Goal: Task Accomplishment & Management: Manage account settings

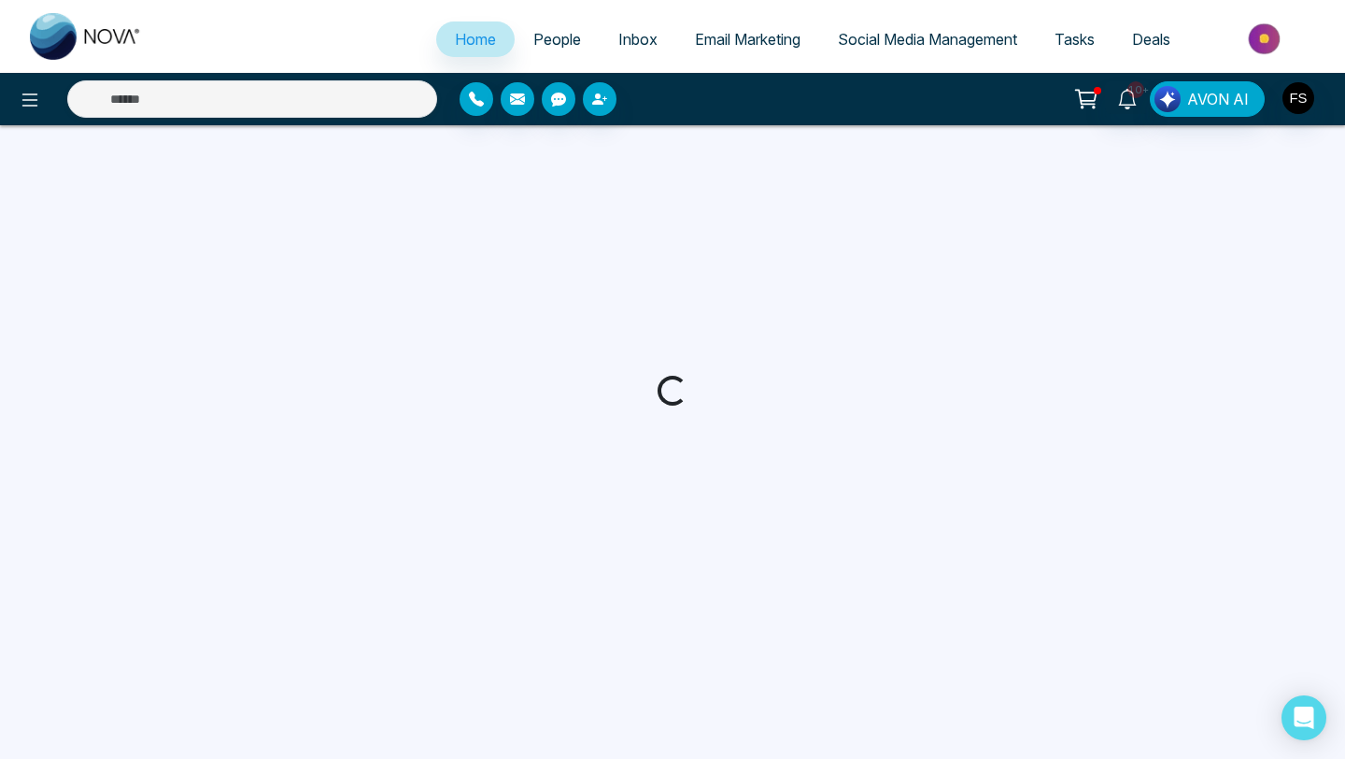
select select "*"
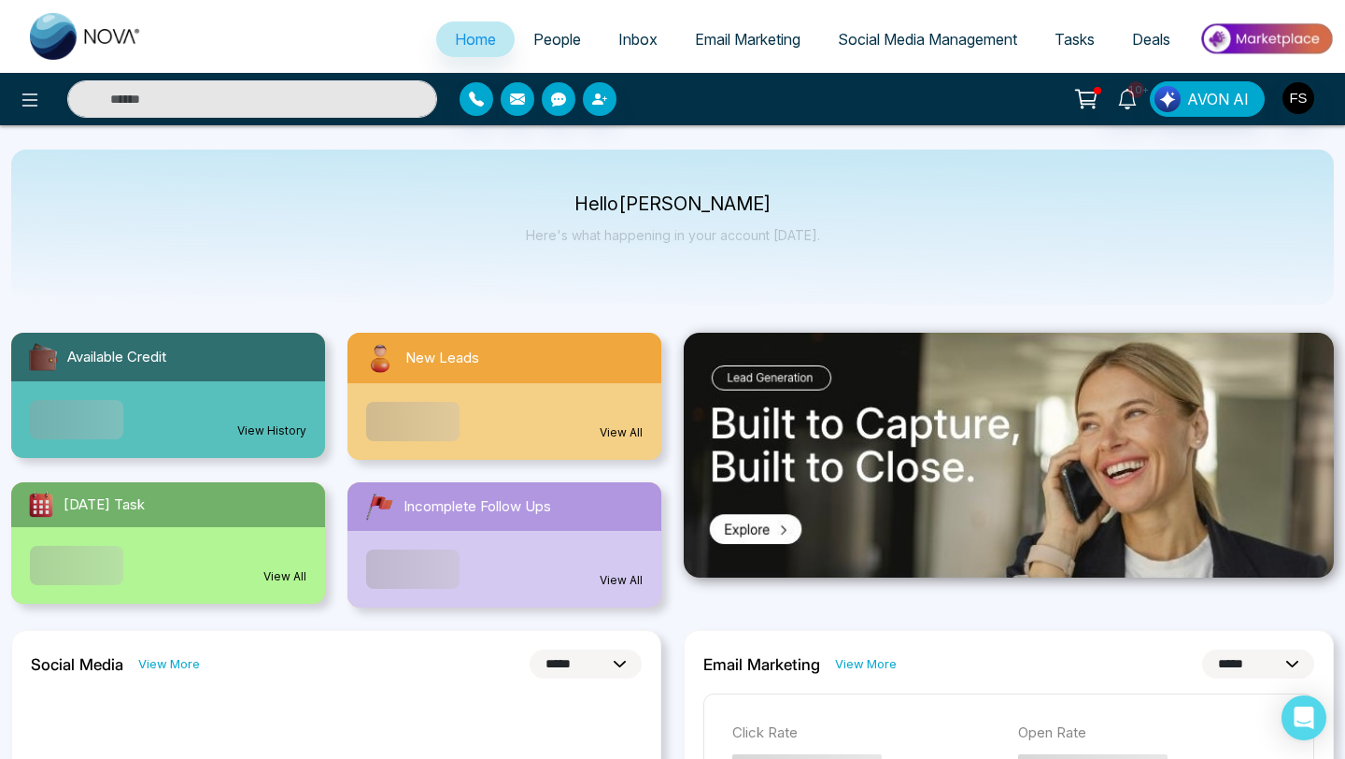
click at [892, 488] on img at bounding box center [1009, 455] width 650 height 245
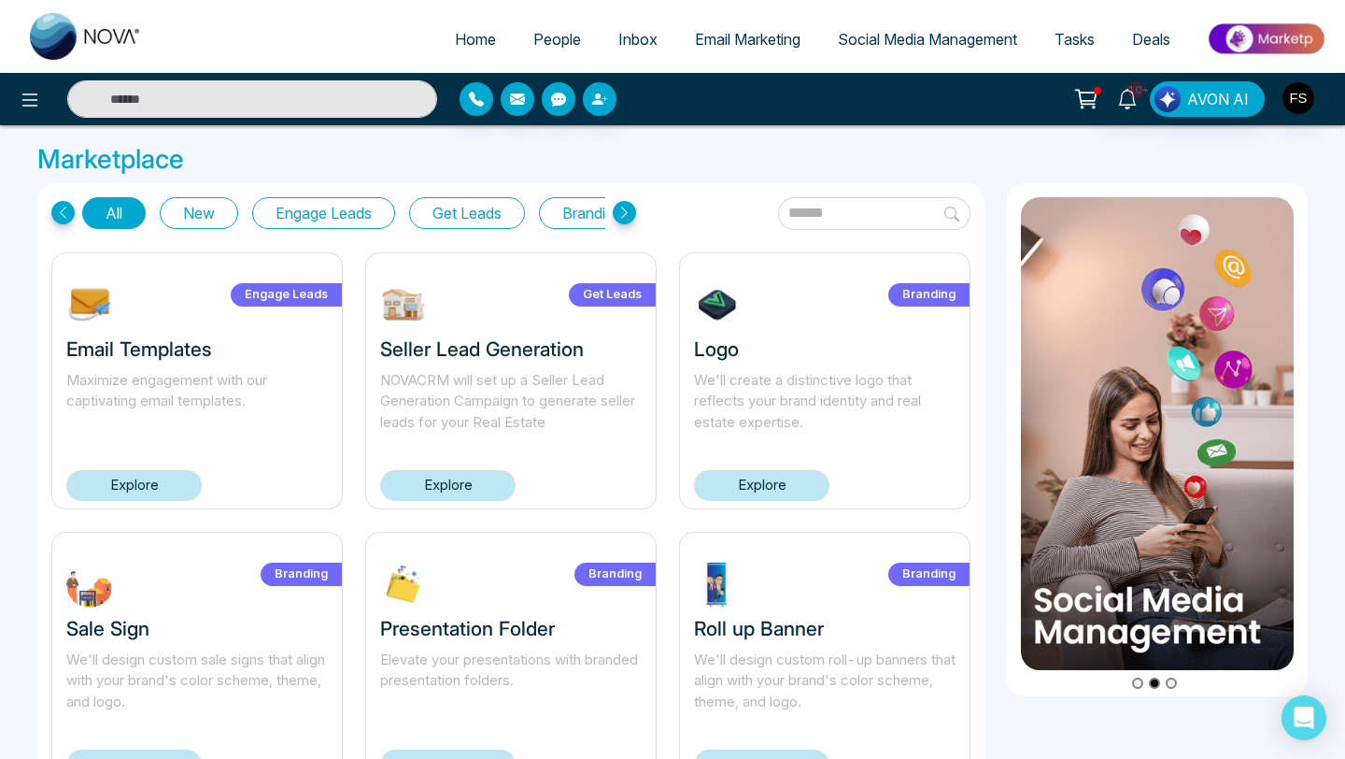
click at [628, 218] on icon at bounding box center [624, 212] width 23 height 23
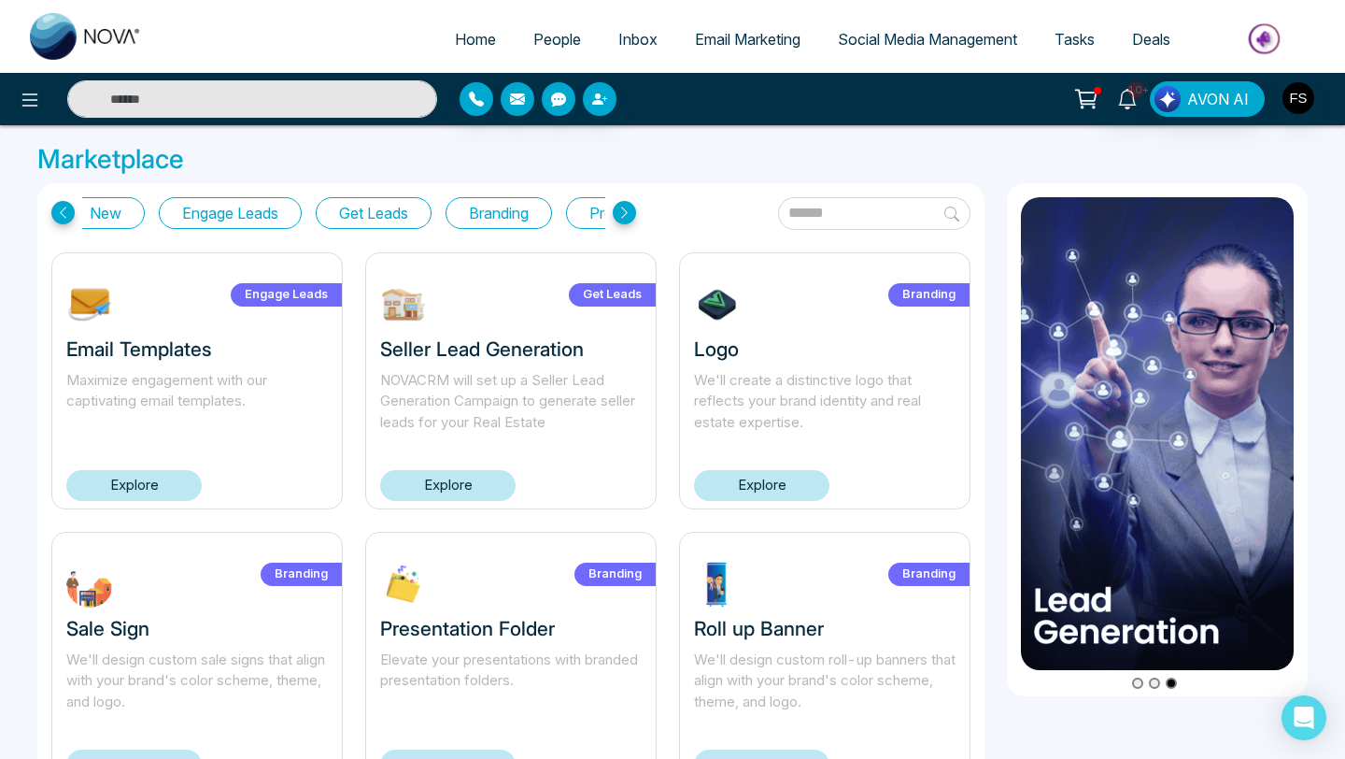
click at [628, 218] on icon at bounding box center [624, 212] width 23 height 23
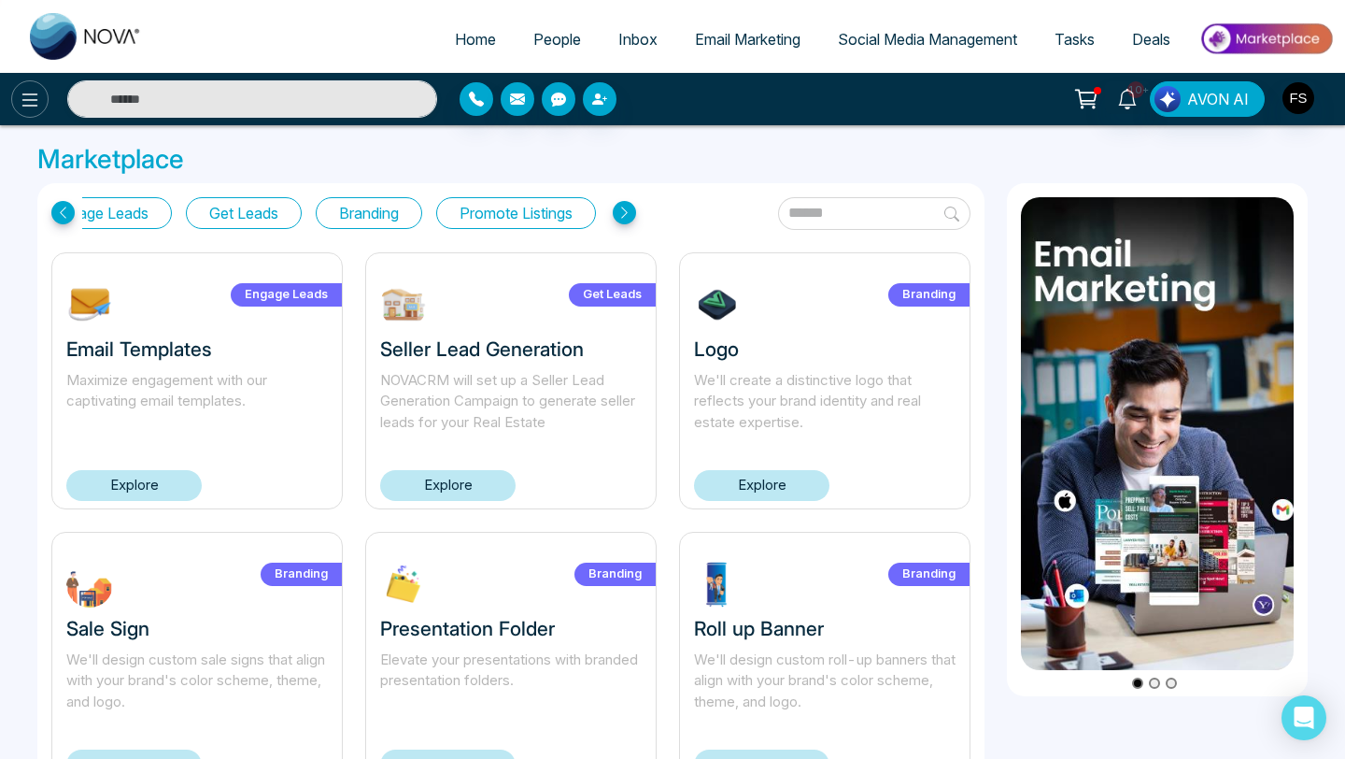
click at [22, 102] on icon at bounding box center [30, 100] width 22 height 22
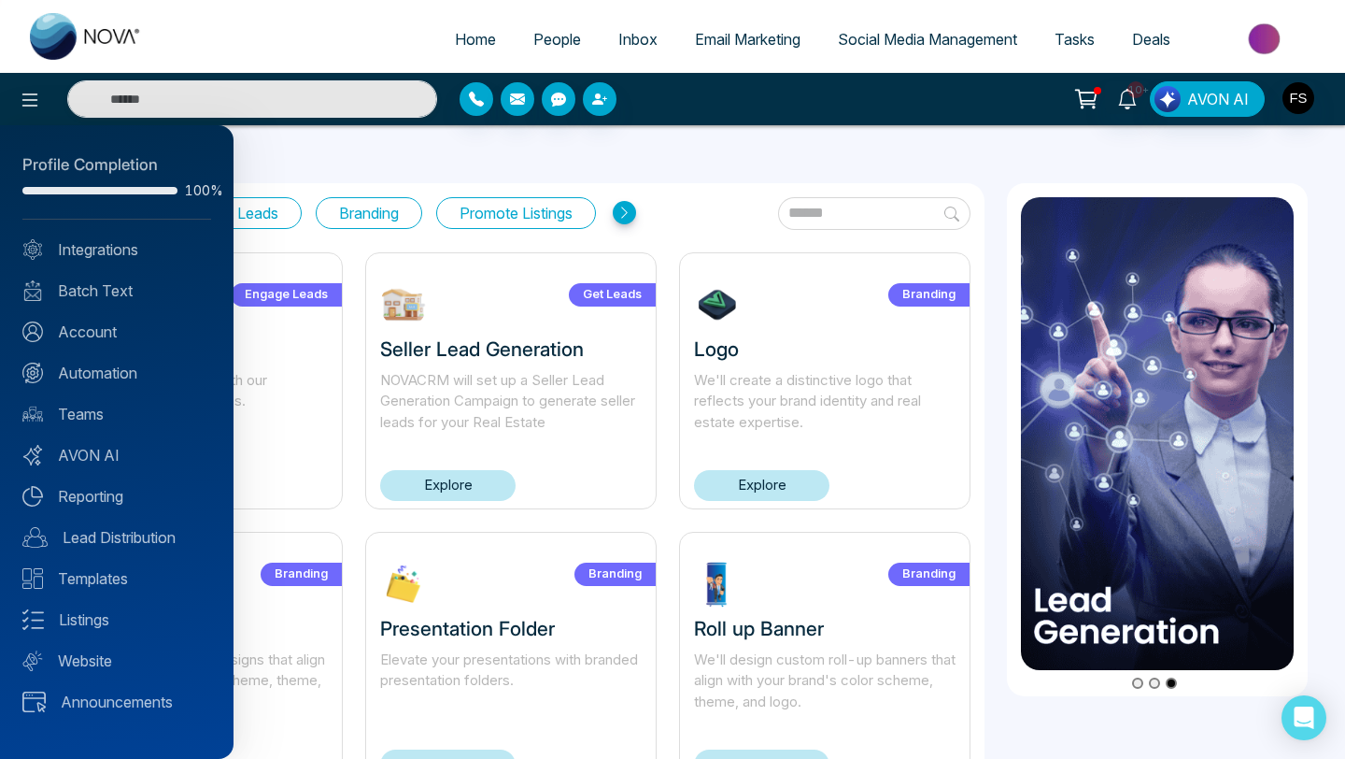
click at [372, 162] on div at bounding box center [672, 379] width 1345 height 759
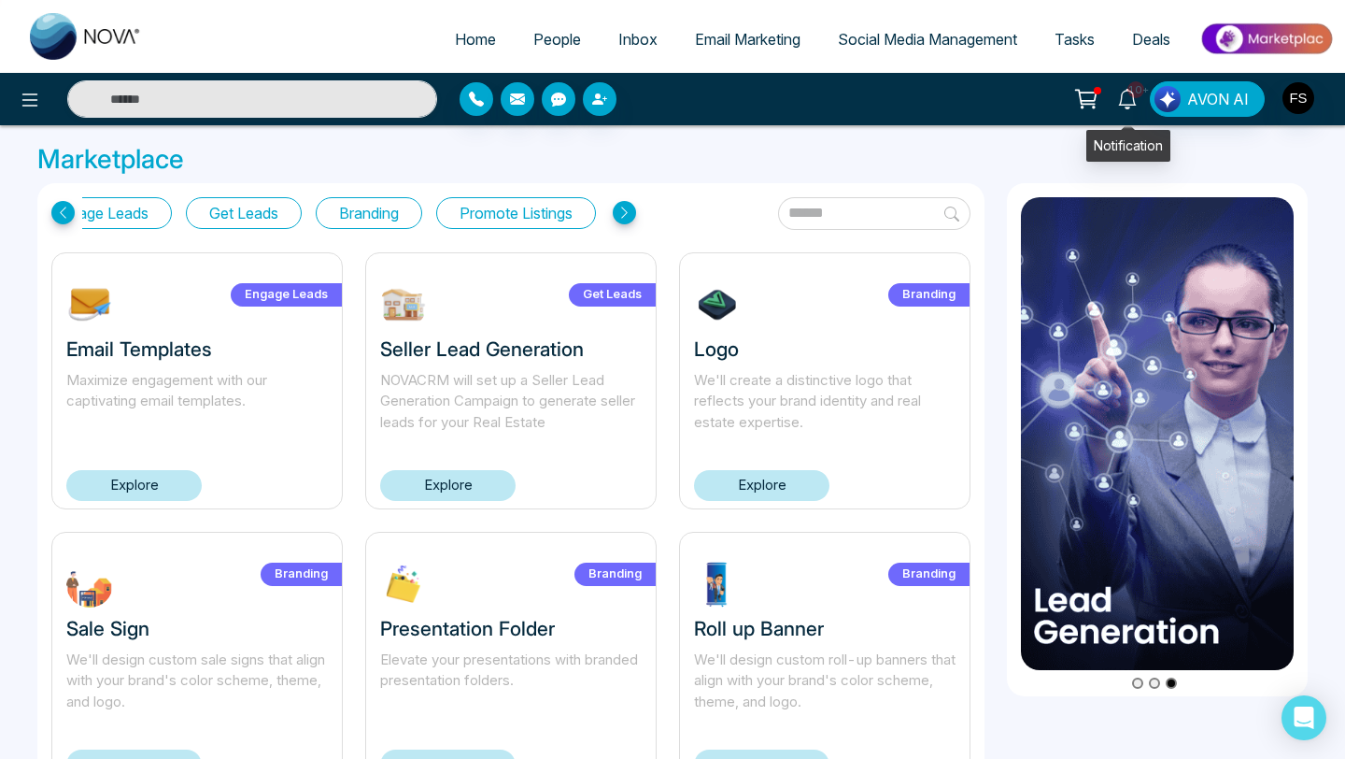
click at [1129, 96] on icon at bounding box center [1127, 99] width 21 height 21
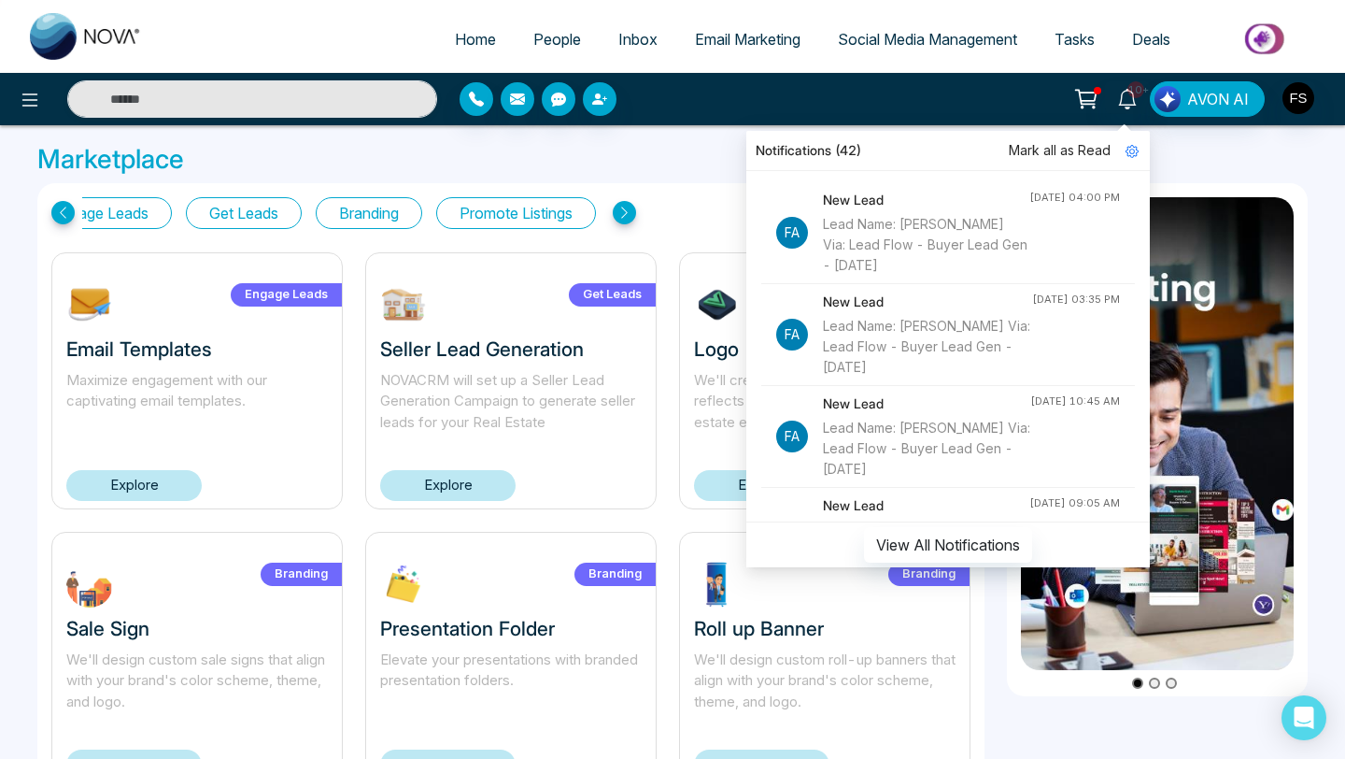
click at [884, 225] on div "Lead Name: [PERSON_NAME] Via: Lead Flow - Buyer Lead Gen - [DATE]" at bounding box center [926, 245] width 206 height 62
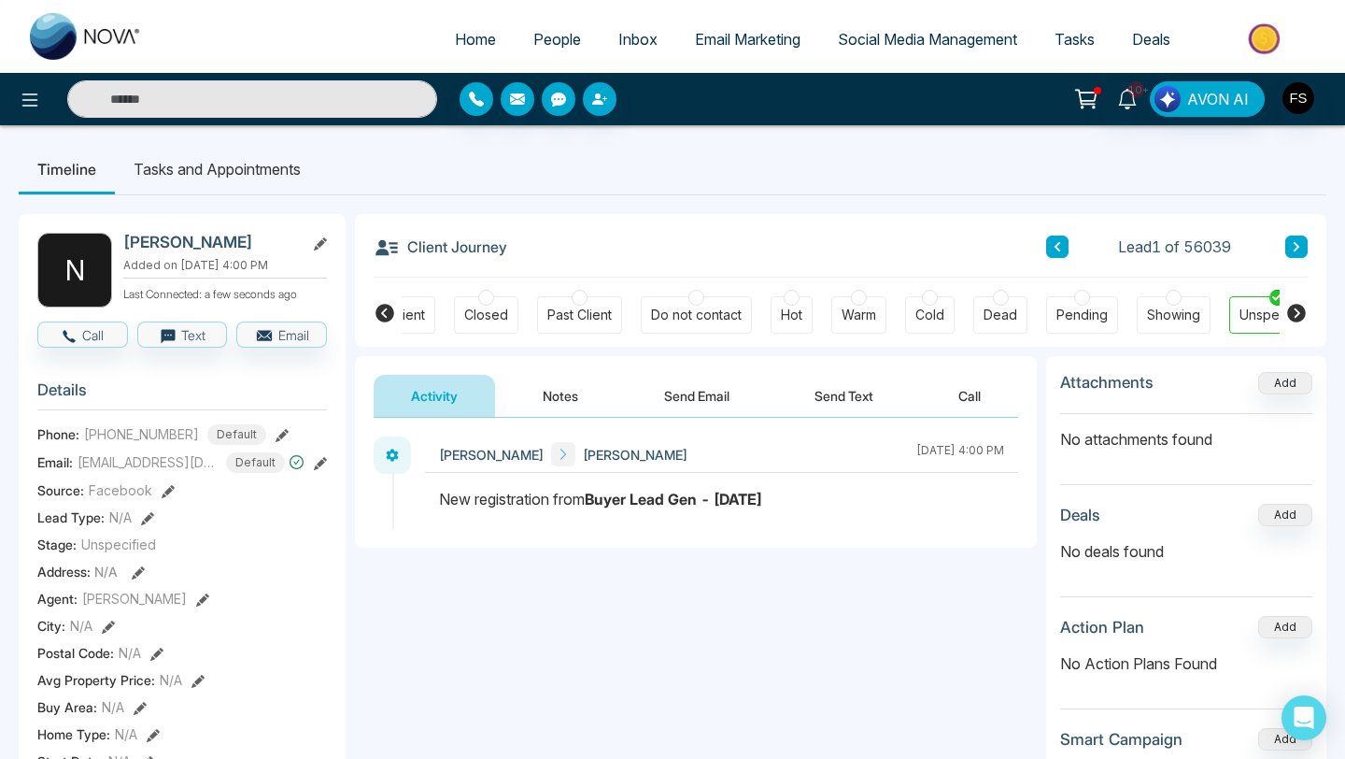
scroll to position [0, 503]
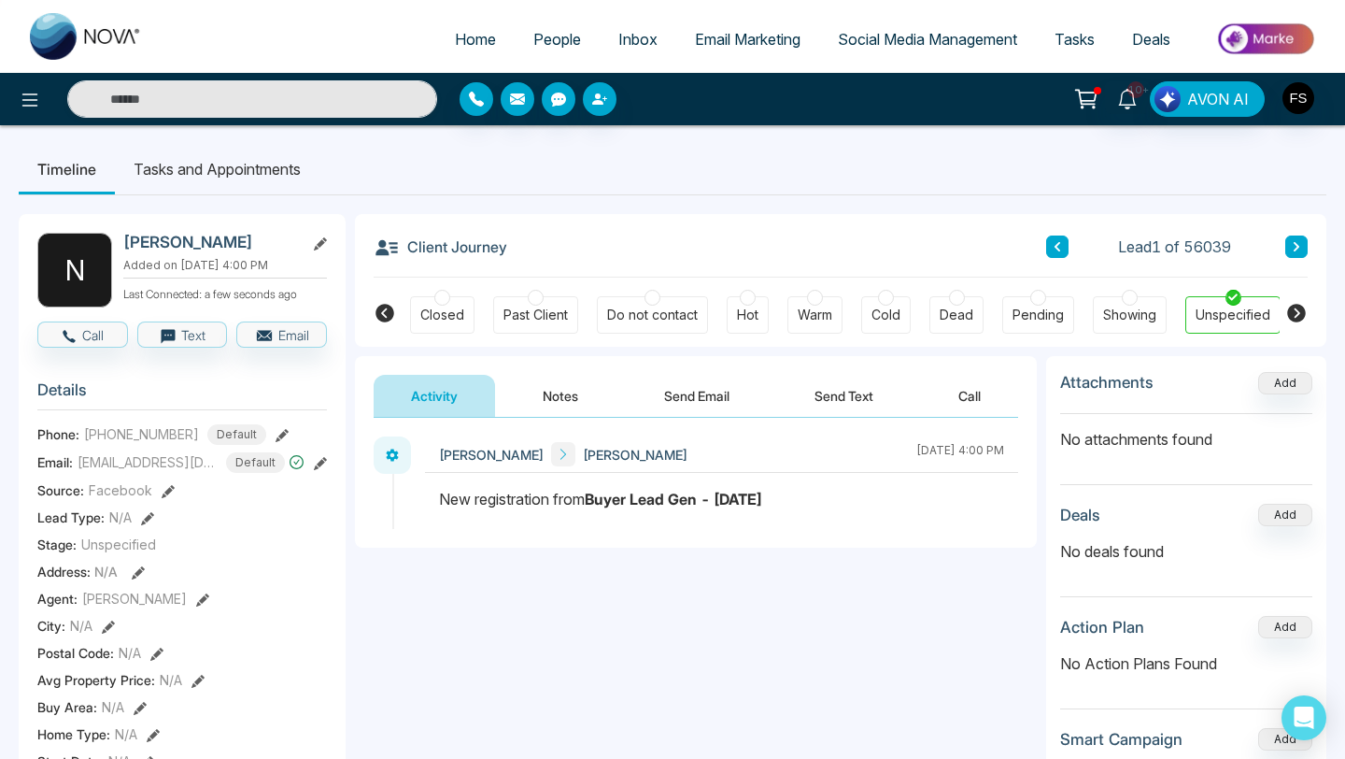
click at [178, 172] on li "Tasks and Appointments" at bounding box center [217, 169] width 205 height 50
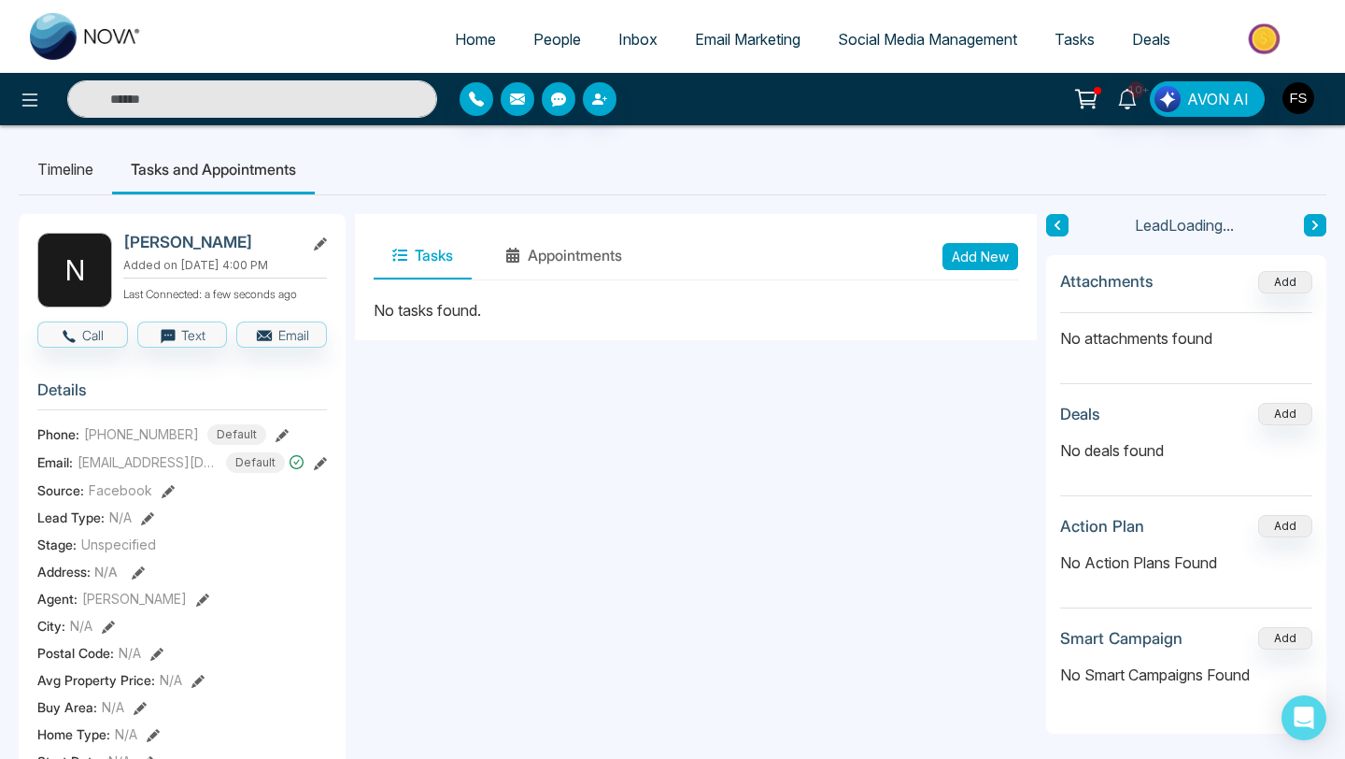
click at [79, 164] on li "Timeline" at bounding box center [65, 169] width 93 height 50
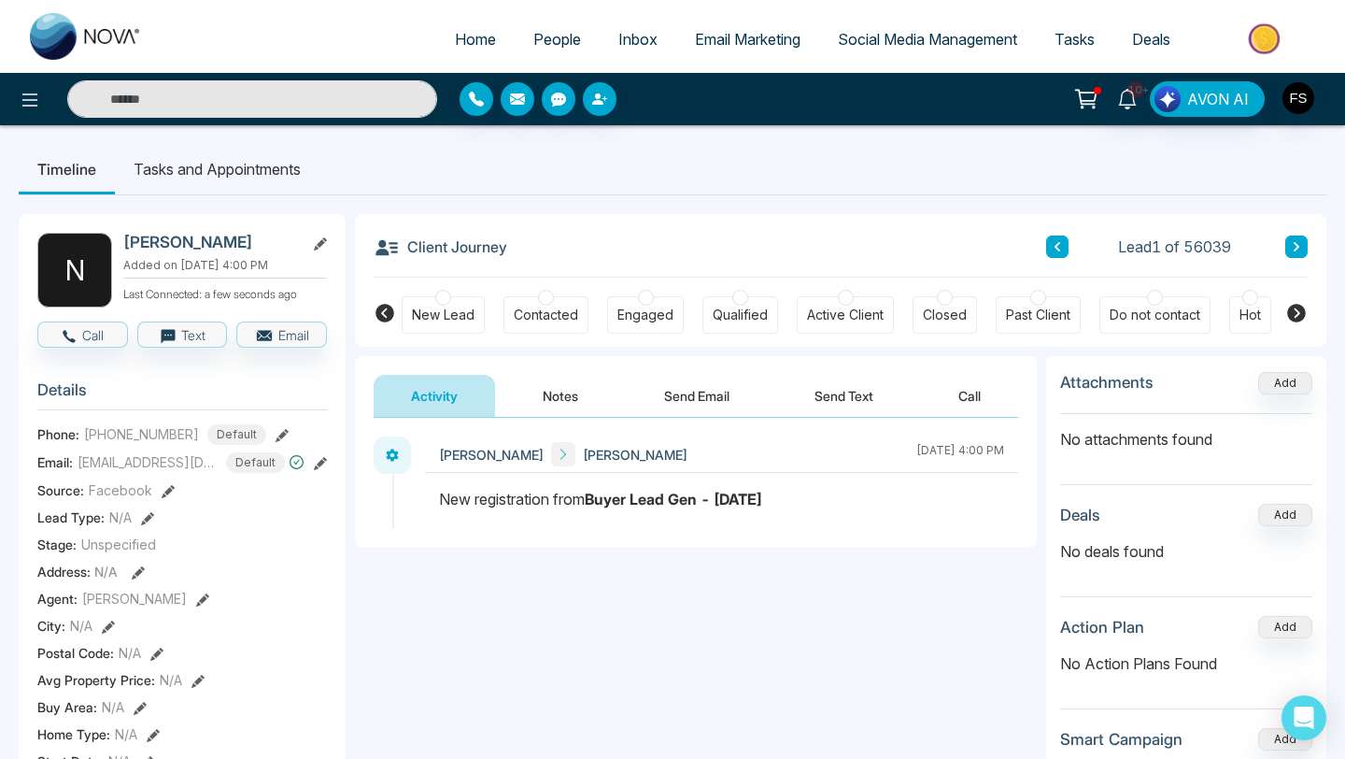
click at [552, 399] on button "Notes" at bounding box center [560, 396] width 110 height 42
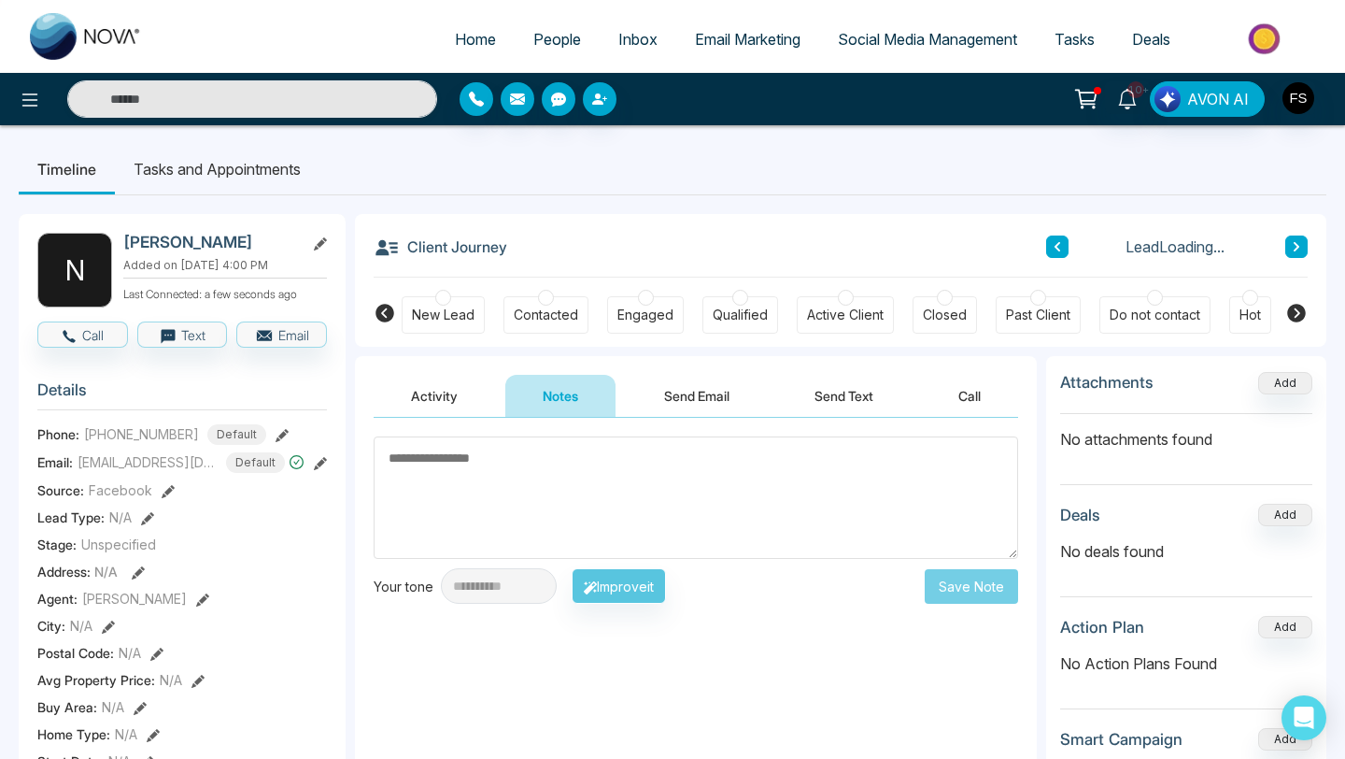
click at [688, 396] on button "Send Email" at bounding box center [697, 396] width 140 height 42
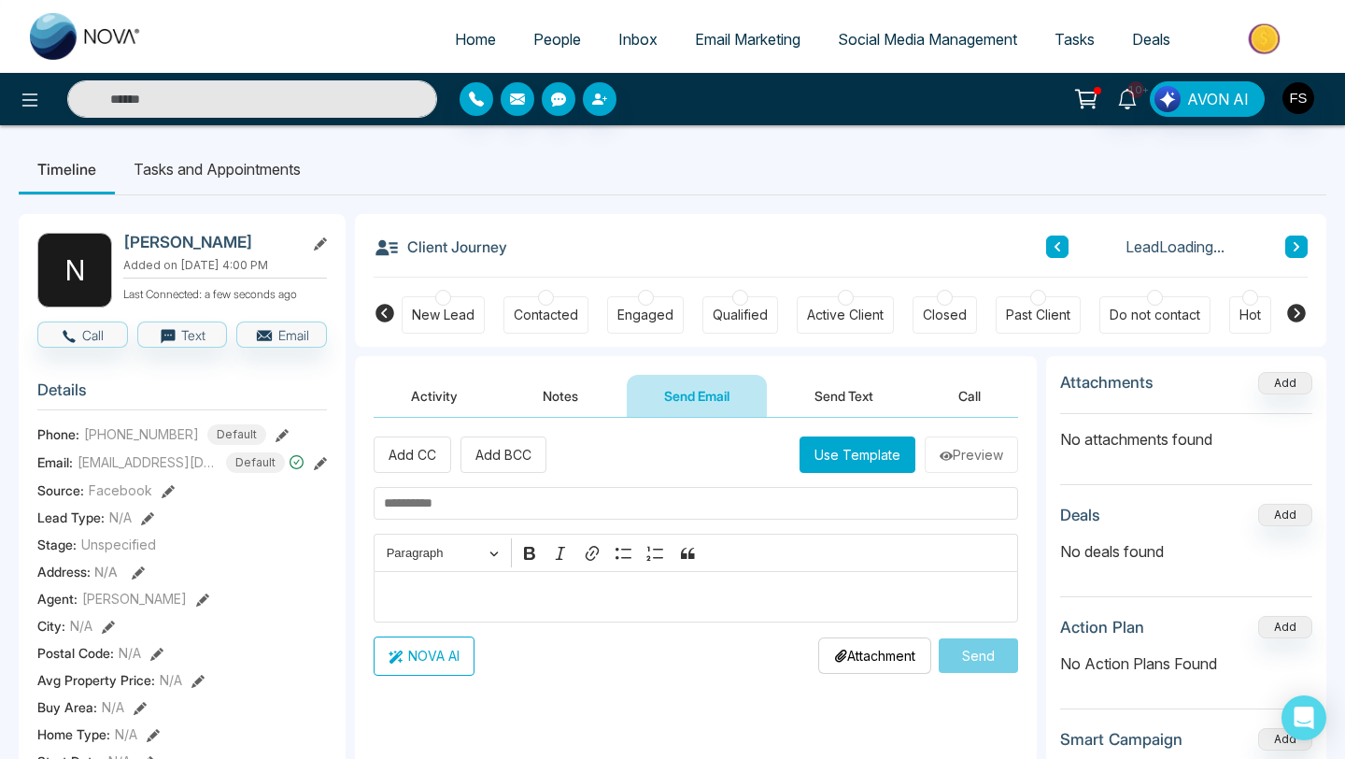
click at [820, 394] on button "Send Text" at bounding box center [844, 396] width 134 height 42
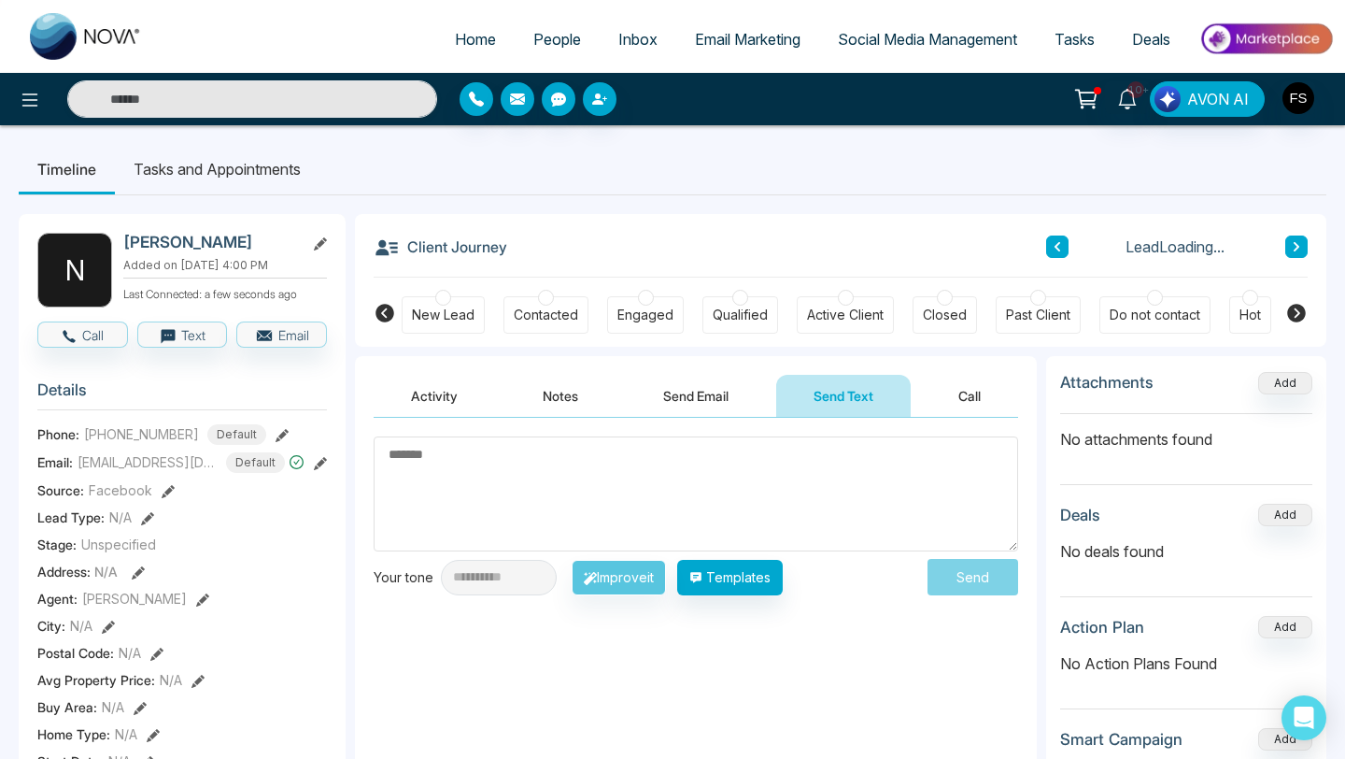
click at [445, 400] on button "Activity" at bounding box center [434, 396] width 121 height 42
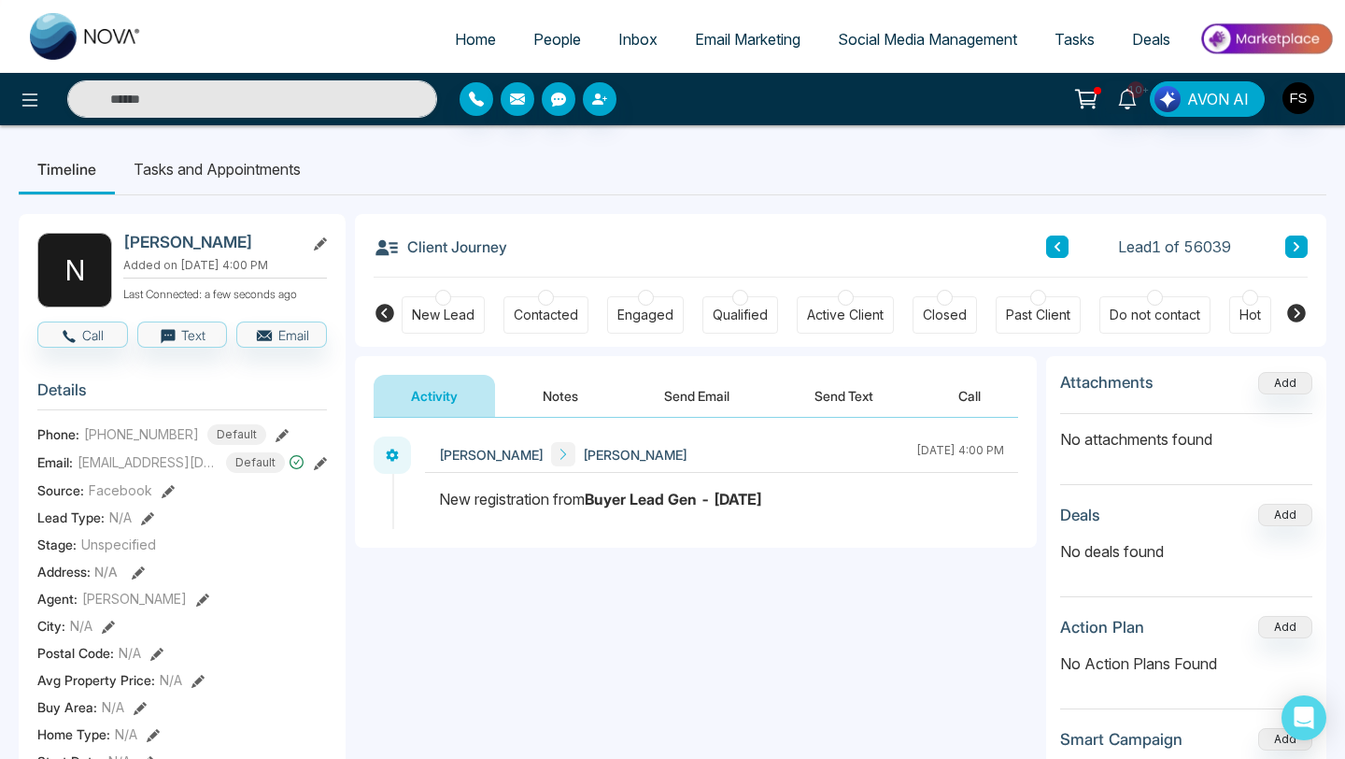
click at [1291, 249] on button at bounding box center [1297, 246] width 22 height 22
click at [1061, 253] on button at bounding box center [1057, 246] width 22 height 22
click at [1295, 240] on button at bounding box center [1297, 246] width 22 height 22
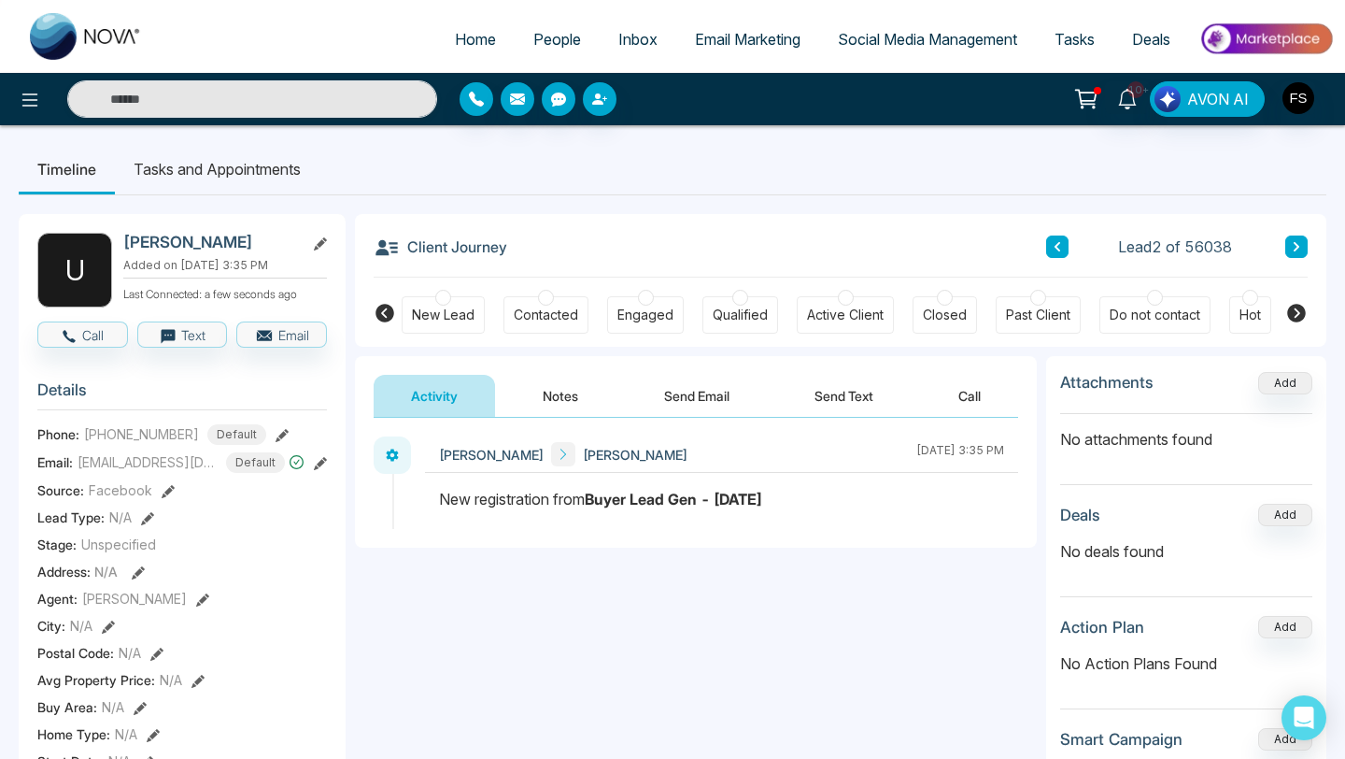
click at [1295, 240] on button at bounding box center [1297, 246] width 22 height 22
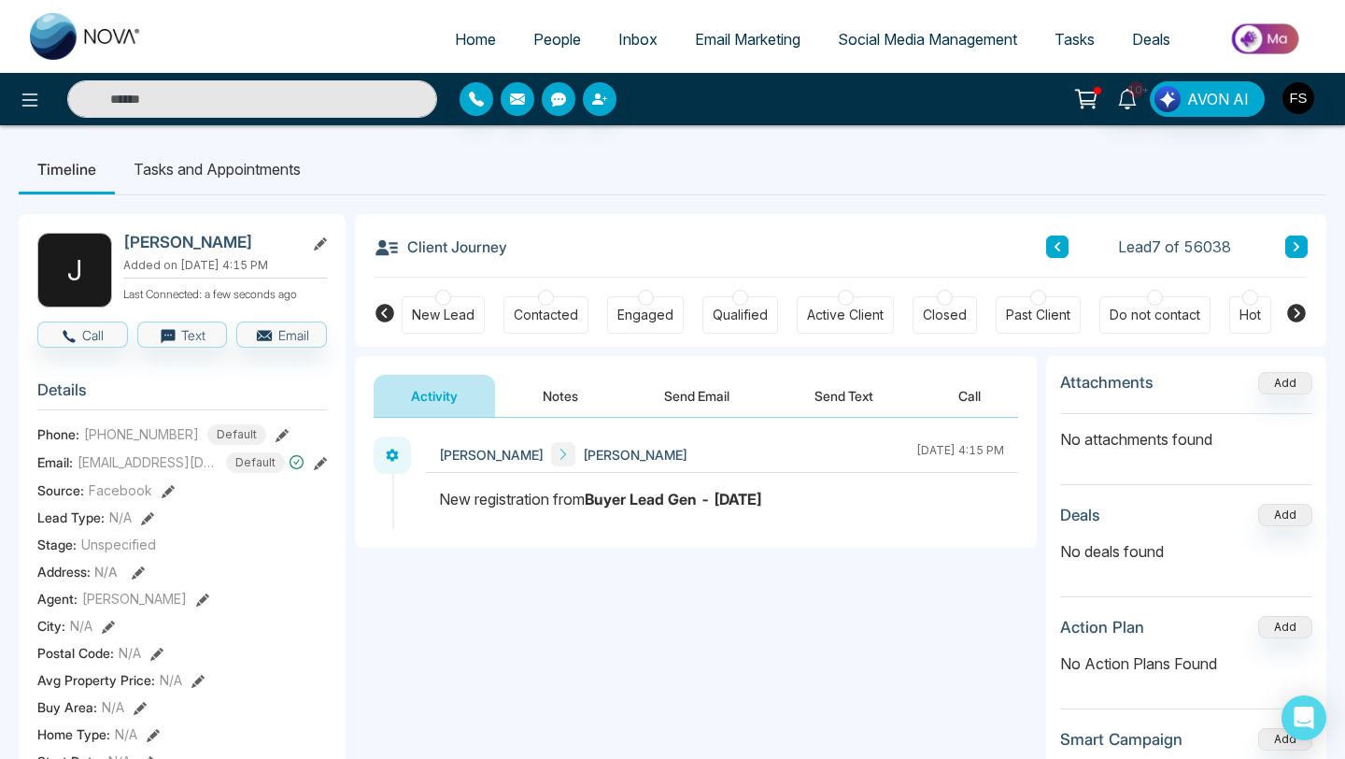
click at [1295, 240] on button at bounding box center [1297, 246] width 22 height 22
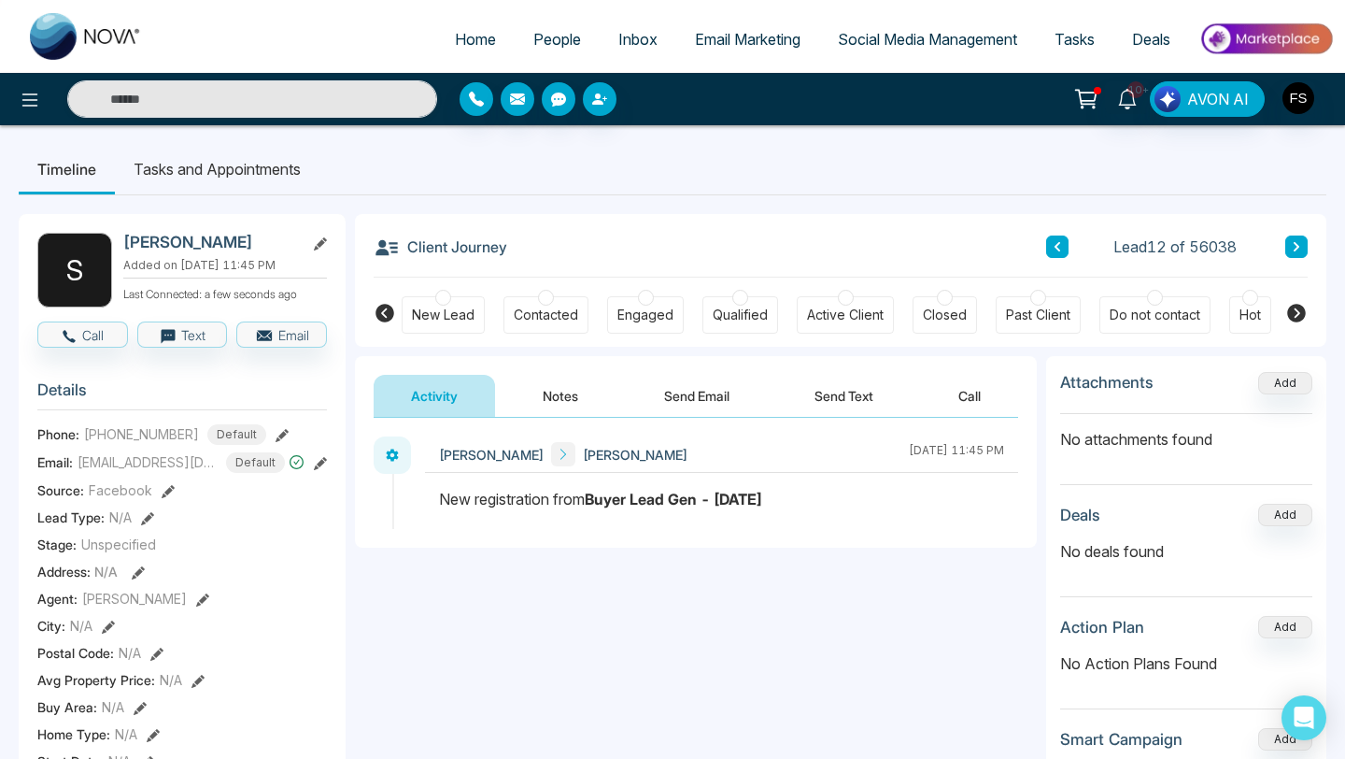
click at [1295, 240] on button at bounding box center [1297, 246] width 22 height 22
click at [1065, 251] on button at bounding box center [1057, 246] width 22 height 22
click at [1294, 243] on icon at bounding box center [1297, 246] width 6 height 9
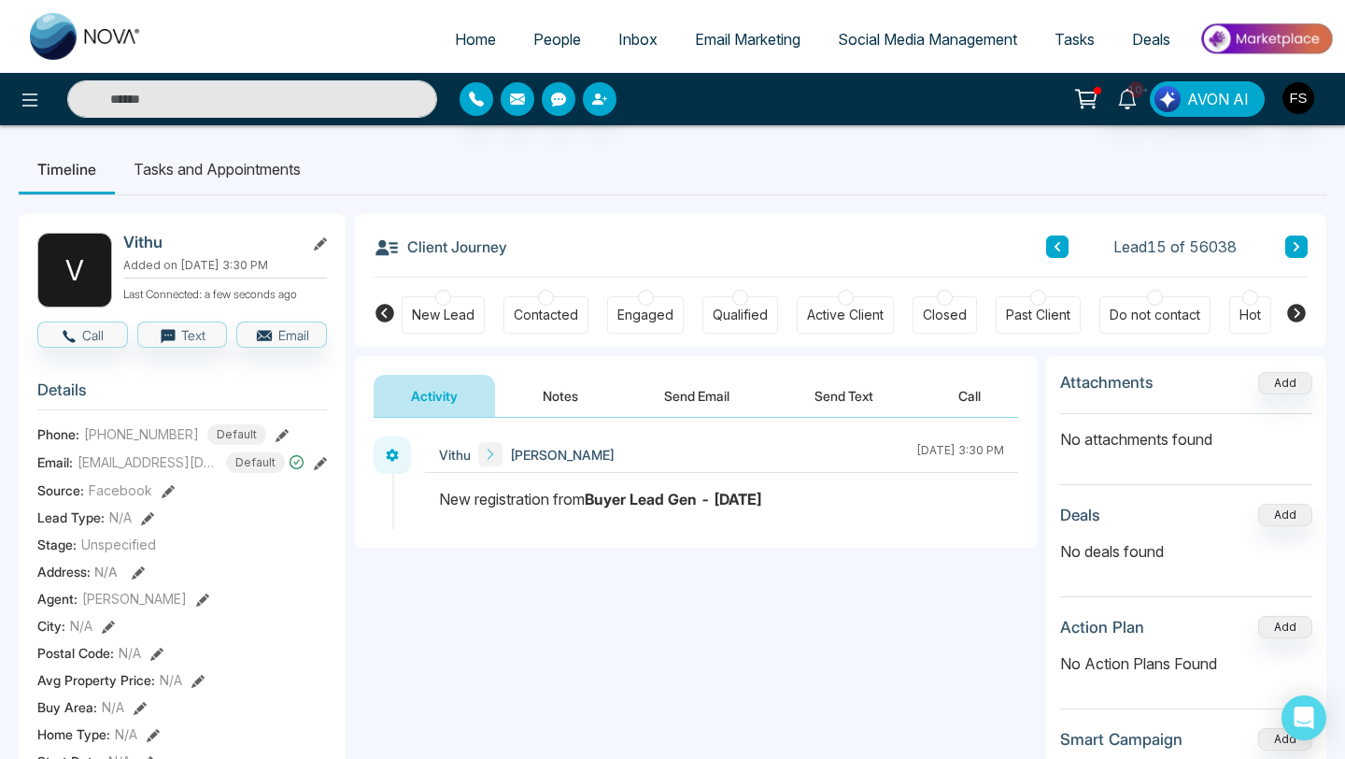
click at [1294, 243] on icon at bounding box center [1297, 246] width 6 height 9
click at [488, 453] on icon at bounding box center [492, 454] width 13 height 13
click at [494, 458] on icon at bounding box center [492, 454] width 13 height 13
click at [525, 494] on div "New registration from Buyer Lead Gen - [DATE]" at bounding box center [721, 499] width 565 height 22
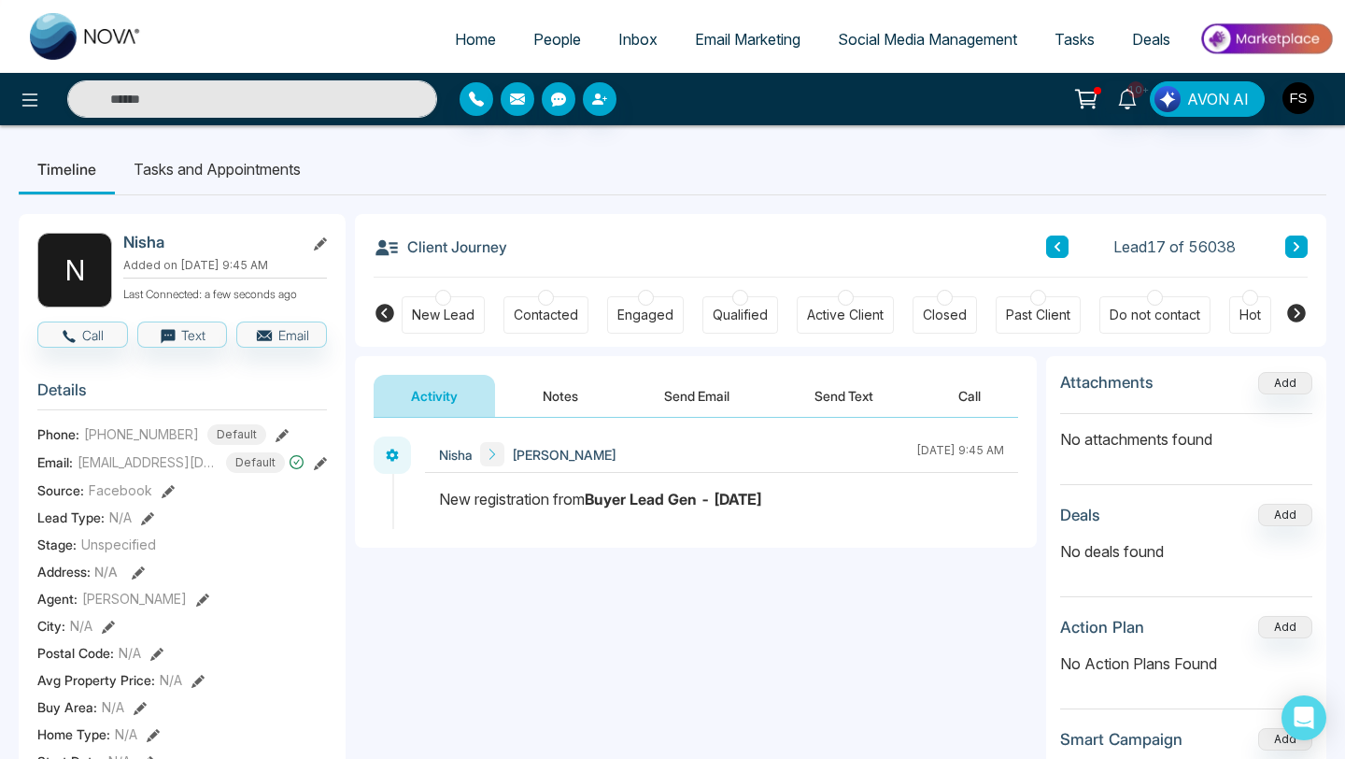
click at [462, 464] on div "[PERSON_NAME]" at bounding box center [528, 454] width 178 height 24
click at [561, 403] on button "Notes" at bounding box center [560, 396] width 110 height 42
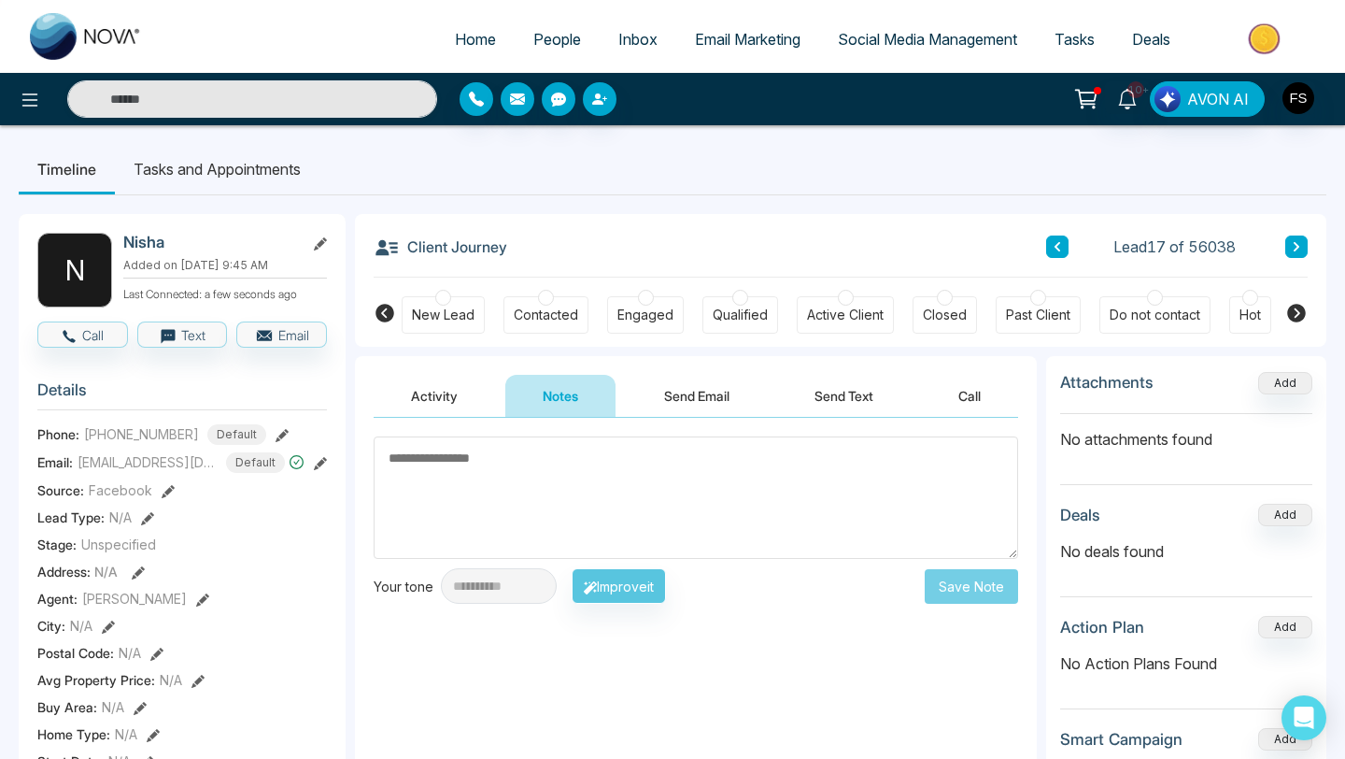
click at [687, 391] on button "Send Email" at bounding box center [697, 396] width 140 height 42
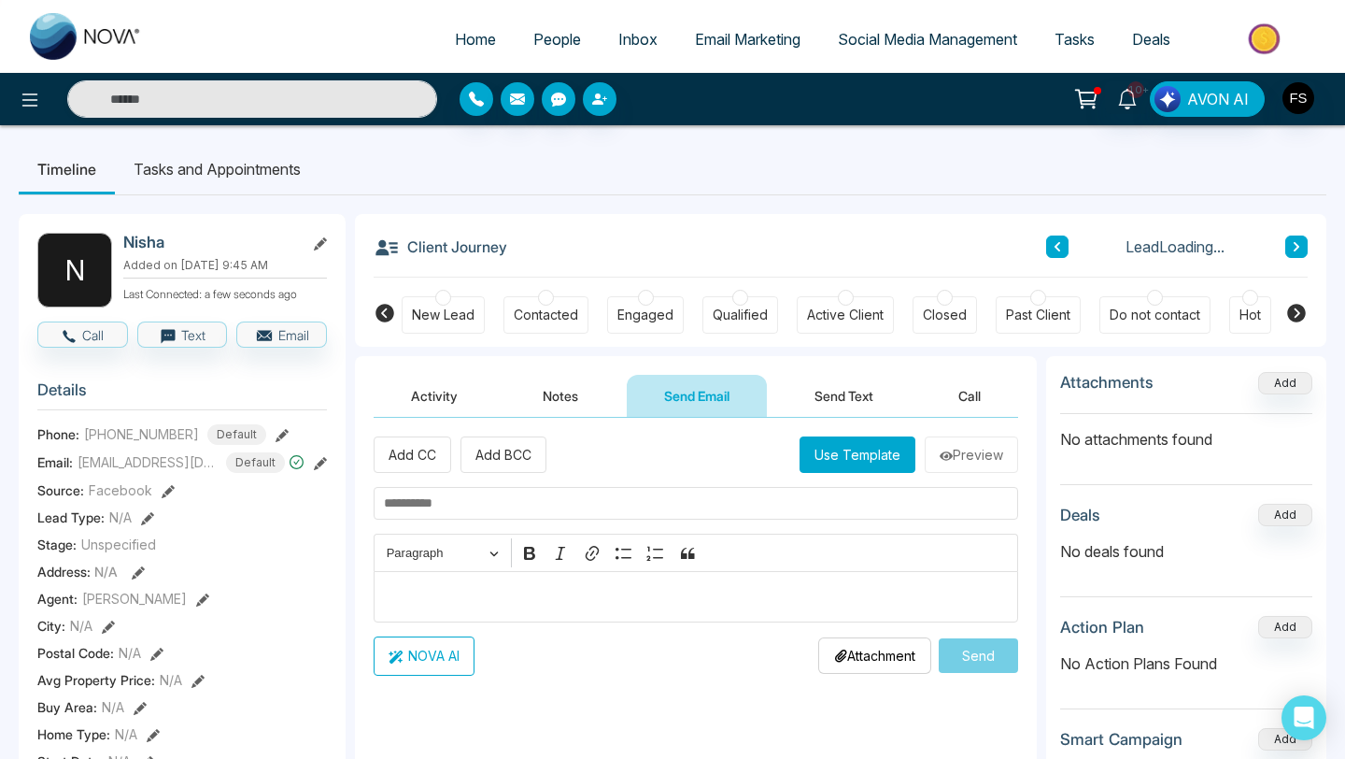
click at [835, 391] on button "Send Text" at bounding box center [844, 396] width 134 height 42
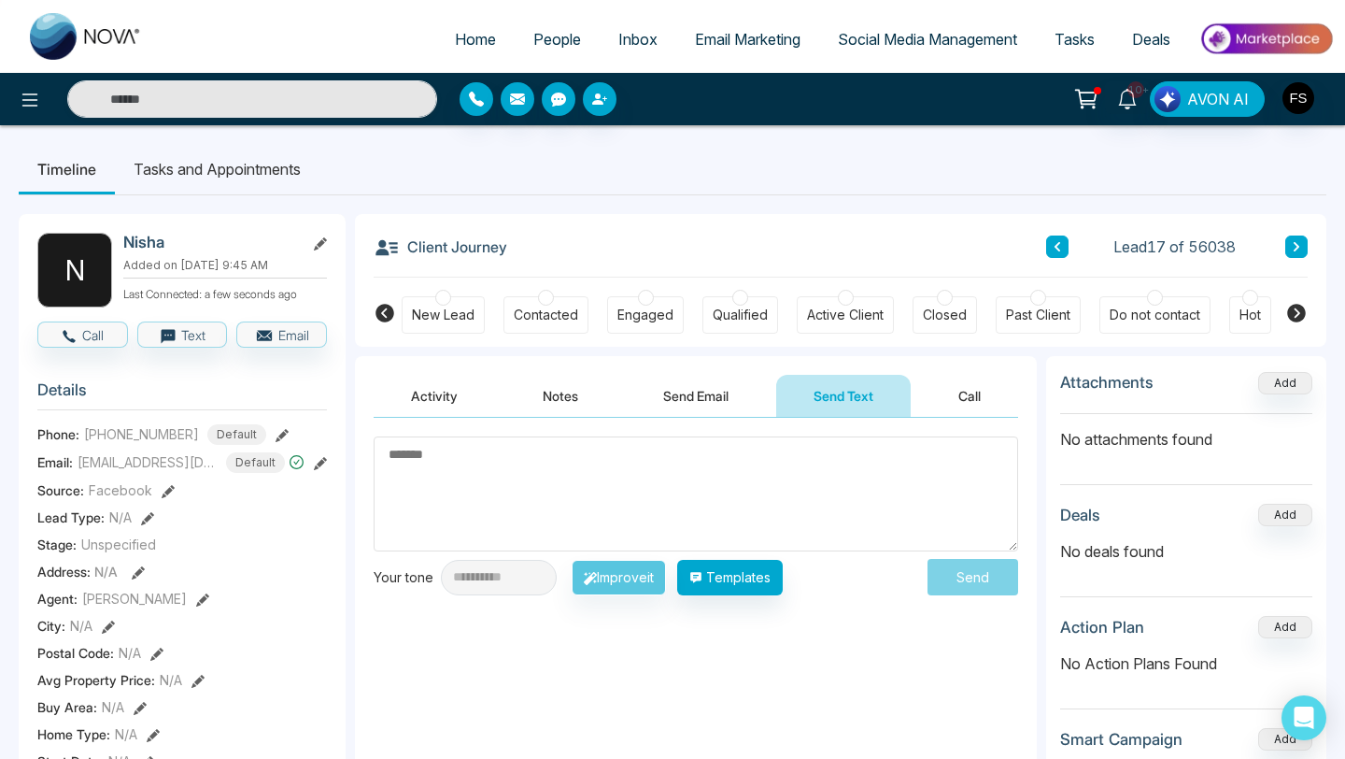
click at [960, 397] on button "Call" at bounding box center [969, 396] width 97 height 42
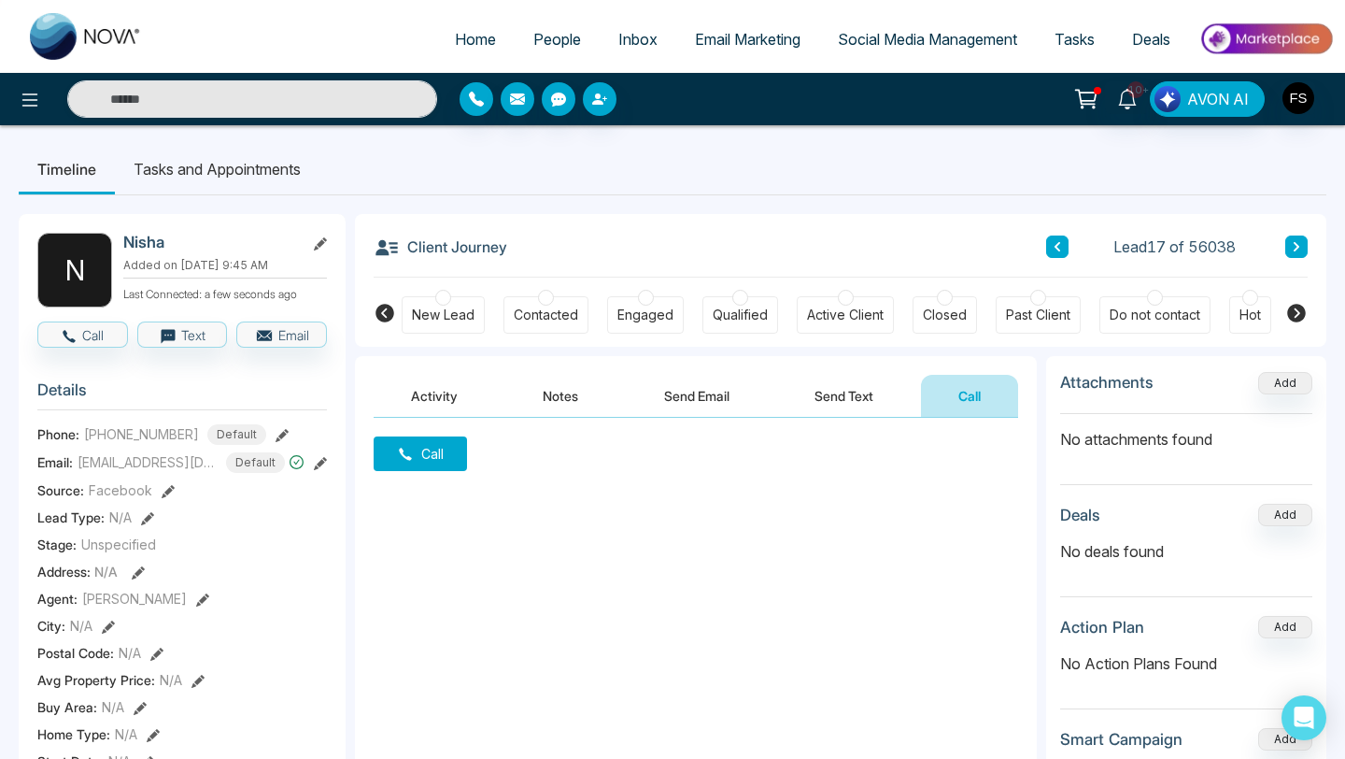
click at [1095, 97] on icon at bounding box center [1087, 99] width 26 height 26
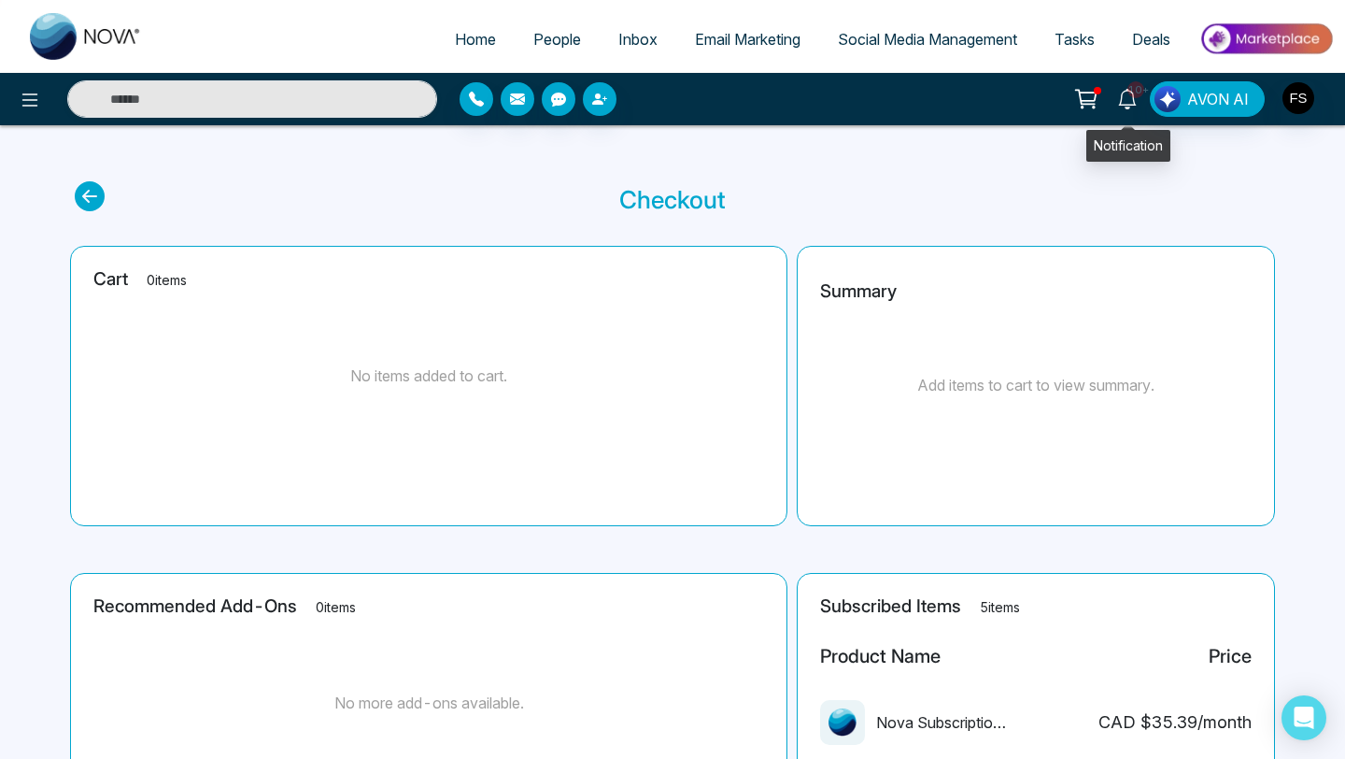
click at [1136, 107] on icon at bounding box center [1127, 99] width 21 height 21
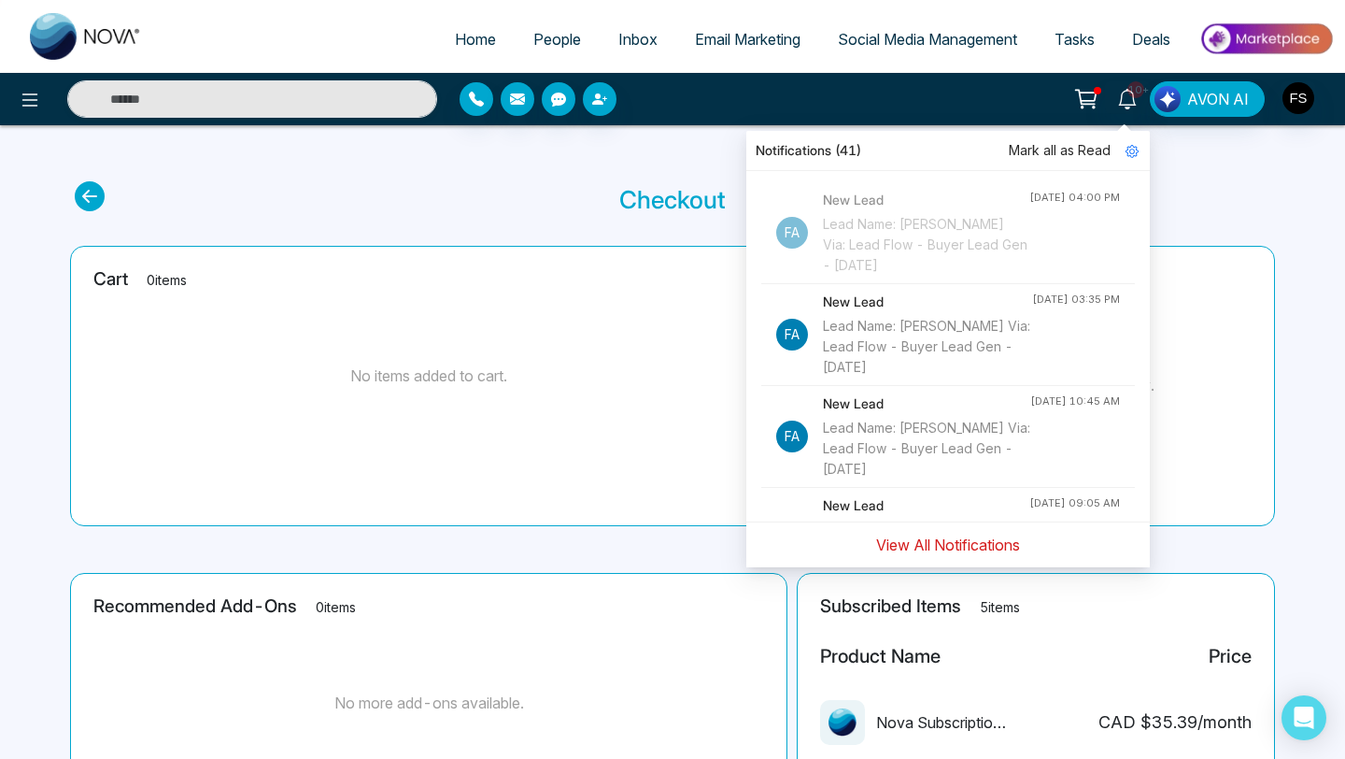
click at [942, 548] on button "View All Notifications" at bounding box center [948, 545] width 168 height 36
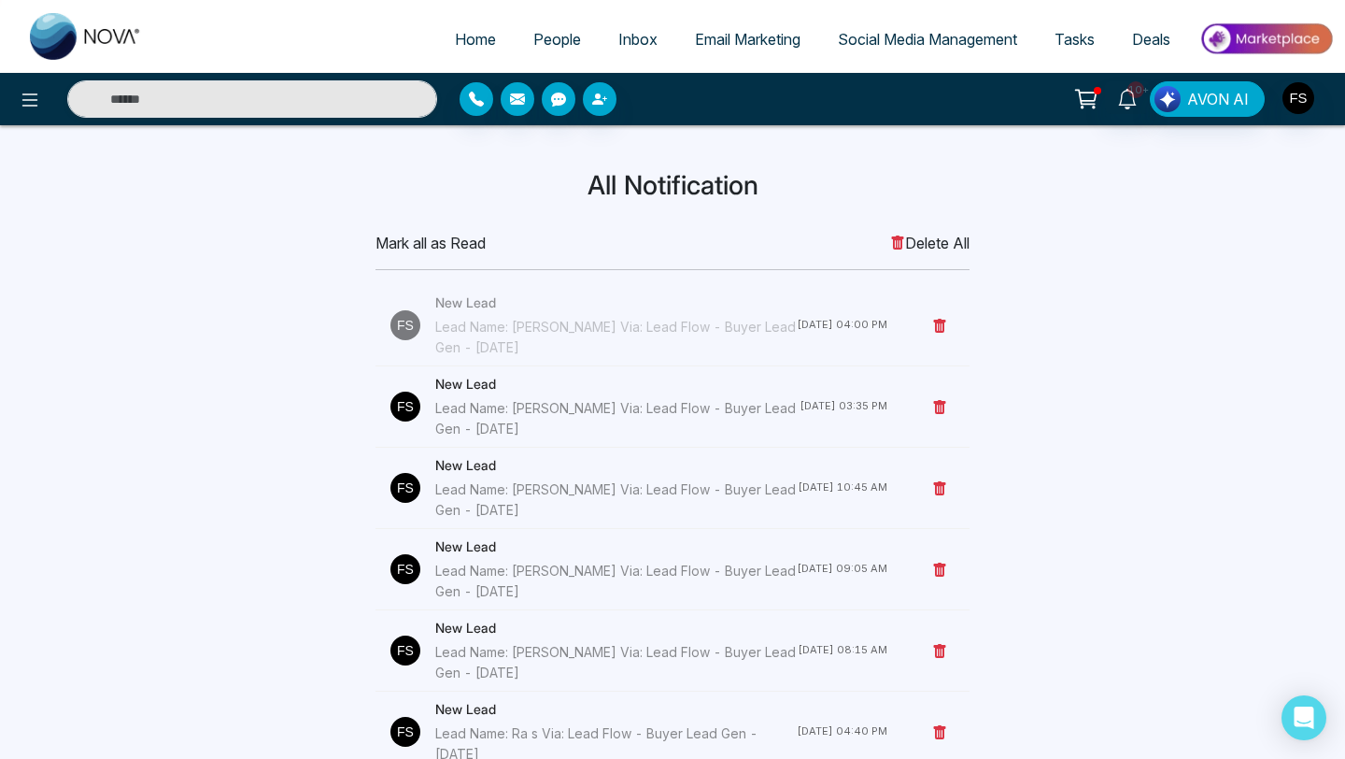
click at [577, 339] on div "Lead Name: [PERSON_NAME] Via: Lead Flow - Buyer Lead Gen - [DATE]" at bounding box center [616, 337] width 362 height 41
click at [561, 339] on div "Lead Name: [PERSON_NAME] Via: Lead Flow - Buyer Lead Gen - [DATE]" at bounding box center [616, 337] width 362 height 41
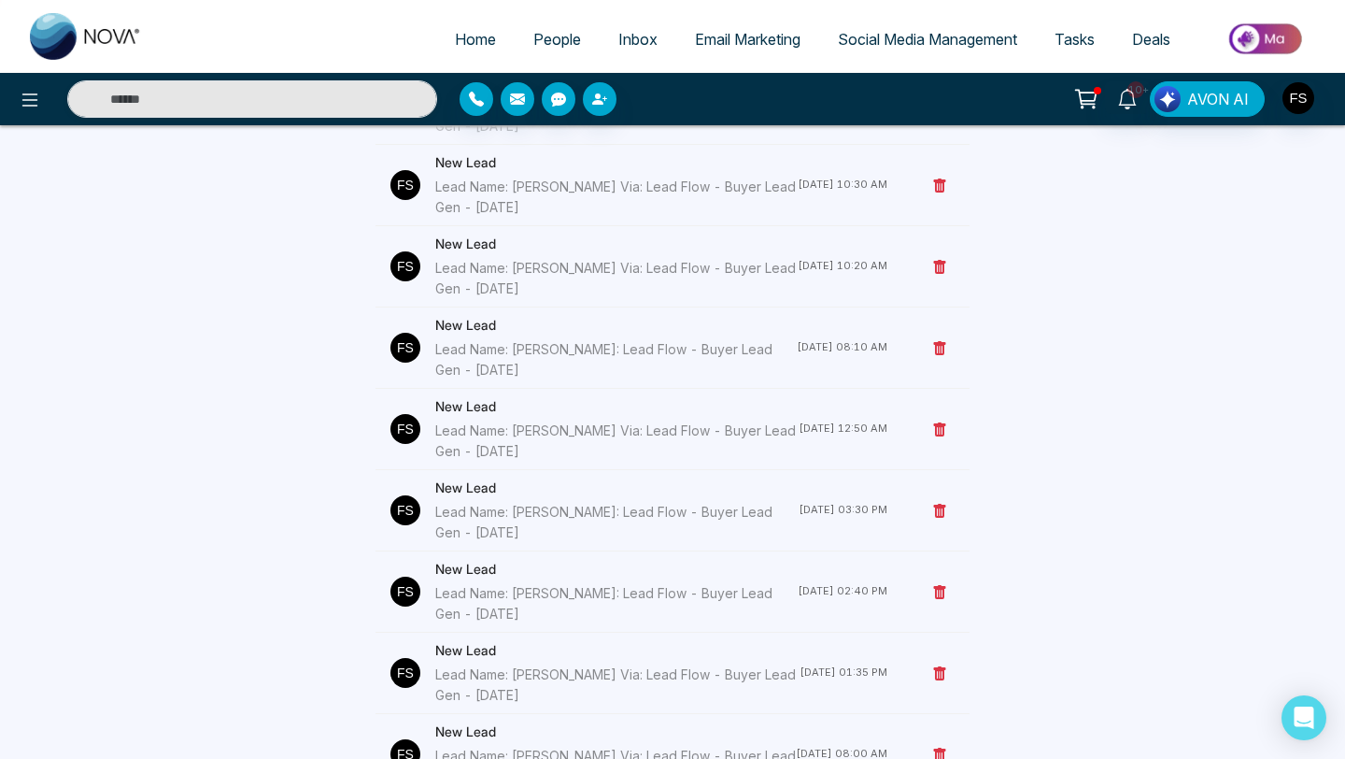
scroll to position [2163, 0]
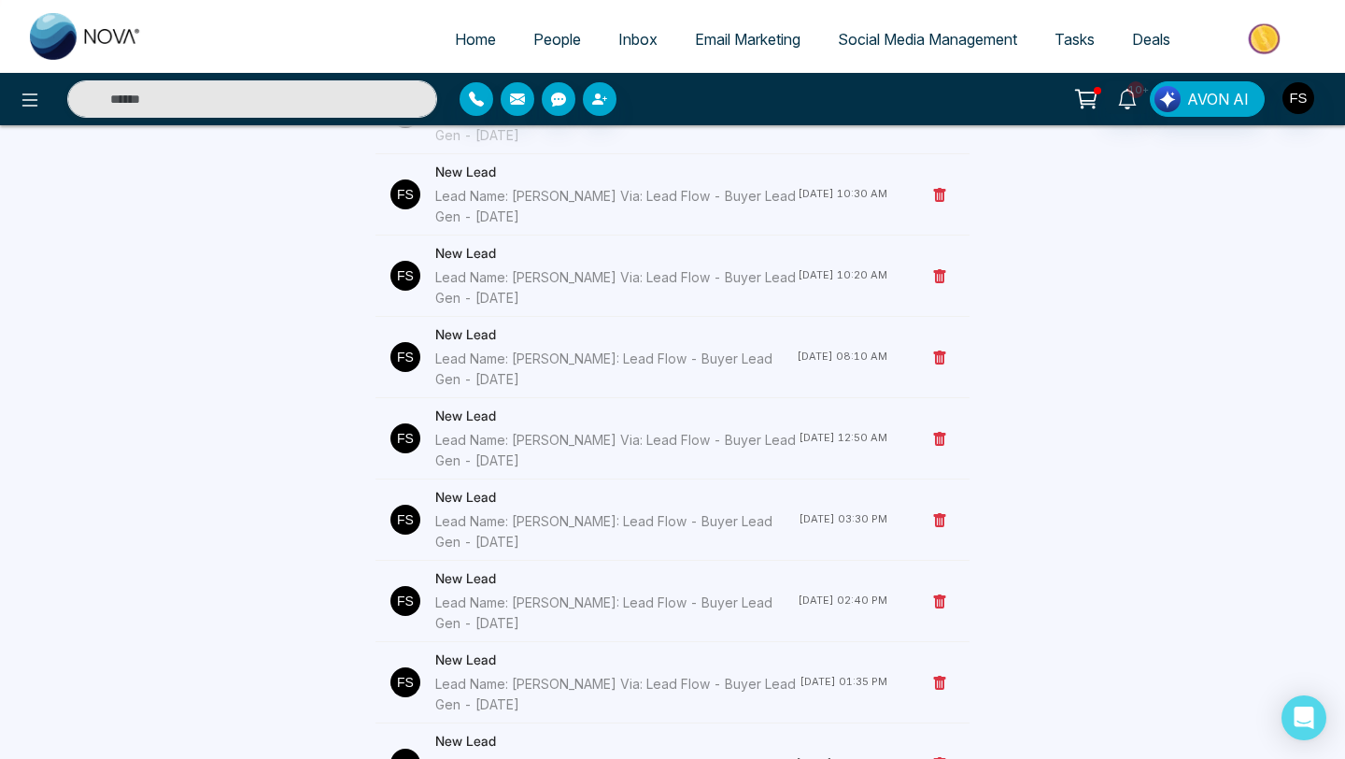
click at [556, 359] on div "Lead Name: [PERSON_NAME]: Lead Flow - Buyer Lead Gen - [DATE]" at bounding box center [616, 369] width 362 height 41
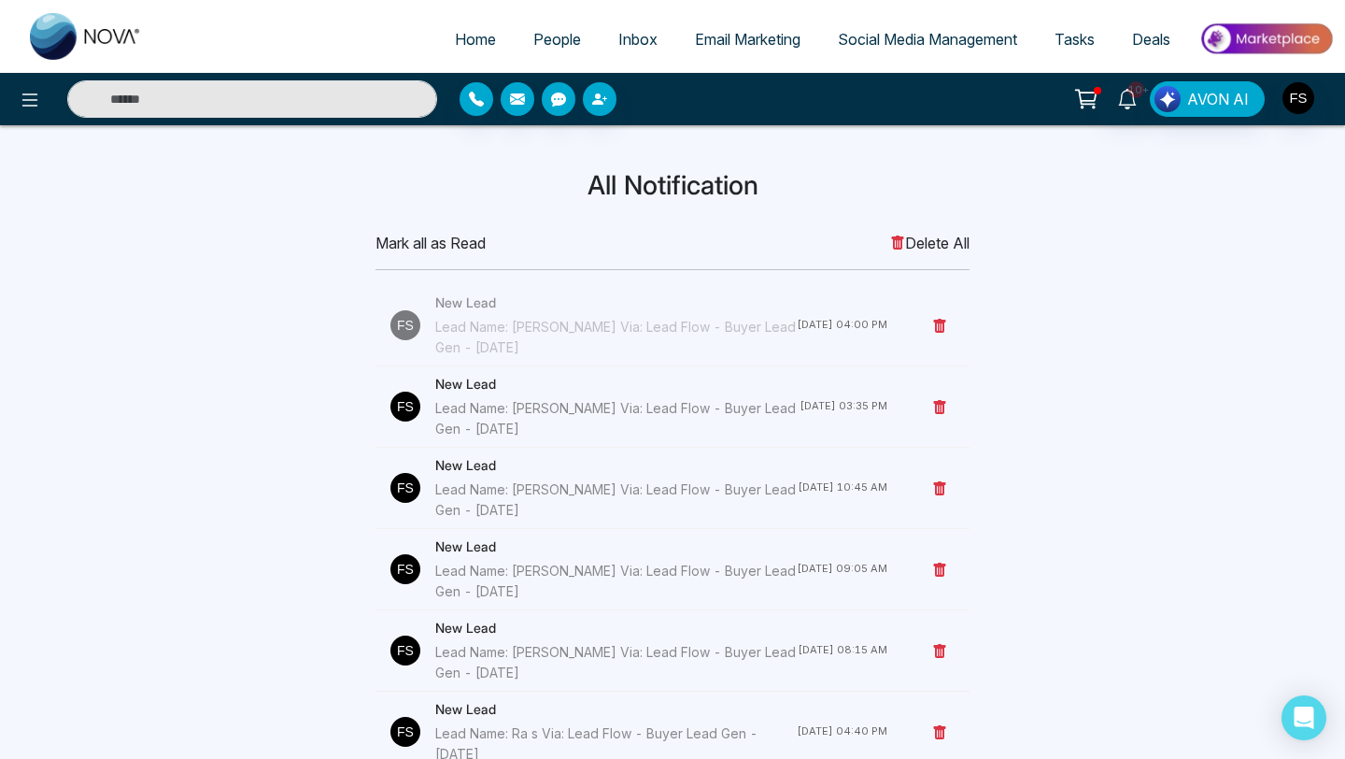
click at [490, 314] on div "New Lead Lead Name: [PERSON_NAME] Via: Lead Flow - Buyer Lead Gen - [DATE]" at bounding box center [616, 324] width 362 height 65
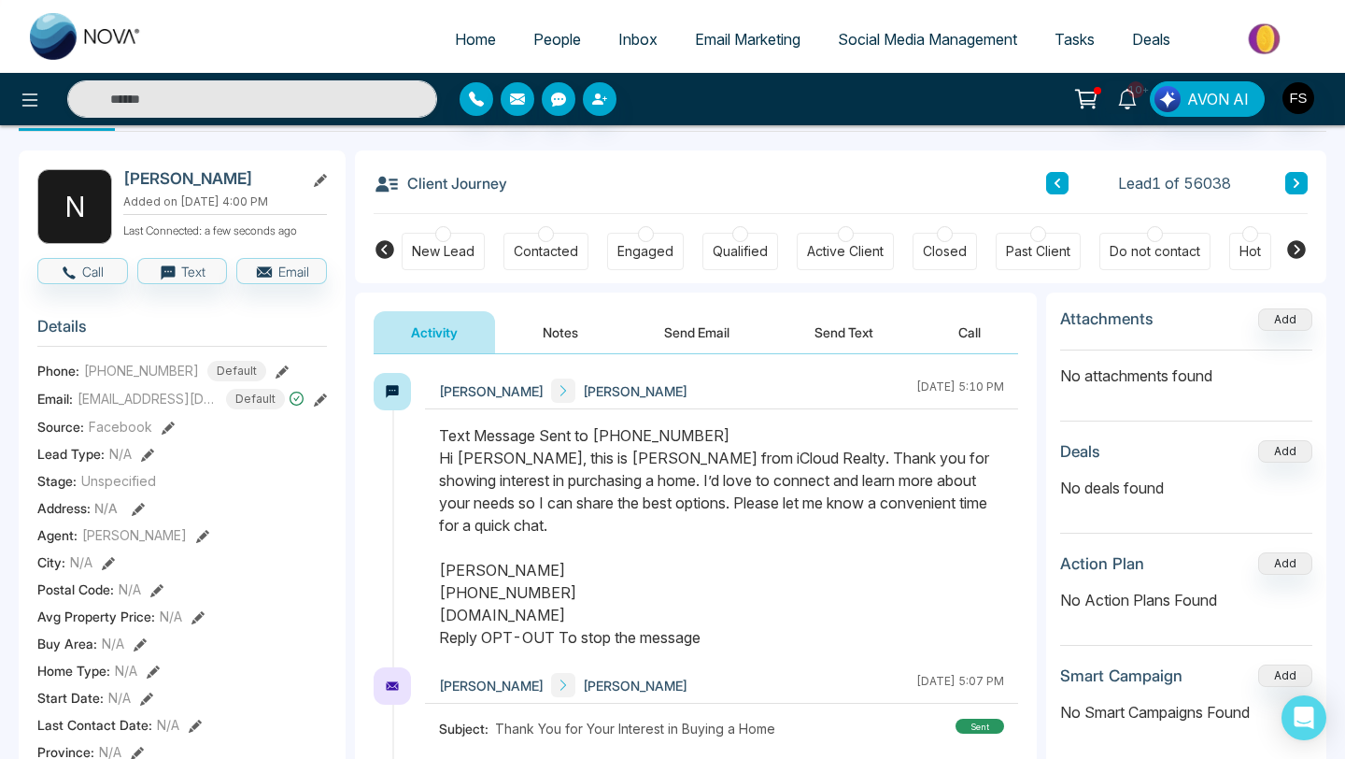
scroll to position [59, 0]
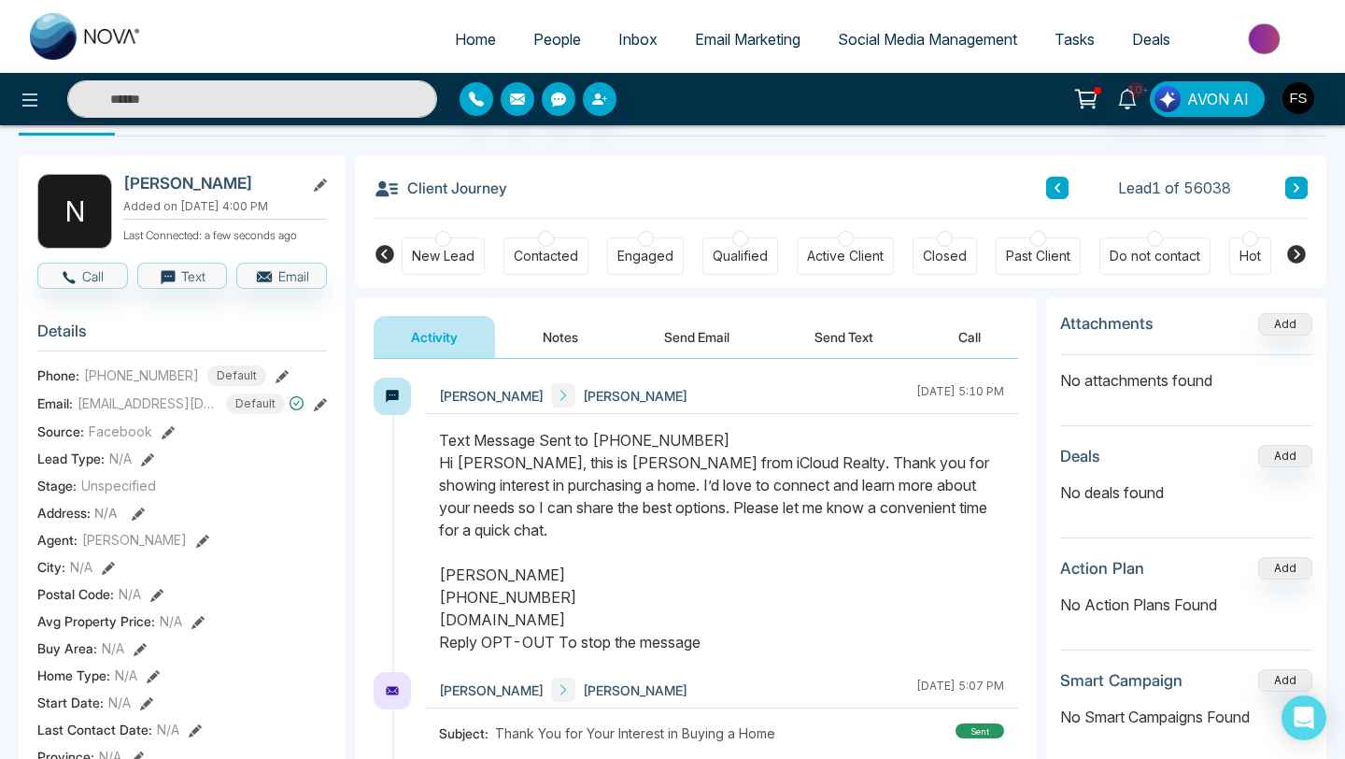
click at [562, 339] on button "Notes" at bounding box center [560, 337] width 110 height 42
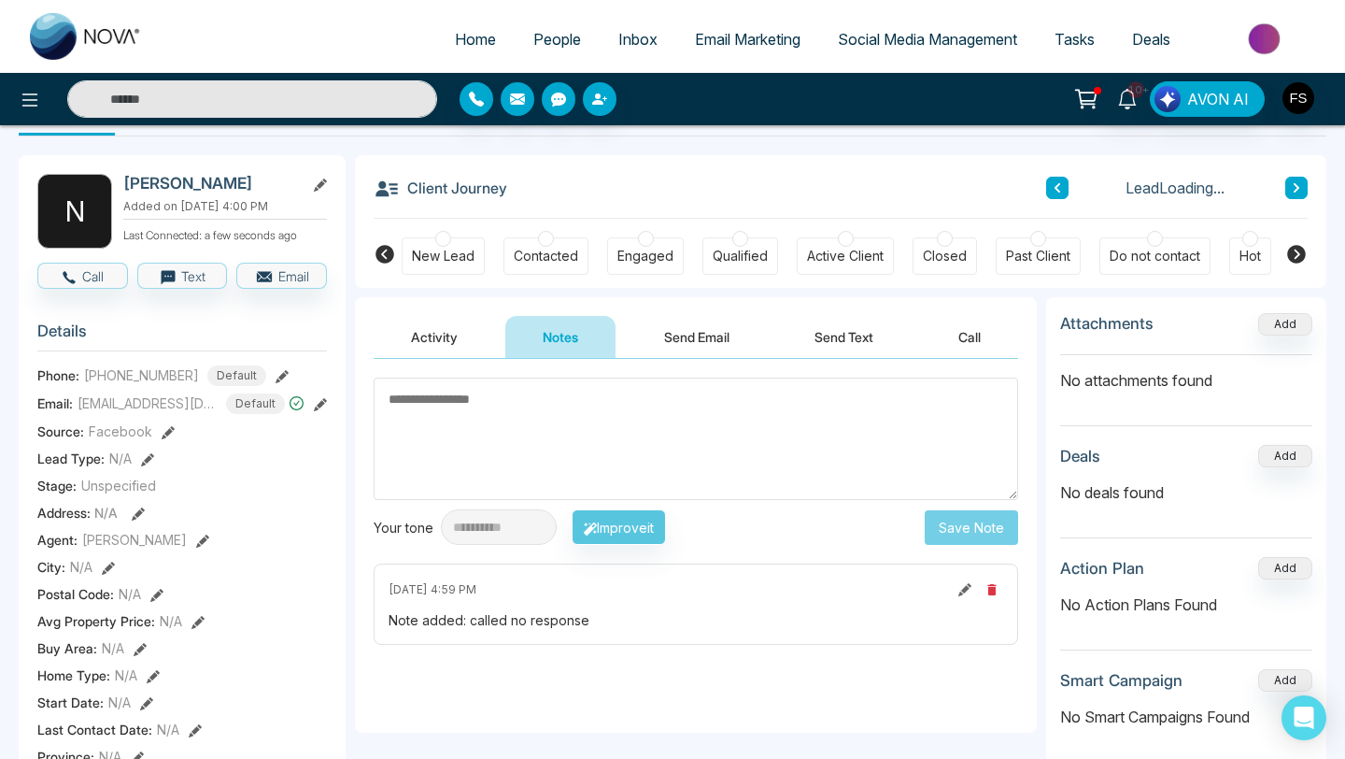
click at [452, 345] on button "Activity" at bounding box center [434, 337] width 121 height 42
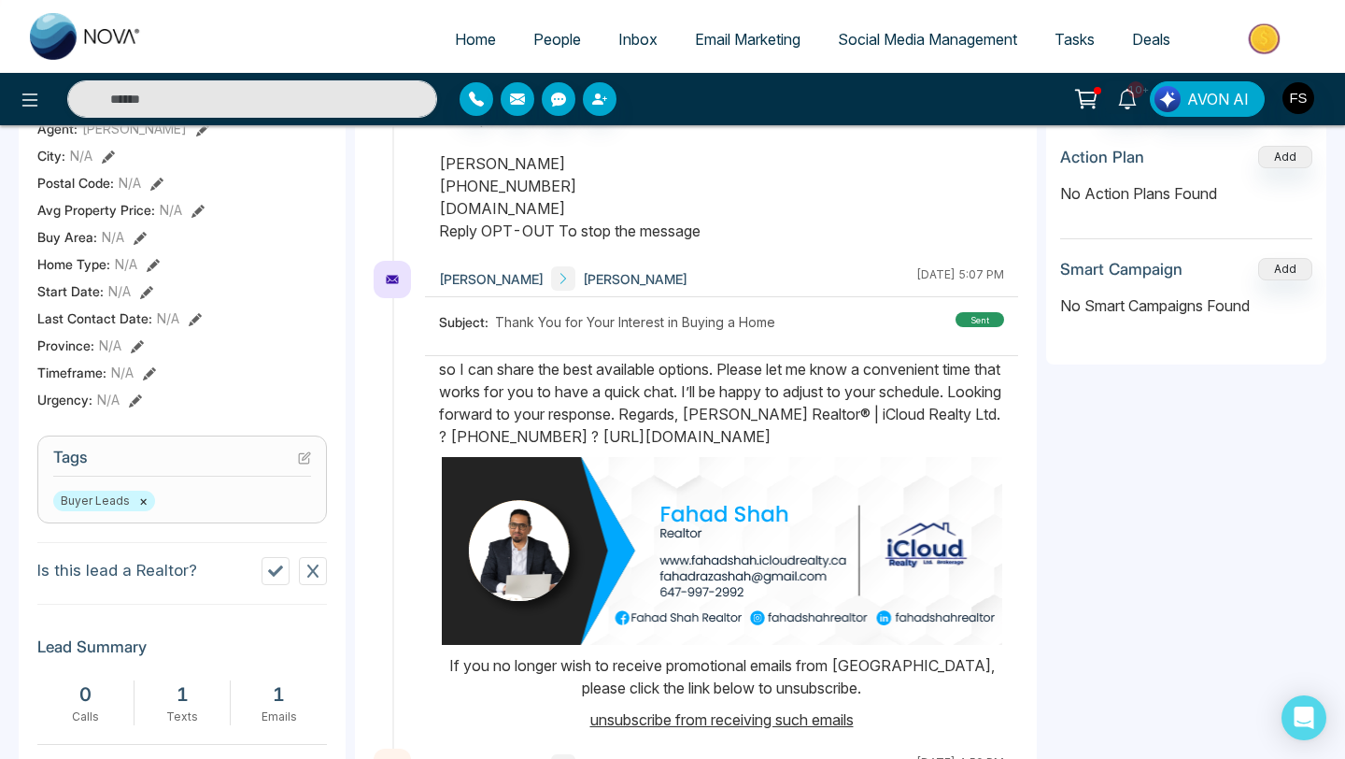
scroll to position [65, 0]
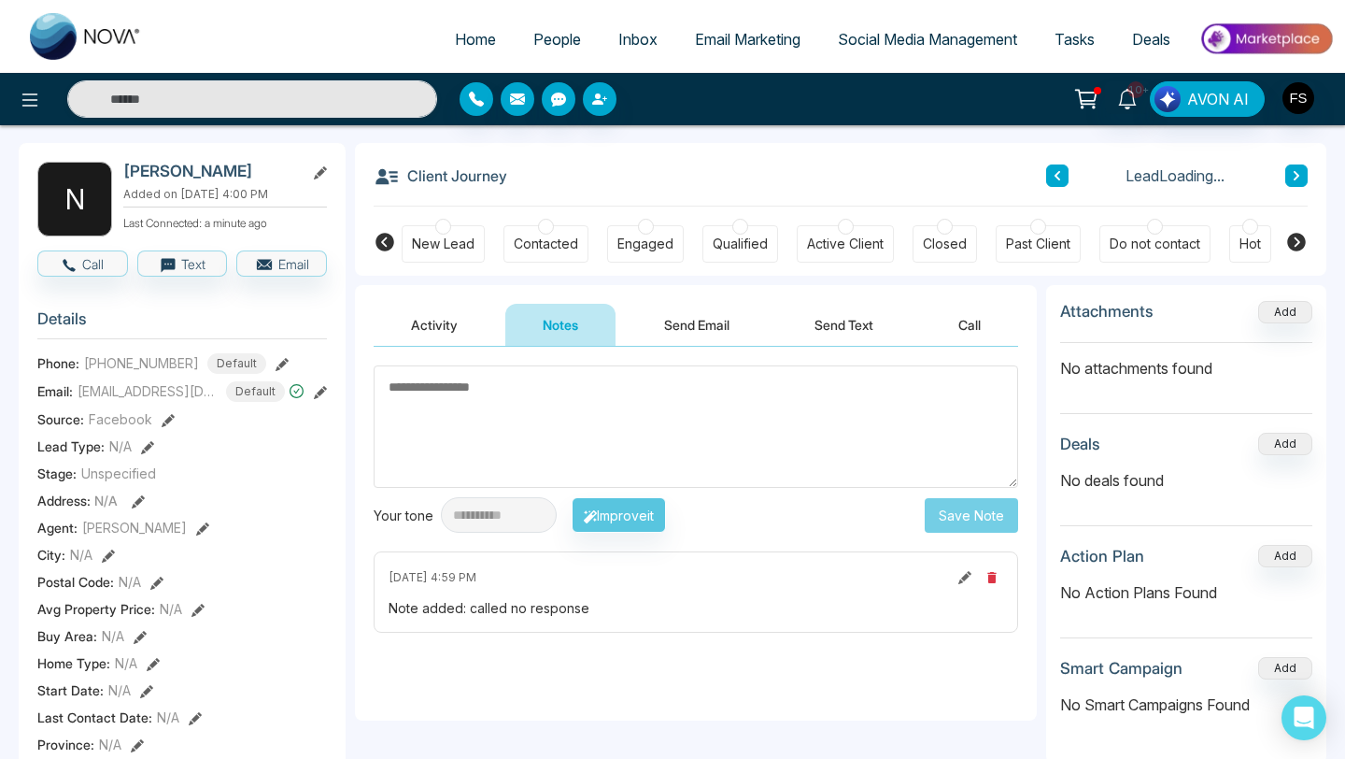
scroll to position [59, 0]
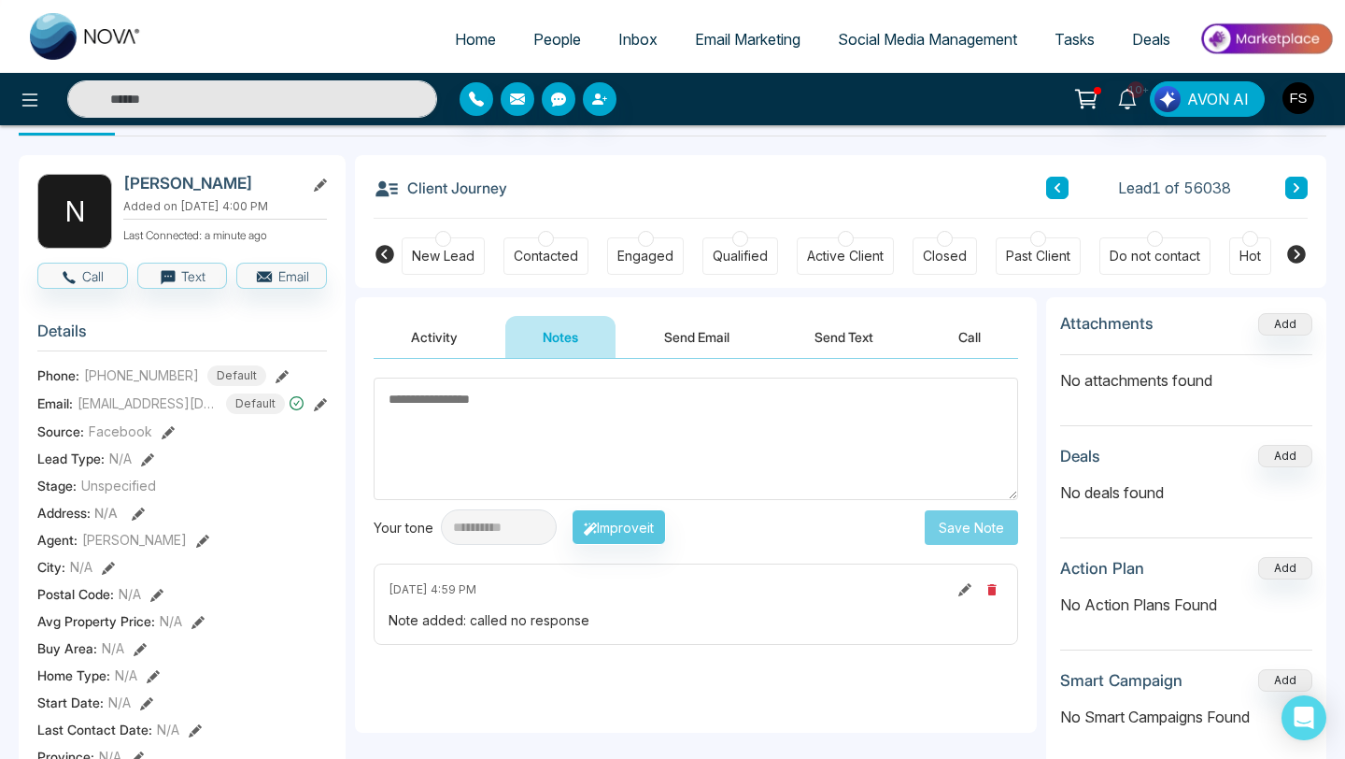
click at [1103, 101] on button at bounding box center [1086, 99] width 37 height 36
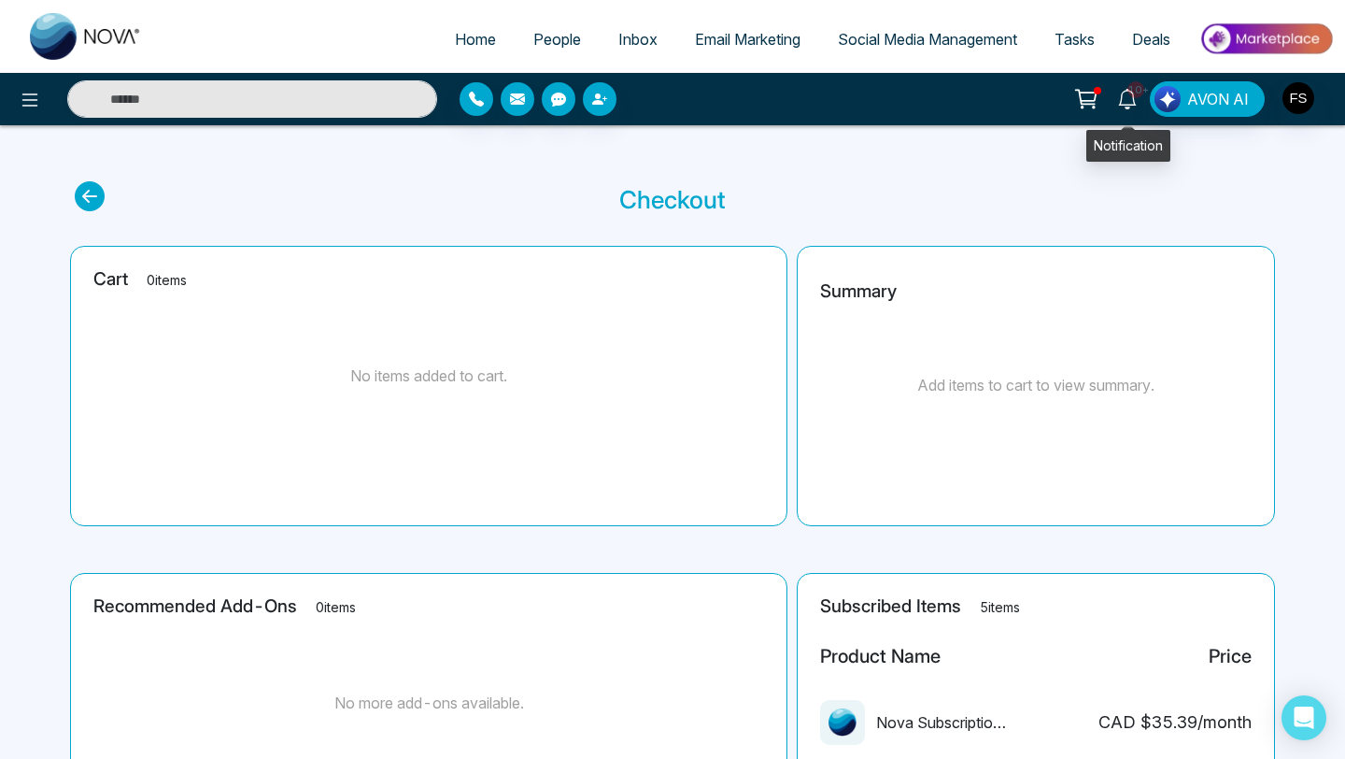
click at [1126, 97] on icon at bounding box center [1127, 99] width 21 height 21
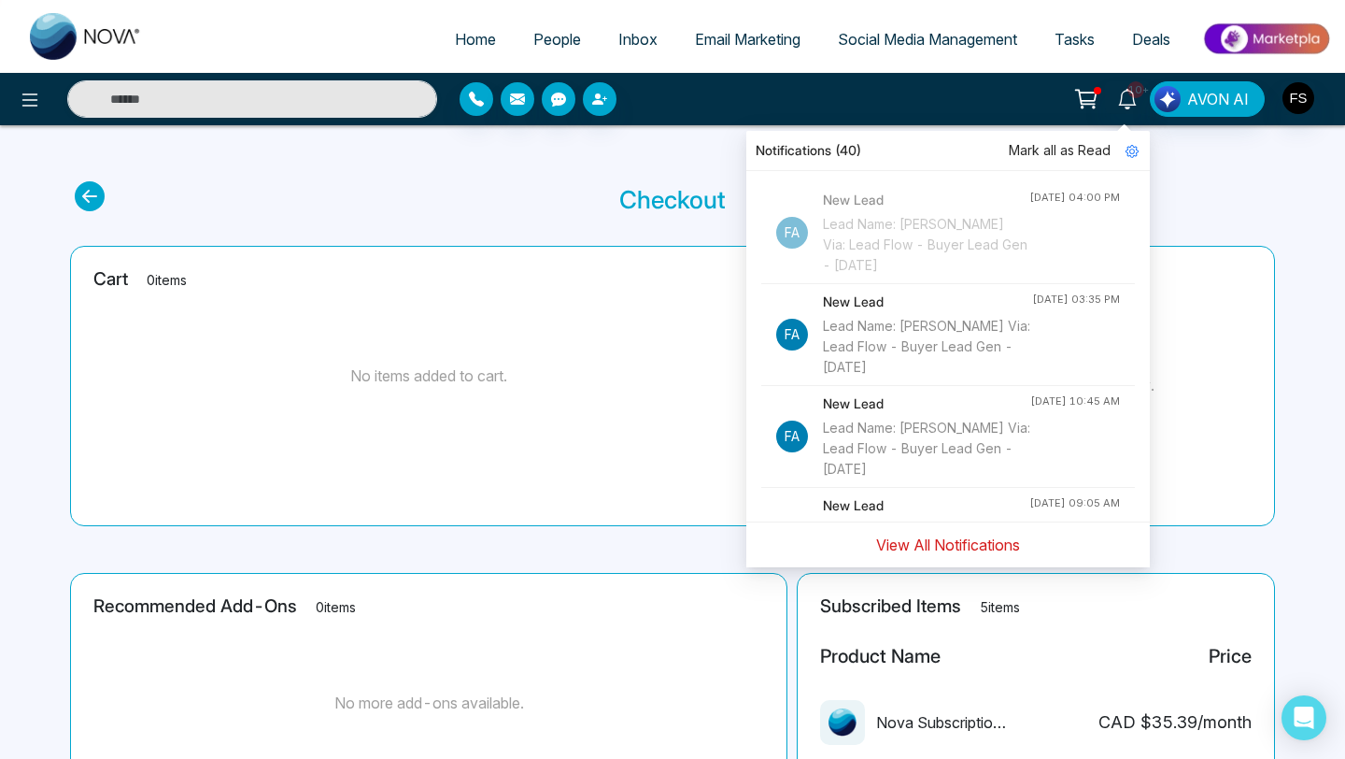
click at [932, 549] on button "View All Notifications" at bounding box center [948, 545] width 168 height 36
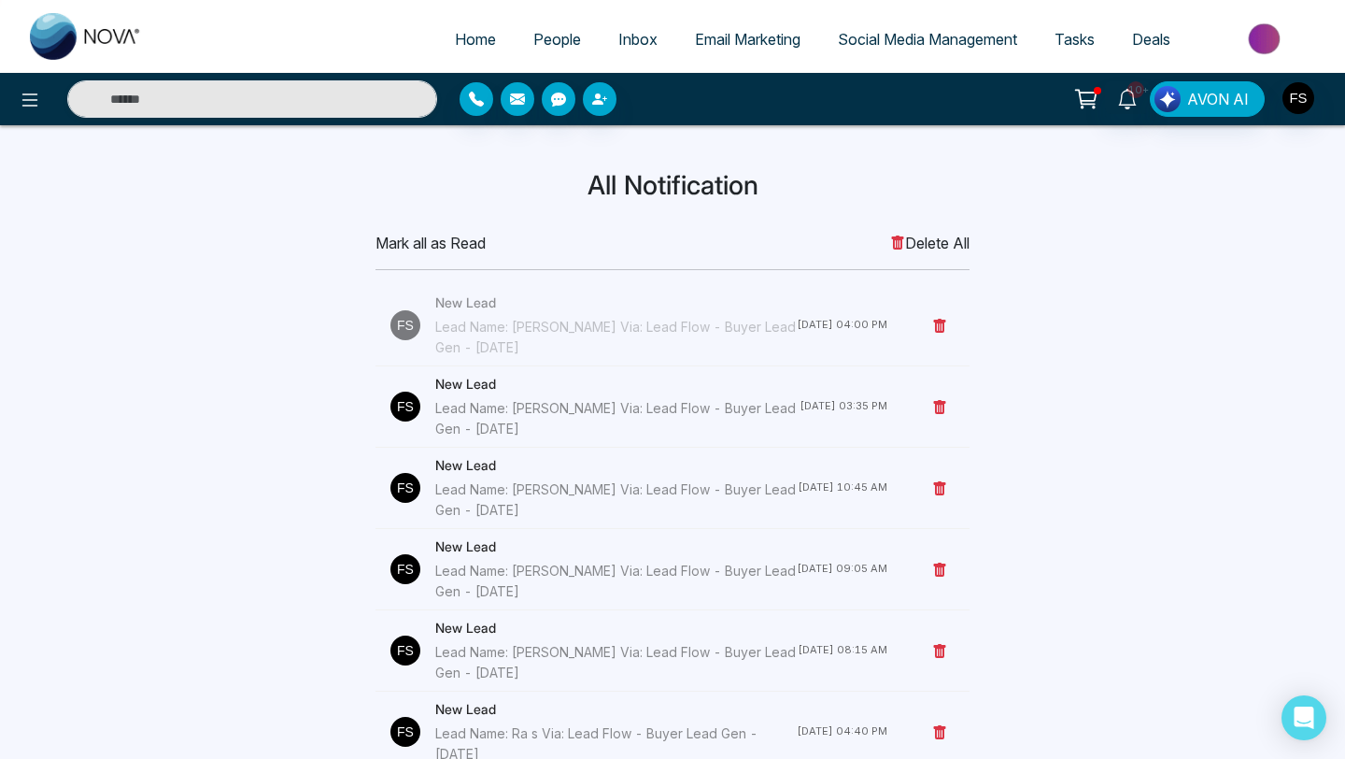
click at [463, 386] on h4 "New Lead" at bounding box center [617, 384] width 364 height 21
click at [487, 396] on div "New Lead Lead Name: [PERSON_NAME]: Lead Flow - Buyer Lead Gen - [DATE]" at bounding box center [617, 406] width 364 height 65
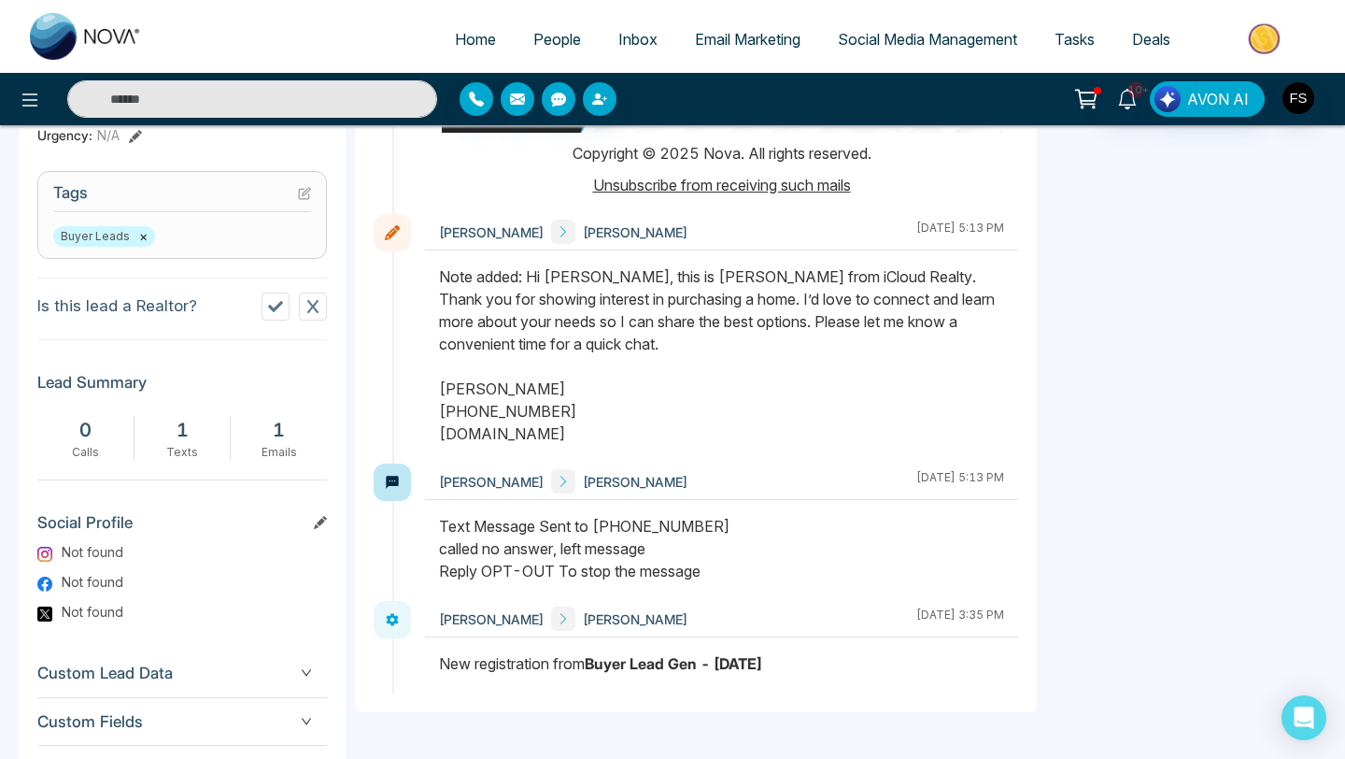
scroll to position [738, 0]
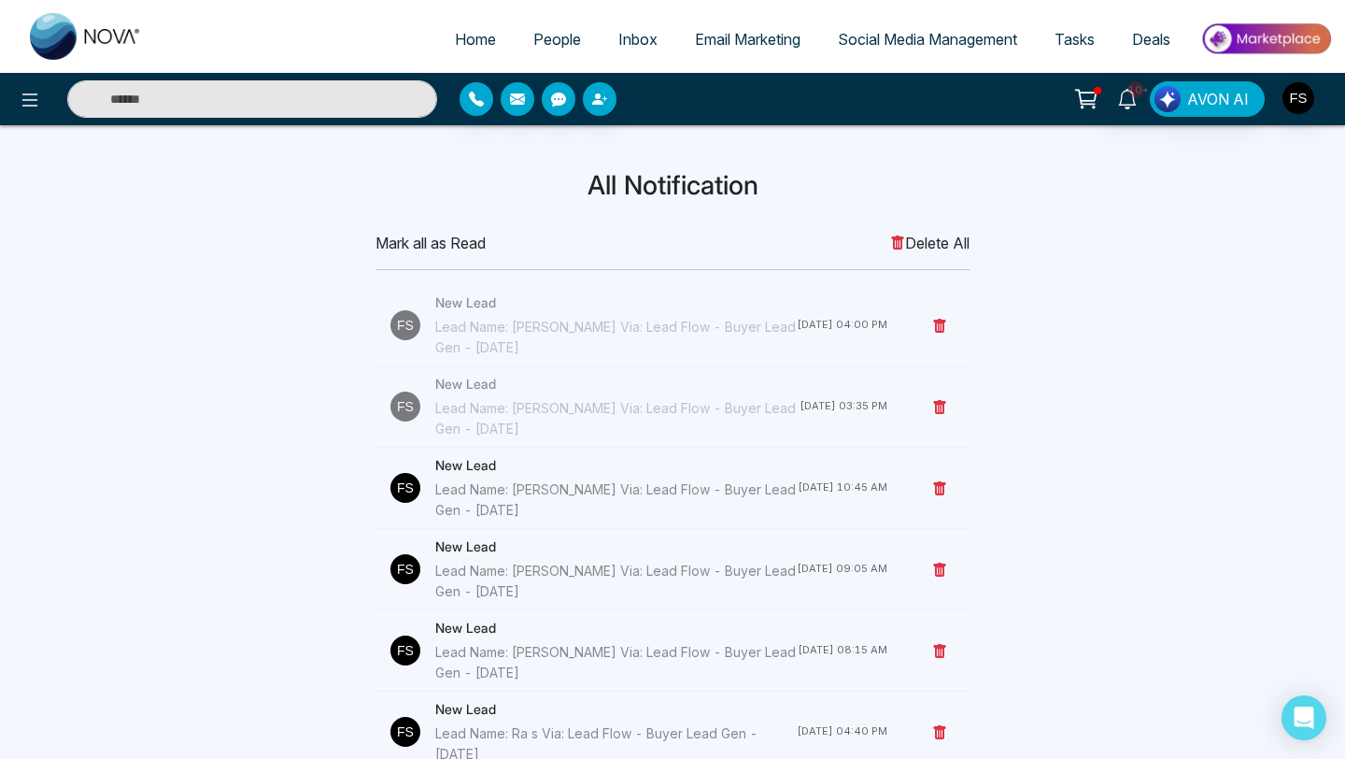
click at [500, 484] on div "Lead Name: [PERSON_NAME] Via: Lead Flow - Buyer Lead Gen - [DATE]" at bounding box center [616, 499] width 363 height 41
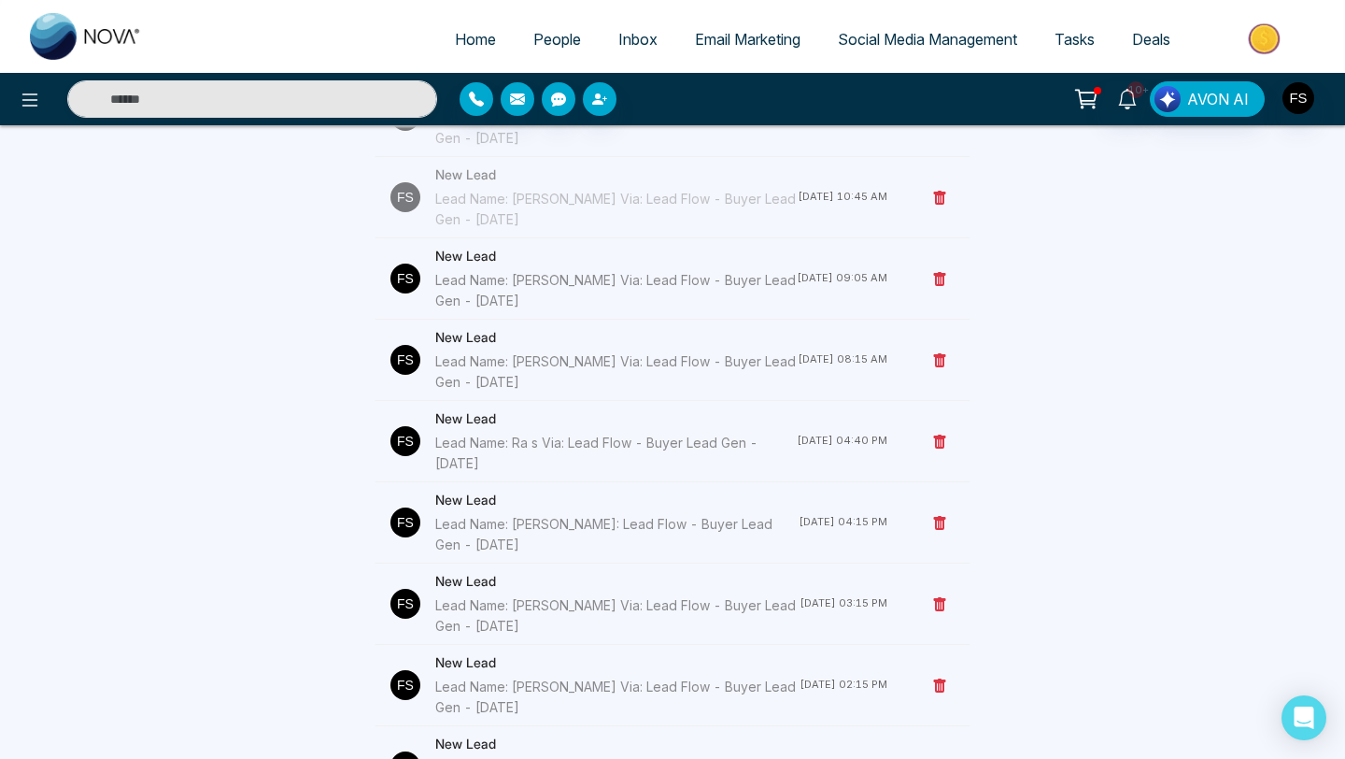
scroll to position [292, 0]
click at [492, 280] on div "Lead Name: [PERSON_NAME] Via: Lead Flow - Buyer Lead Gen - [DATE]" at bounding box center [616, 288] width 362 height 41
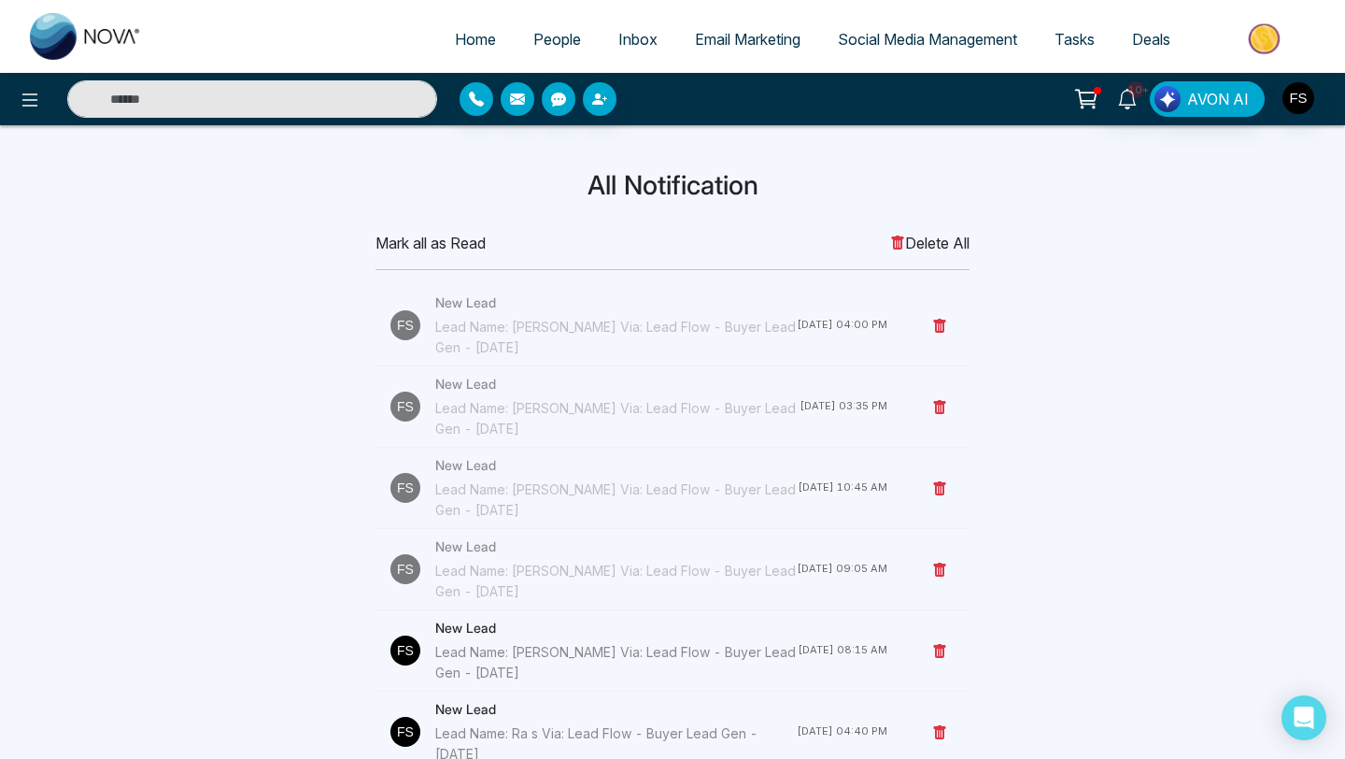
click at [564, 563] on div "Lead Name: [PERSON_NAME] Via: Lead Flow - Buyer Lead Gen - [DATE]" at bounding box center [616, 581] width 362 height 41
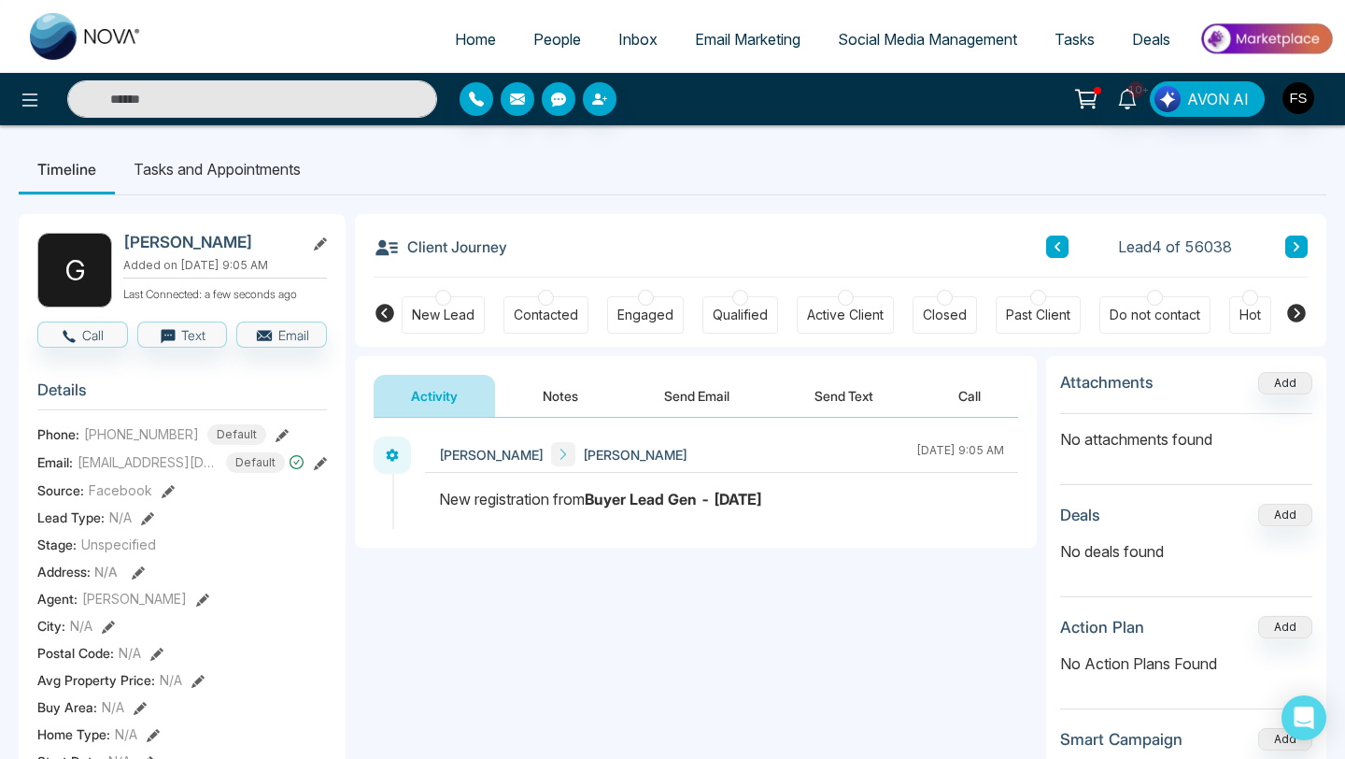
click at [564, 394] on button "Notes" at bounding box center [560, 396] width 110 height 42
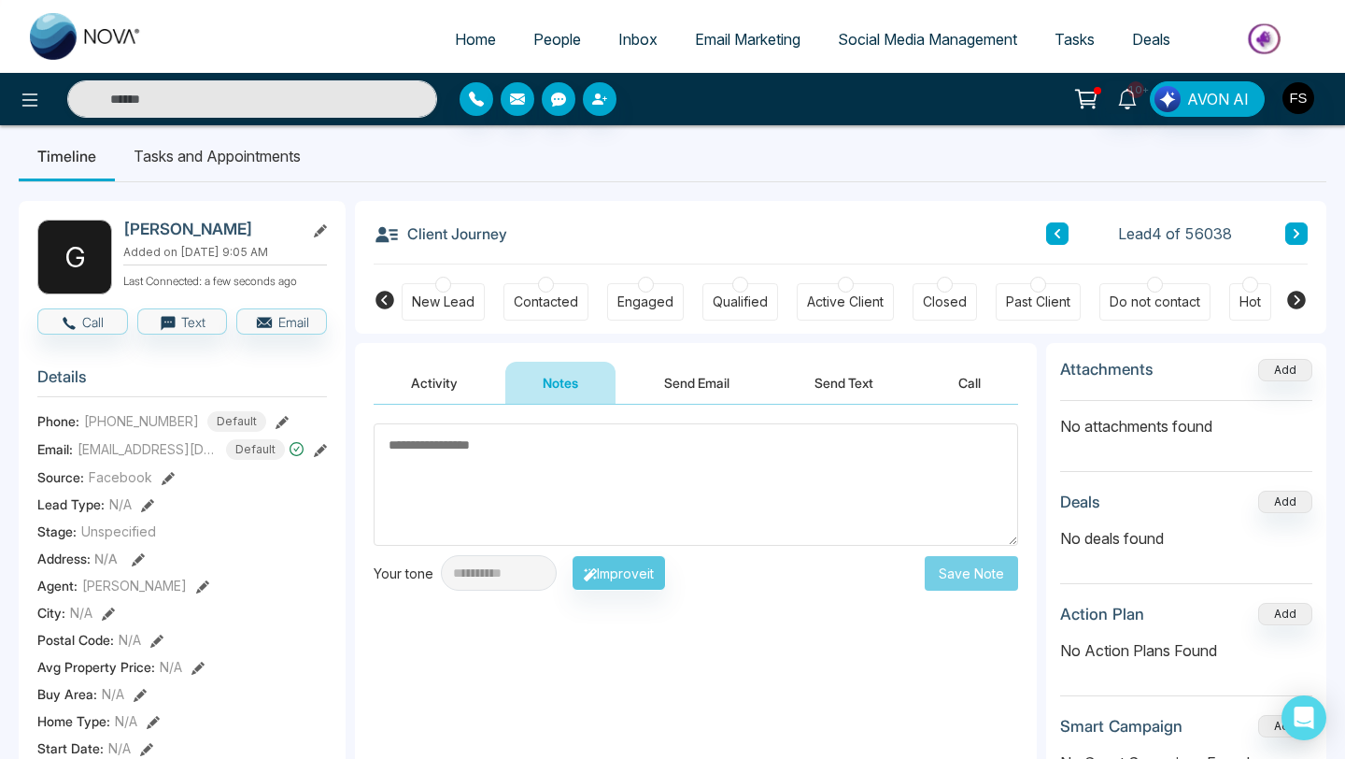
scroll to position [10, 0]
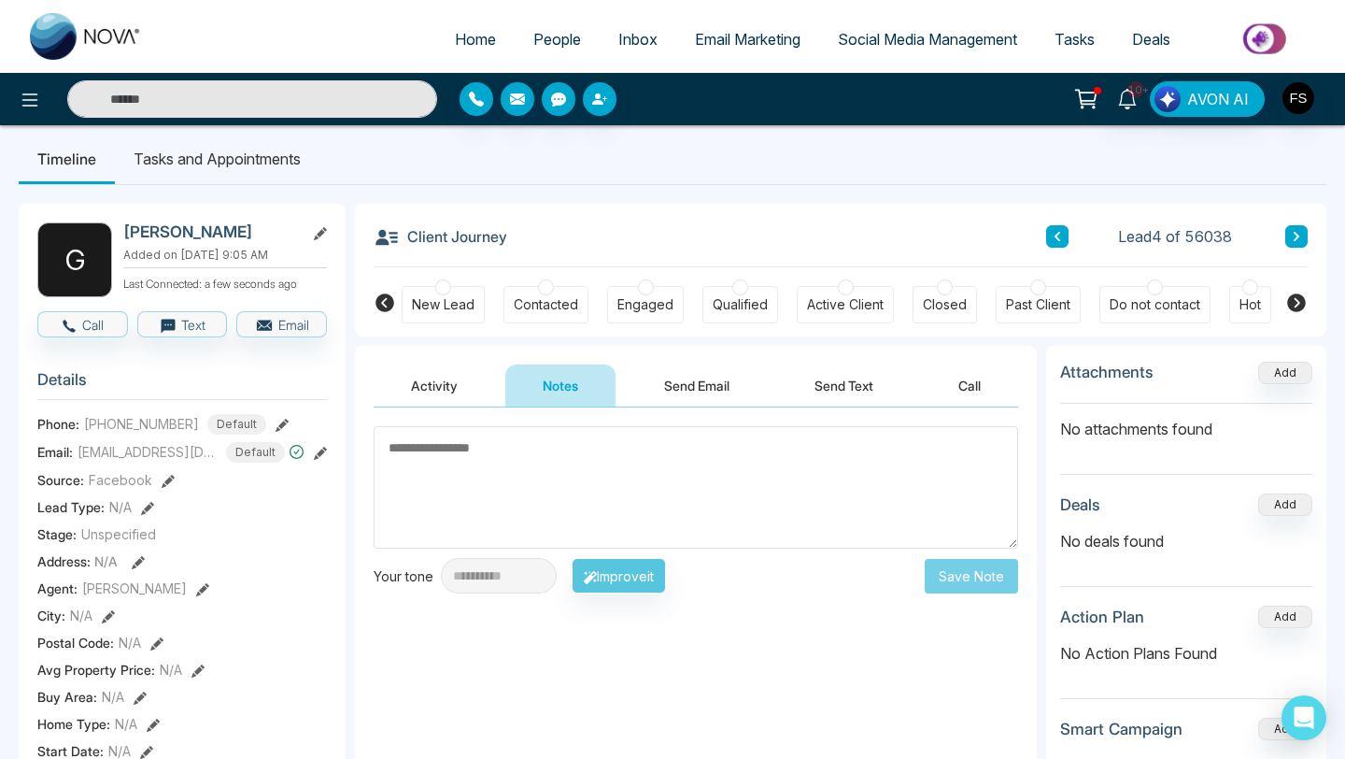
click at [420, 377] on button "Activity" at bounding box center [434, 385] width 121 height 42
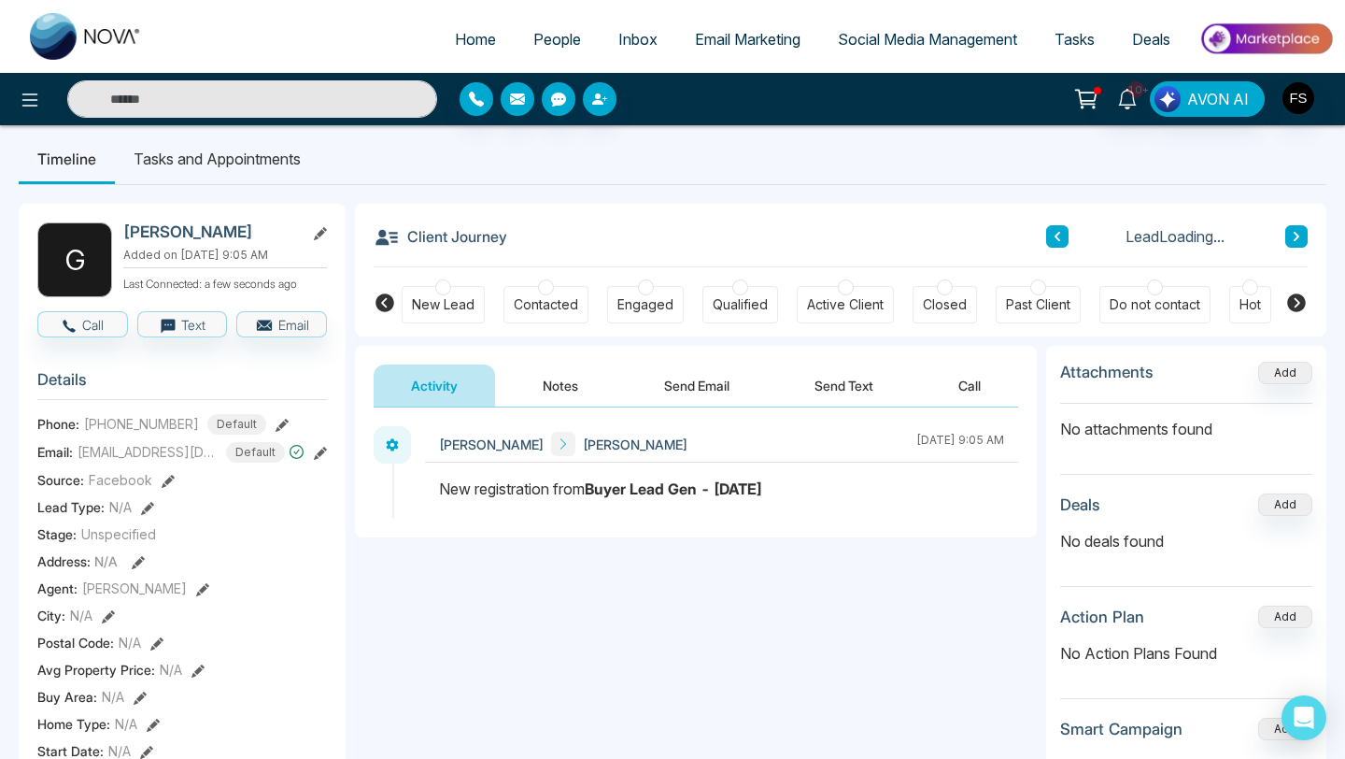
click at [542, 384] on button "Notes" at bounding box center [560, 385] width 110 height 42
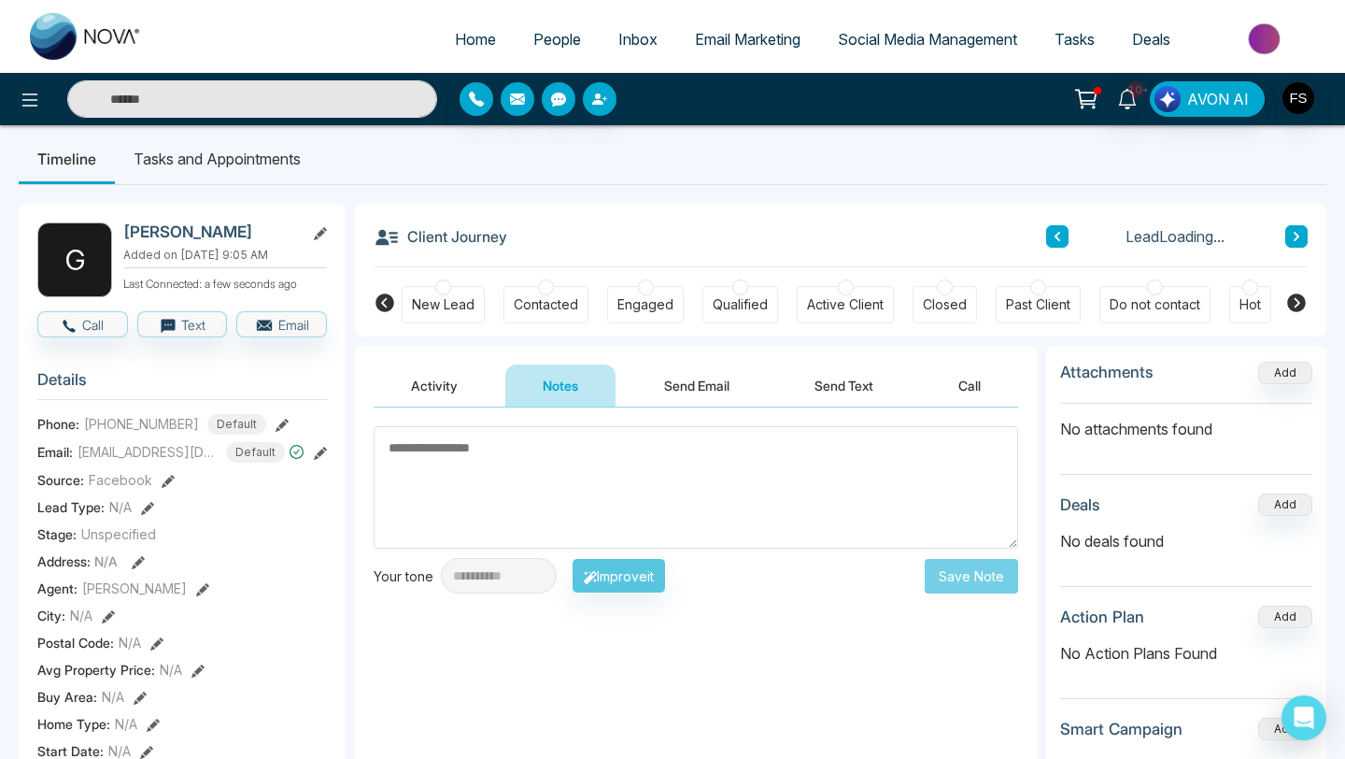
click at [418, 389] on button "Activity" at bounding box center [434, 385] width 121 height 42
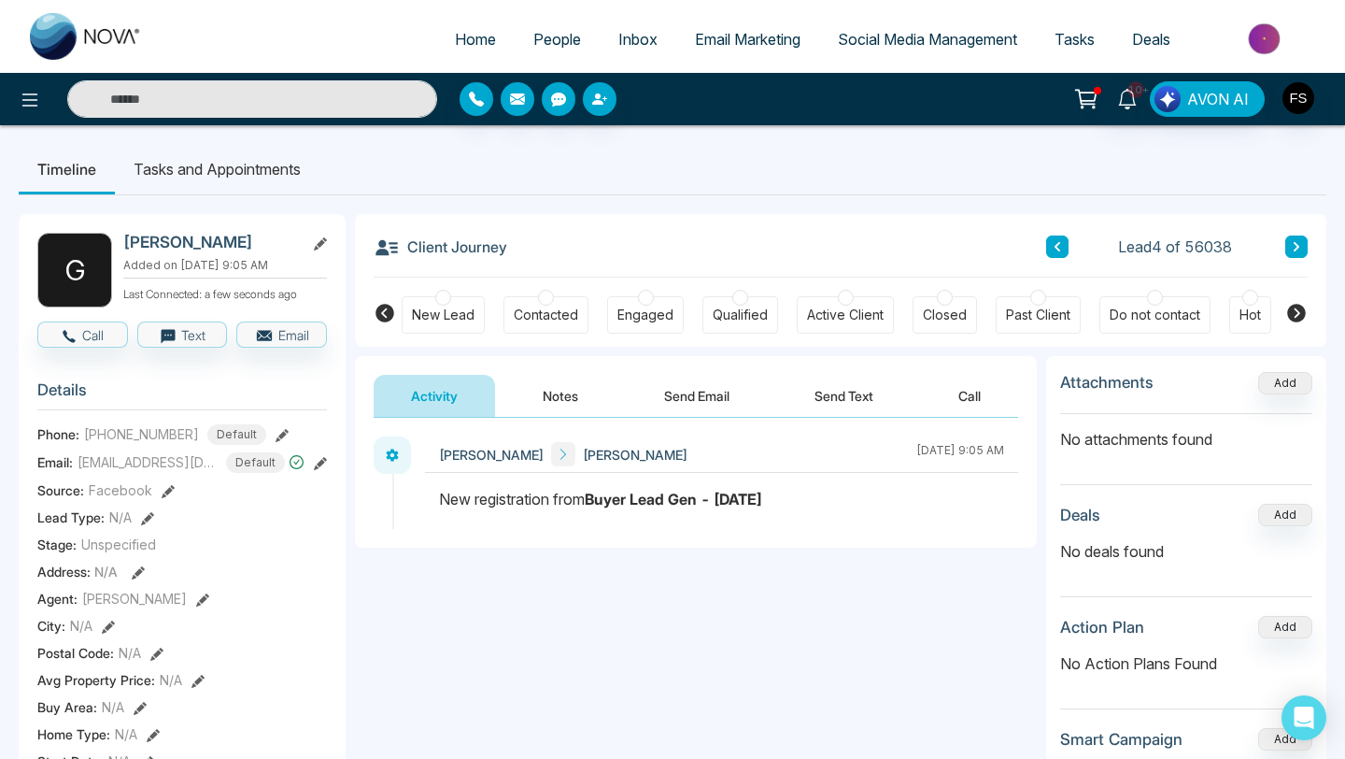
scroll to position [10, 0]
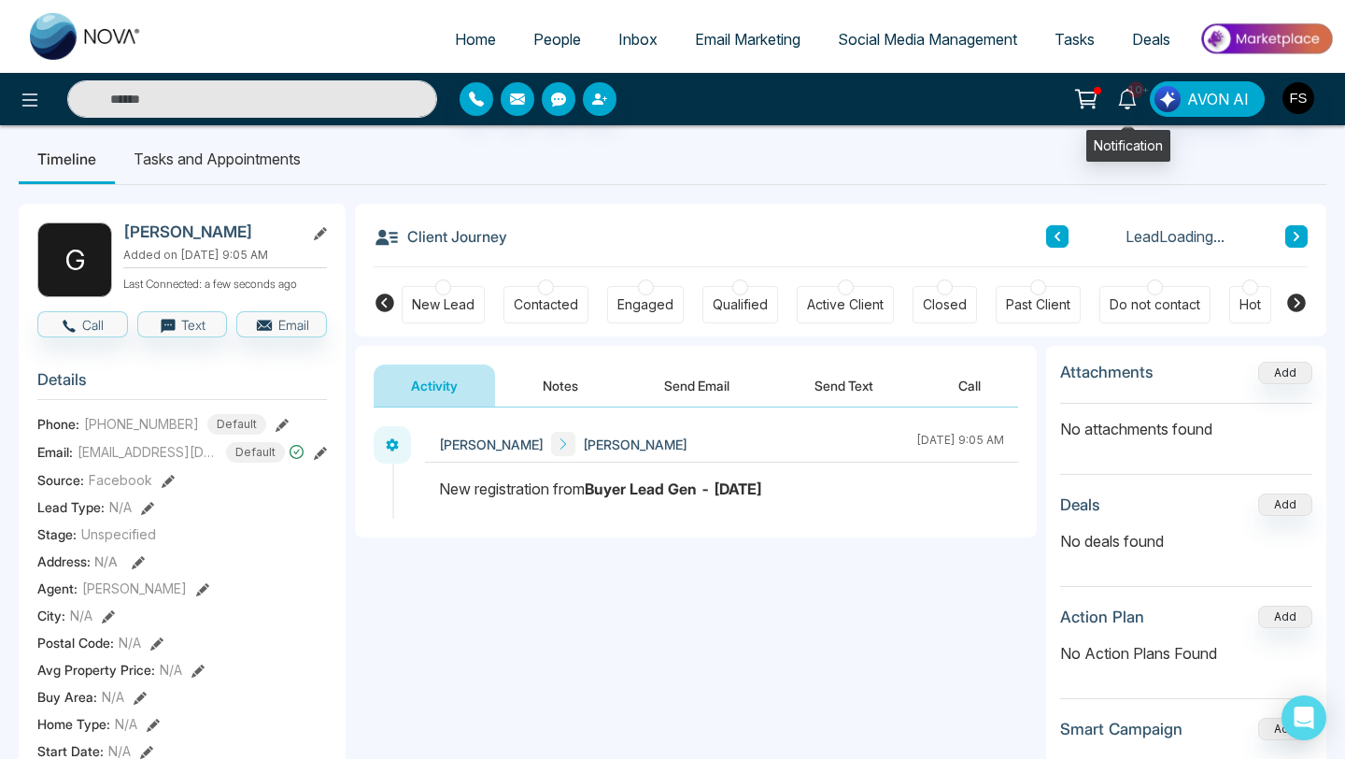
click at [1134, 99] on icon at bounding box center [1127, 99] width 21 height 21
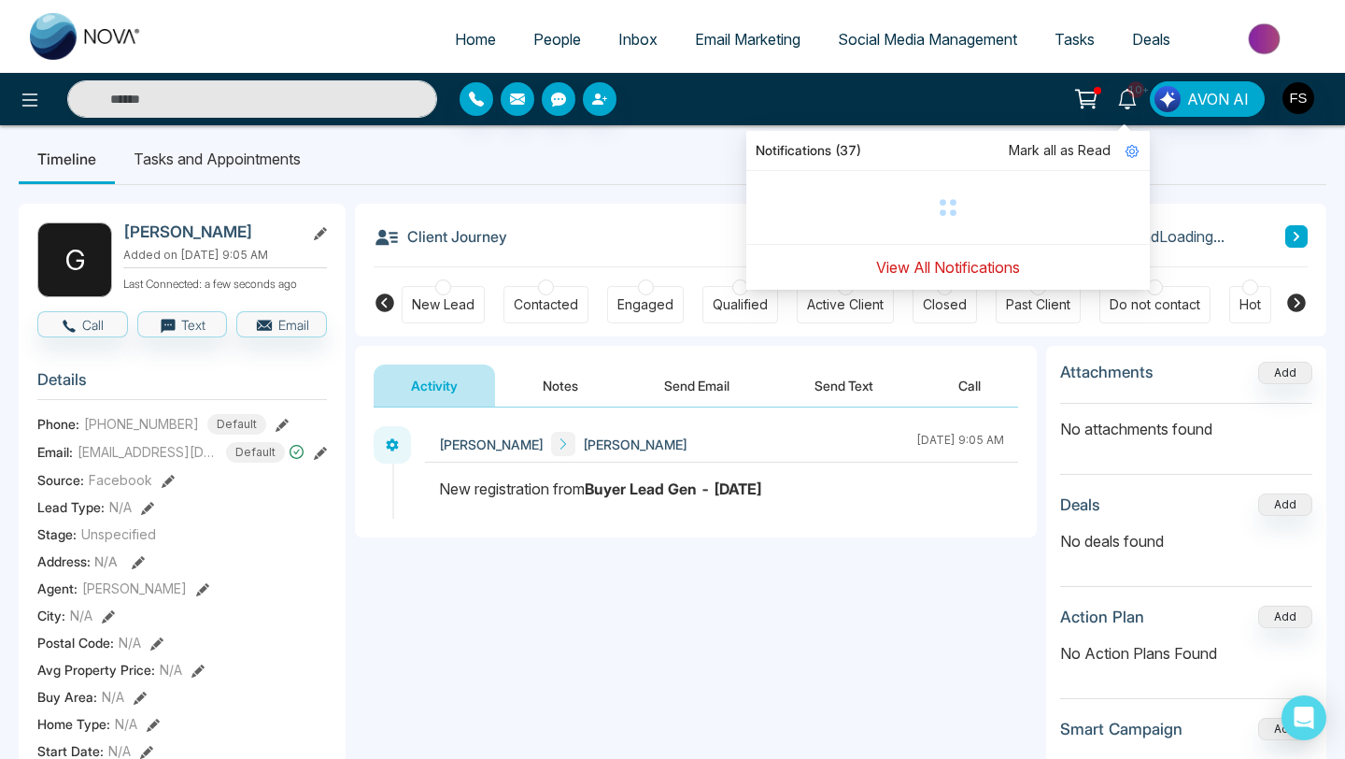
click at [932, 266] on button "View All Notifications" at bounding box center [948, 267] width 168 height 36
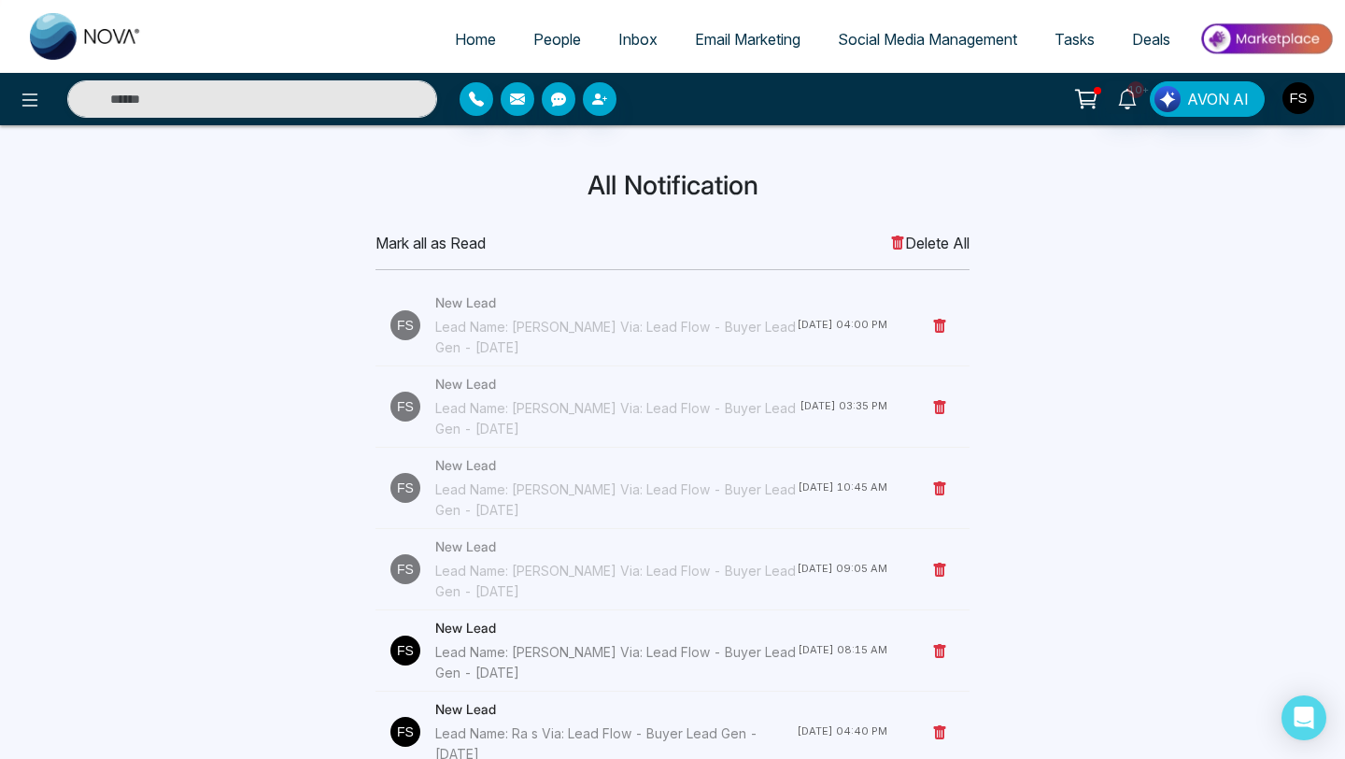
click at [496, 561] on div "Lead Name: [PERSON_NAME] Via: Lead Flow - Buyer Lead Gen - [DATE]" at bounding box center [616, 581] width 362 height 41
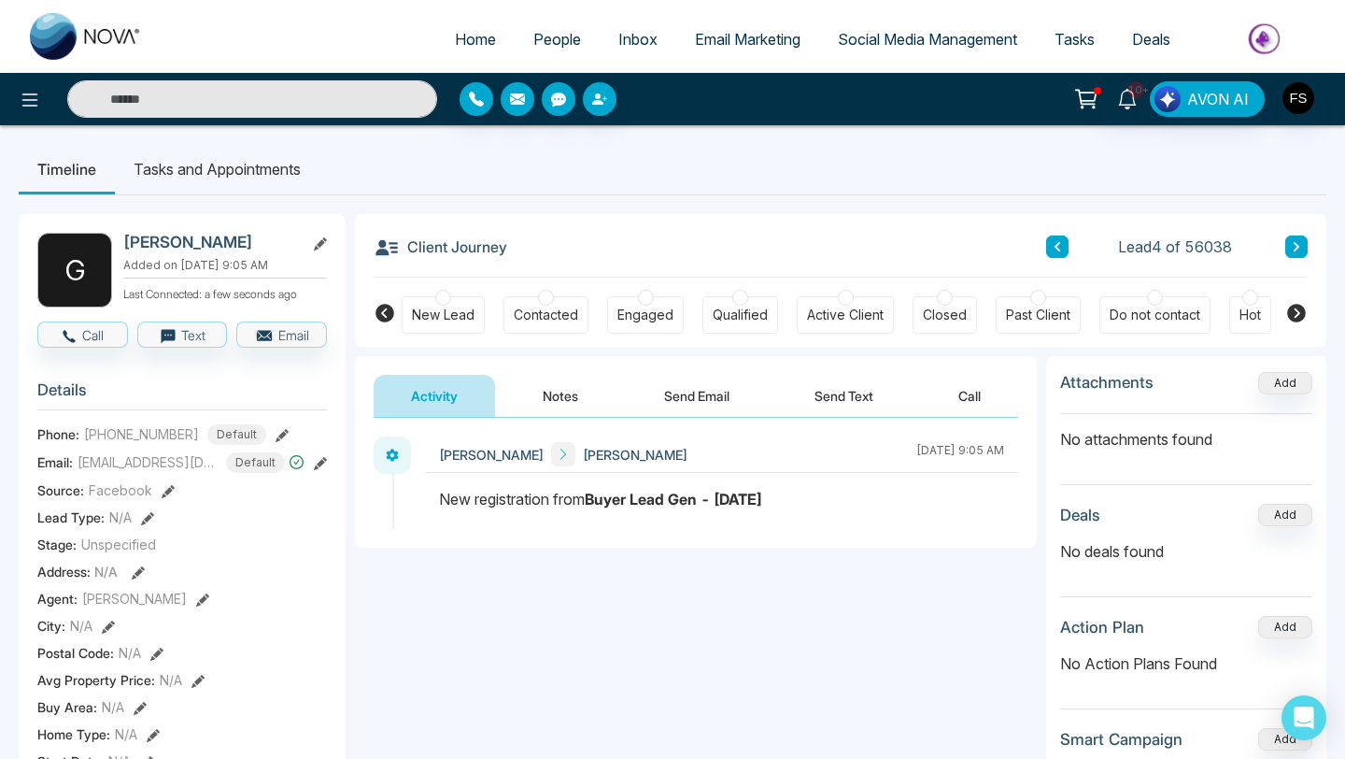
click at [563, 397] on button "Notes" at bounding box center [560, 396] width 110 height 42
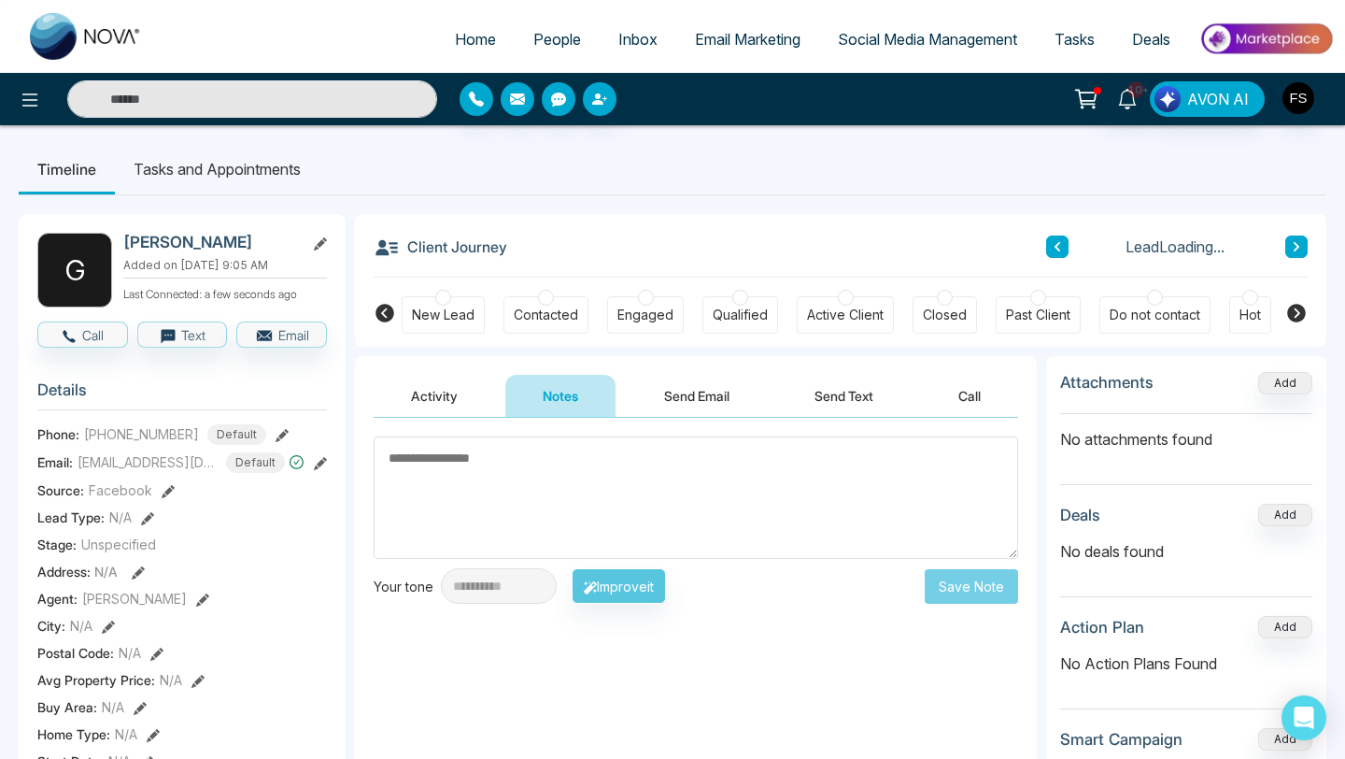
click at [460, 400] on button "Activity" at bounding box center [434, 396] width 121 height 42
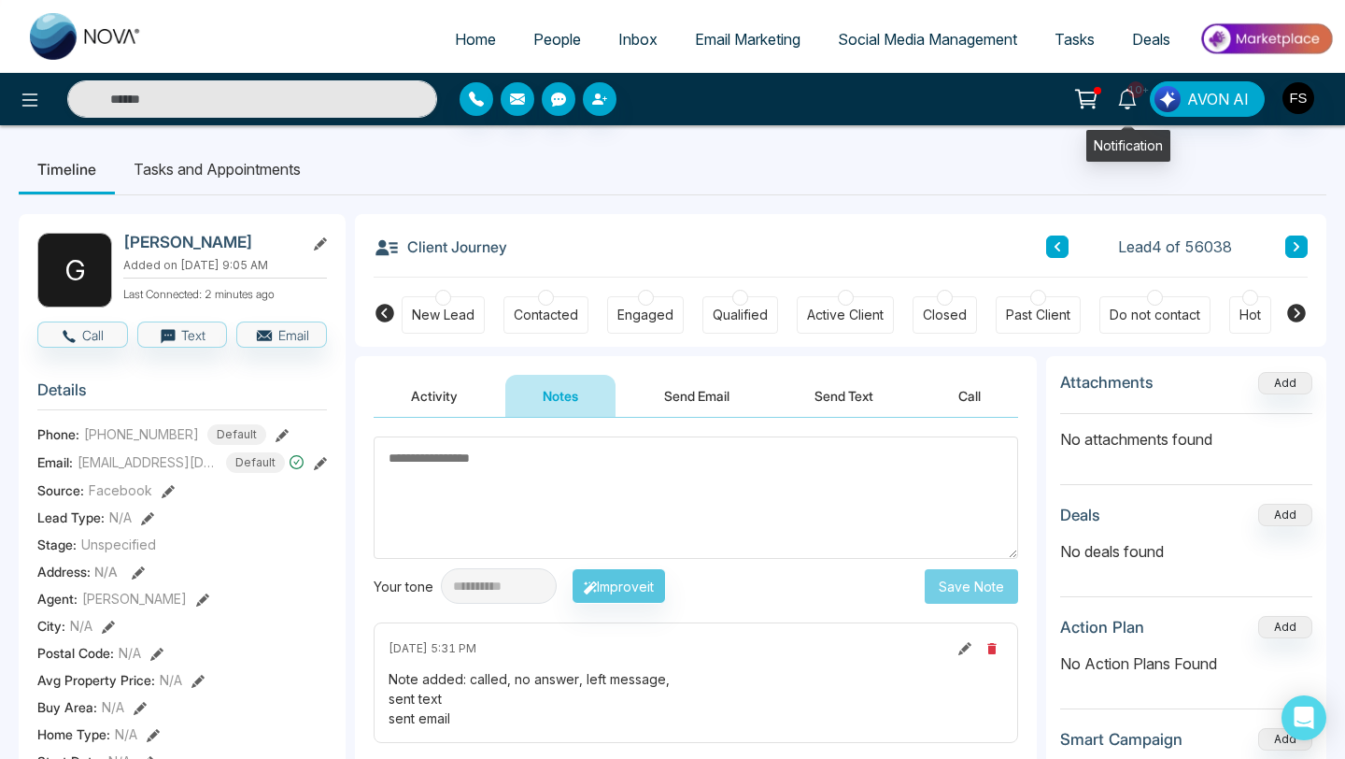
click at [1131, 104] on icon at bounding box center [1127, 99] width 18 height 21
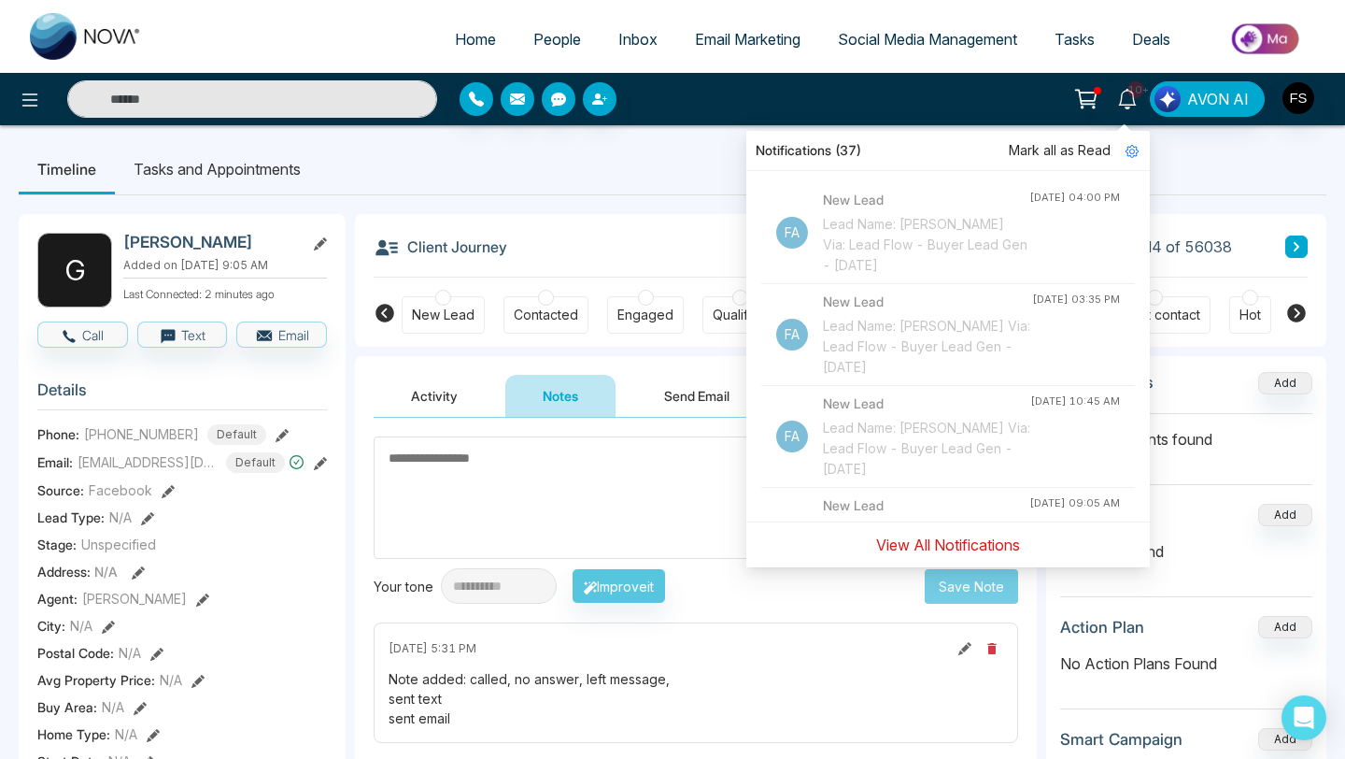
click at [911, 551] on button "View All Notifications" at bounding box center [948, 545] width 168 height 36
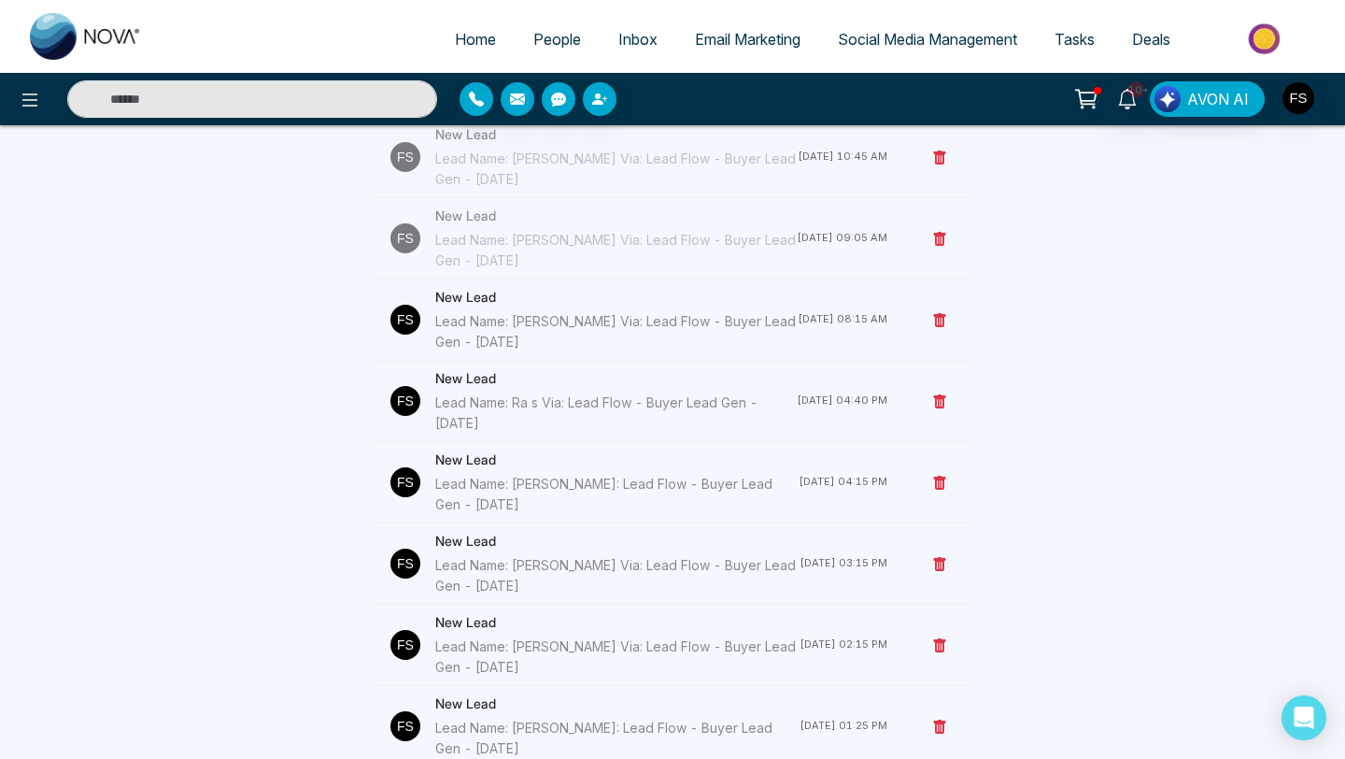
scroll to position [318, 0]
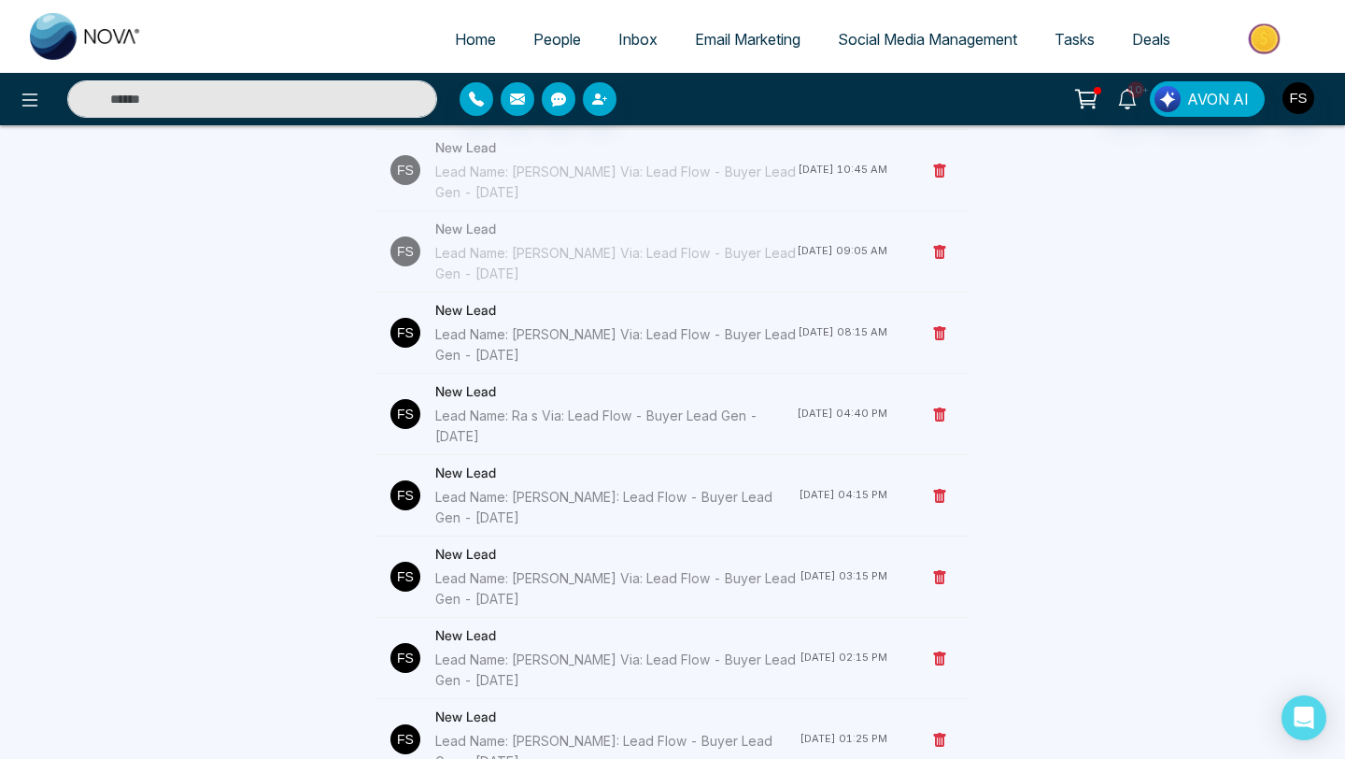
click at [536, 350] on div "Lead Name: [PERSON_NAME] Via: Lead Flow - Buyer Lead Gen - [DATE]" at bounding box center [616, 344] width 363 height 41
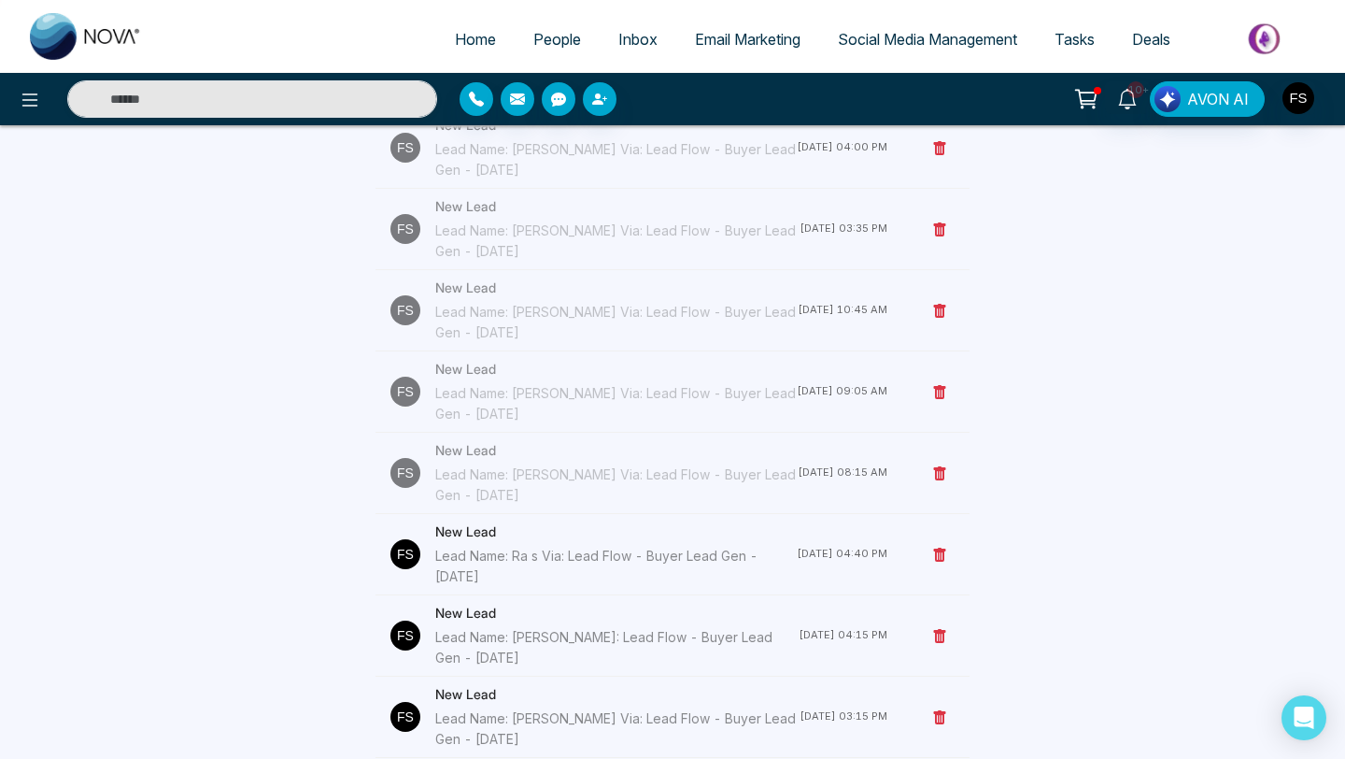
scroll to position [196, 0]
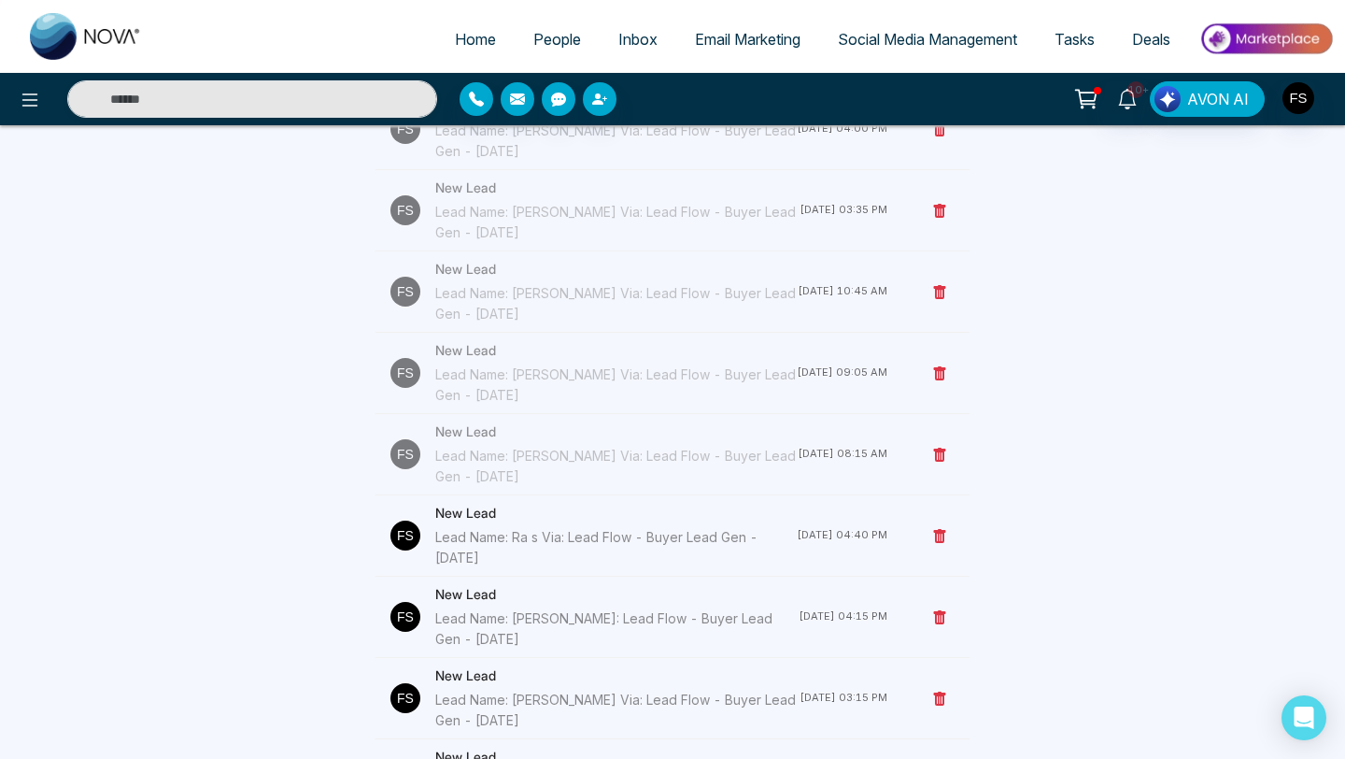
click at [474, 535] on div "Lead Name: Ra s Via: Lead Flow - Buyer Lead Gen - [DATE]" at bounding box center [616, 547] width 362 height 41
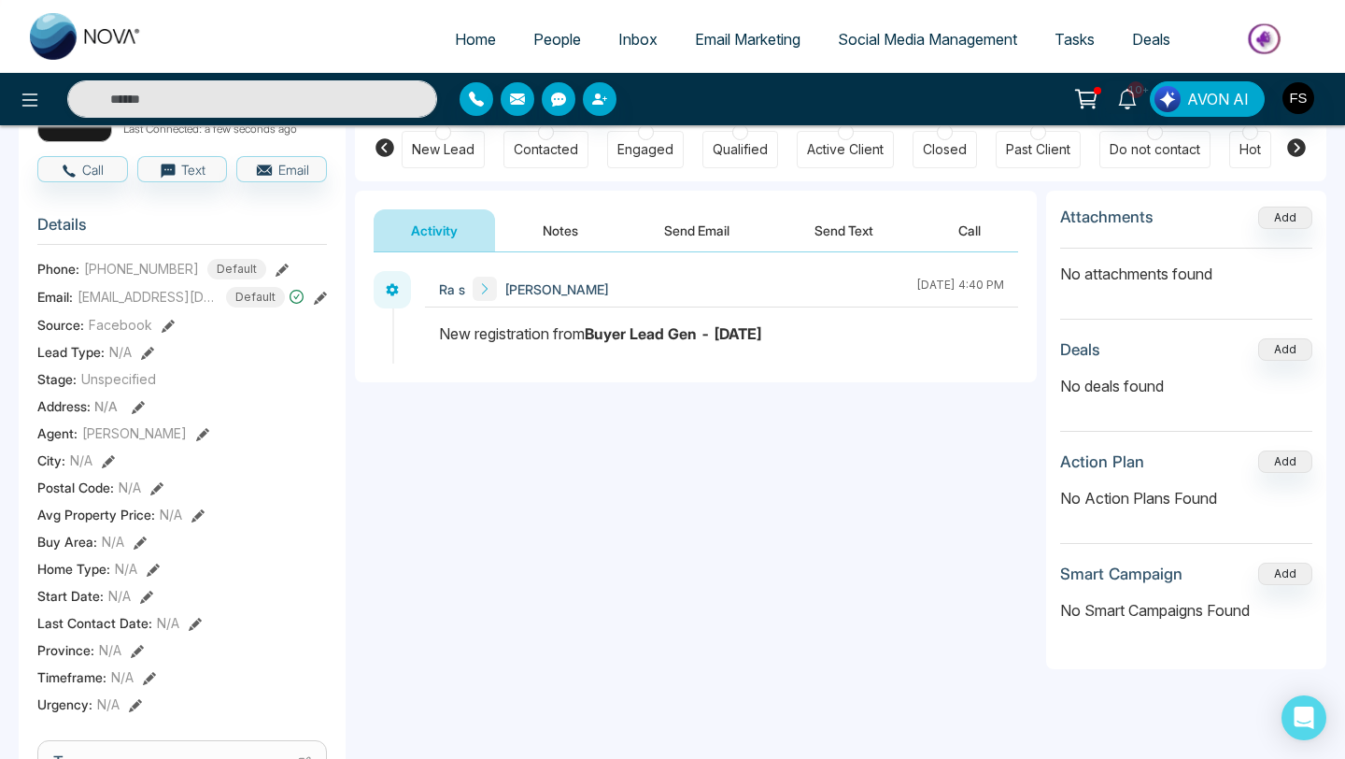
scroll to position [167, 0]
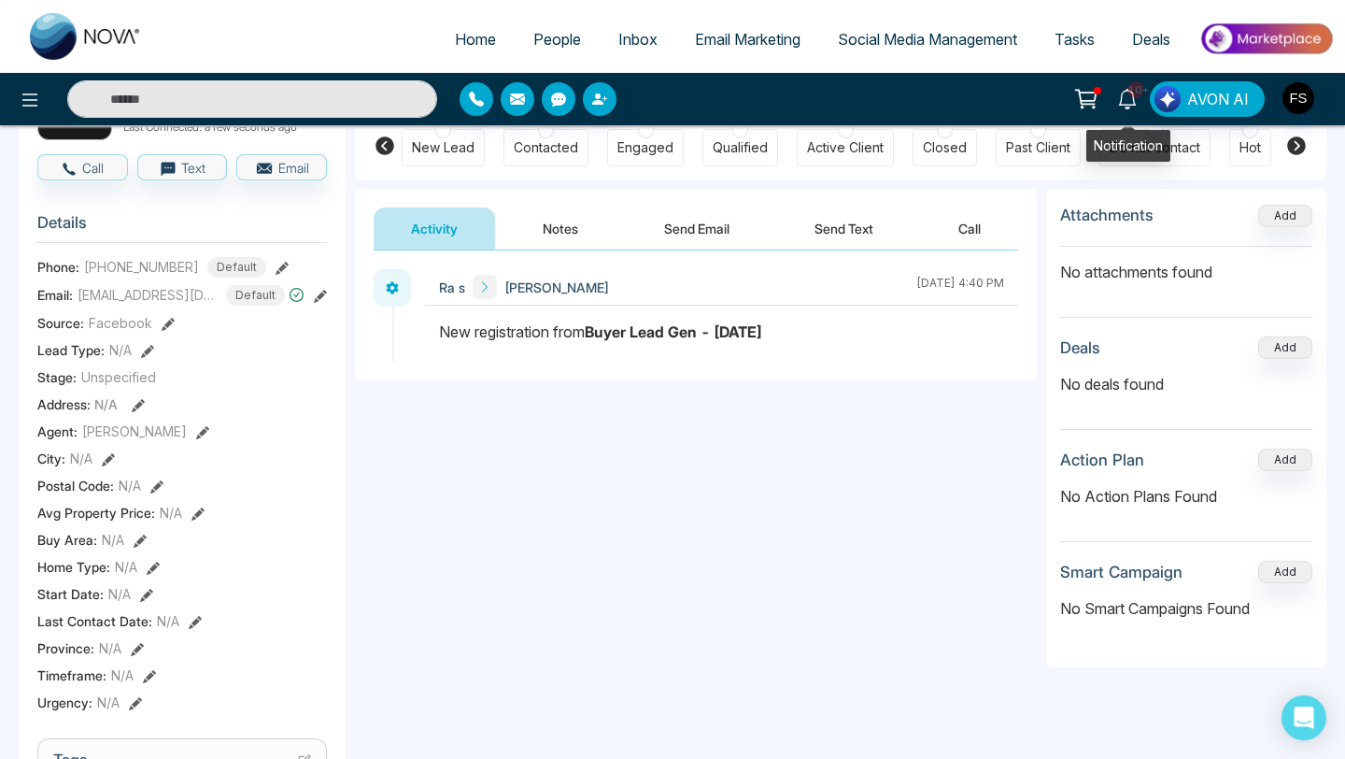
click at [1129, 97] on icon at bounding box center [1127, 99] width 21 height 21
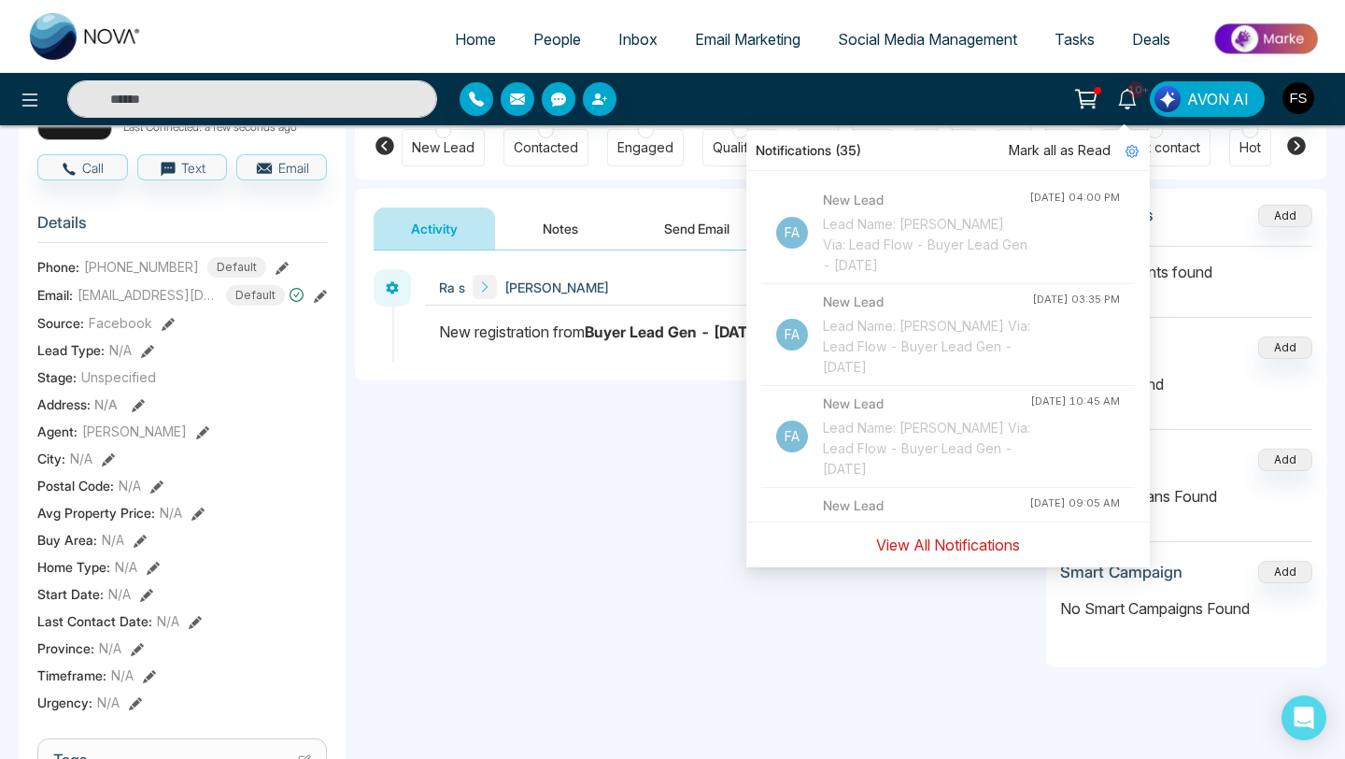
click at [905, 544] on button "View All Notifications" at bounding box center [948, 545] width 168 height 36
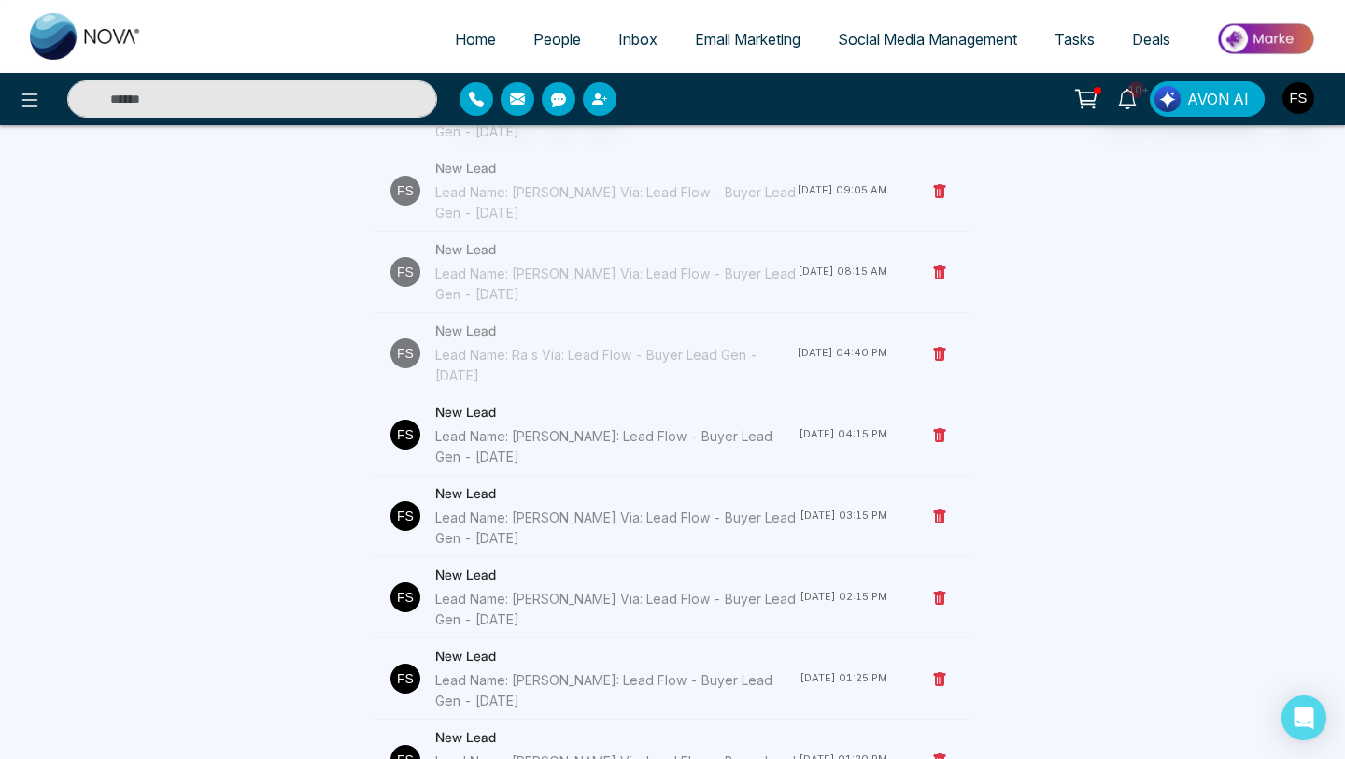
scroll to position [381, 0]
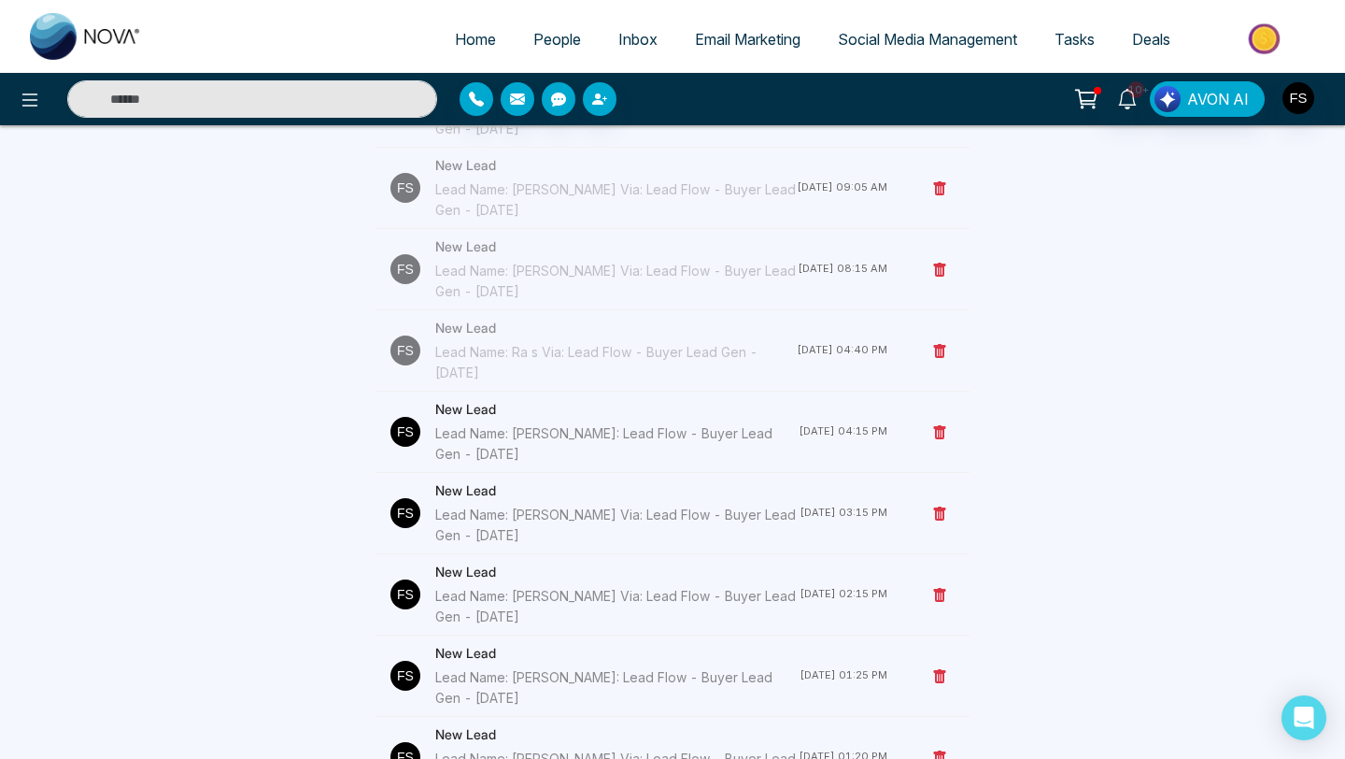
click at [495, 418] on h4 "New Lead" at bounding box center [616, 409] width 363 height 21
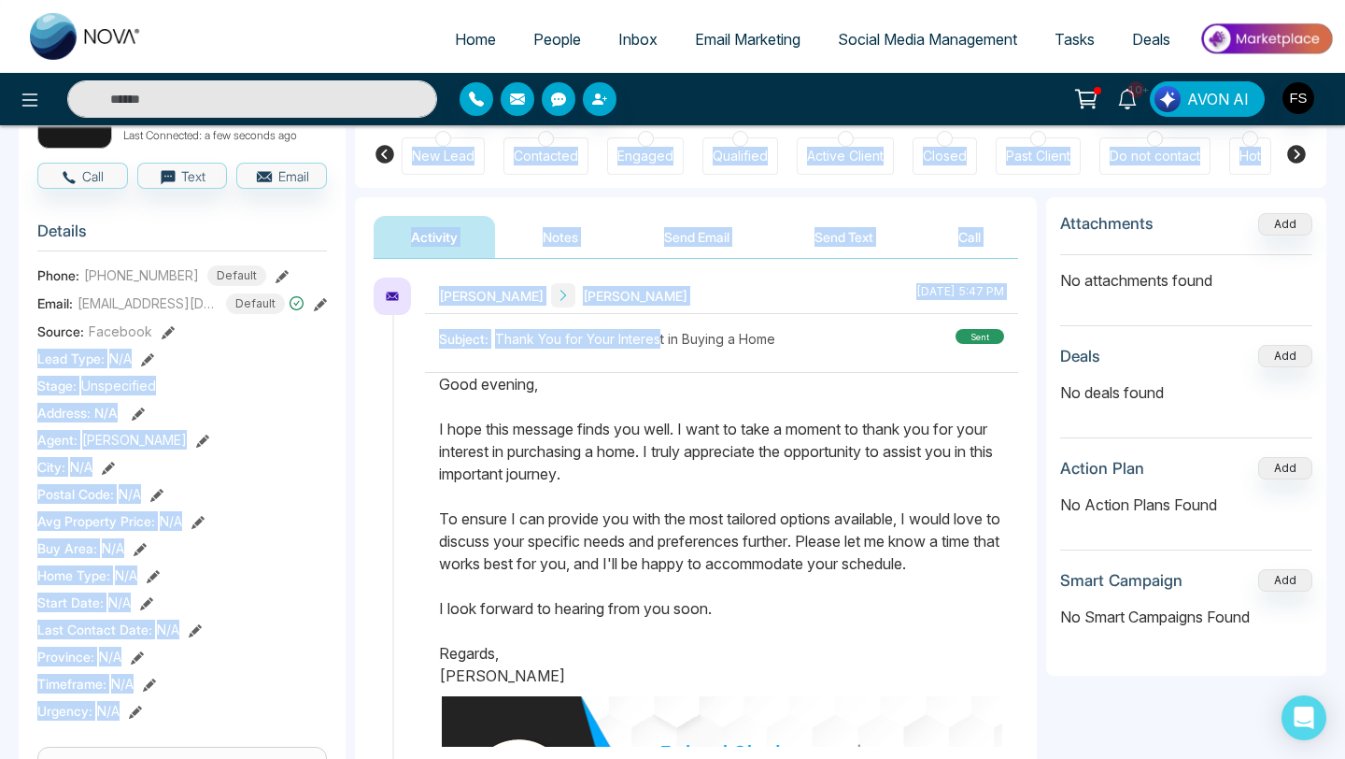
drag, startPoint x: 657, startPoint y: 349, endPoint x: 279, endPoint y: 349, distance: 377.5
click at [288, 349] on div "J [PERSON_NAME] Added on [DATE] 4:15 PM Last Connected: a few seconds ago Call …" at bounding box center [673, 727] width 1308 height 1383
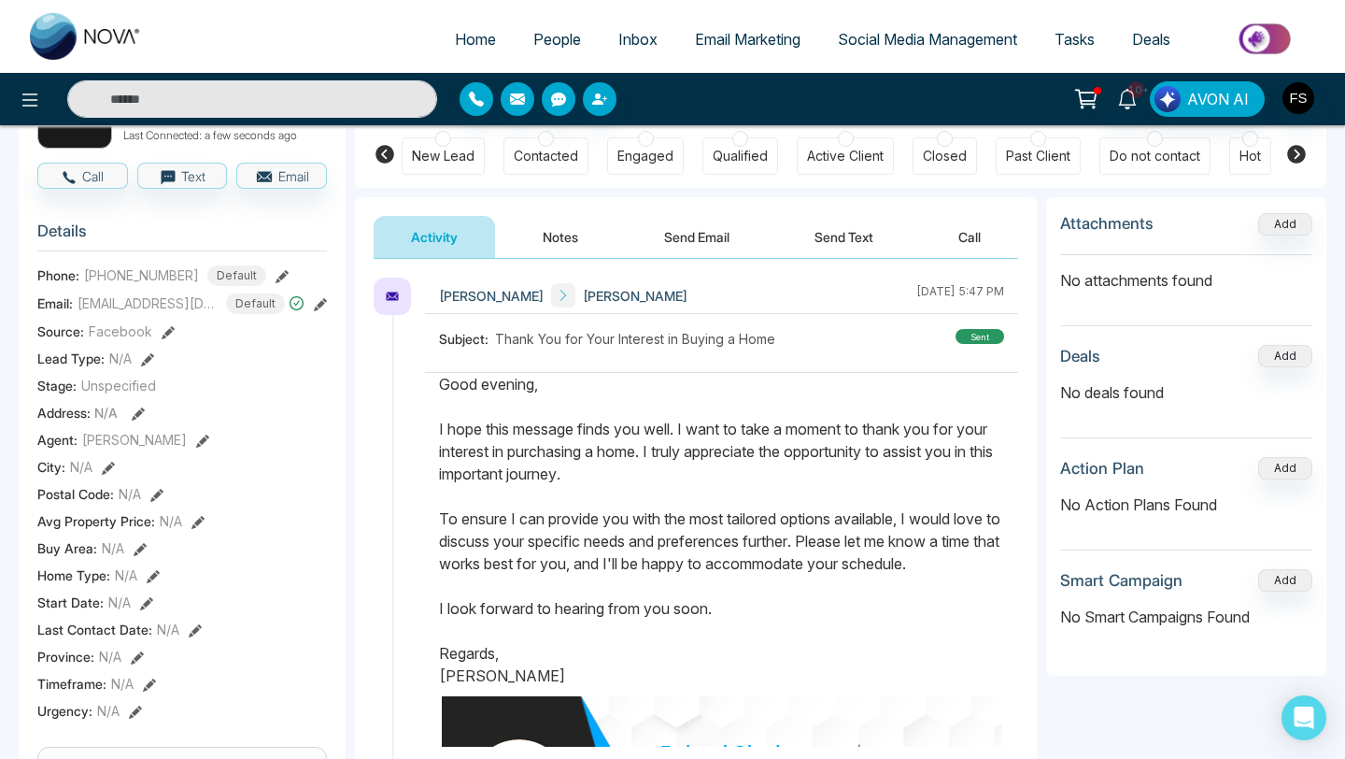
click at [778, 392] on p "Good evening, I hope this message finds you well. I want to take a moment to th…" at bounding box center [721, 530] width 565 height 314
click at [837, 235] on button "Send Text" at bounding box center [844, 237] width 134 height 42
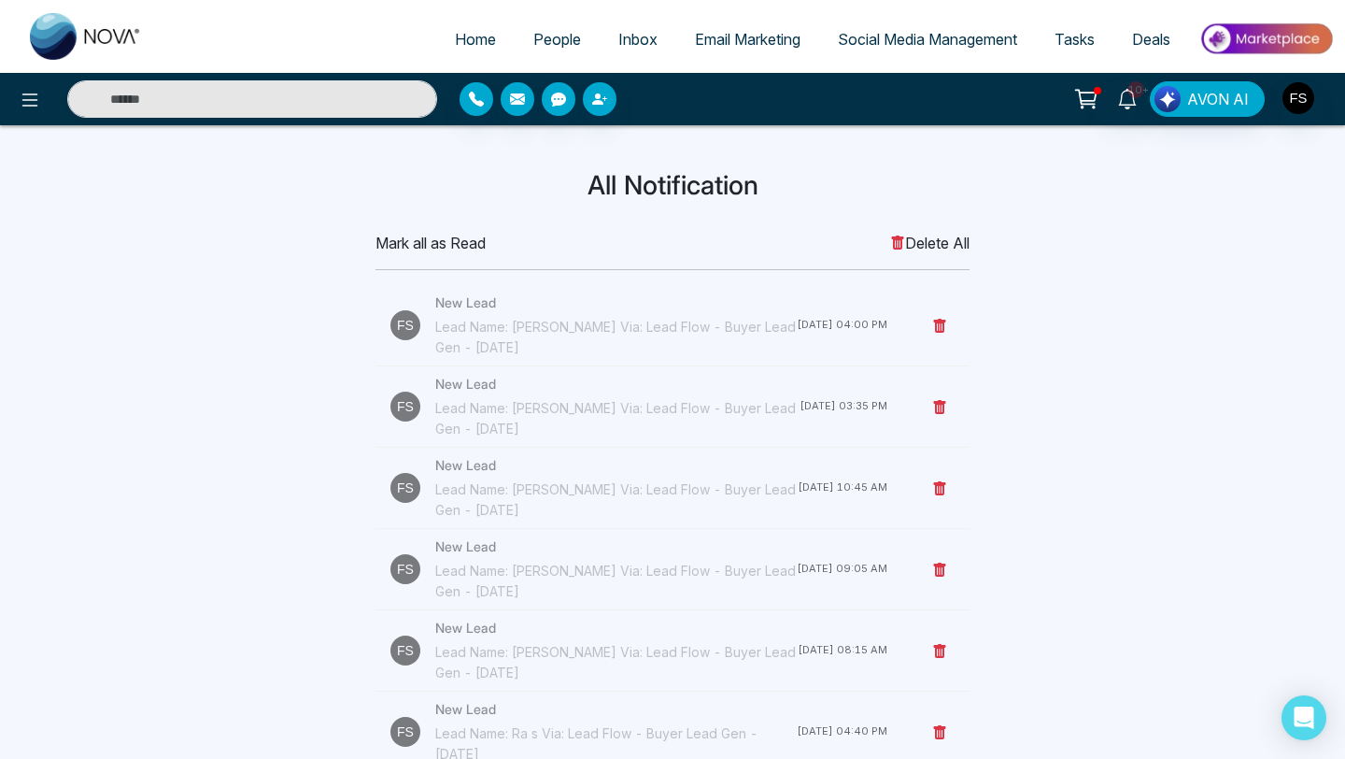
click at [633, 37] on span "Inbox" at bounding box center [638, 39] width 39 height 19
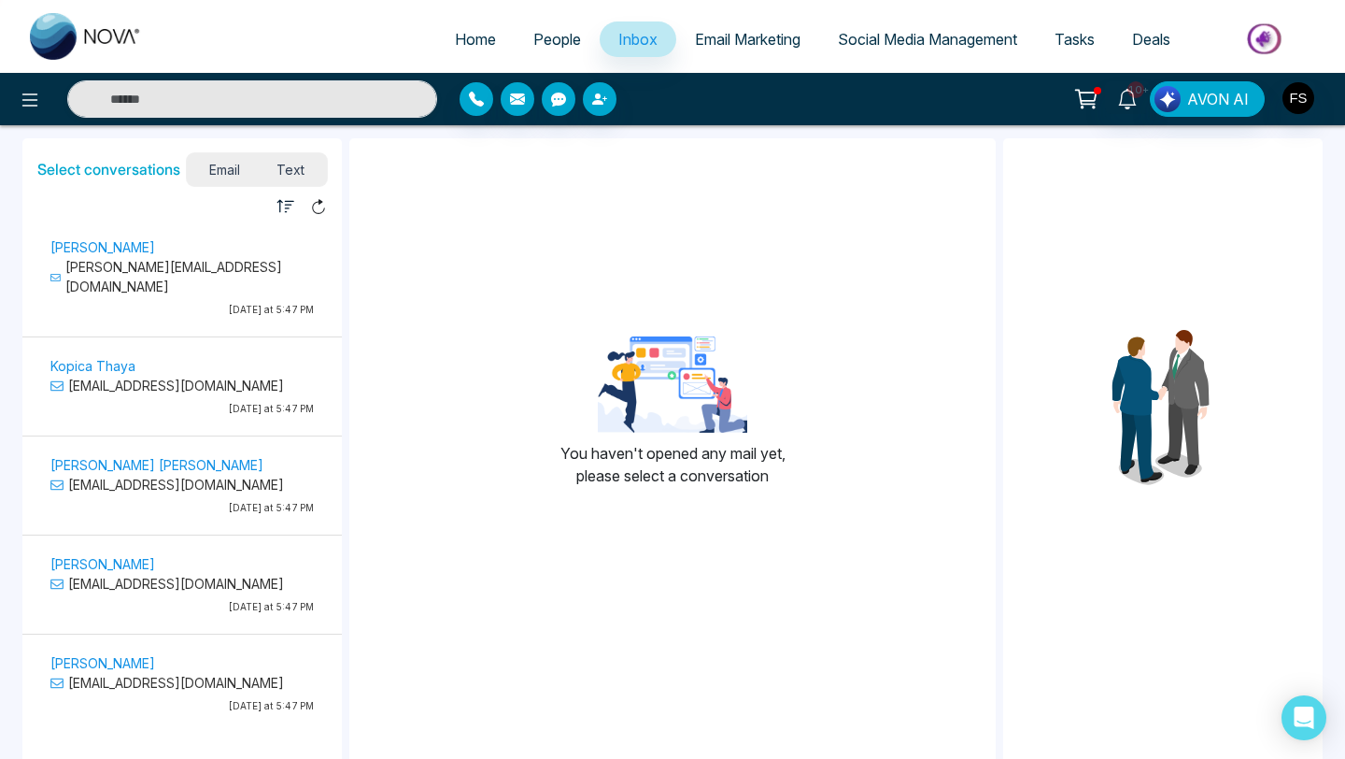
click at [128, 269] on p "[PERSON_NAME][EMAIL_ADDRESS][DOMAIN_NAME]" at bounding box center [181, 276] width 263 height 39
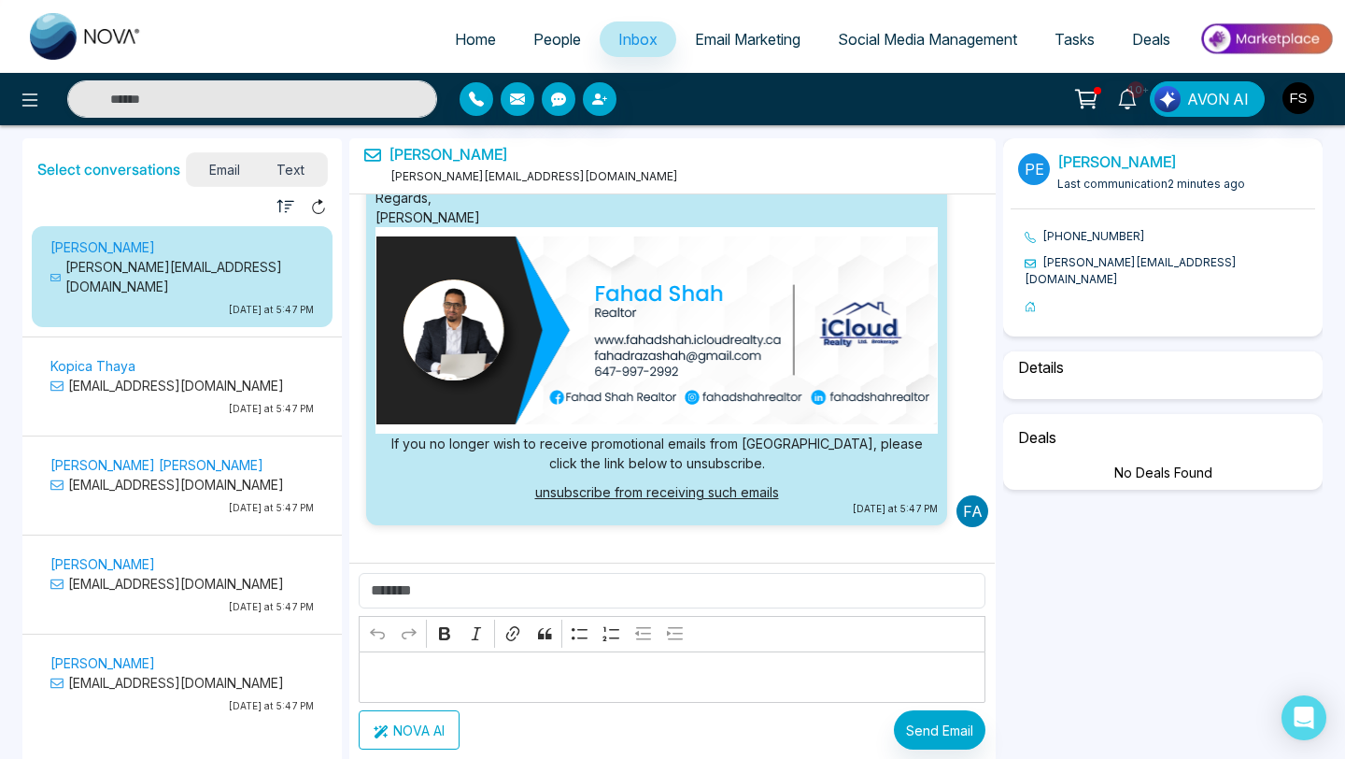
scroll to position [340, 0]
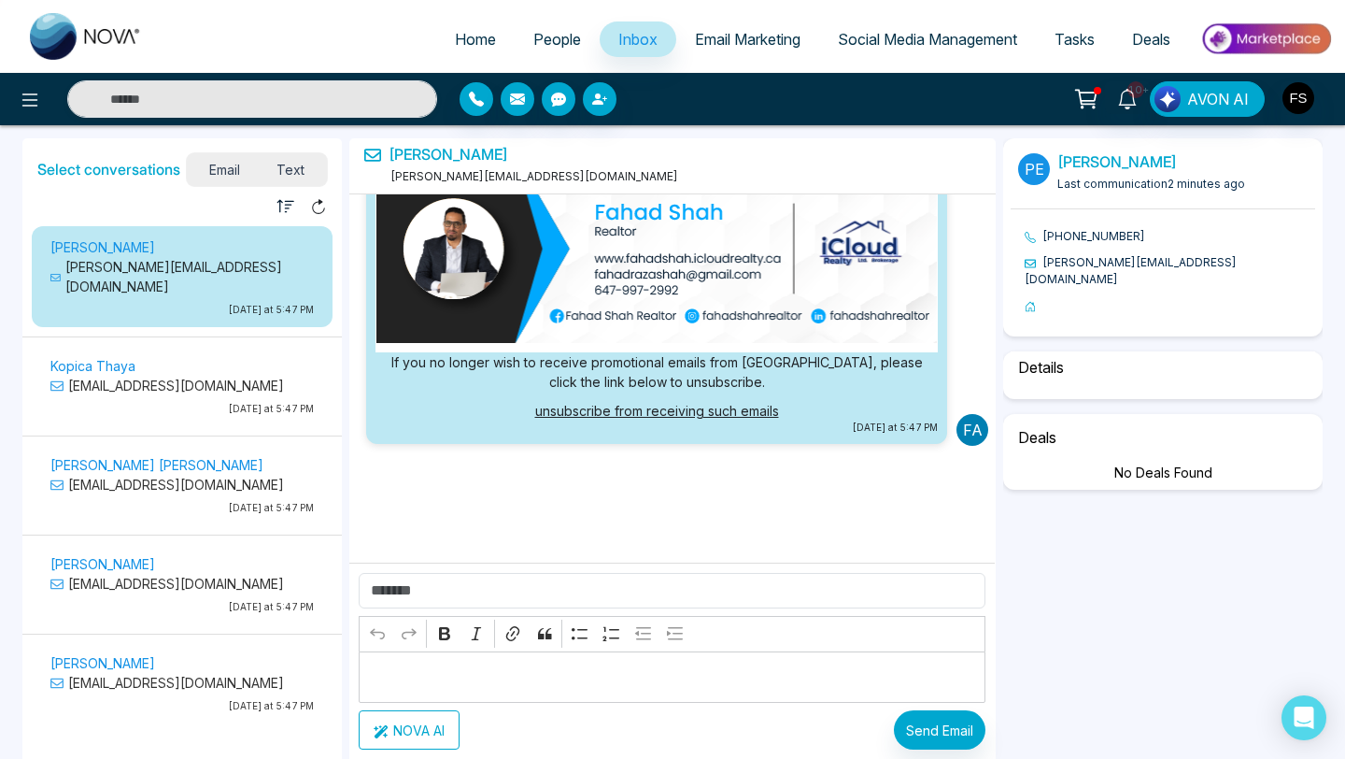
click at [141, 376] on p "[EMAIL_ADDRESS][DOMAIN_NAME]" at bounding box center [181, 386] width 263 height 20
select select "*"
select select "********"
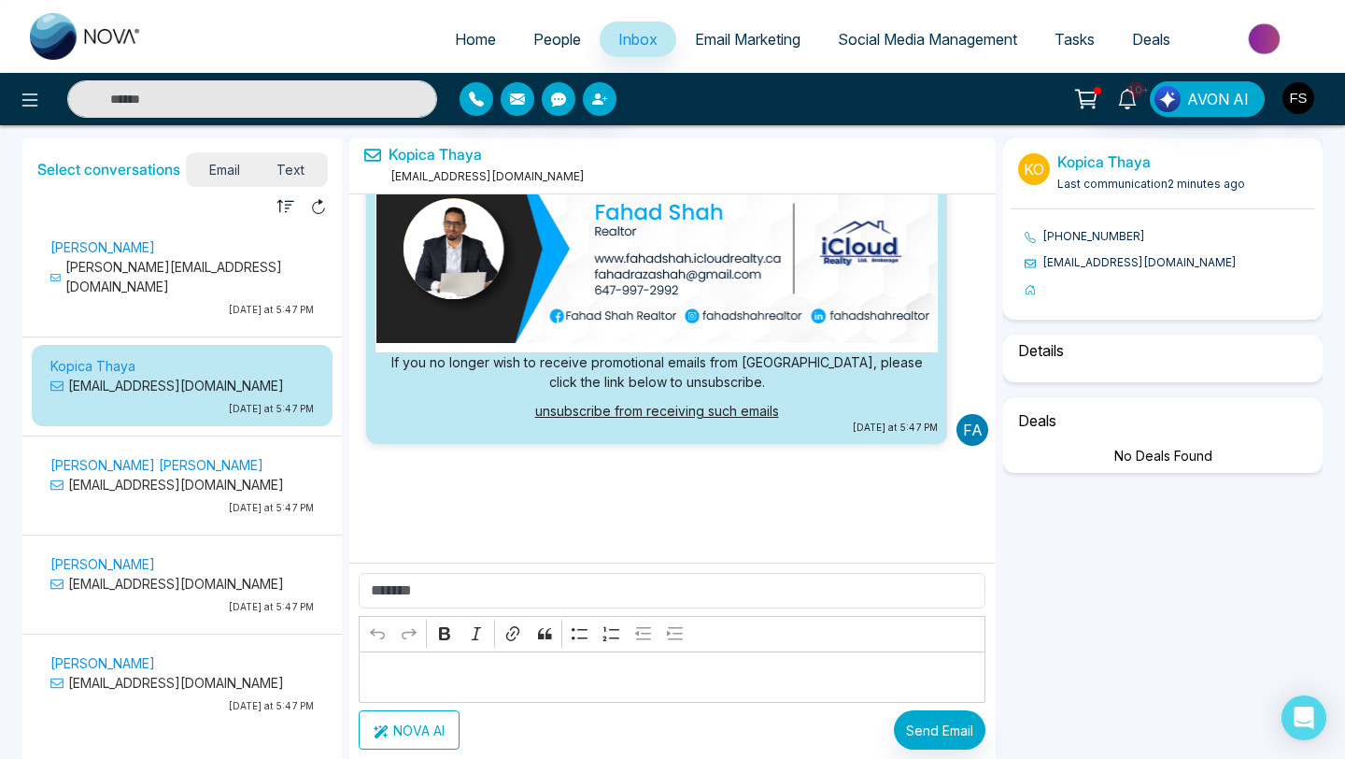
click at [86, 475] on p "[EMAIL_ADDRESS][DOMAIN_NAME]" at bounding box center [181, 485] width 263 height 20
select select "*"
select select "********"
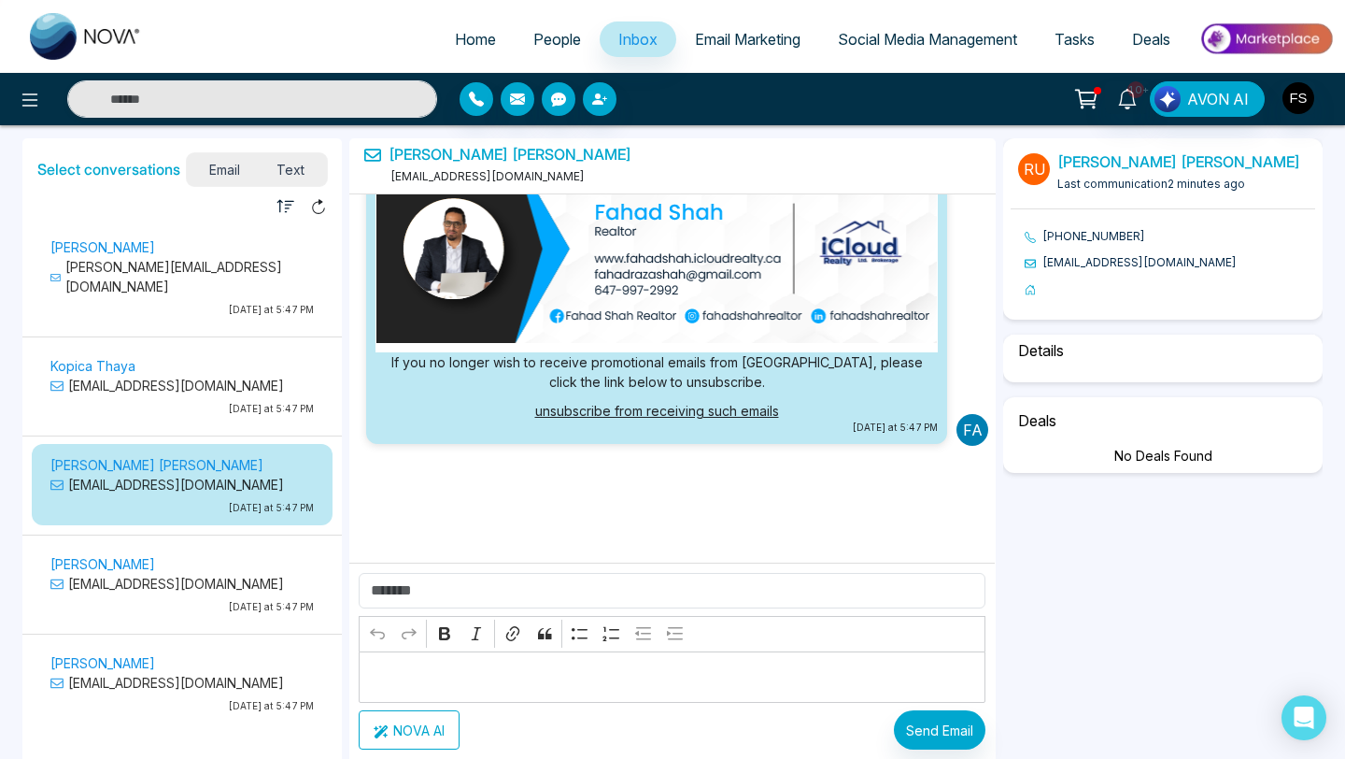
click at [106, 574] on p "[EMAIL_ADDRESS][DOMAIN_NAME]" at bounding box center [181, 584] width 263 height 20
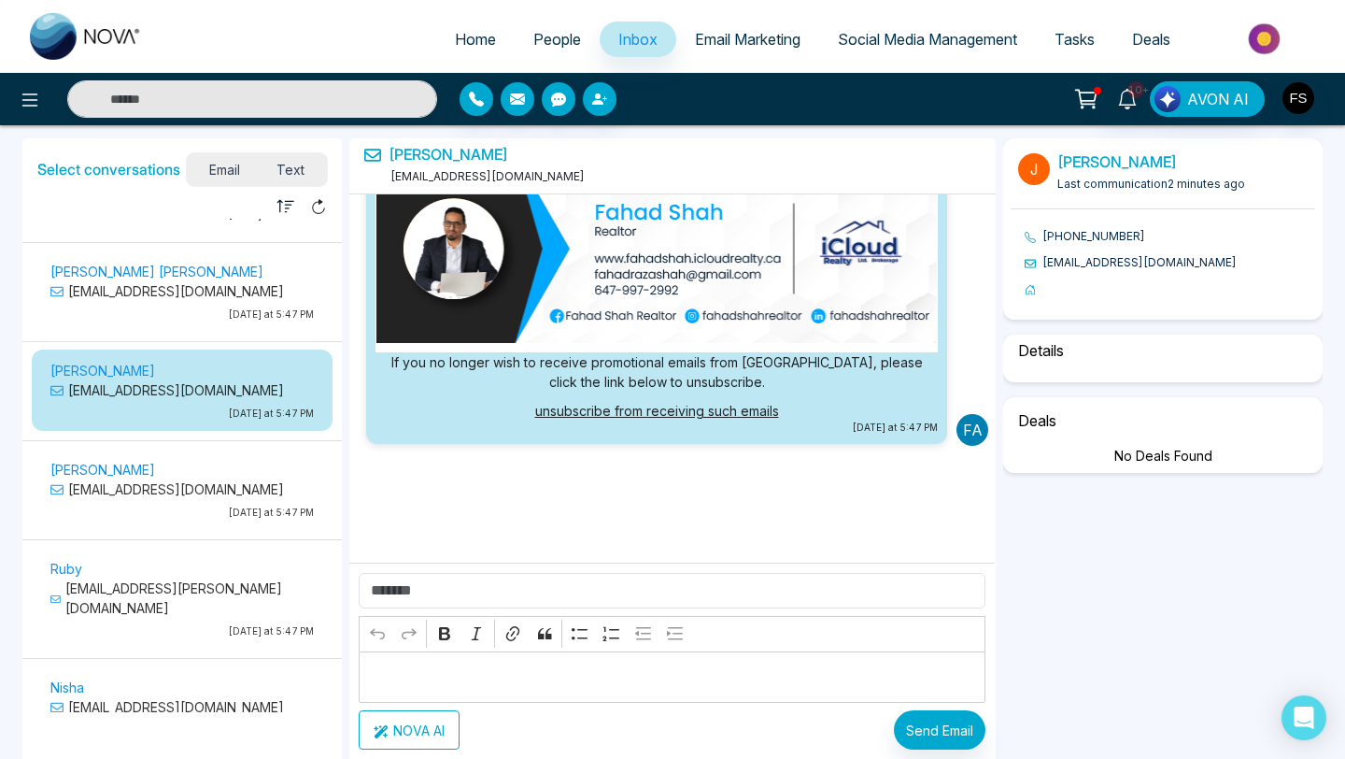
scroll to position [196, 0]
click at [125, 477] on p "[EMAIL_ADDRESS][DOMAIN_NAME]" at bounding box center [181, 487] width 263 height 20
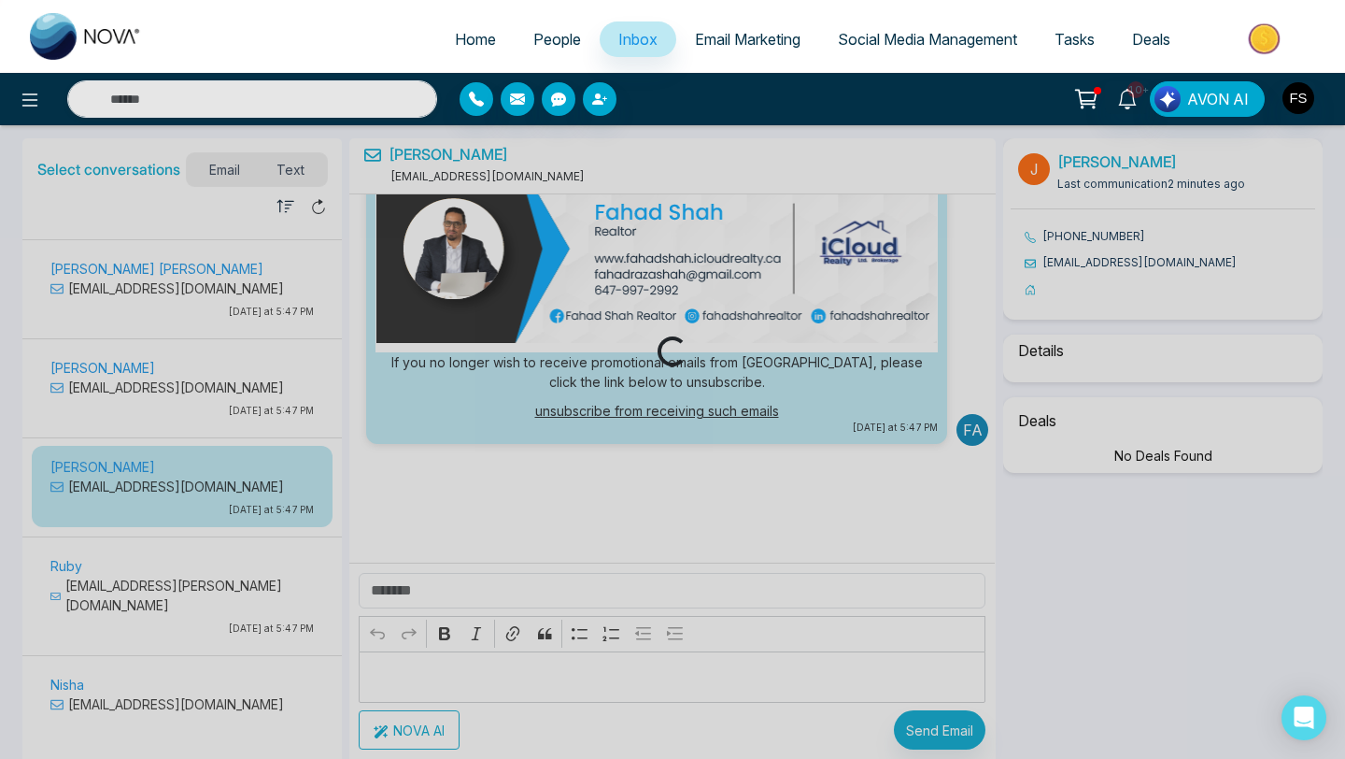
select select "*"
select select "********"
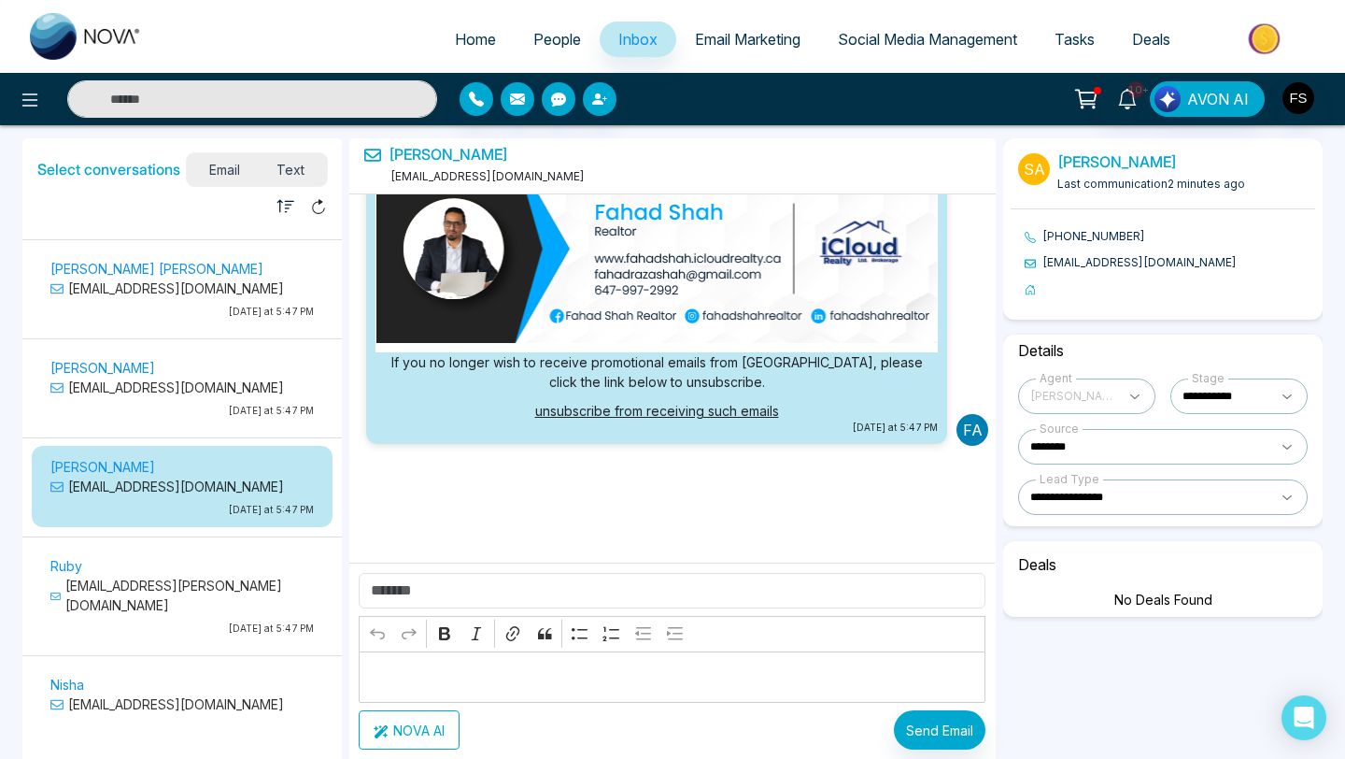
click at [119, 621] on p "[DATE] at 5:47 PM" at bounding box center [181, 628] width 263 height 14
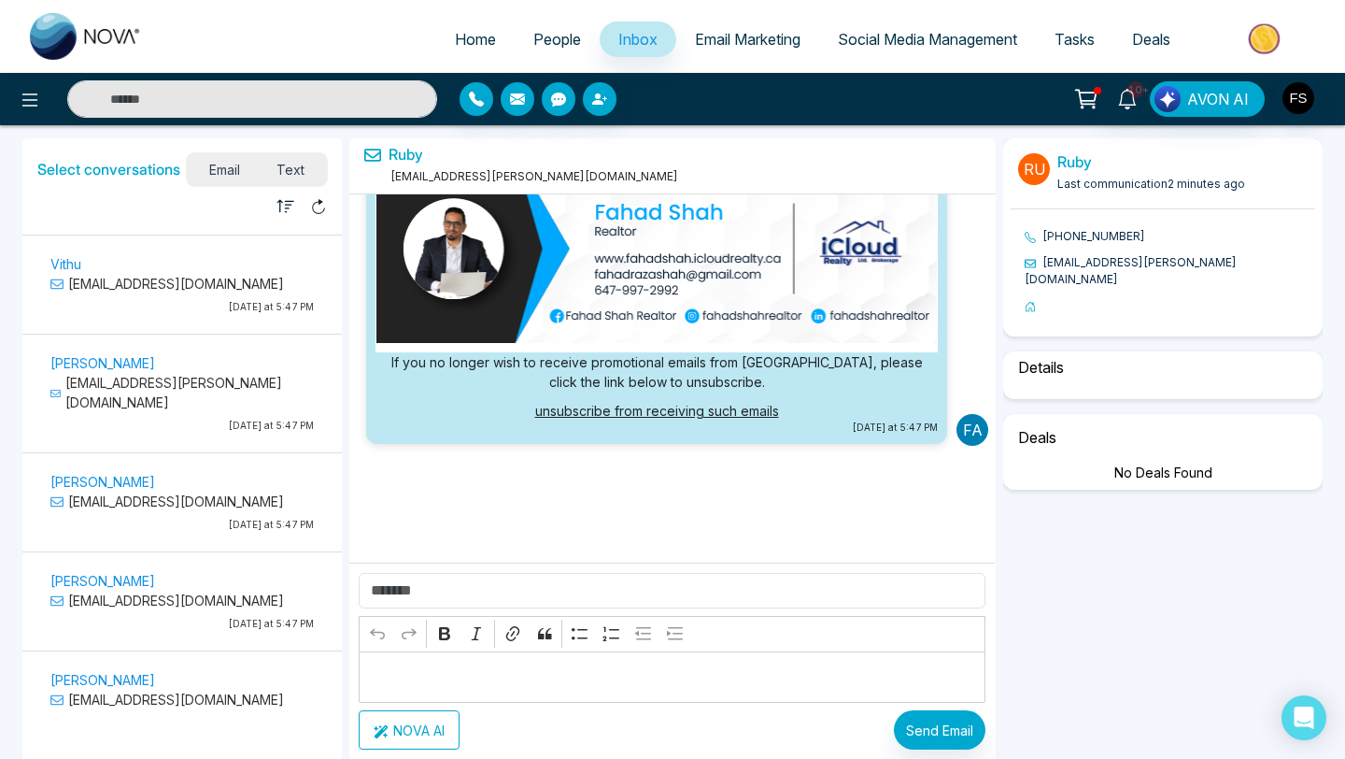
scroll to position [718, 0]
select select "*"
select select "********"
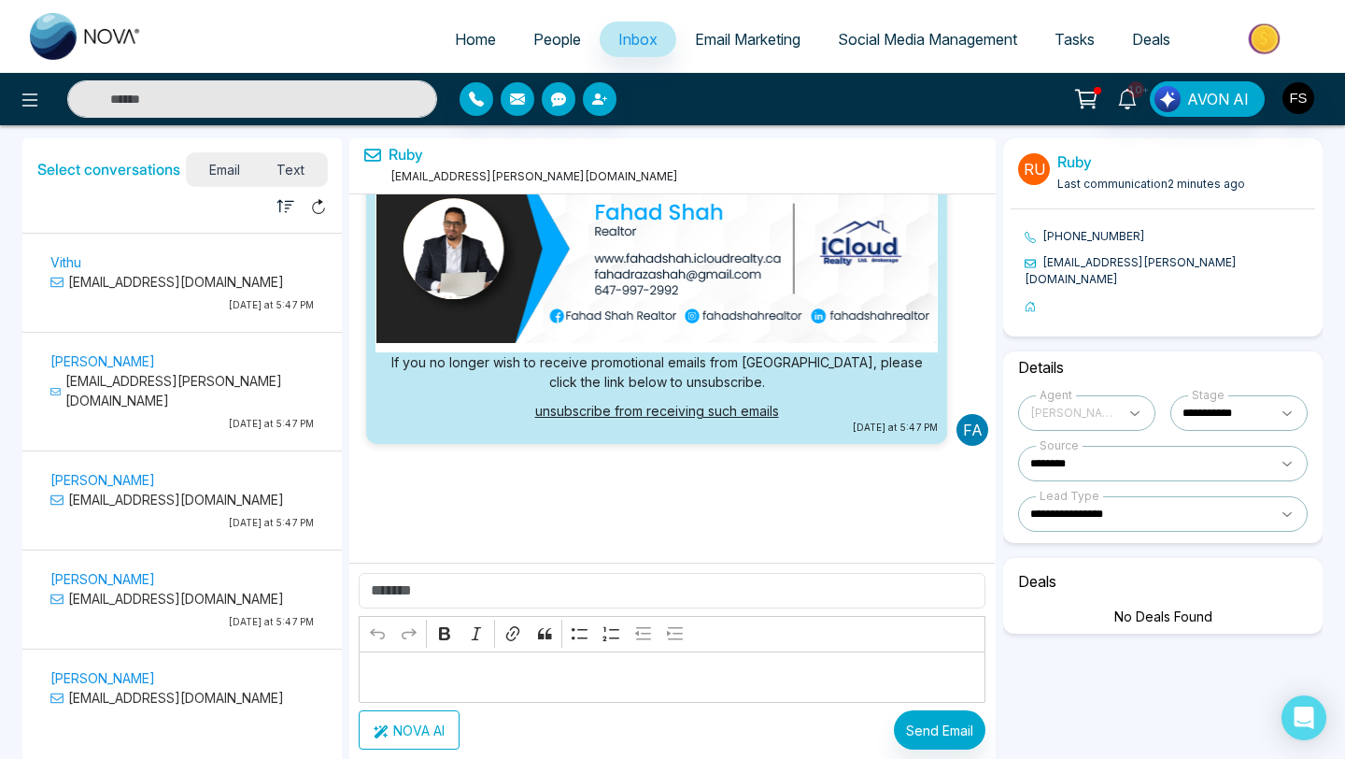
click at [116, 688] on p "[EMAIL_ADDRESS][DOMAIN_NAME]" at bounding box center [181, 698] width 263 height 20
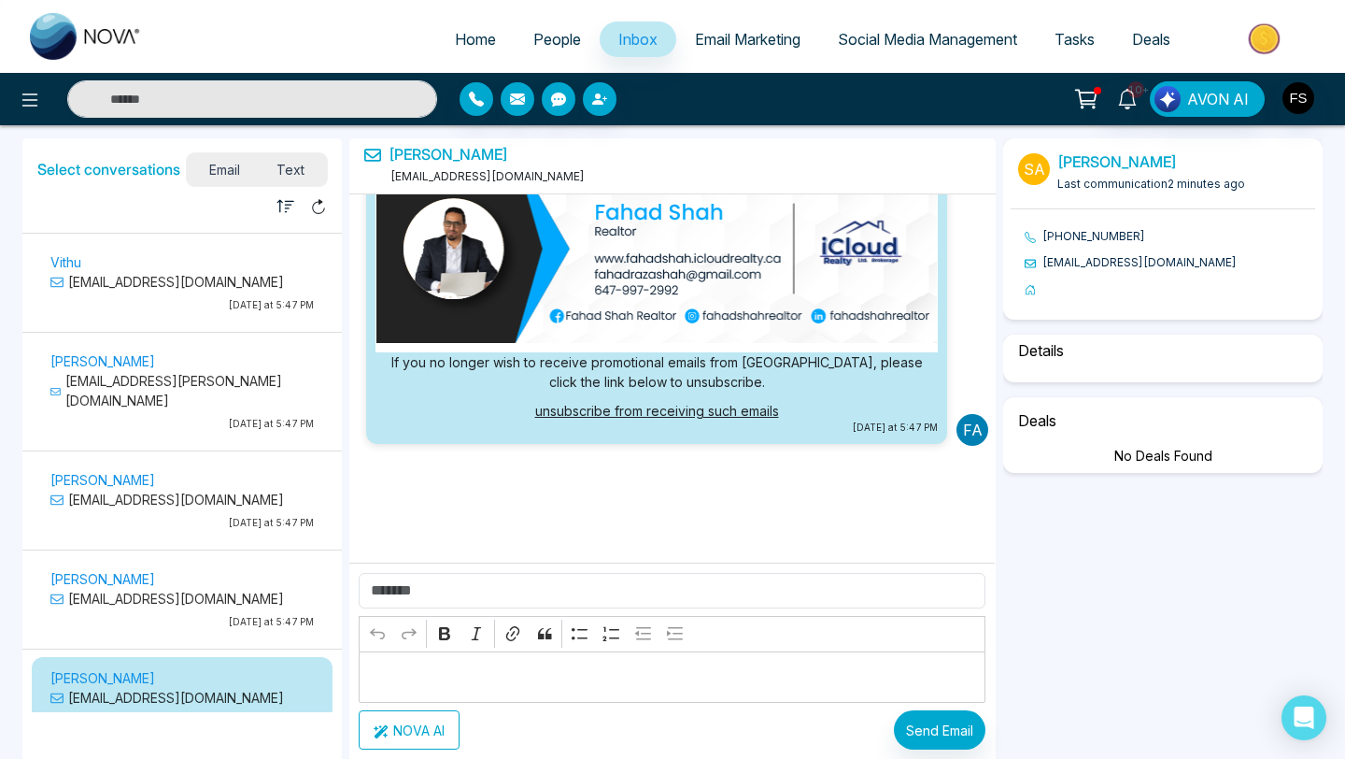
select select "*"
select select "********"
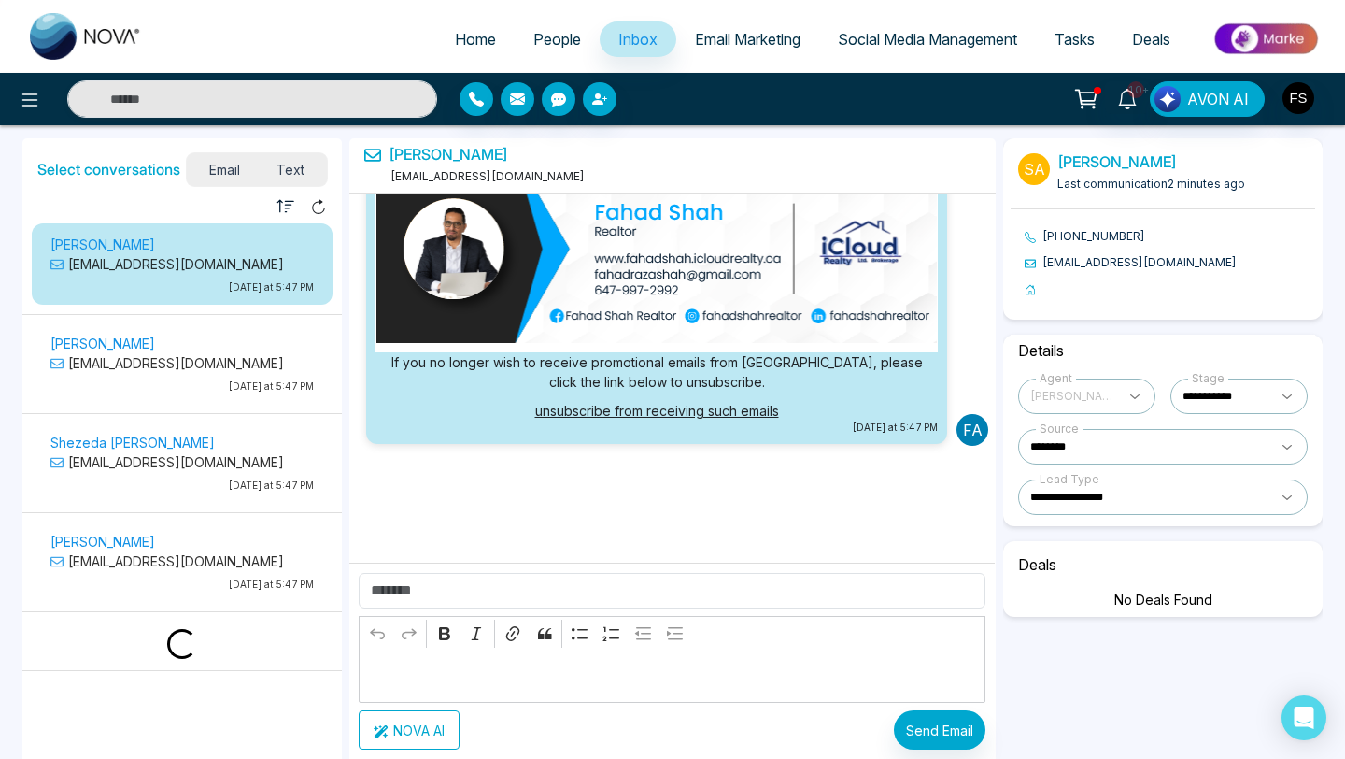
scroll to position [1152, 0]
click at [109, 550] on p "[EMAIL_ADDRESS][DOMAIN_NAME]" at bounding box center [181, 560] width 263 height 20
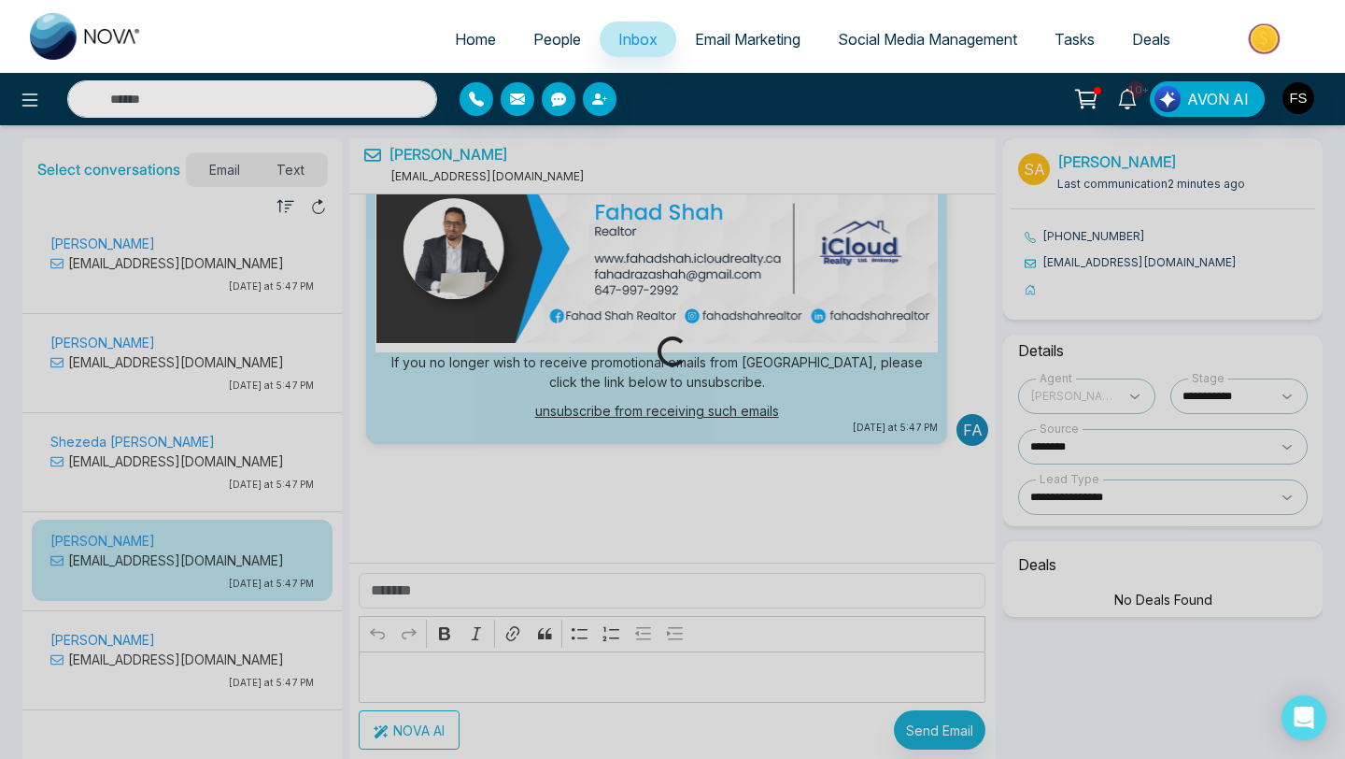
select select "*"
select select "********"
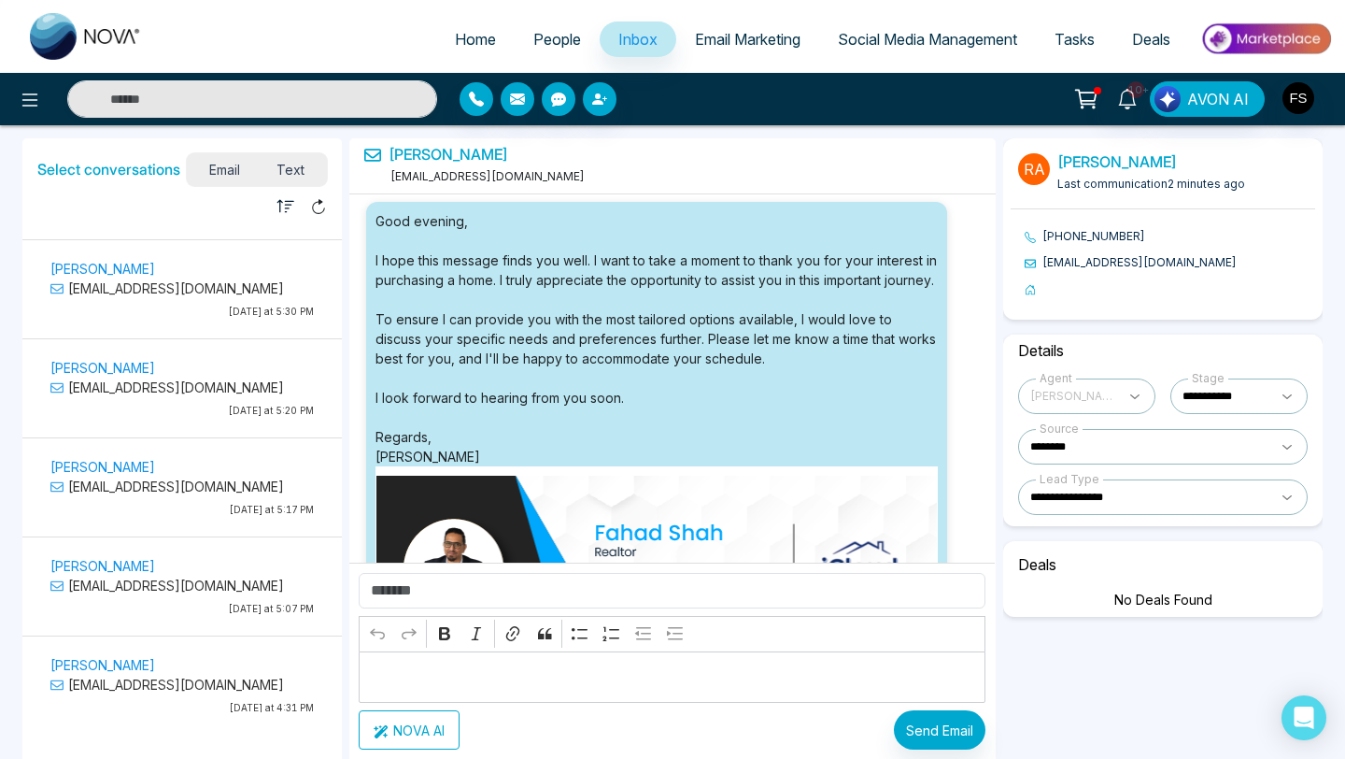
scroll to position [2071, 0]
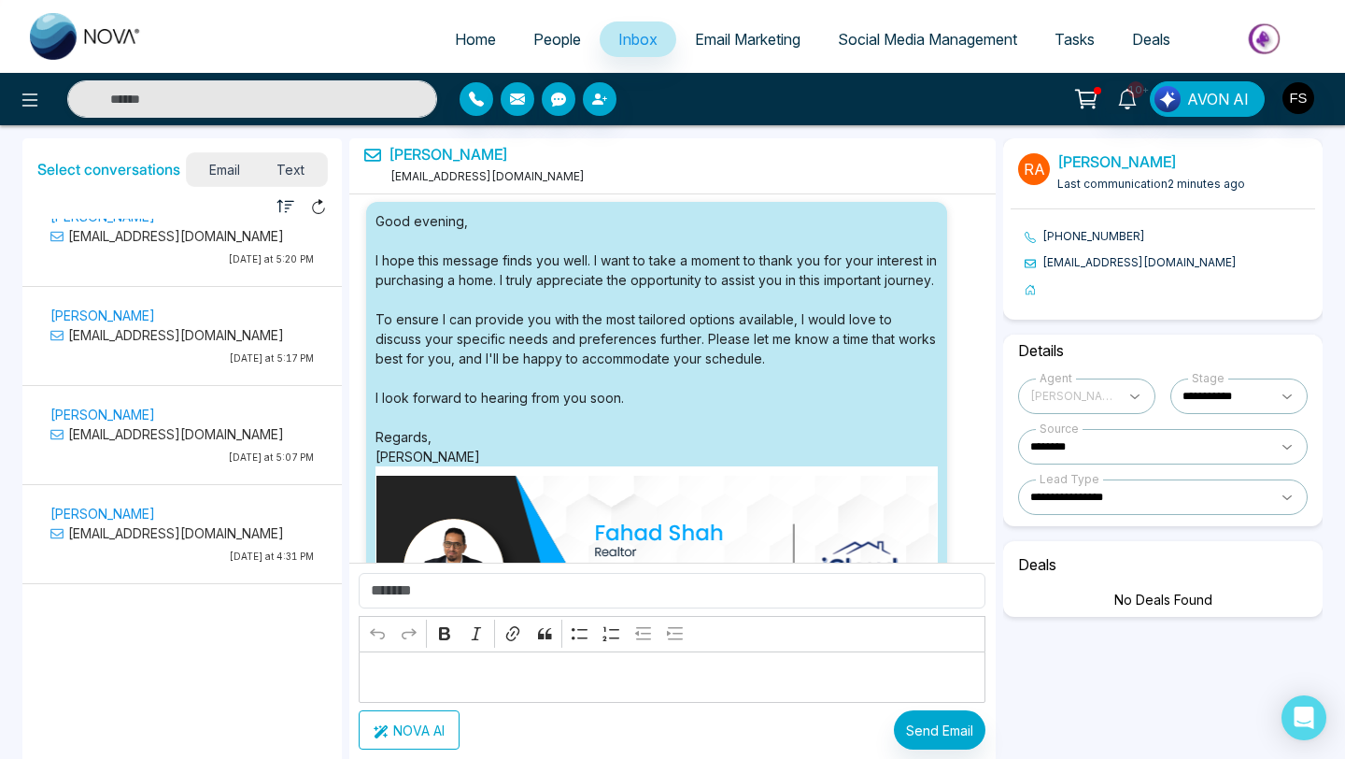
click at [134, 523] on p "[EMAIL_ADDRESS][DOMAIN_NAME]" at bounding box center [181, 533] width 263 height 20
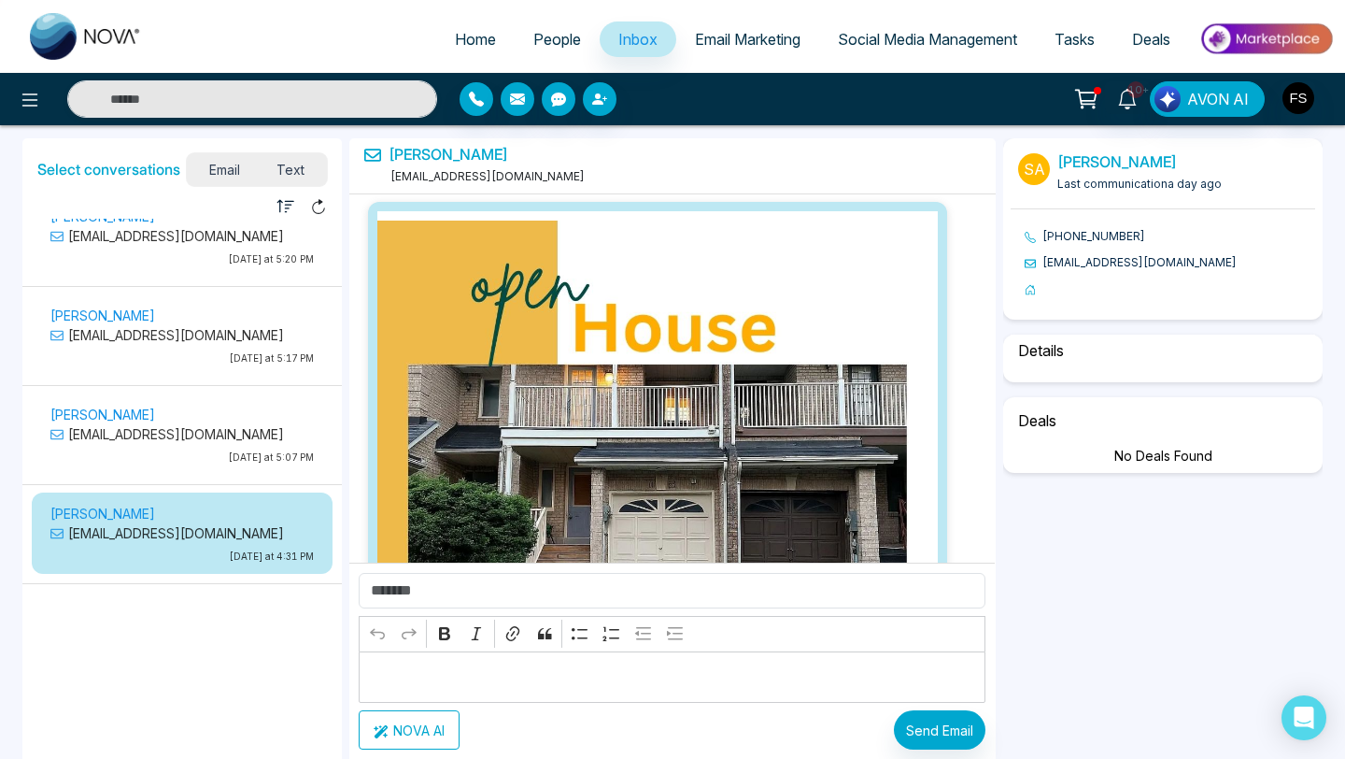
scroll to position [8373, 0]
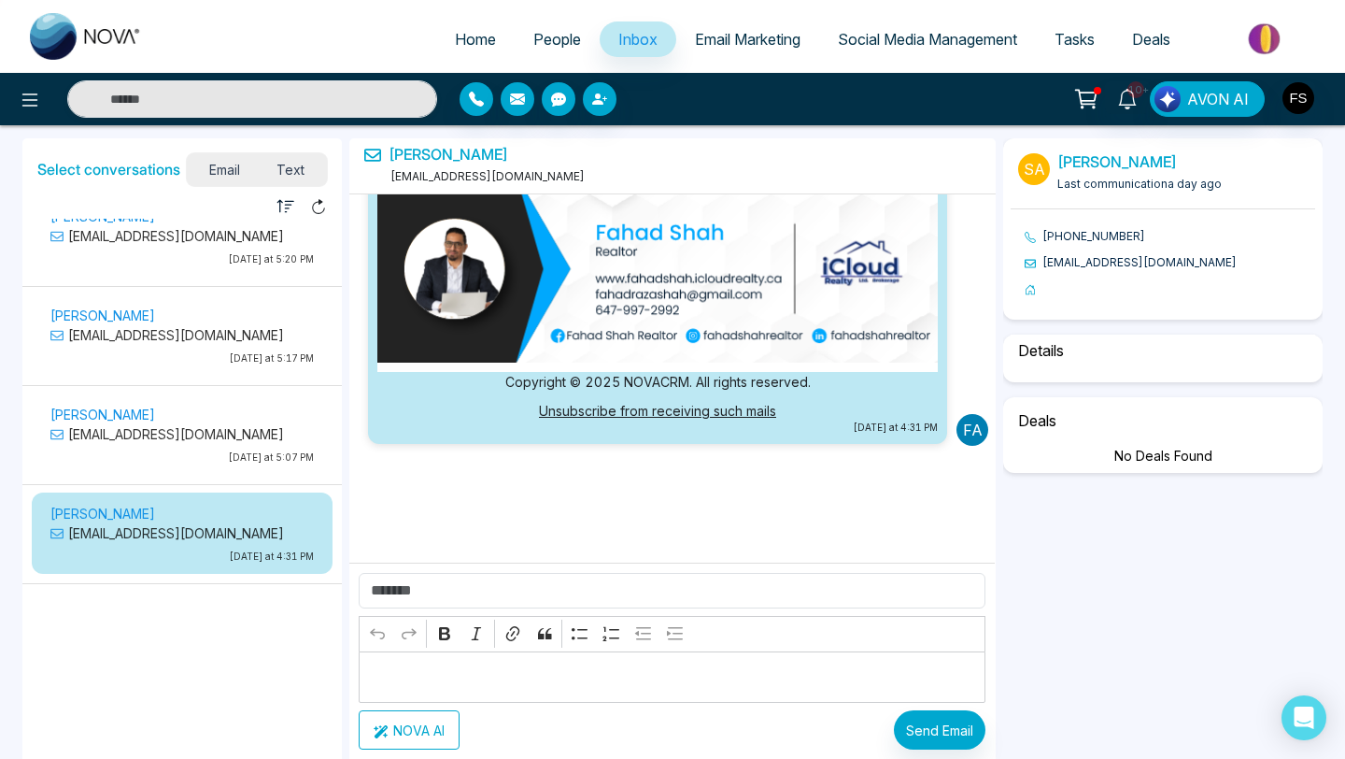
select select "****"
select select "********"
select select "*****"
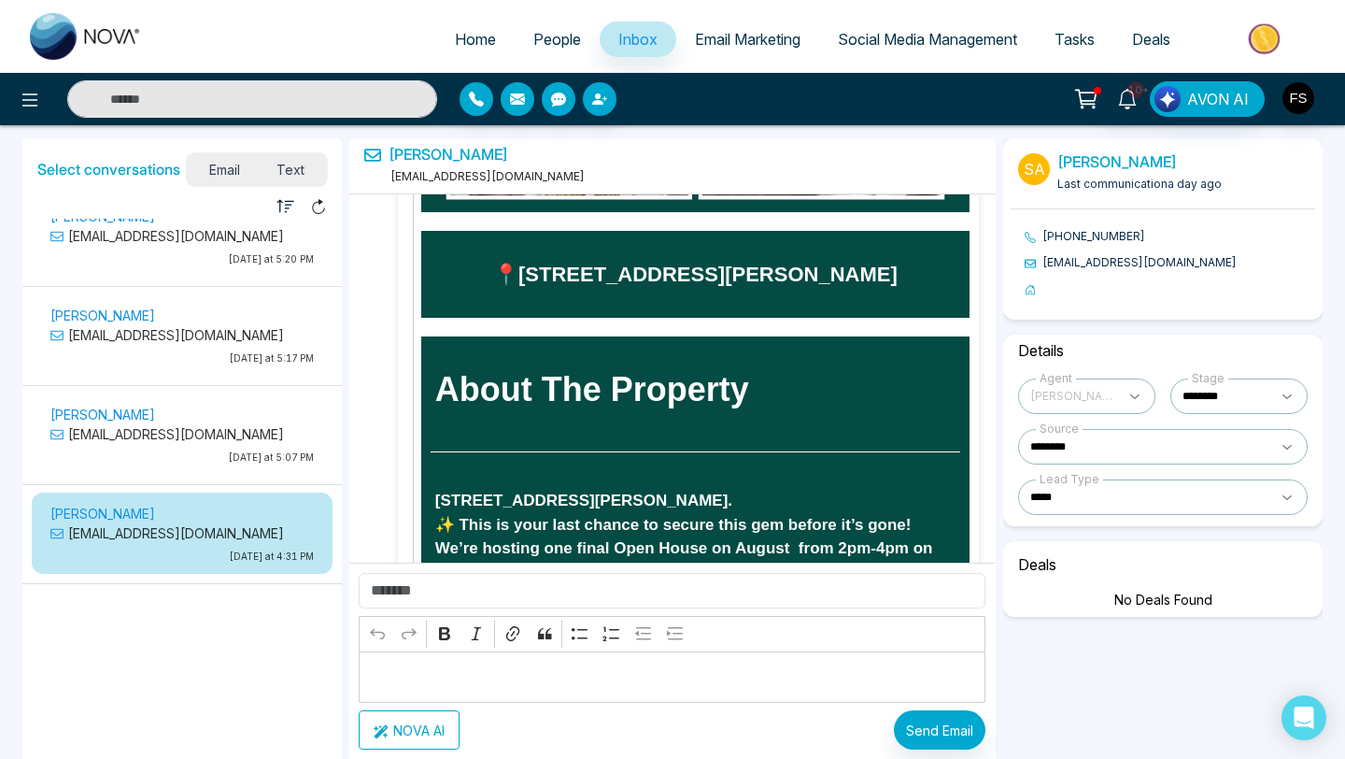
scroll to position [2365, 0]
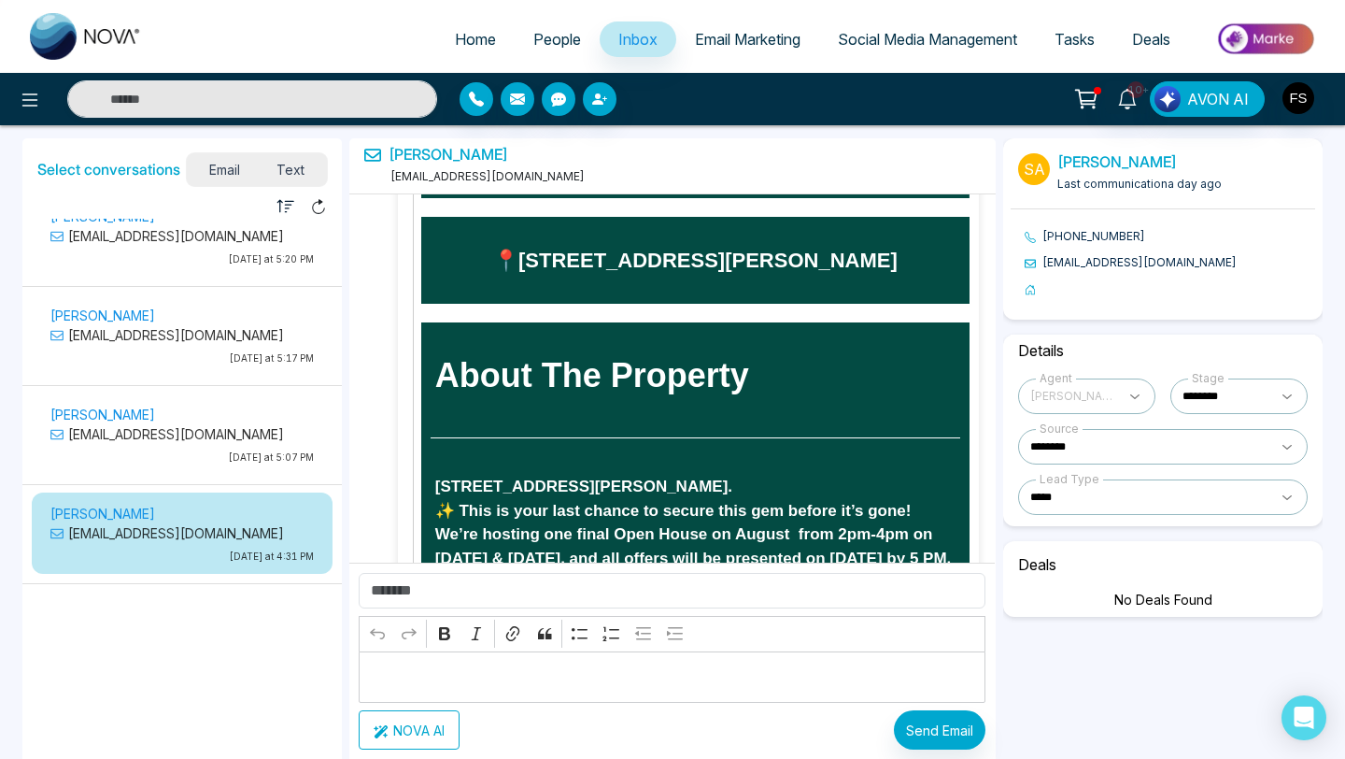
click at [125, 405] on p "[PERSON_NAME]" at bounding box center [181, 415] width 263 height 20
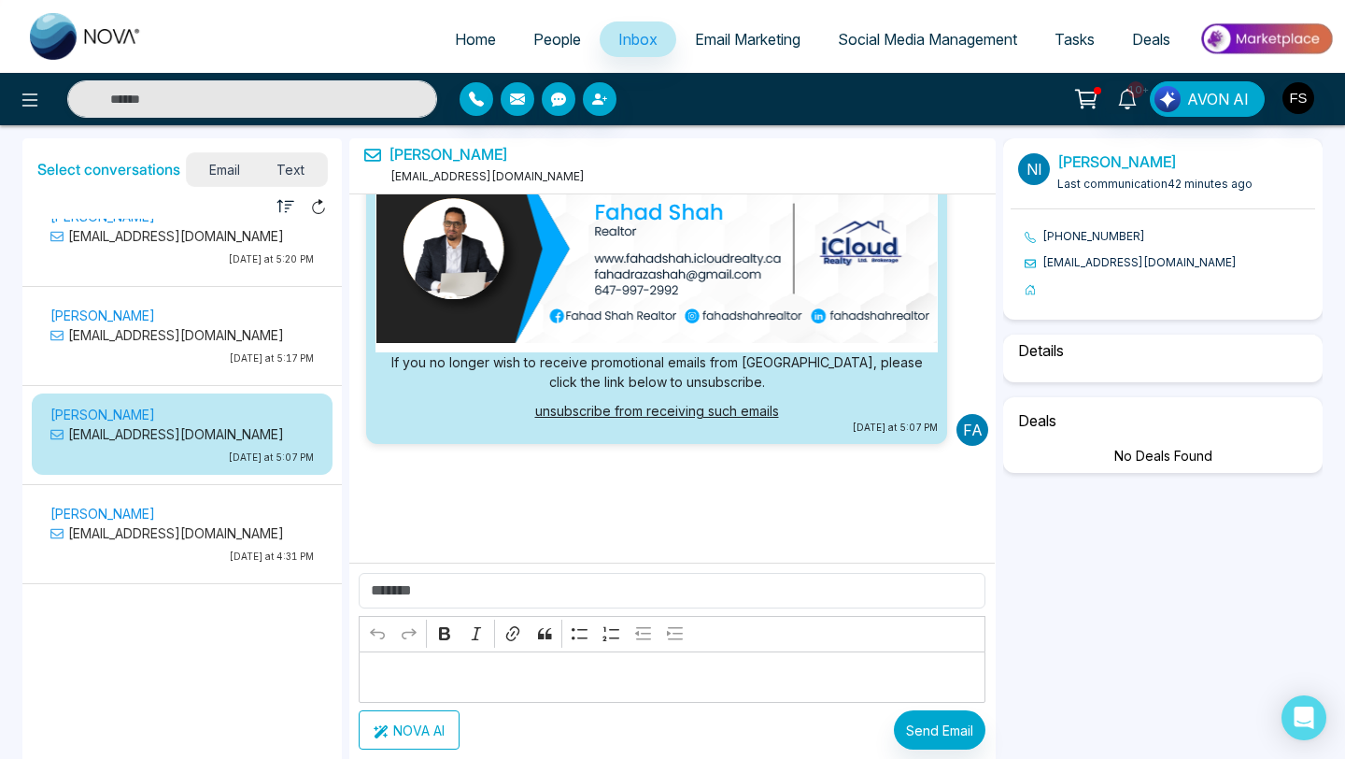
scroll to position [0, 0]
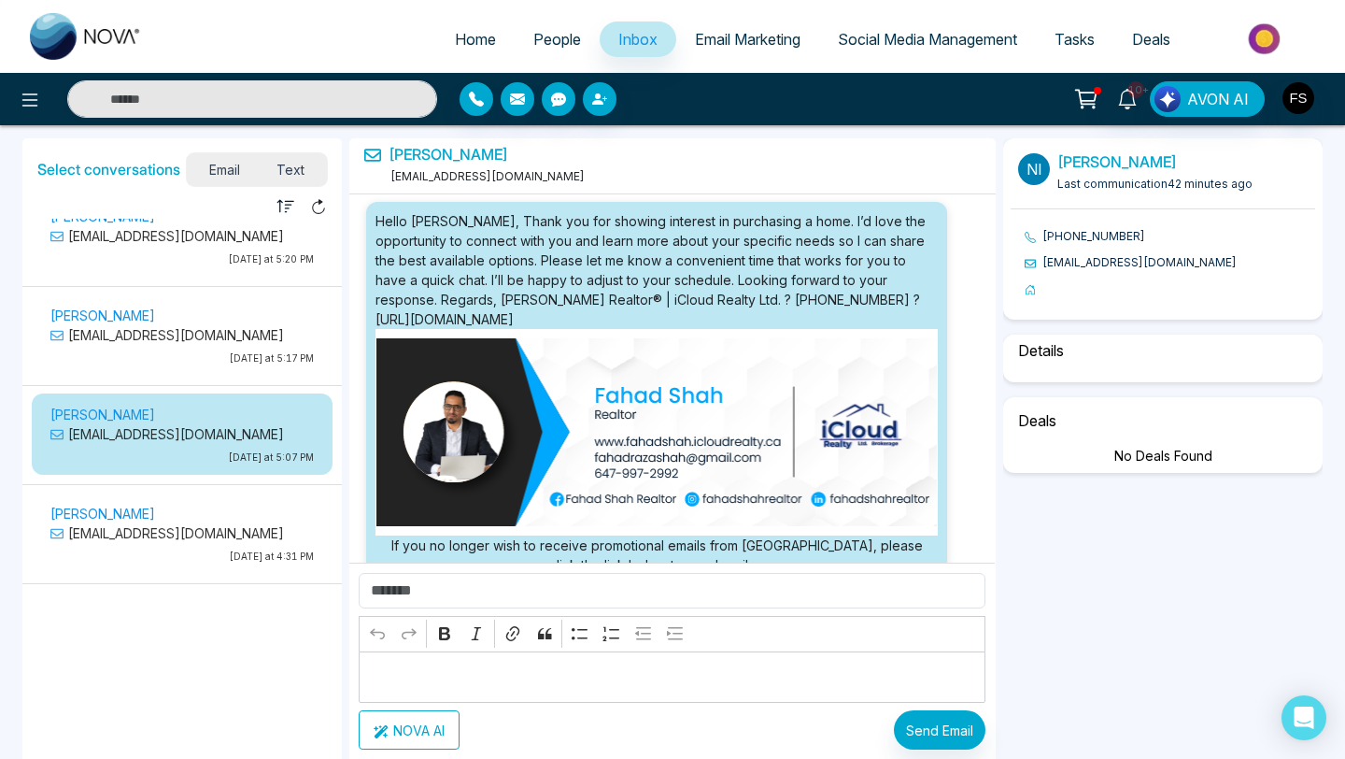
select select "*"
select select "********"
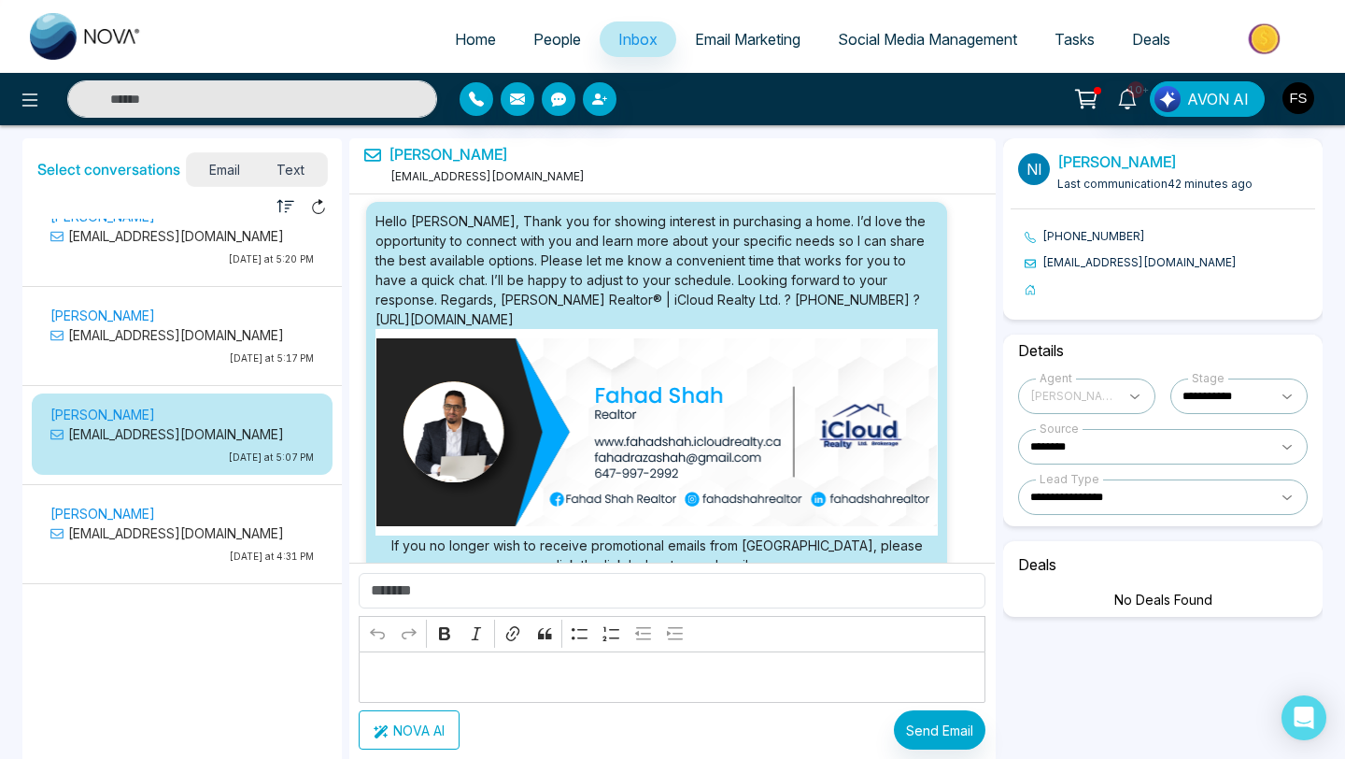
click at [130, 325] on p "[EMAIL_ADDRESS][DOMAIN_NAME]" at bounding box center [181, 335] width 263 height 20
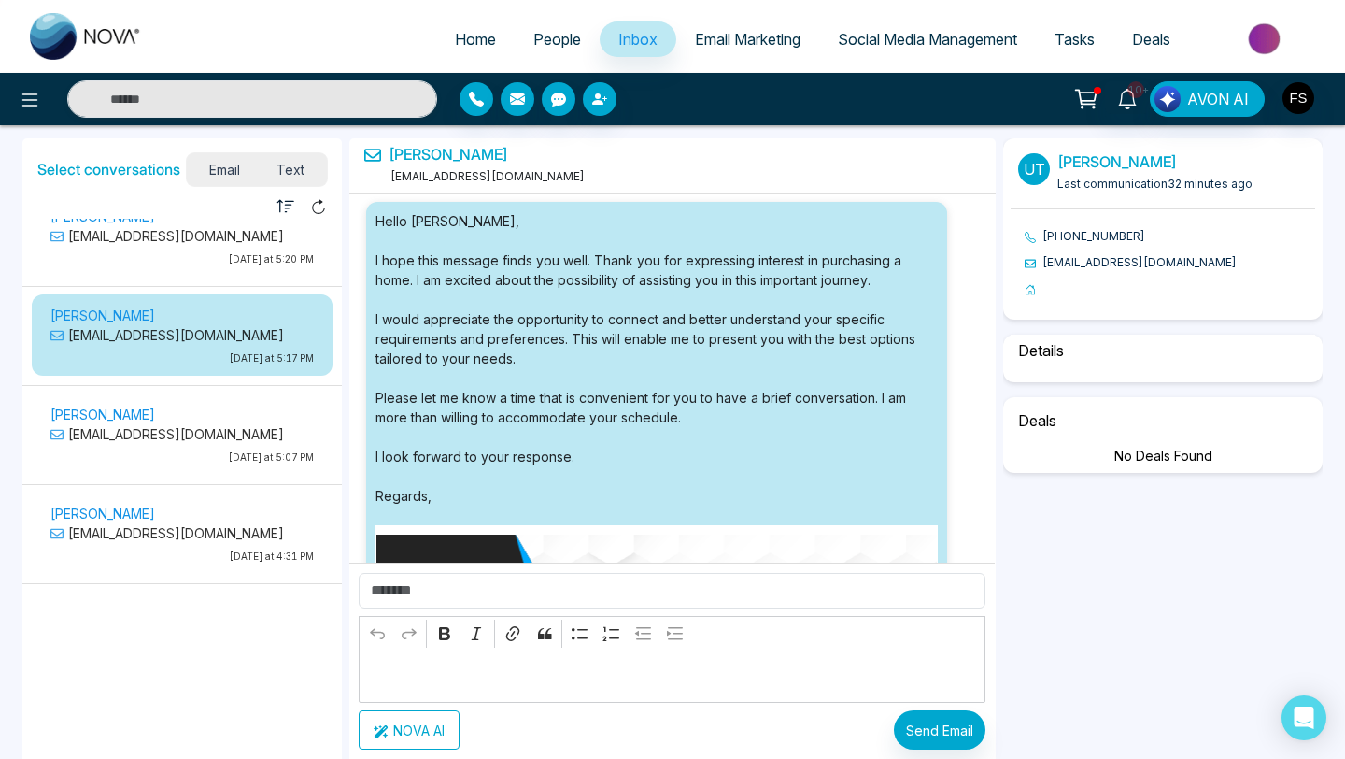
select select "*"
select select "********"
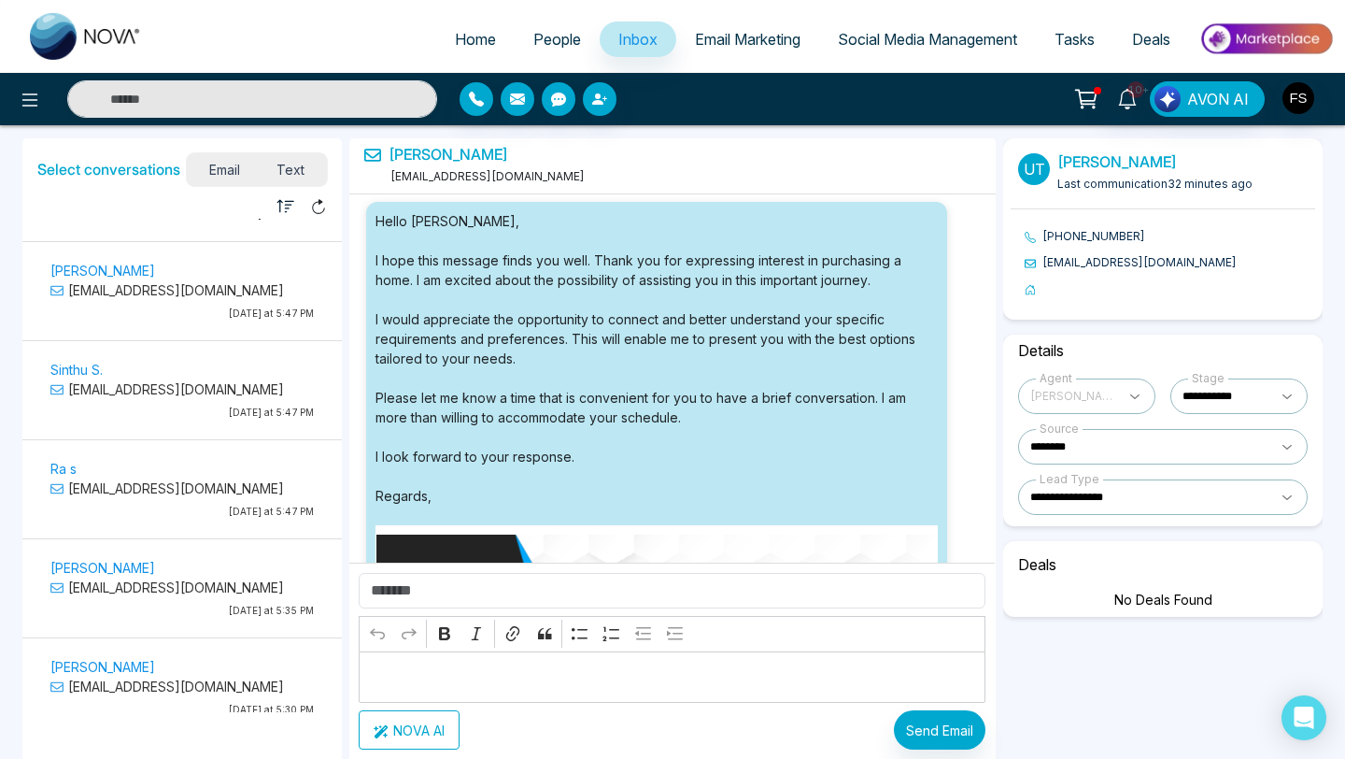
scroll to position [1496, 0]
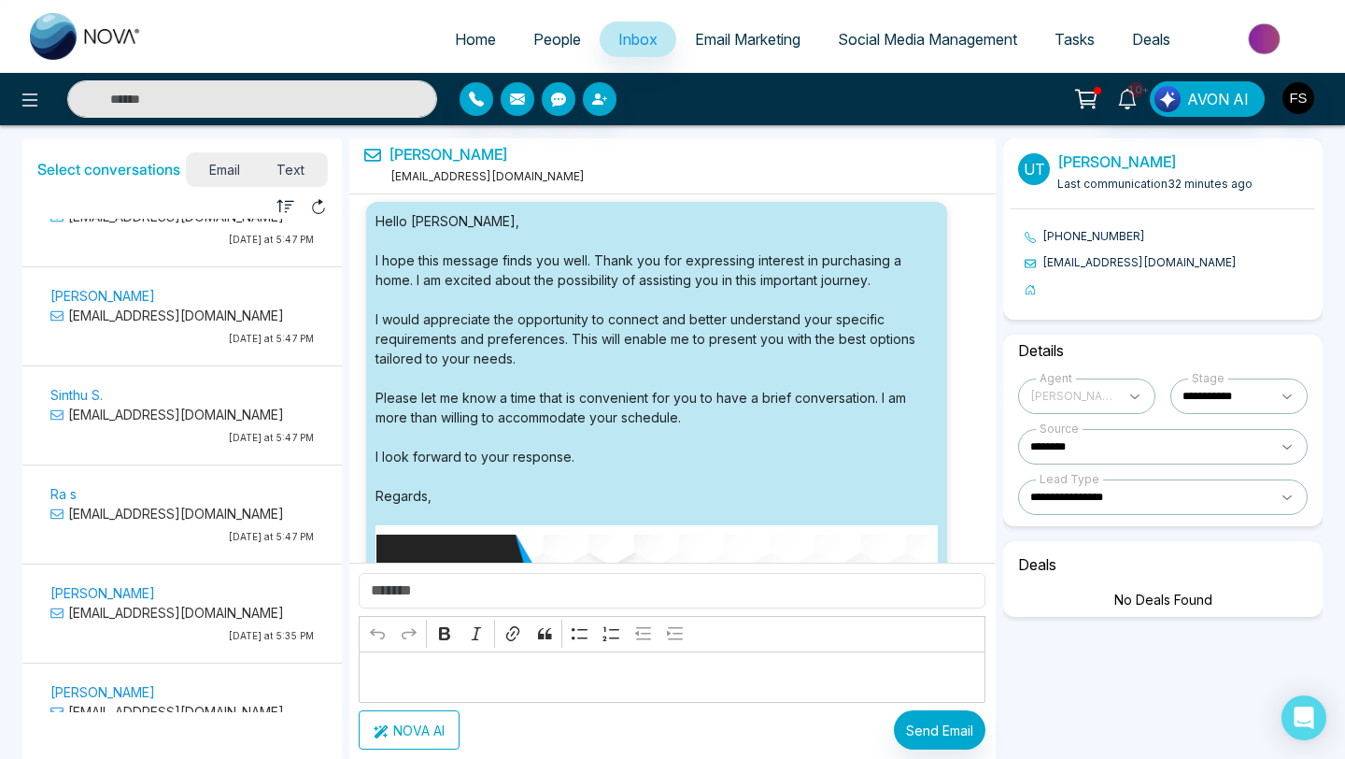
click at [135, 405] on p "[EMAIL_ADDRESS][DOMAIN_NAME]" at bounding box center [181, 415] width 263 height 20
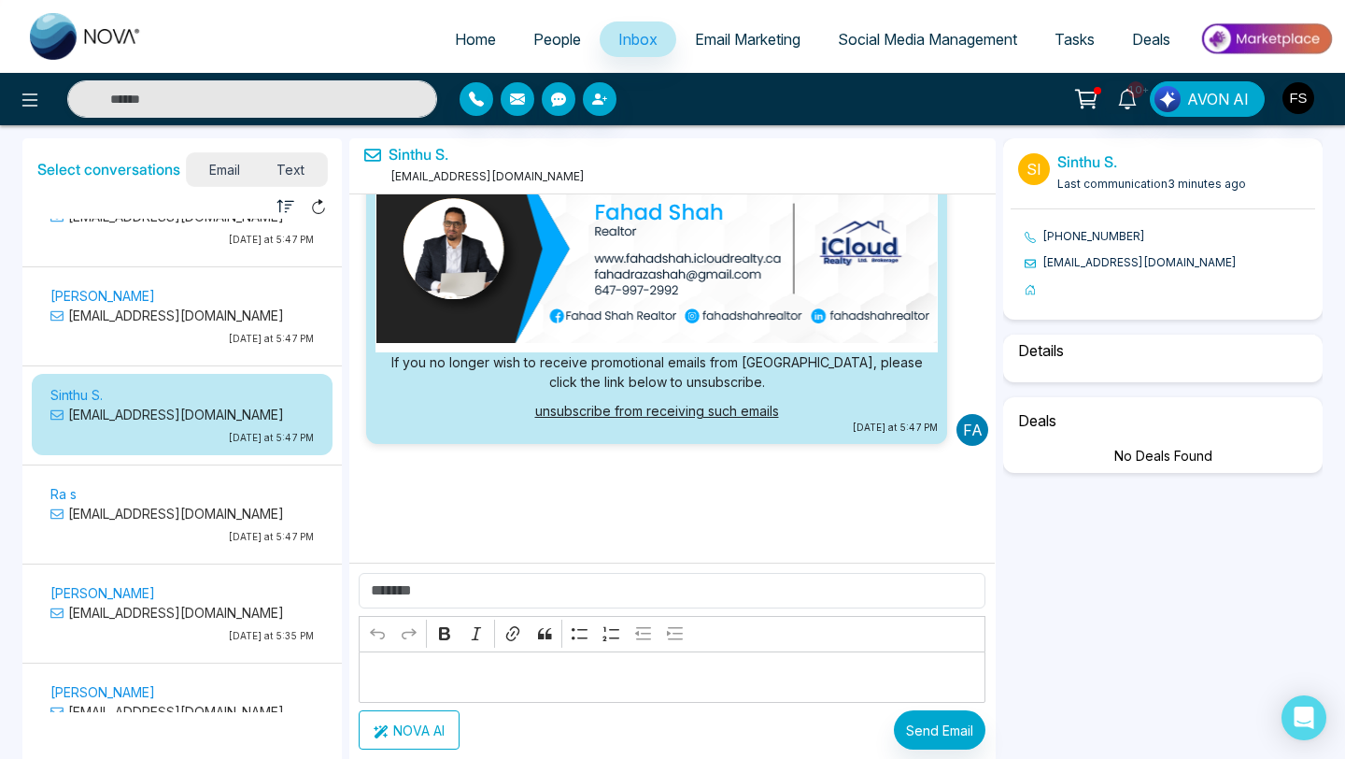
scroll to position [0, 0]
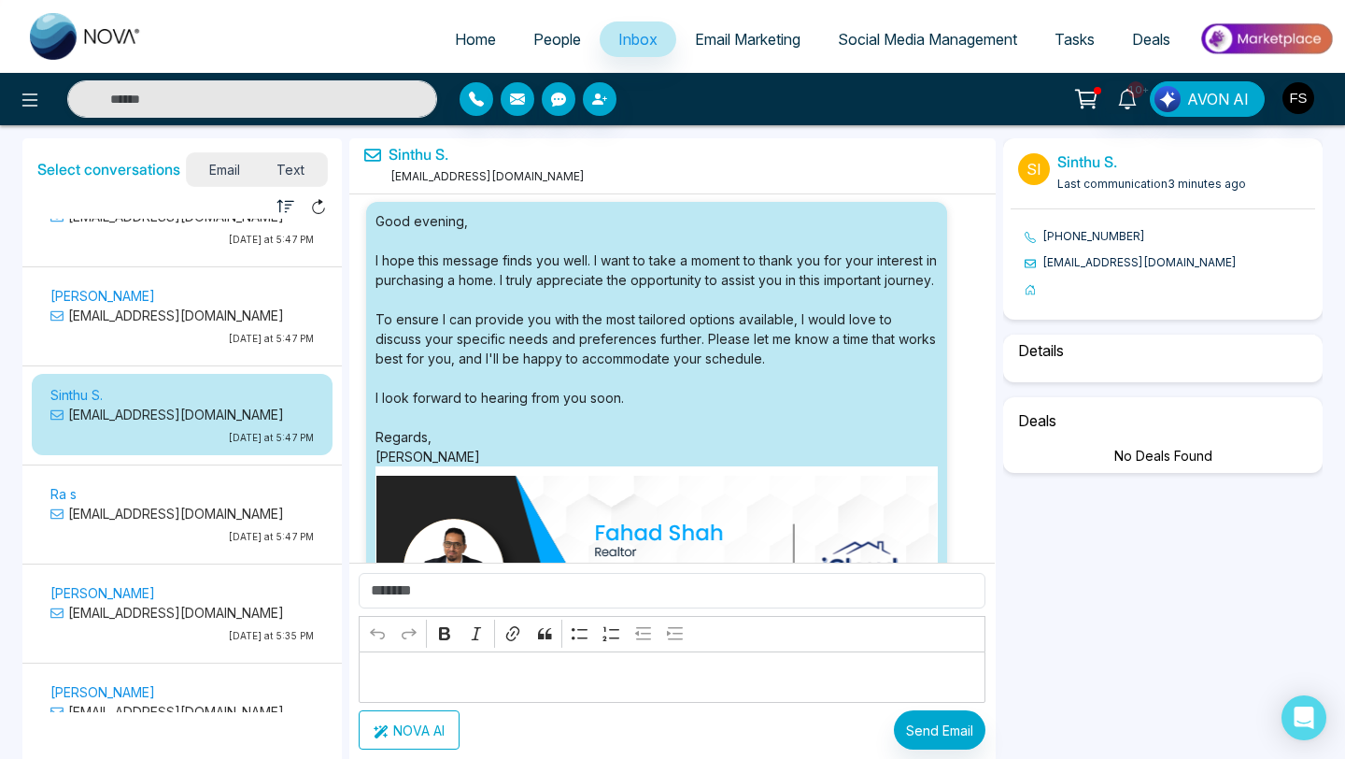
select select "*"
select select "********"
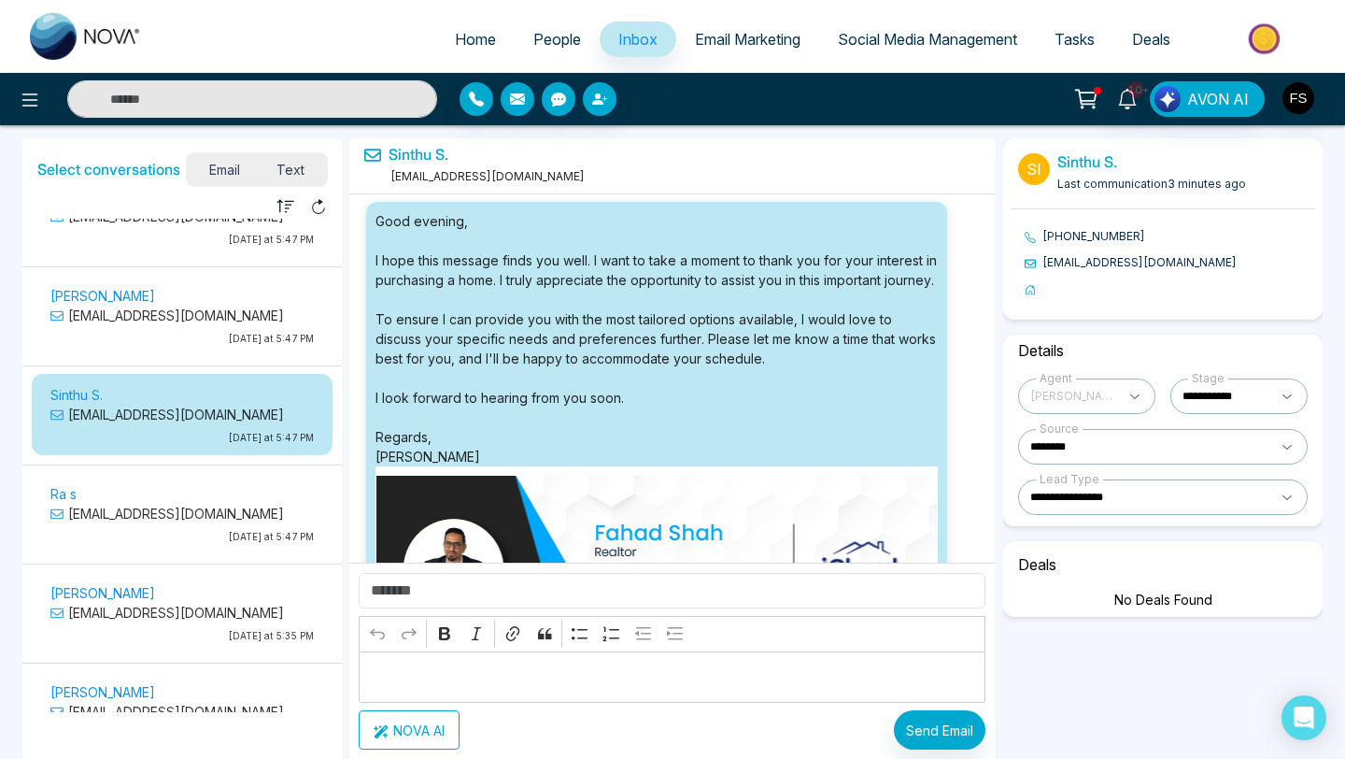
click at [147, 504] on p "[EMAIL_ADDRESS][DOMAIN_NAME]" at bounding box center [181, 514] width 263 height 20
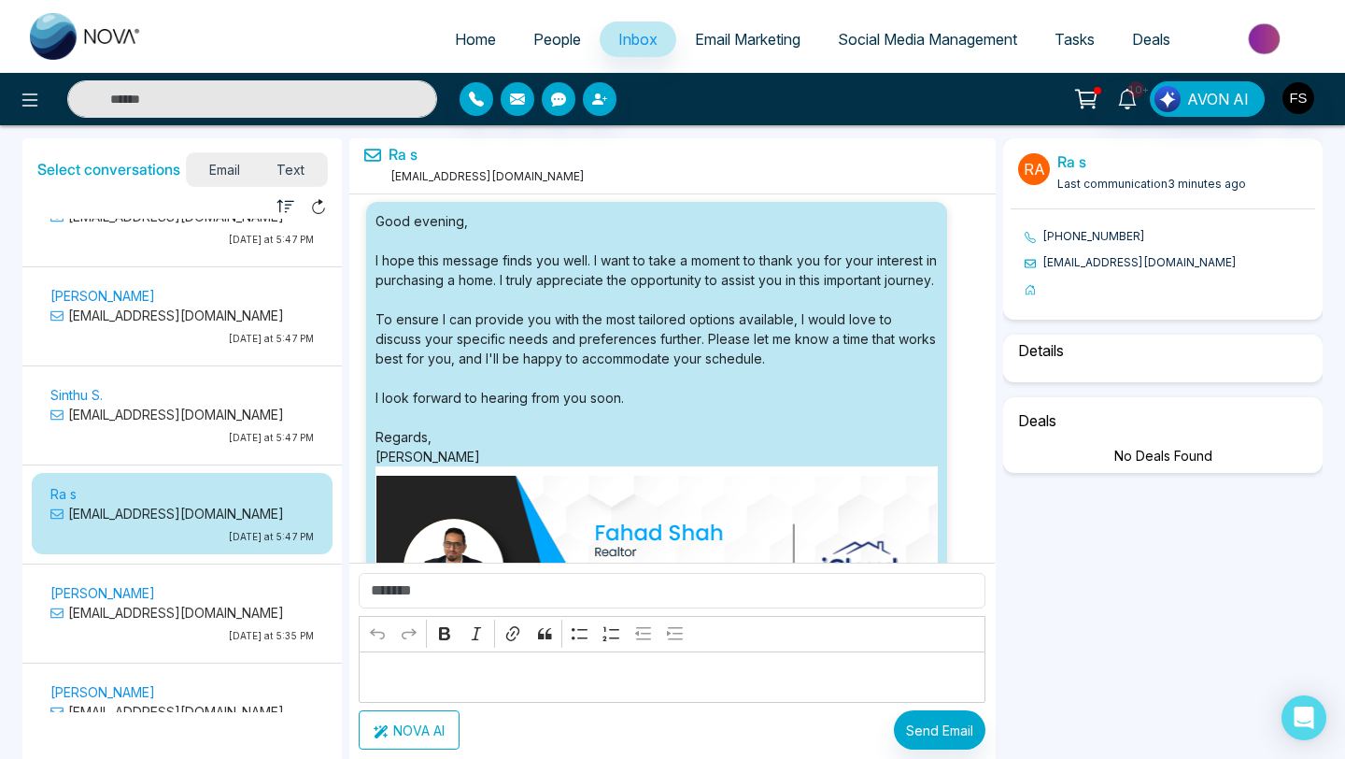
click at [167, 583] on p "[PERSON_NAME]" at bounding box center [181, 593] width 263 height 20
select select "*"
select select "********"
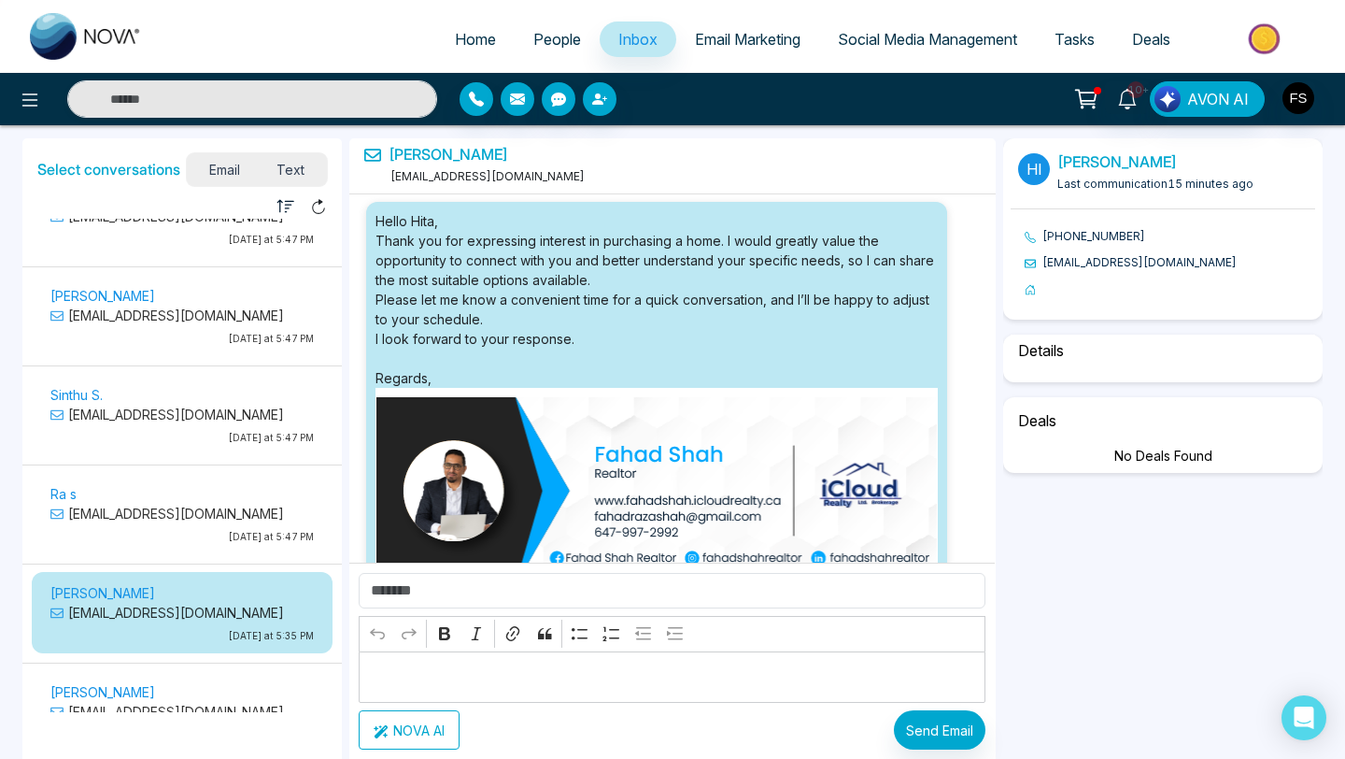
select select "*"
select select "********"
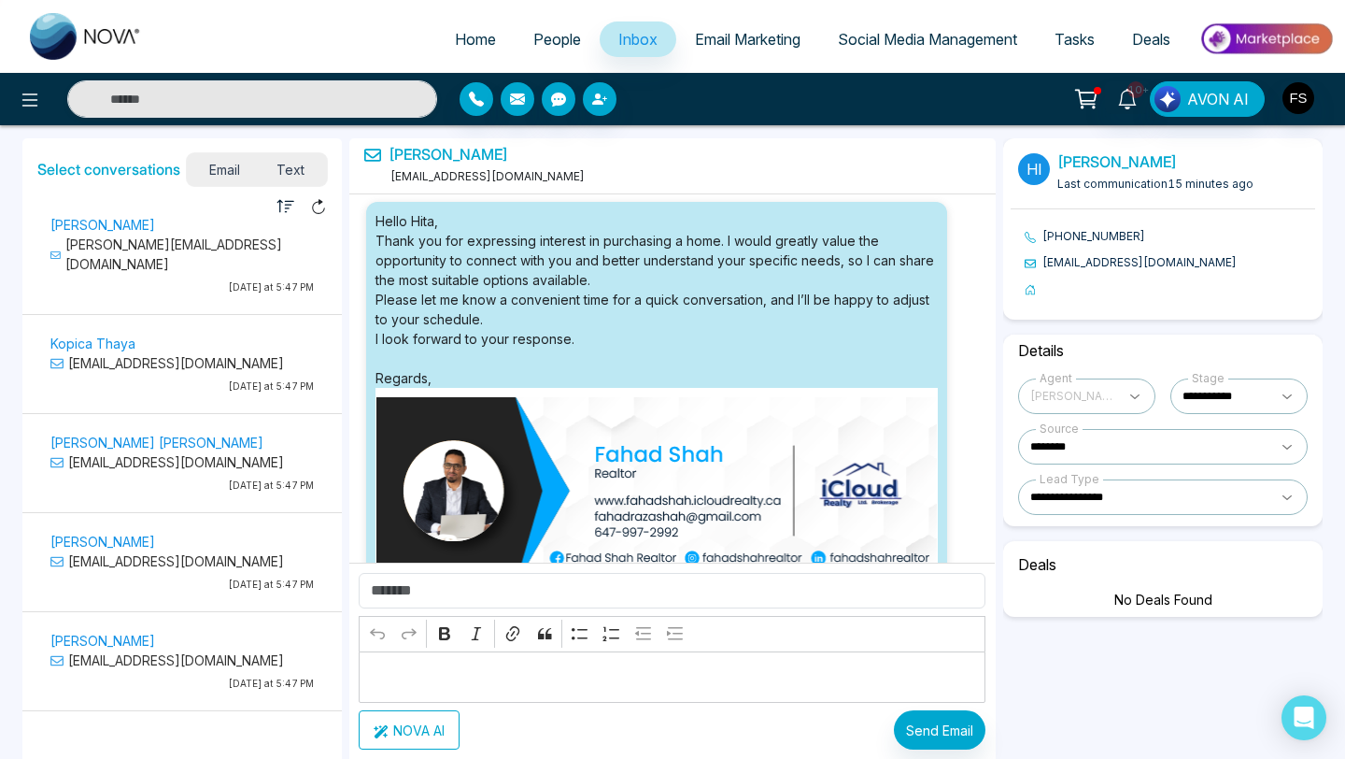
scroll to position [19, 0]
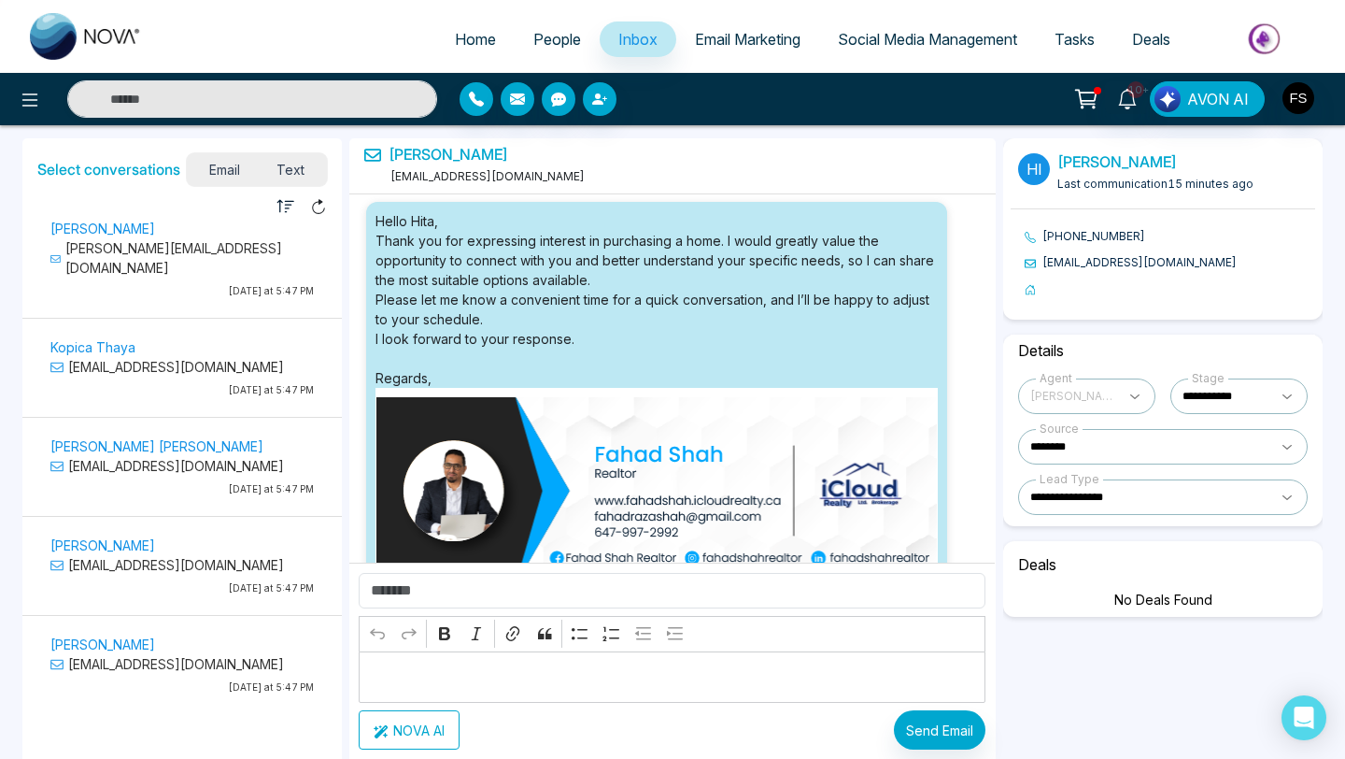
click at [285, 178] on span "Text" at bounding box center [291, 169] width 65 height 25
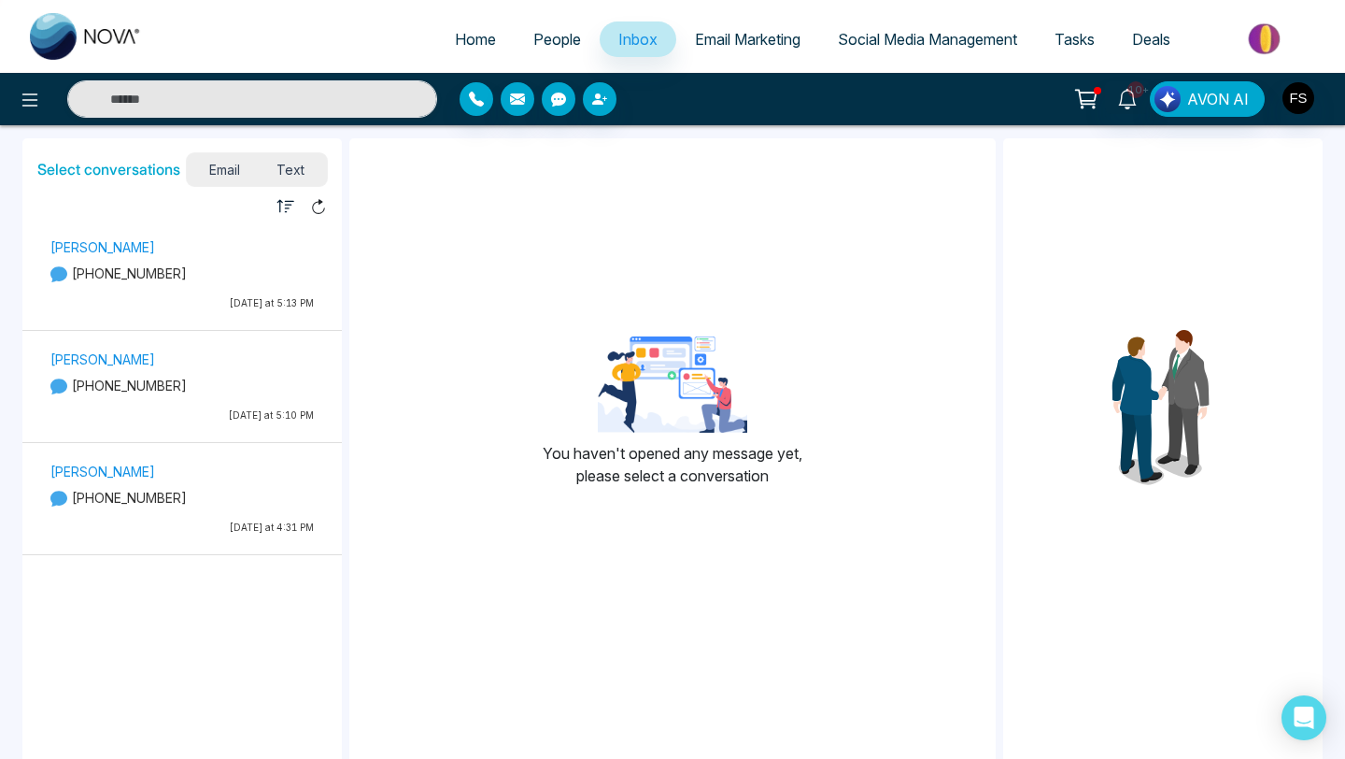
click at [213, 173] on span "Email" at bounding box center [225, 169] width 68 height 25
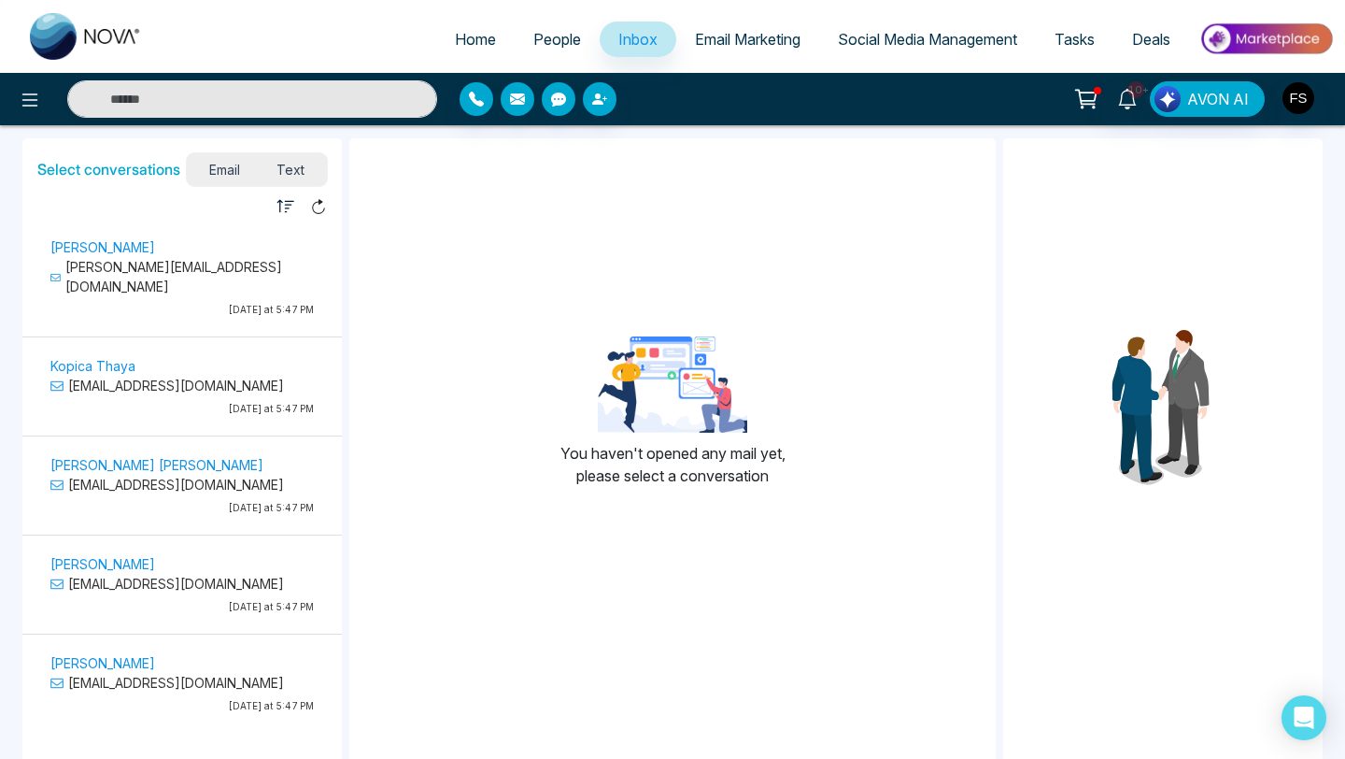
drag, startPoint x: 0, startPoint y: 721, endPoint x: 58, endPoint y: 605, distance: 129.5
click at [0, 711] on div "Select conversations Email Text Unread Read [PERSON_NAME] [PERSON_NAME][EMAIL_A…" at bounding box center [672, 440] width 1345 height 630
drag, startPoint x: 1134, startPoint y: 10, endPoint x: 1345, endPoint y: -82, distance: 229.7
click at [1345, 0] on html "Home People Inbox Email Marketing Social Media Management Tasks Deals 10+ AVON …" at bounding box center [672, 379] width 1345 height 759
click at [1130, 93] on icon at bounding box center [1127, 99] width 21 height 21
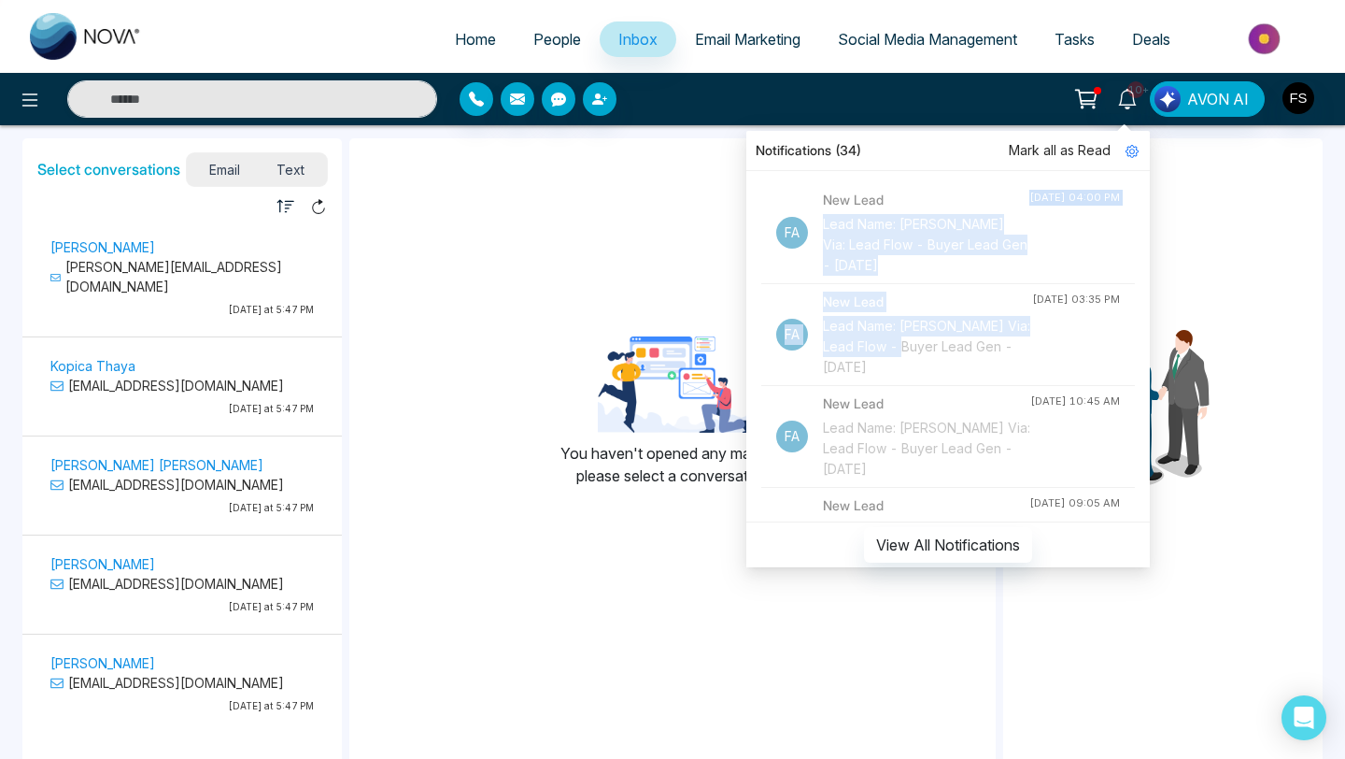
drag, startPoint x: 1001, startPoint y: 214, endPoint x: 964, endPoint y: 373, distance: 163.0
click at [942, 542] on button "View All Notifications" at bounding box center [948, 545] width 168 height 36
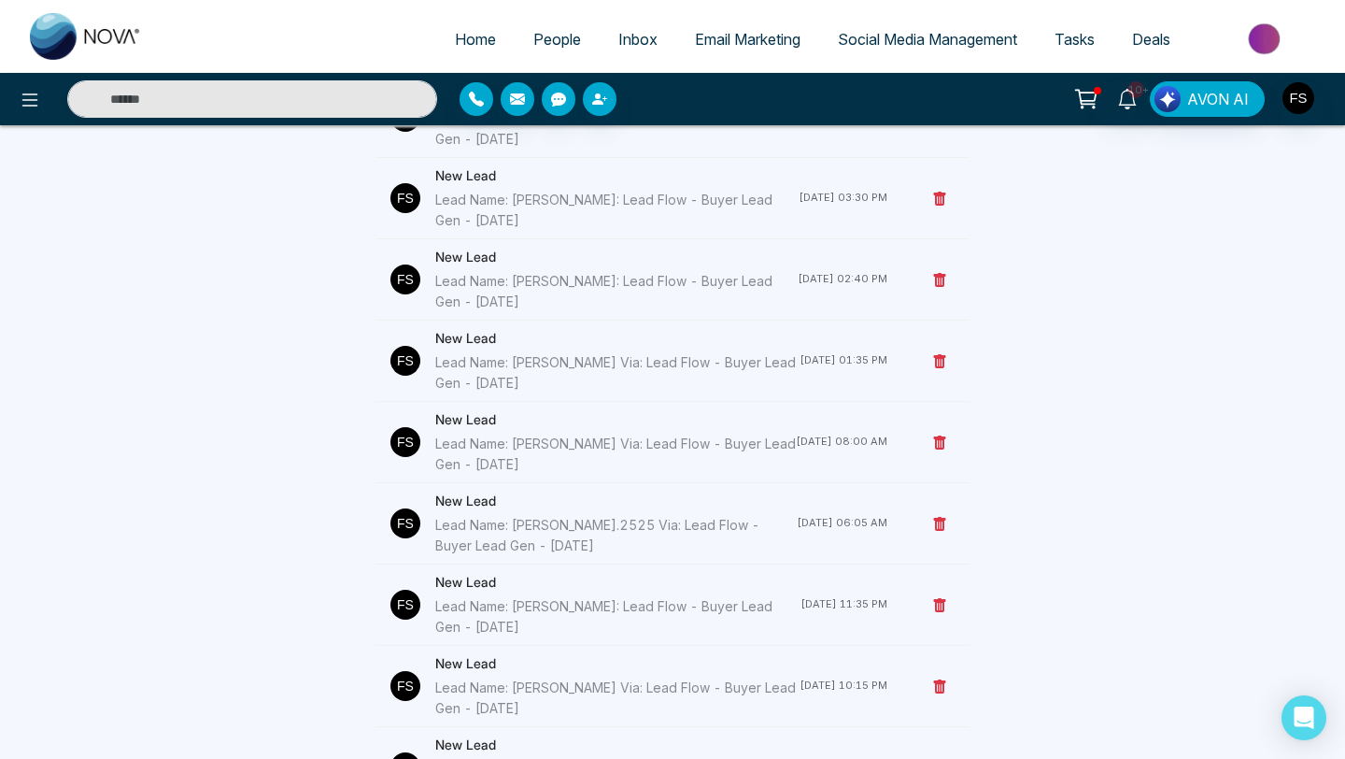
scroll to position [3146, 0]
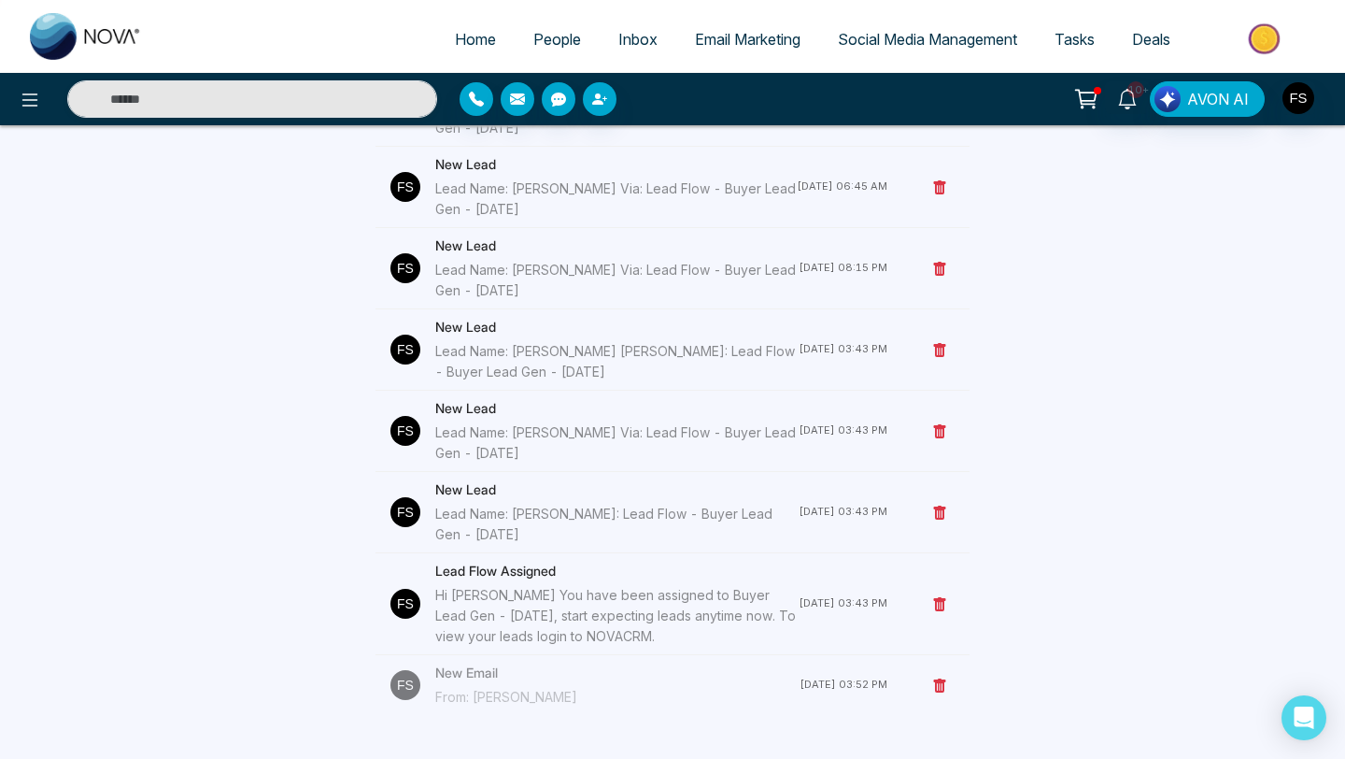
click at [470, 690] on div "From: [PERSON_NAME]" at bounding box center [617, 697] width 364 height 21
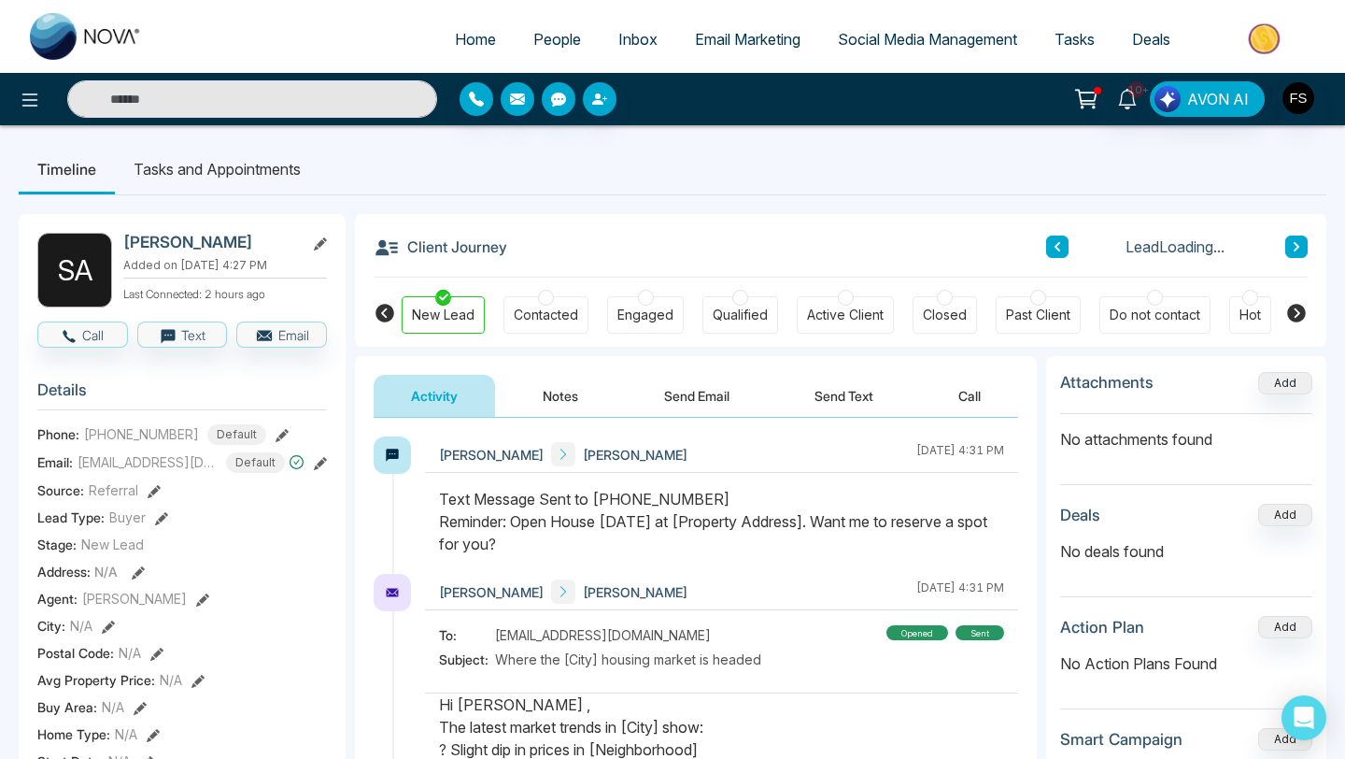
click at [987, 400] on button "Call" at bounding box center [969, 396] width 97 height 42
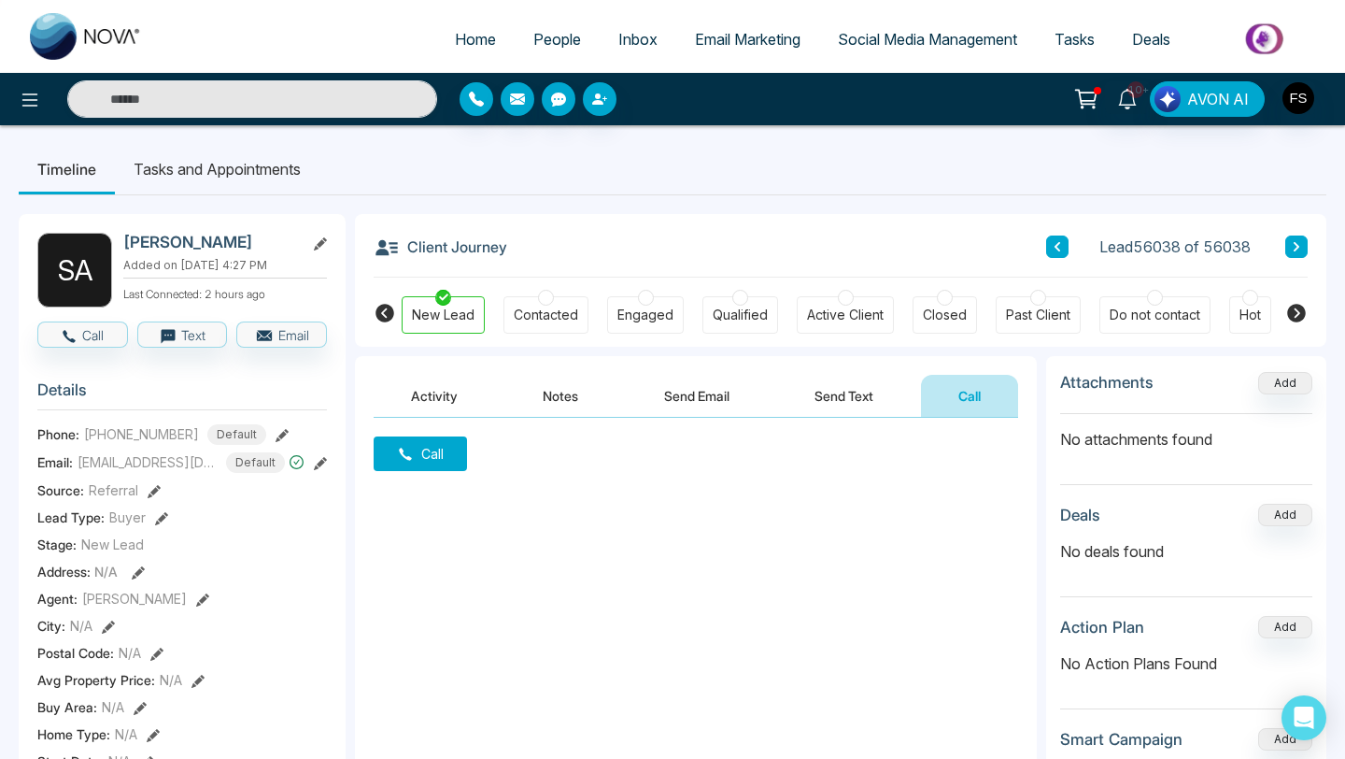
click at [451, 455] on button "Call" at bounding box center [420, 453] width 93 height 35
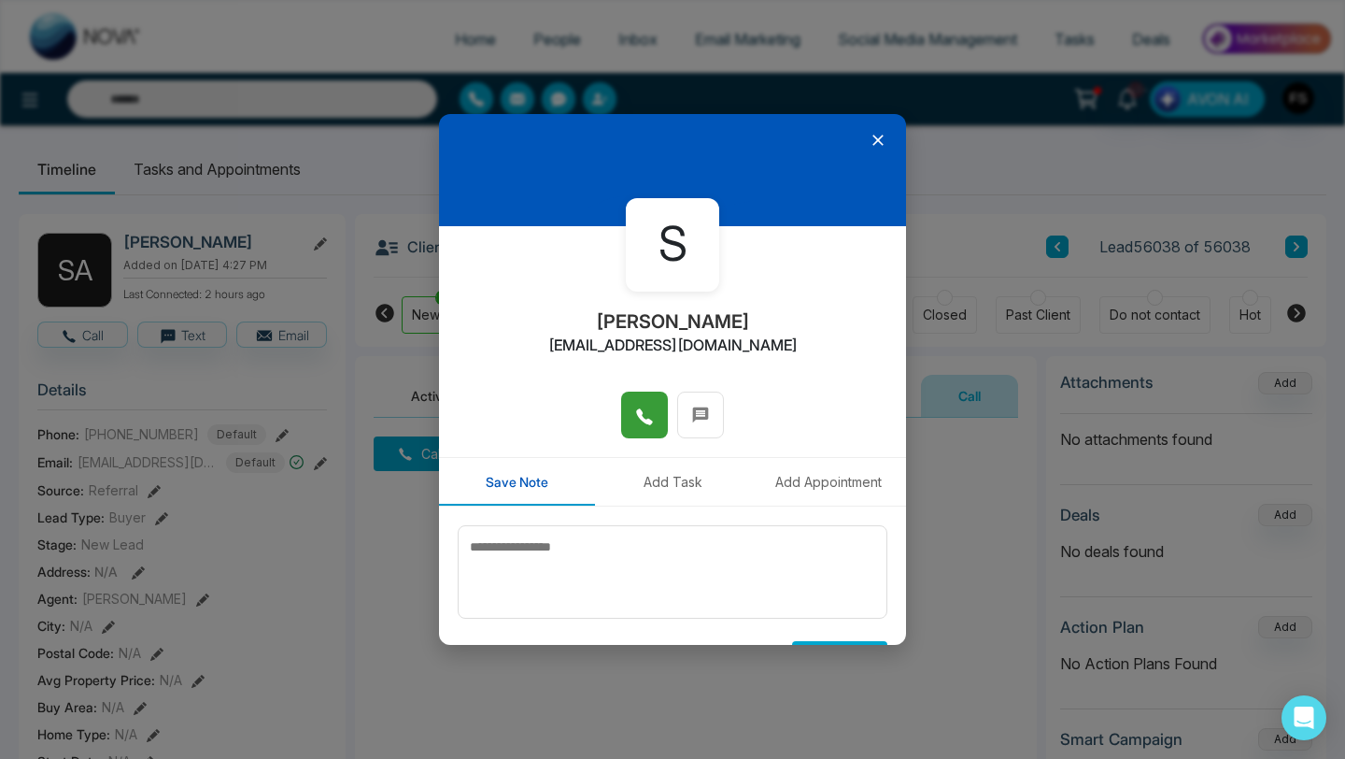
click at [651, 420] on icon at bounding box center [644, 416] width 16 height 16
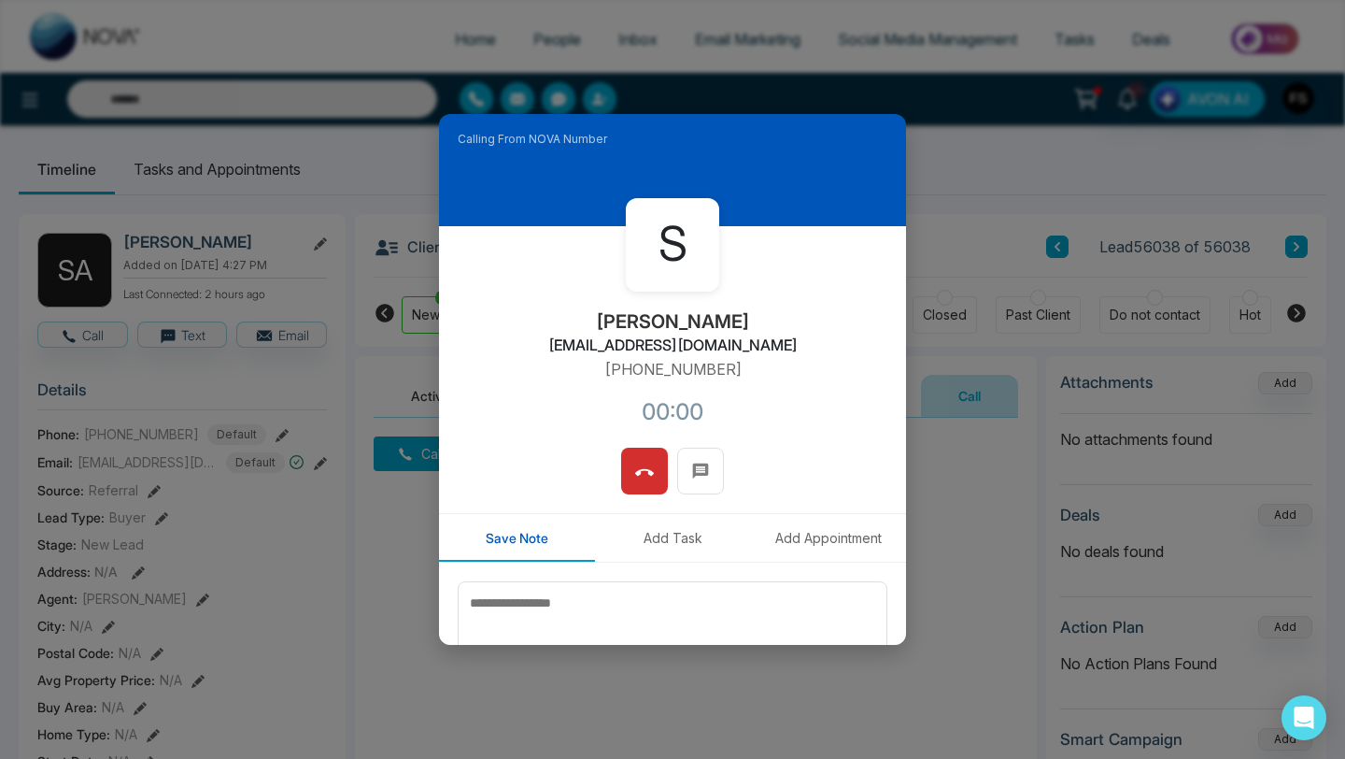
drag, startPoint x: 651, startPoint y: 475, endPoint x: 518, endPoint y: 451, distance: 135.6
click at [518, 451] on div at bounding box center [672, 480] width 467 height 65
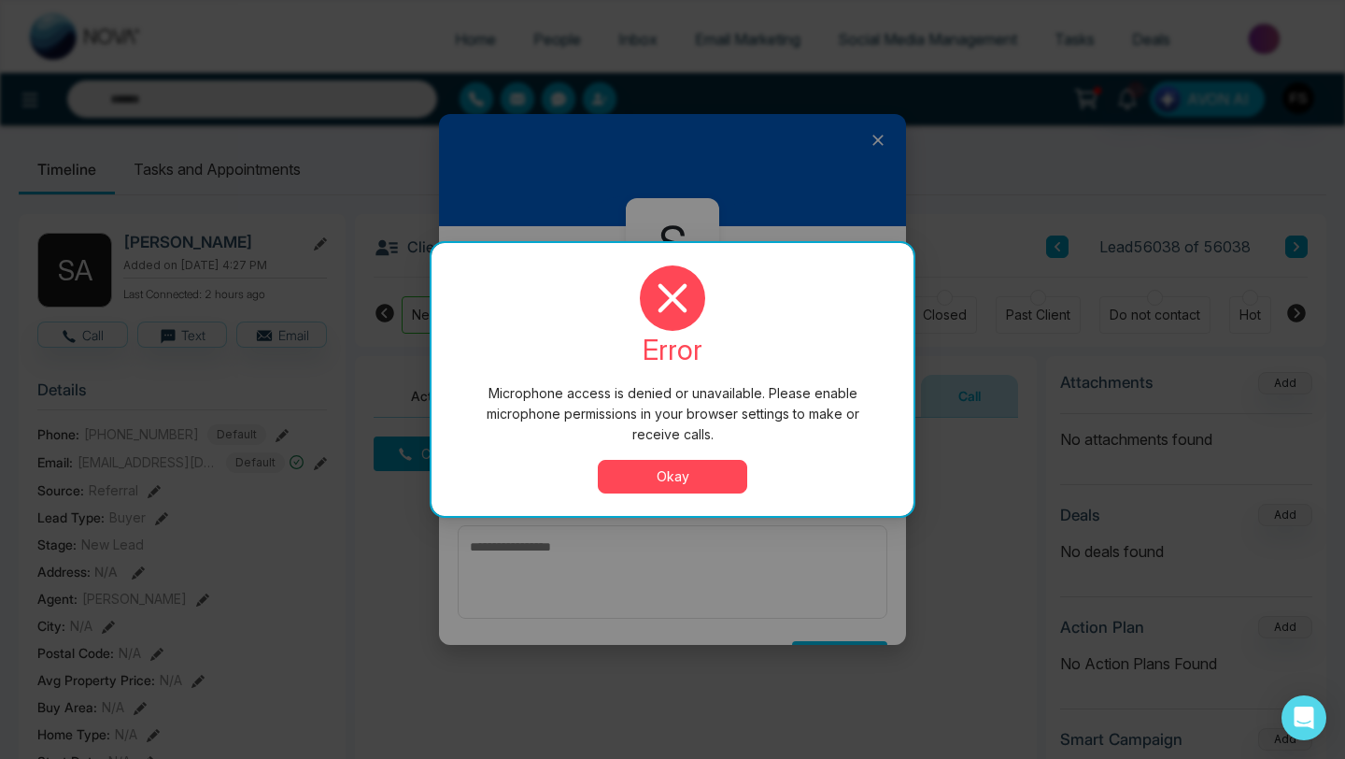
click at [645, 485] on button "Okay" at bounding box center [672, 477] width 149 height 34
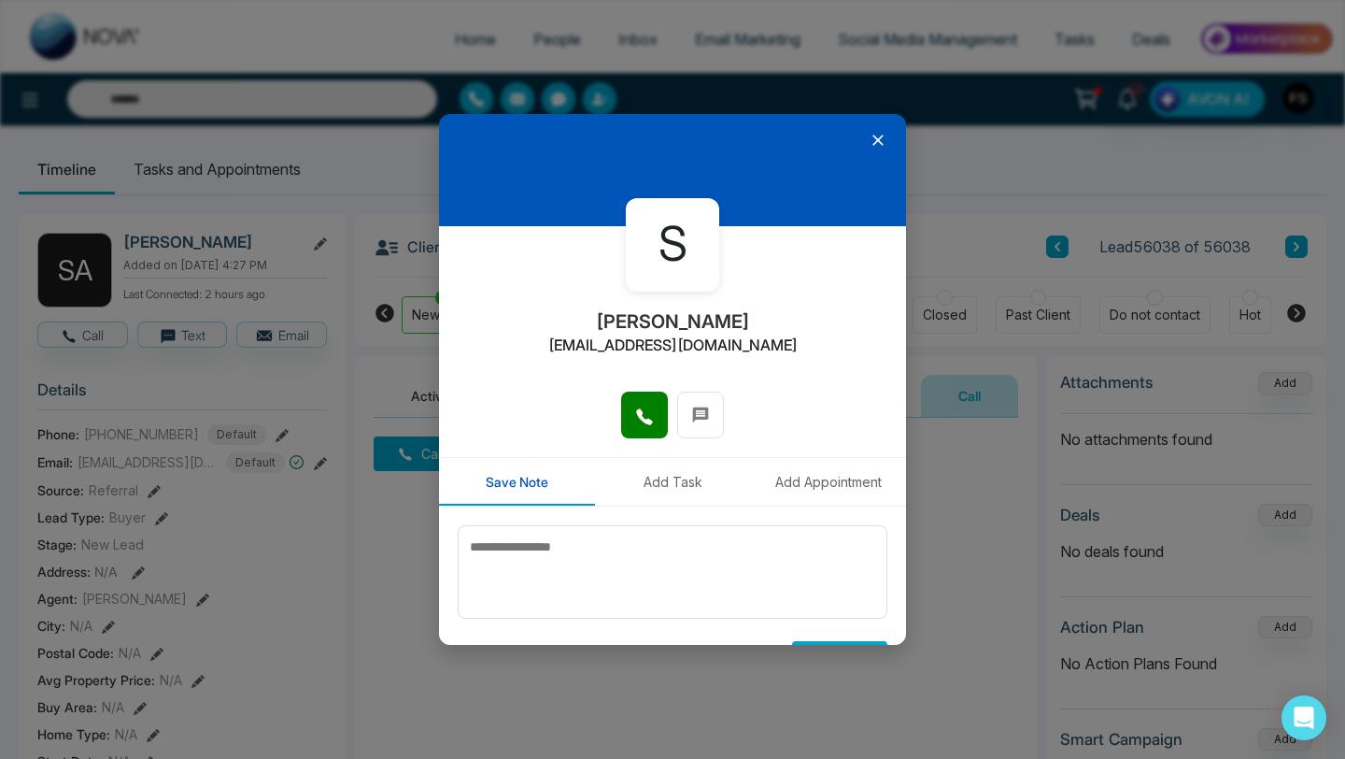
click at [878, 147] on icon at bounding box center [878, 140] width 19 height 19
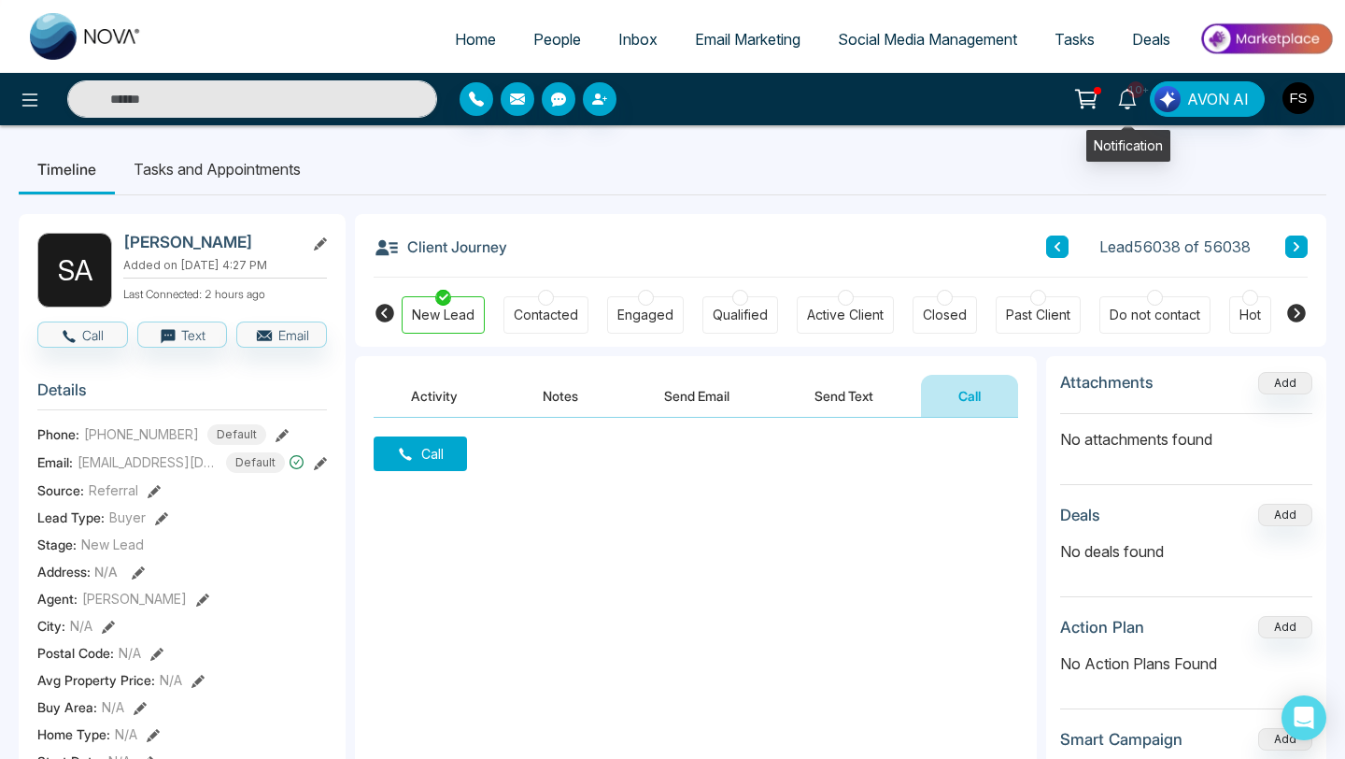
click at [1128, 102] on icon at bounding box center [1127, 99] width 21 height 21
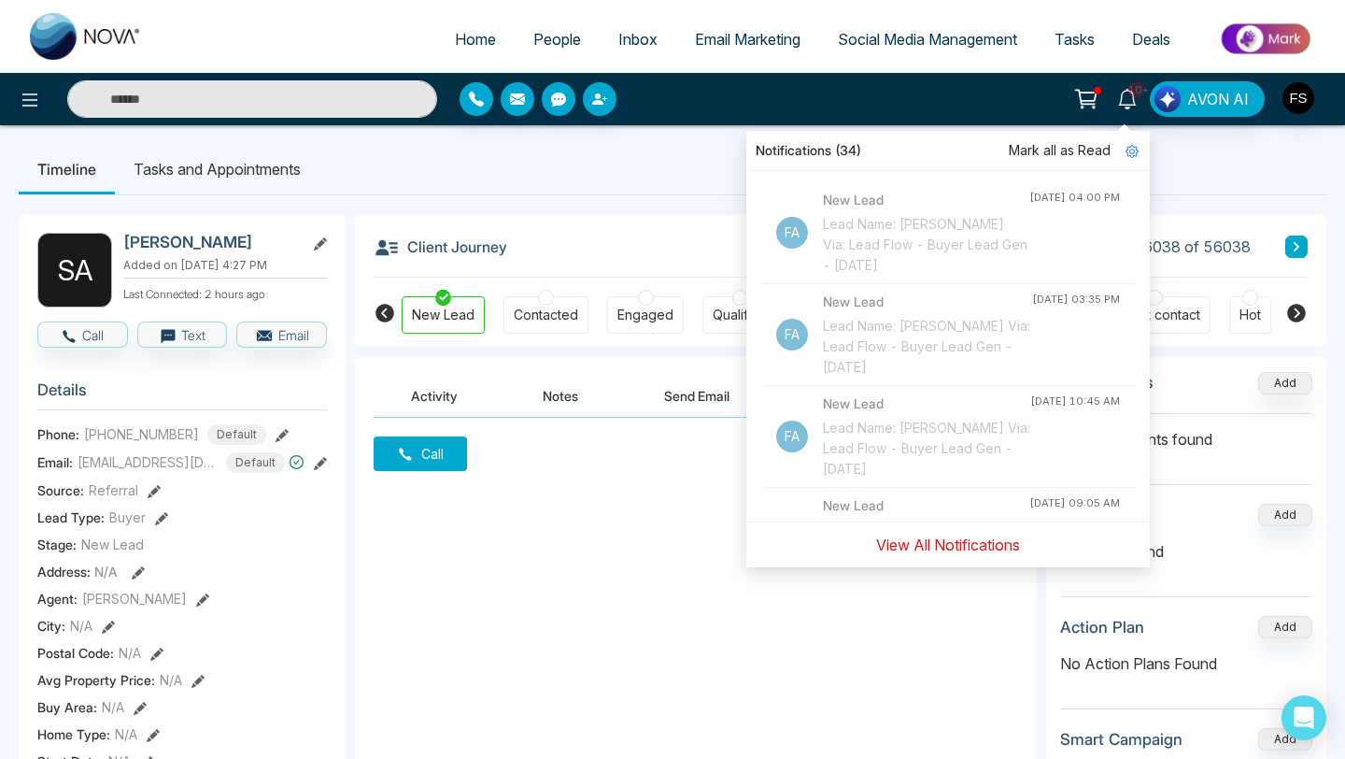
click at [924, 540] on button "View All Notifications" at bounding box center [948, 545] width 168 height 36
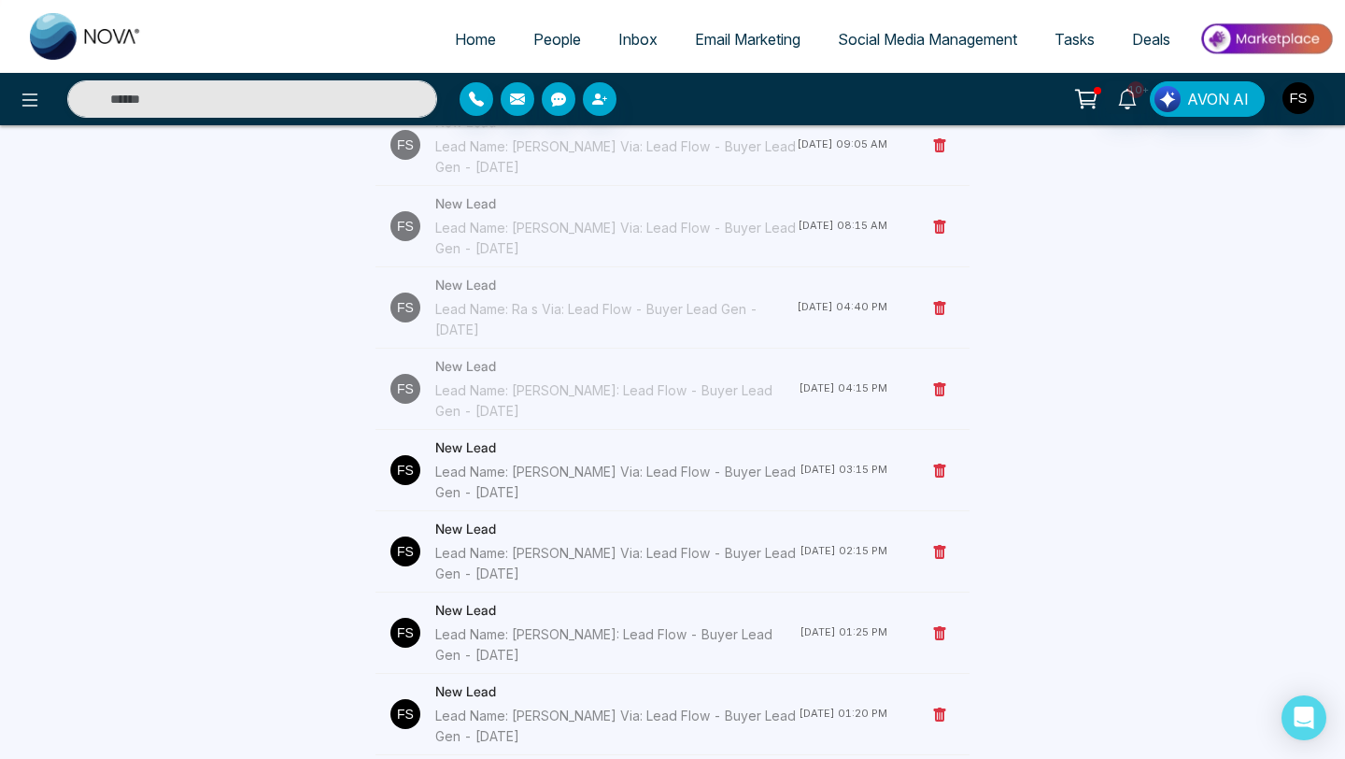
scroll to position [423, 0]
click at [509, 319] on div "Lead Name: Ra s Via: Lead Flow - Buyer Lead Gen - [DATE]" at bounding box center [616, 320] width 362 height 41
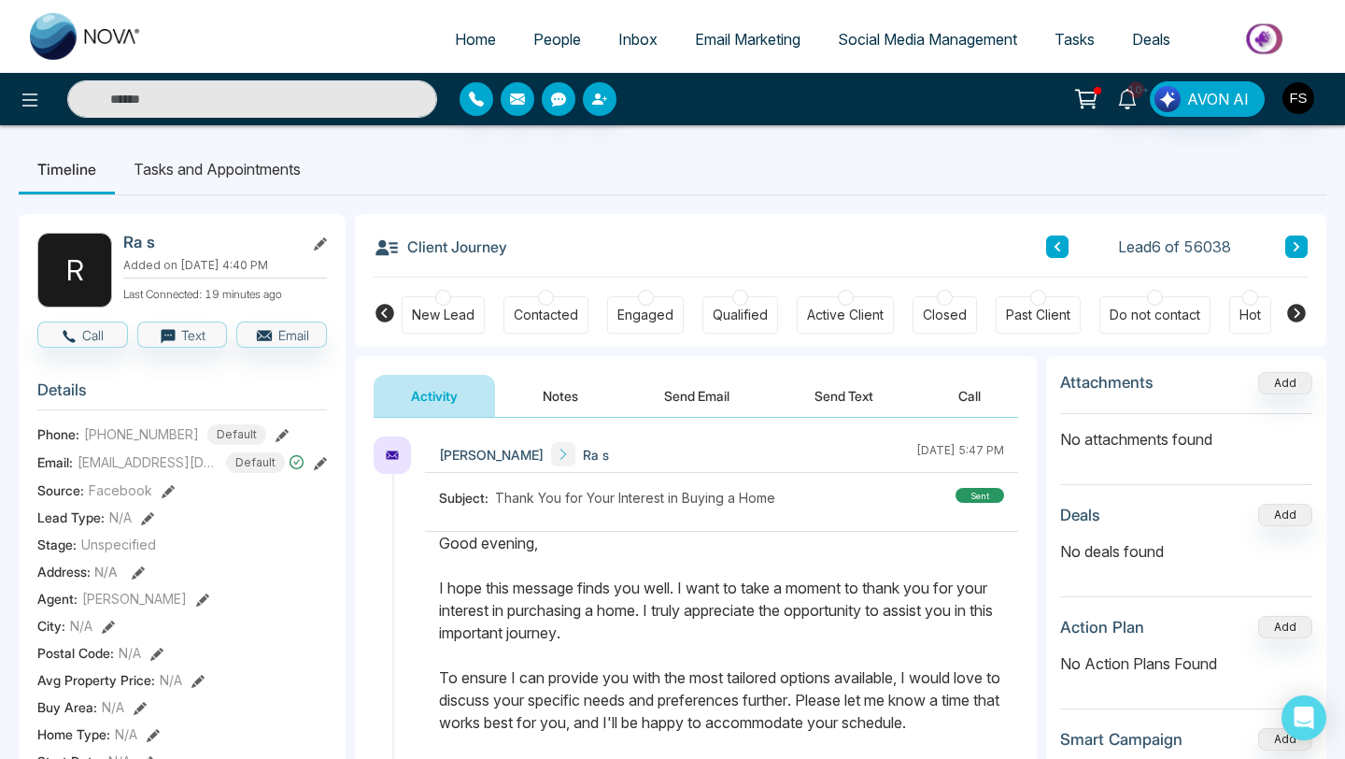
drag, startPoint x: 689, startPoint y: 655, endPoint x: 653, endPoint y: 506, distance: 152.7
click at [547, 394] on button "Notes" at bounding box center [560, 396] width 110 height 42
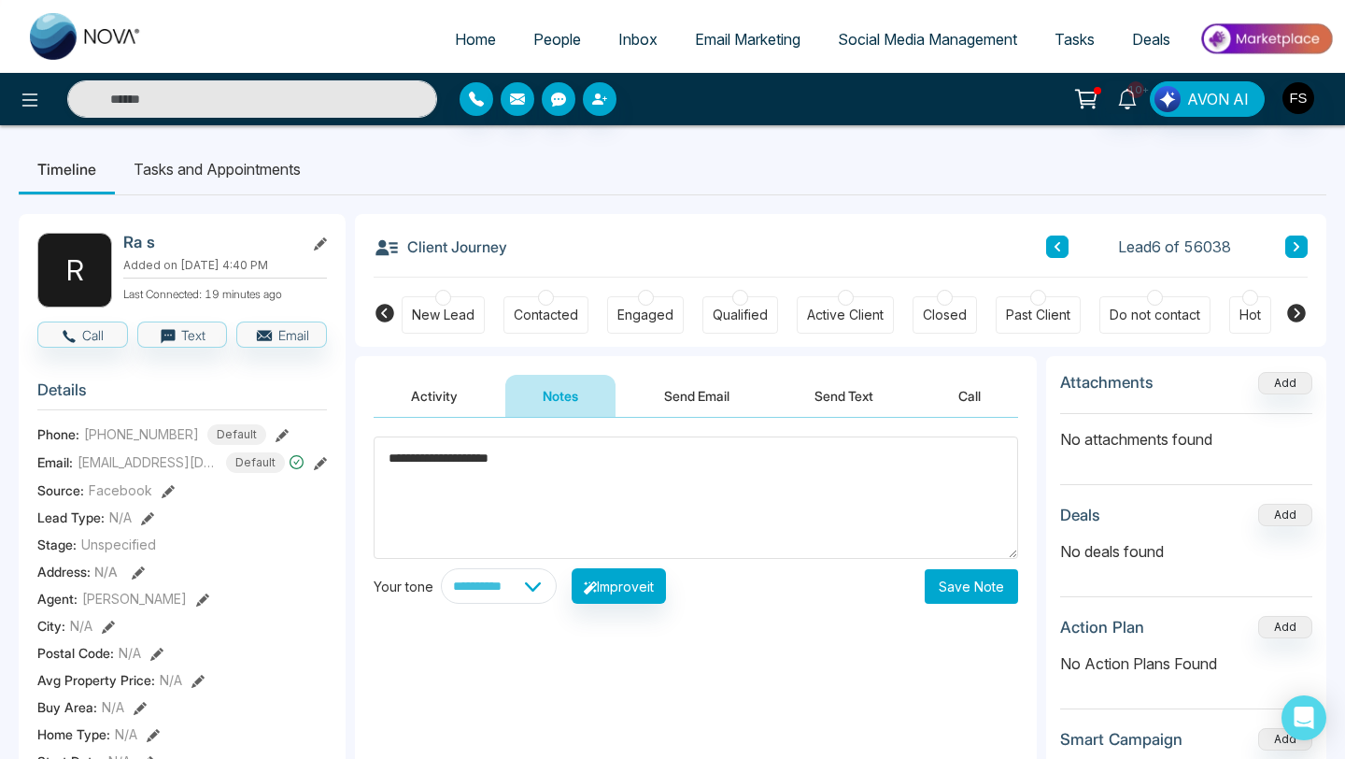
type textarea "**********"
click at [947, 587] on button "Save Note" at bounding box center [971, 586] width 93 height 35
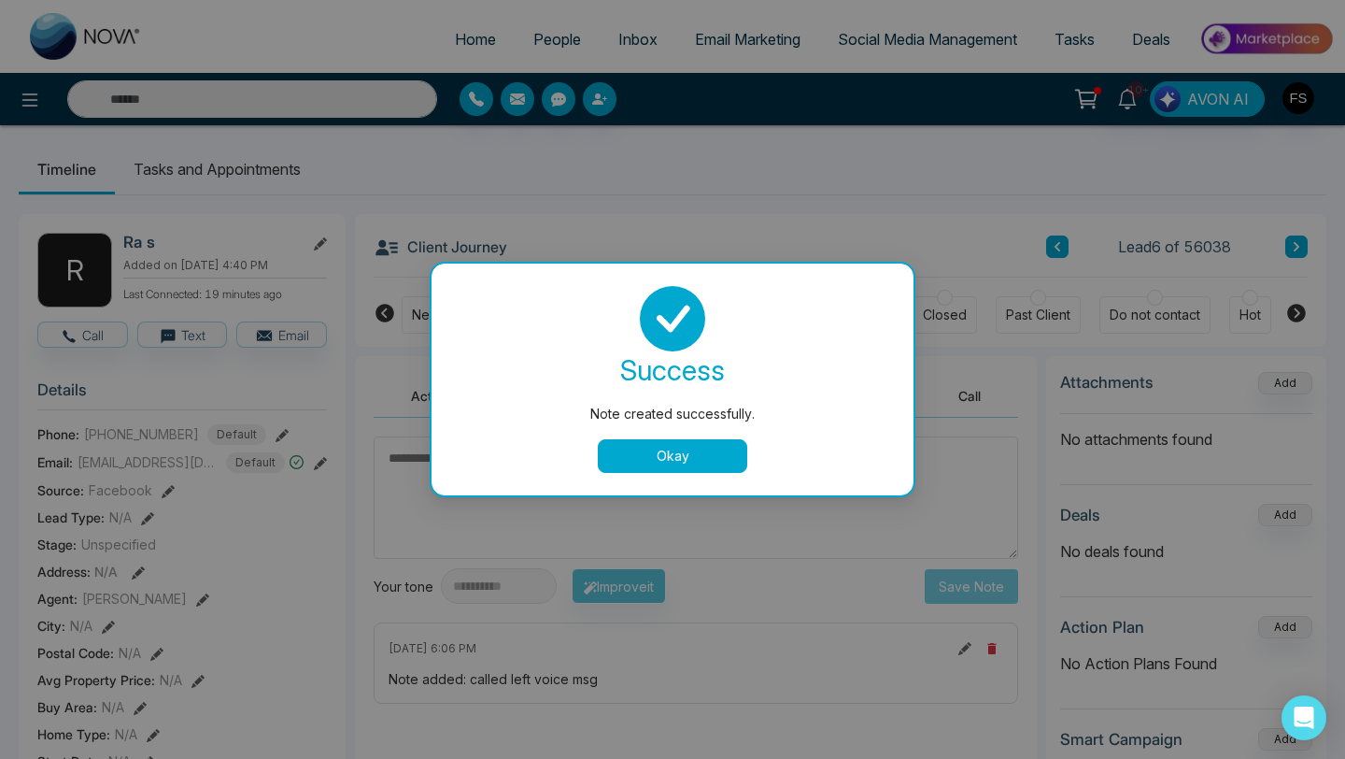
click at [655, 473] on div "success Note created successfully. Okay" at bounding box center [673, 379] width 482 height 232
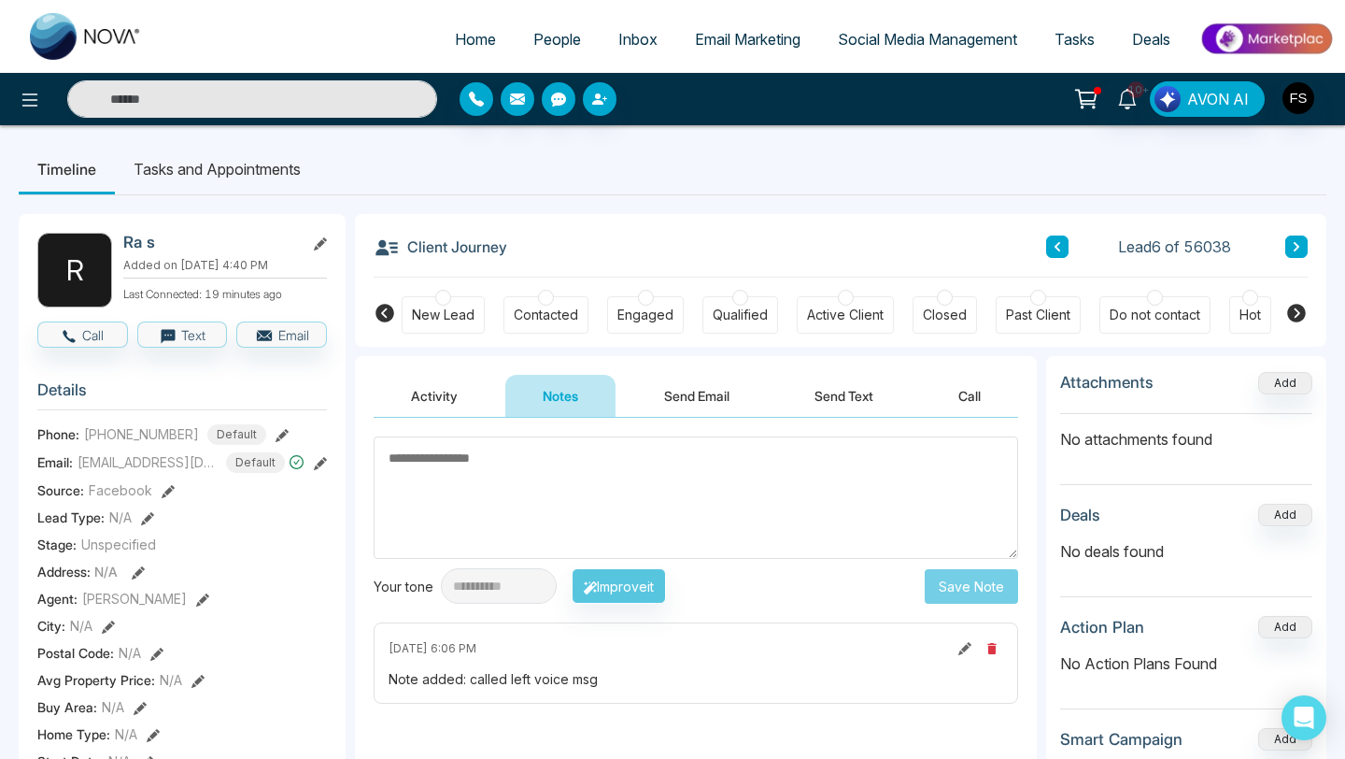
click at [643, 455] on textarea at bounding box center [696, 497] width 645 height 122
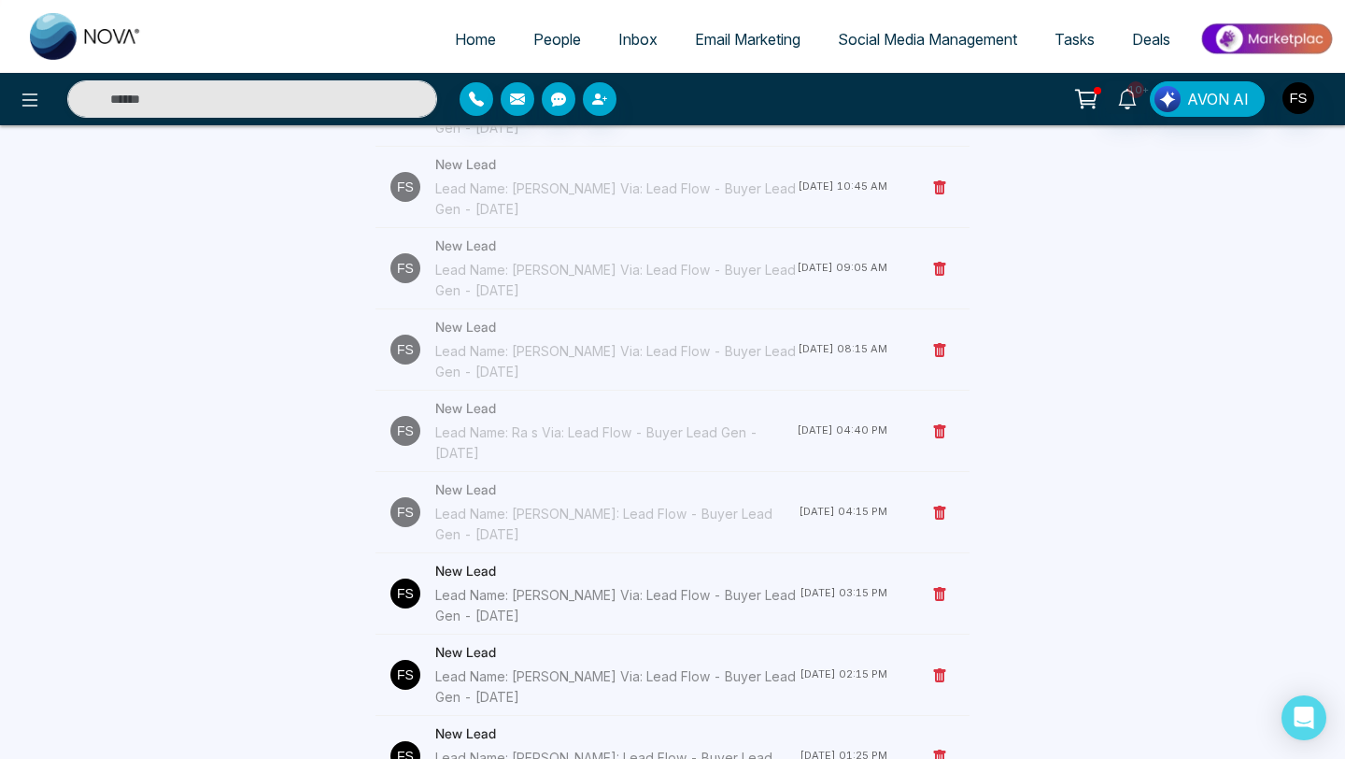
scroll to position [305, 0]
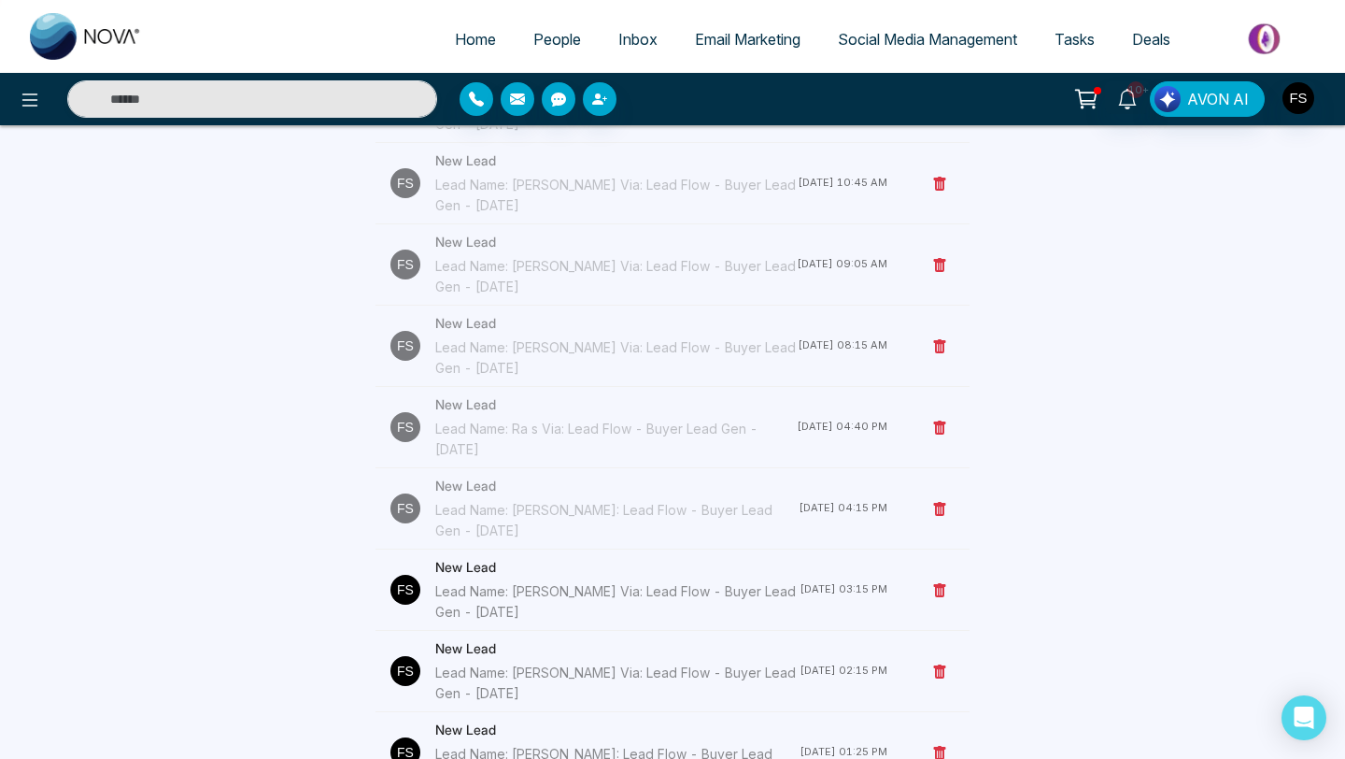
click at [516, 501] on div "Lead Name: [PERSON_NAME]: Lead Flow - Buyer Lead Gen - [DATE]" at bounding box center [616, 520] width 363 height 41
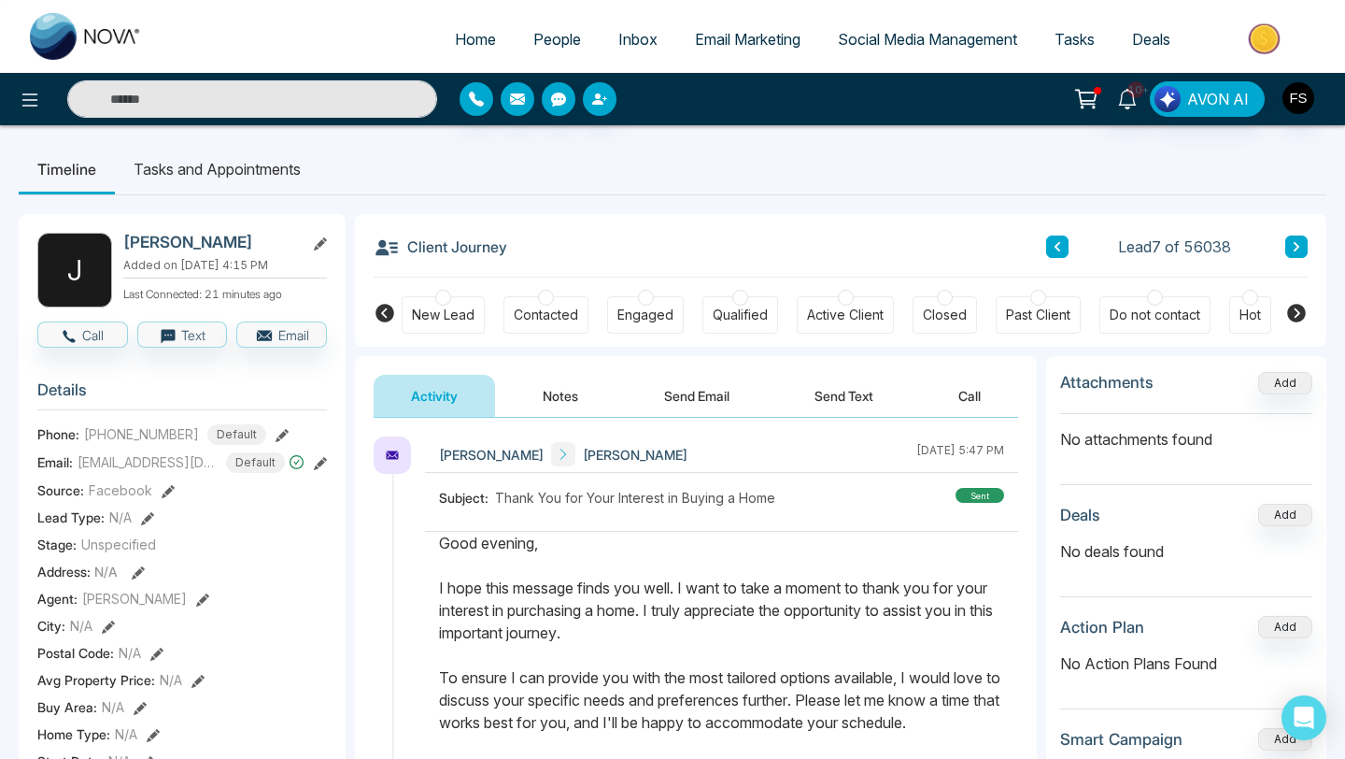
click at [564, 385] on button "Notes" at bounding box center [560, 396] width 110 height 42
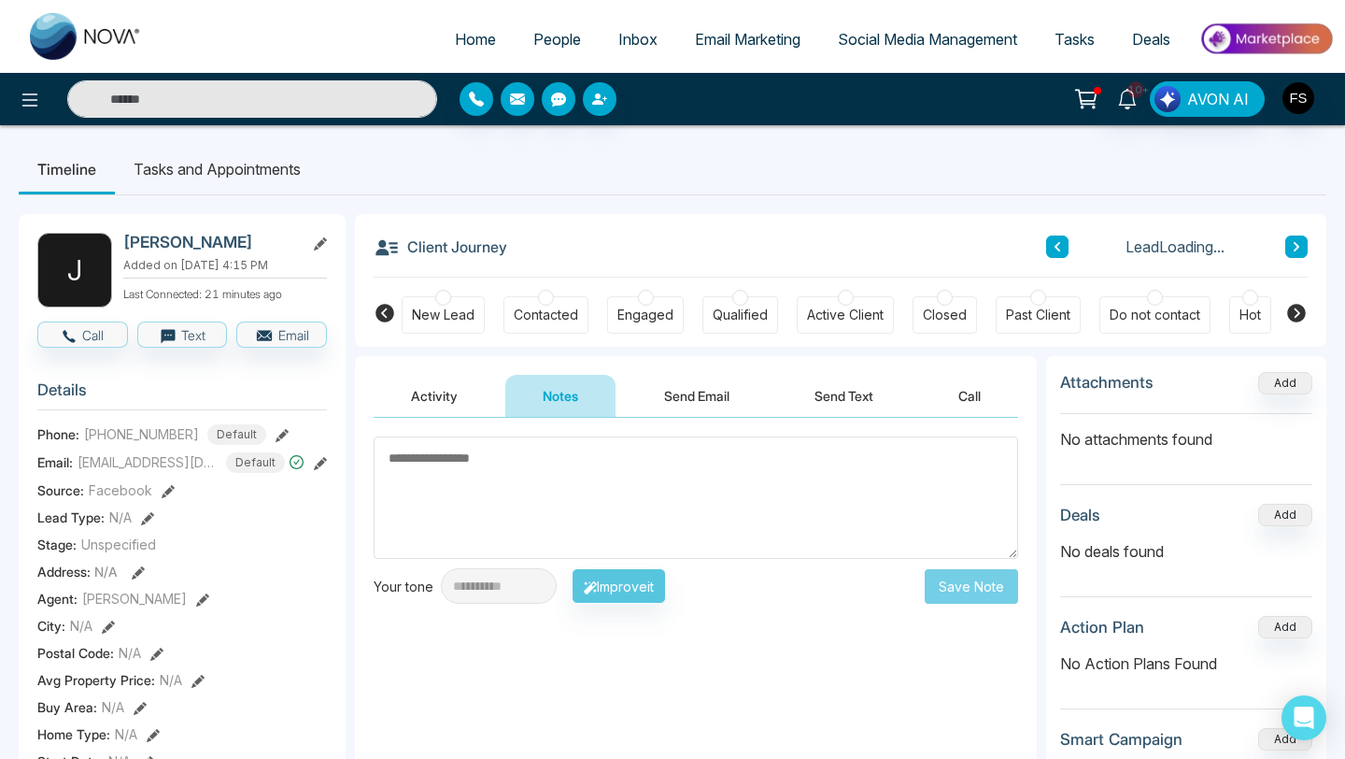
click at [519, 472] on textarea at bounding box center [696, 497] width 645 height 122
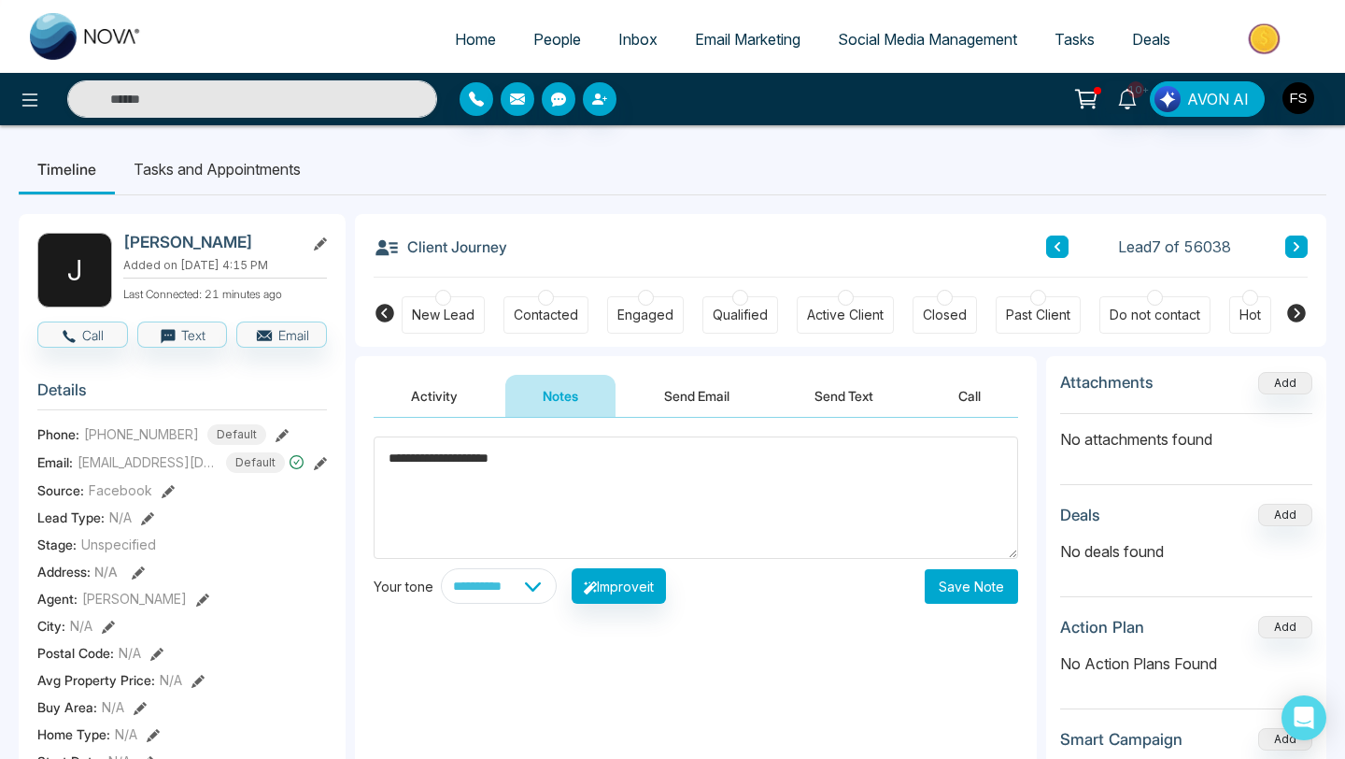
type textarea "**********"
click at [967, 580] on button "Save Note" at bounding box center [971, 586] width 93 height 35
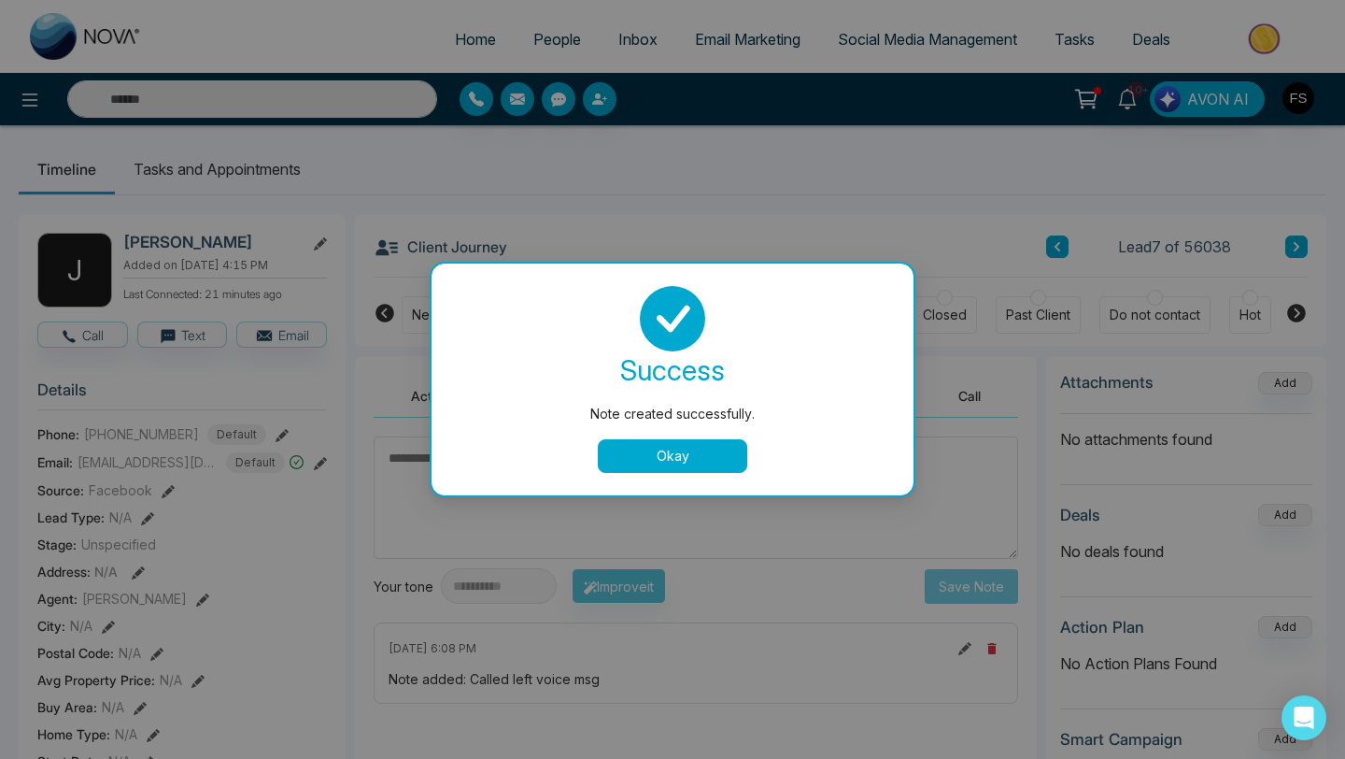
click at [642, 469] on button "Okay" at bounding box center [672, 456] width 149 height 34
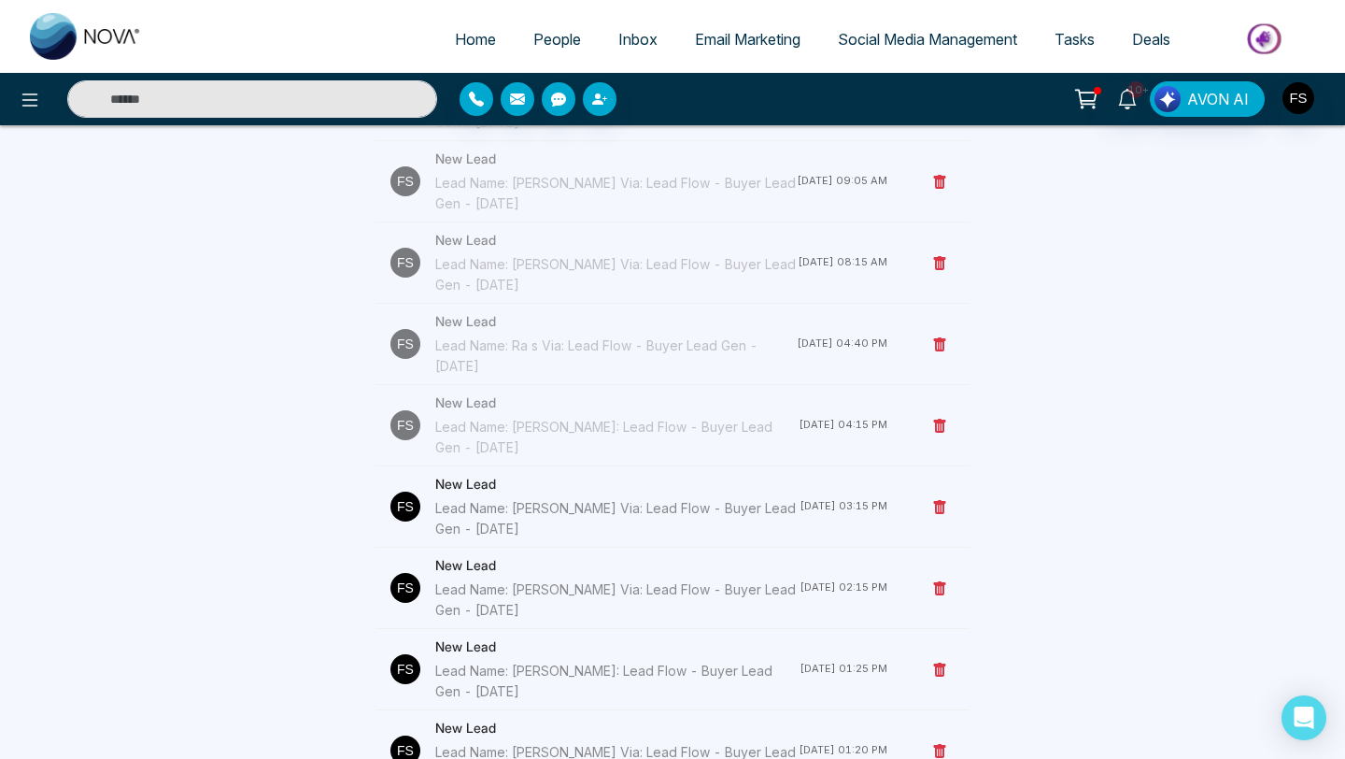
scroll to position [391, 0]
click at [538, 517] on div "Lead Name: [PERSON_NAME] Via: Lead Flow - Buyer Lead Gen - [DATE]" at bounding box center [617, 515] width 364 height 41
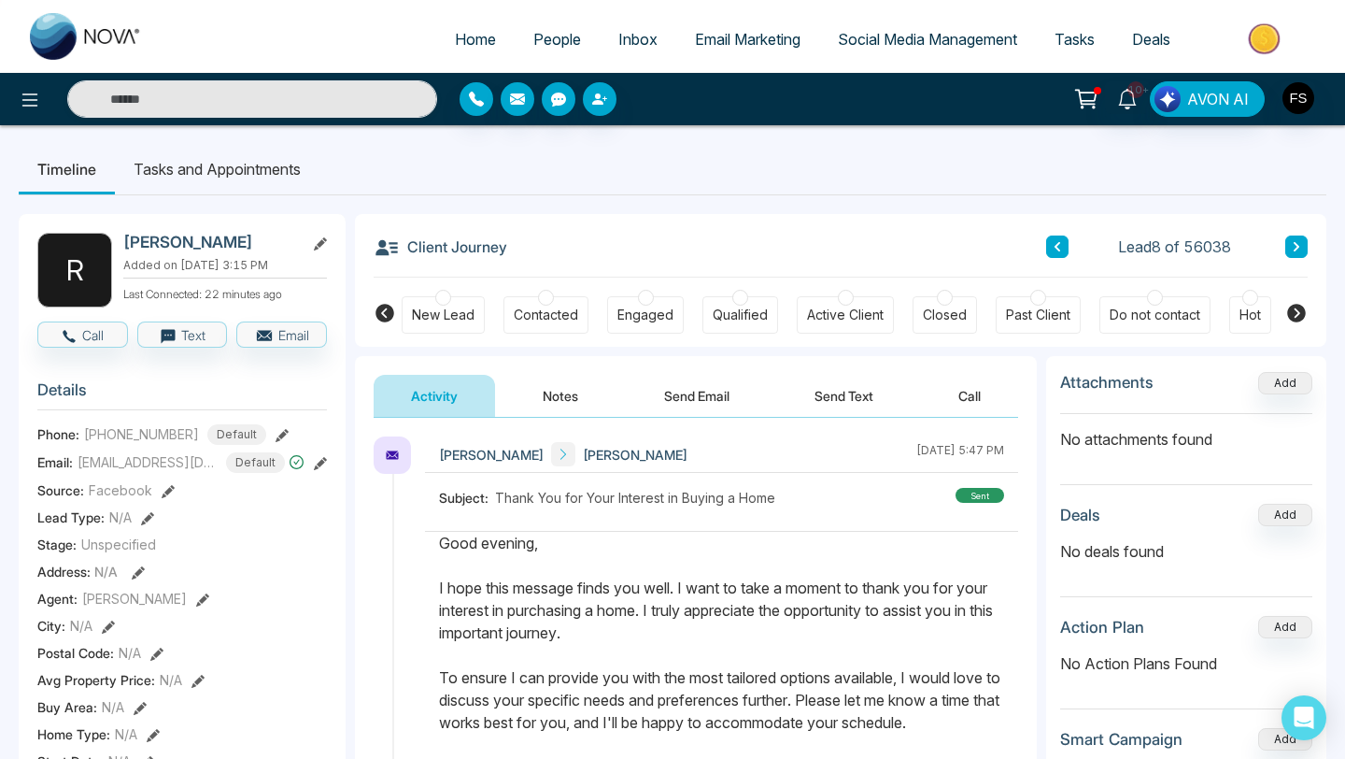
click at [576, 404] on button "Notes" at bounding box center [560, 396] width 110 height 42
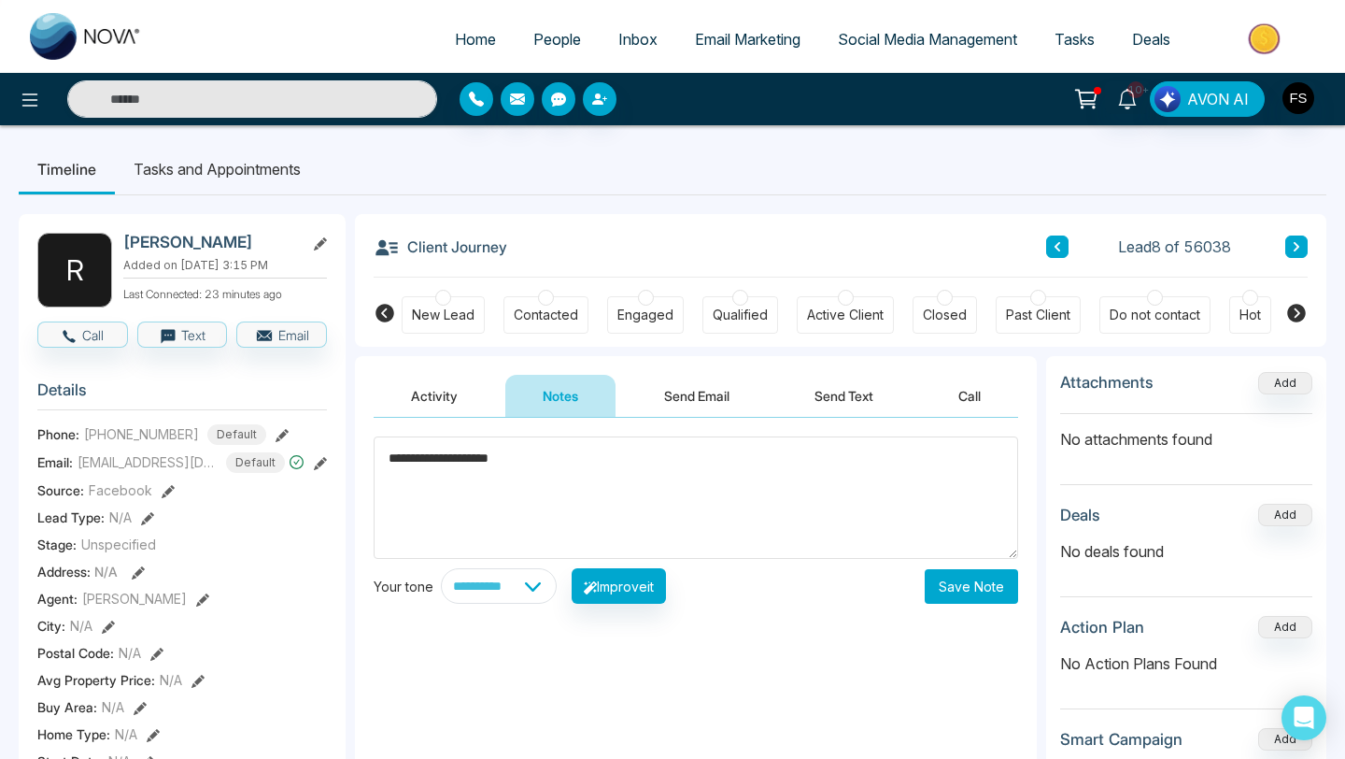
type textarea "**********"
click at [974, 583] on button "Save Note" at bounding box center [971, 586] width 93 height 35
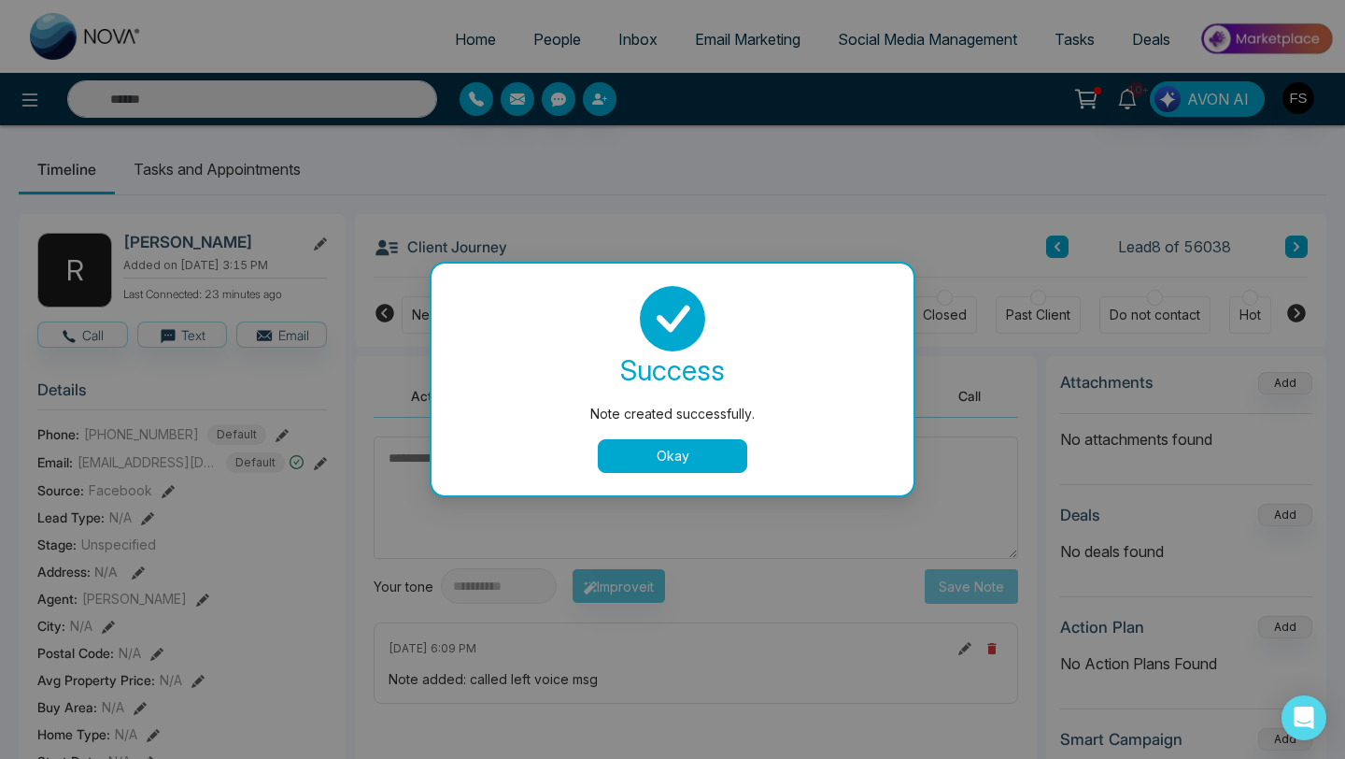
click at [674, 454] on button "Okay" at bounding box center [672, 456] width 149 height 34
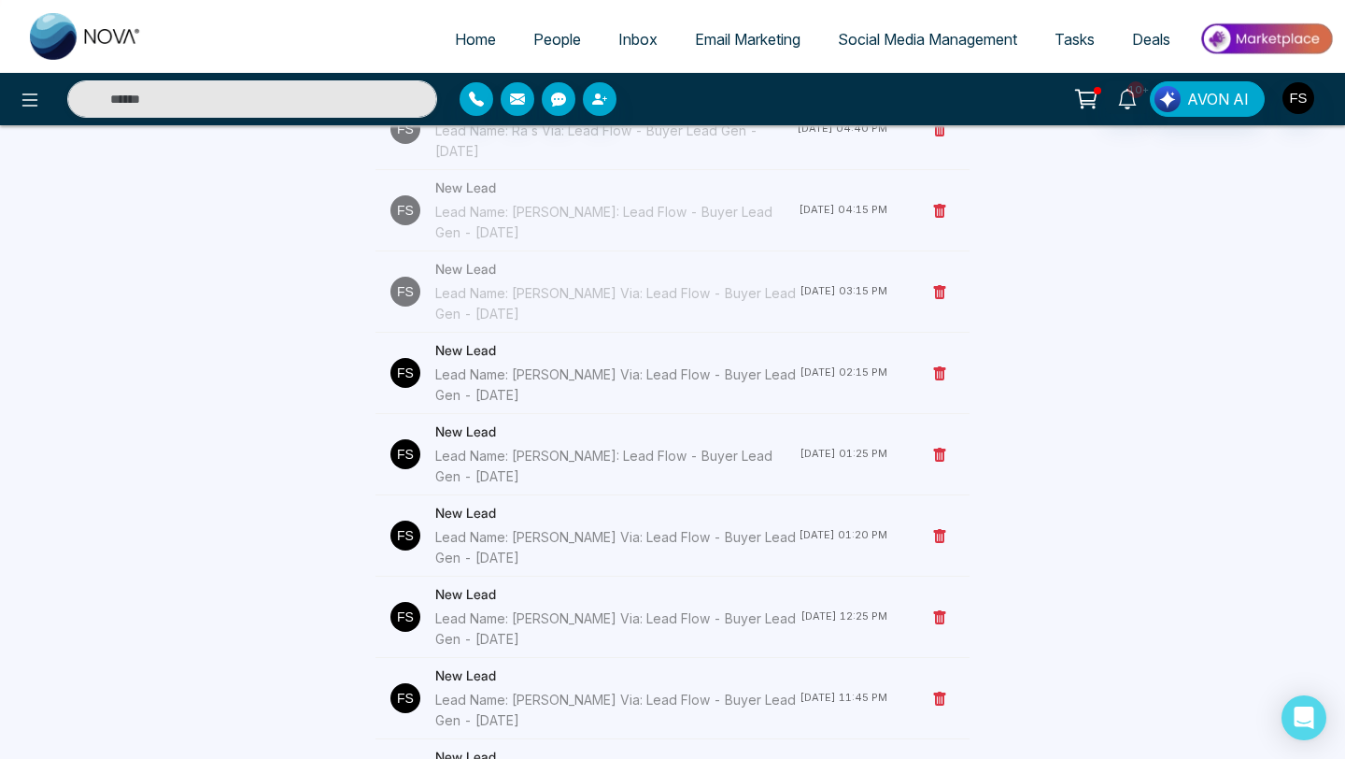
scroll to position [607, 0]
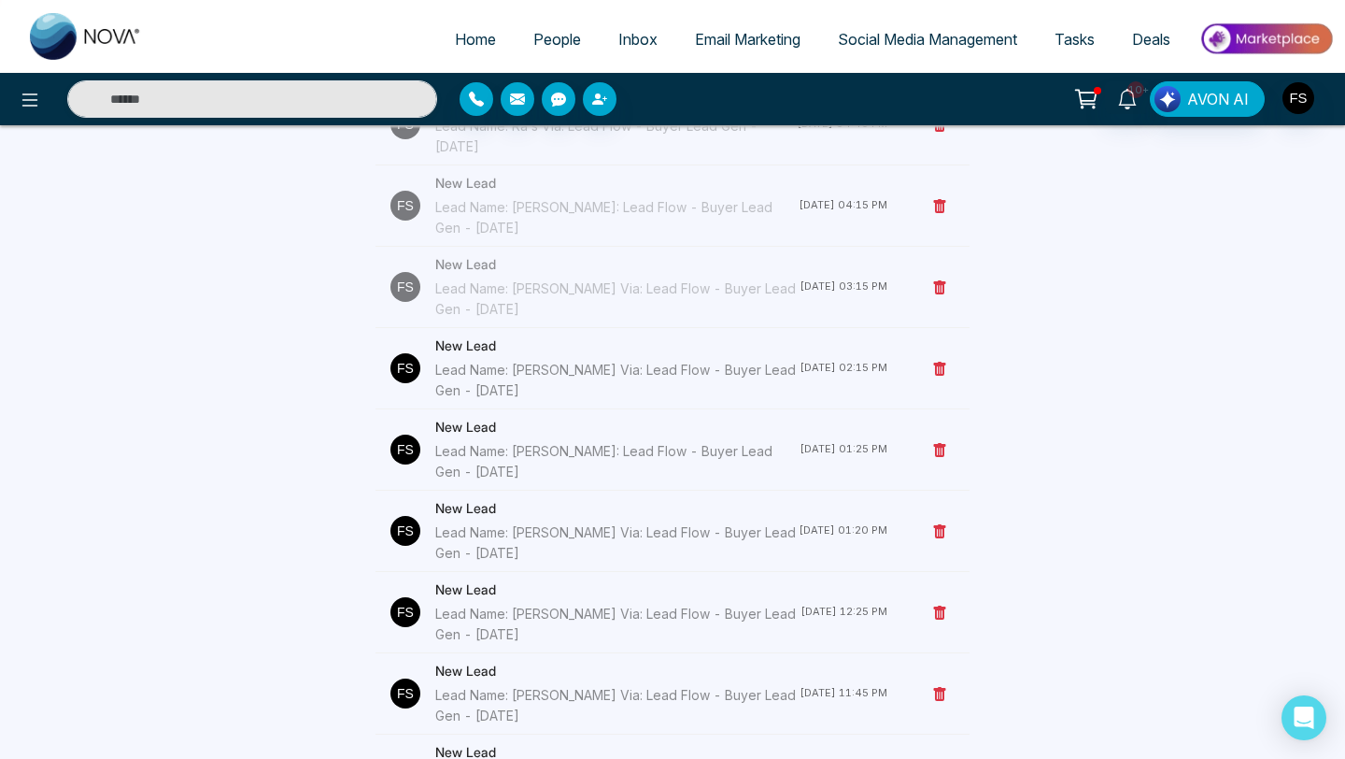
click at [544, 368] on div "Lead Name: [PERSON_NAME] Via: Lead Flow - Buyer Lead Gen - [DATE]" at bounding box center [617, 380] width 364 height 41
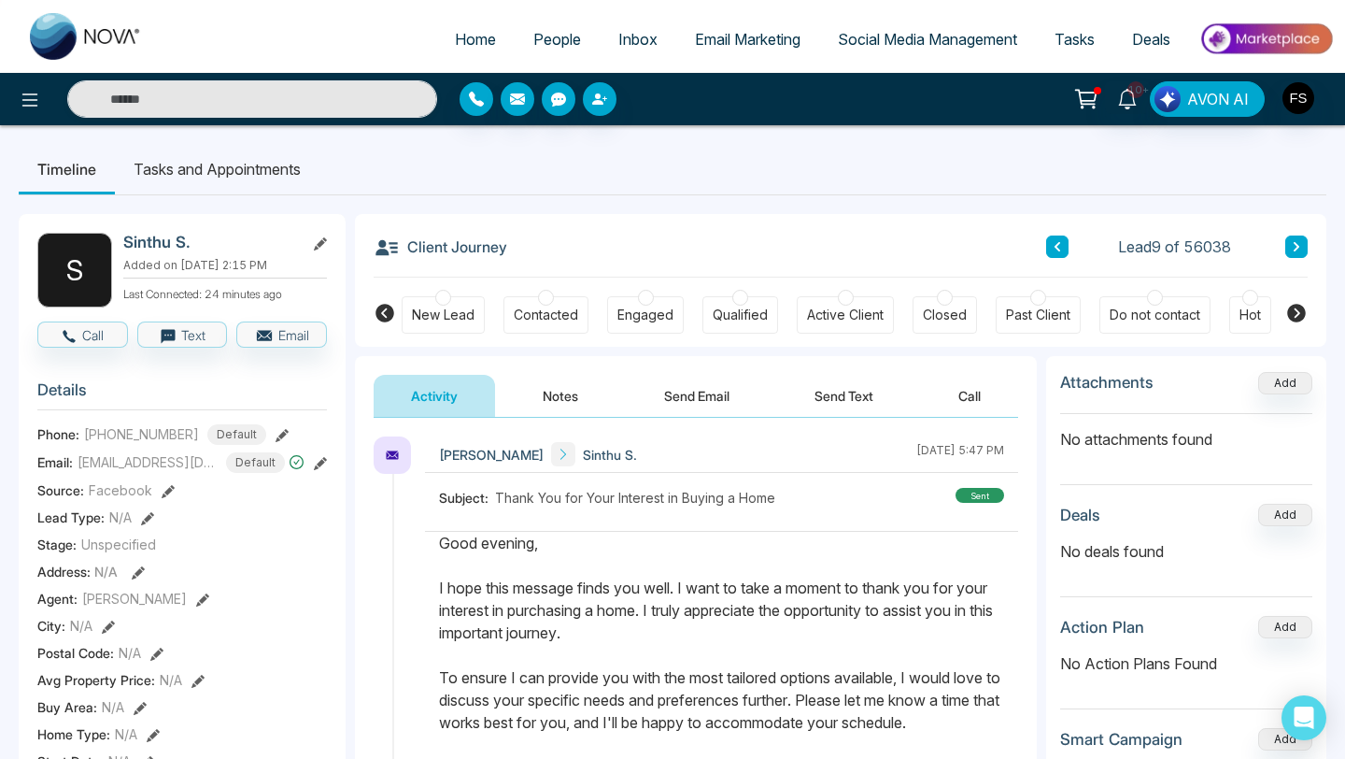
click at [564, 390] on button "Notes" at bounding box center [560, 396] width 110 height 42
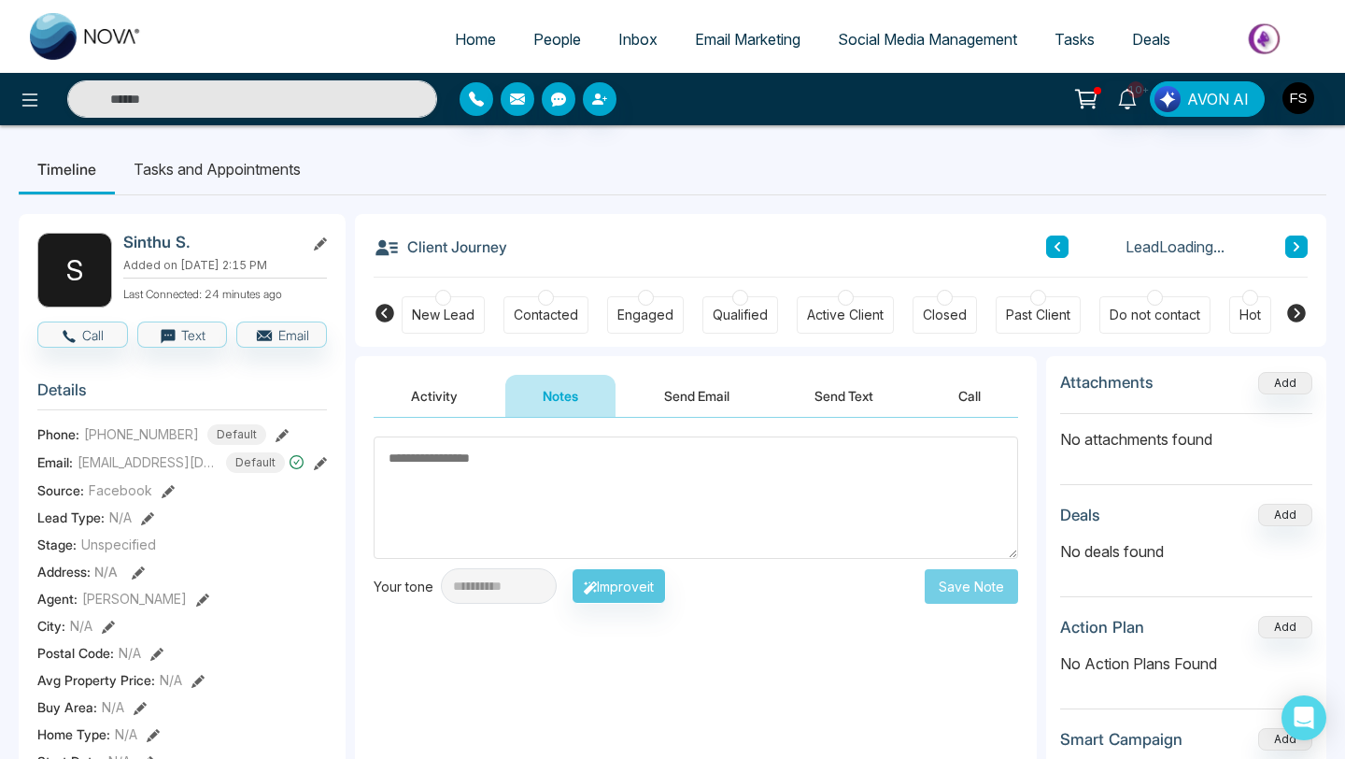
click at [527, 486] on textarea at bounding box center [696, 497] width 645 height 122
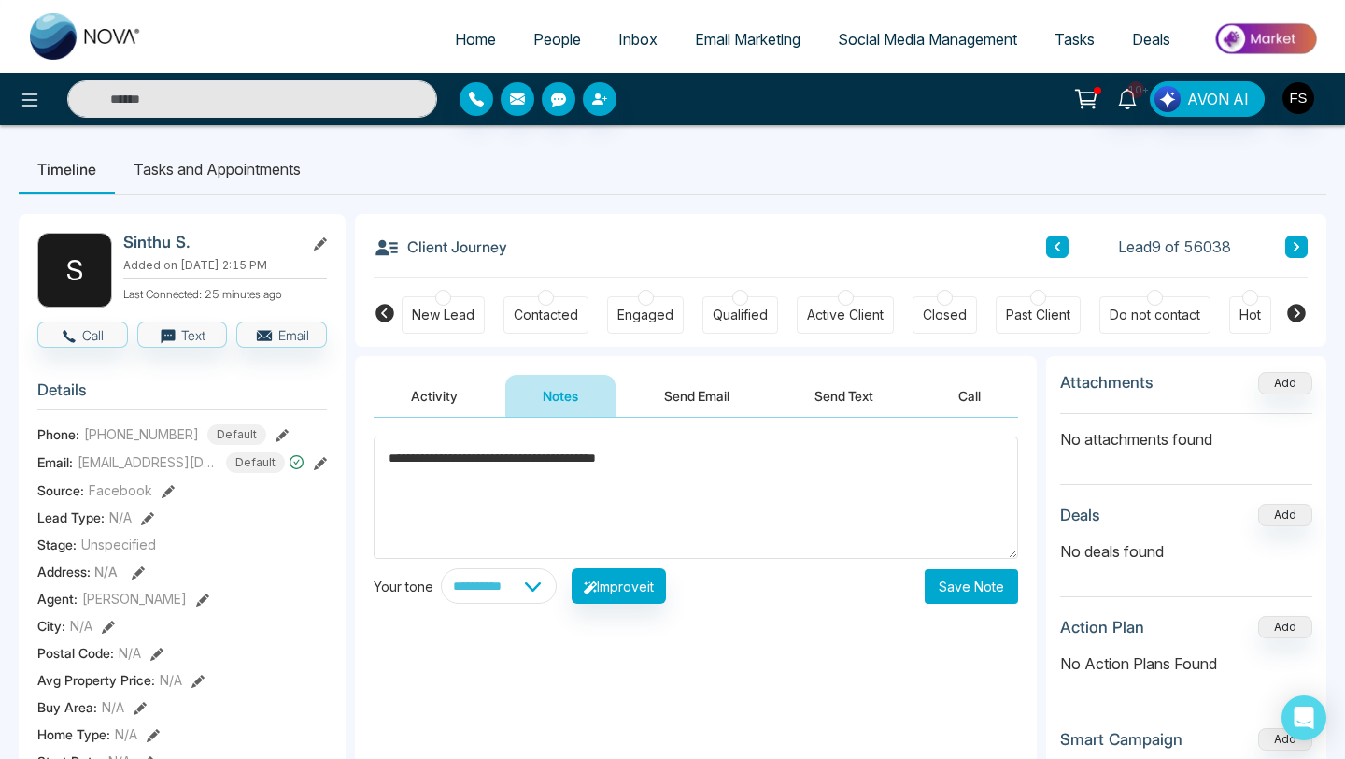
click at [483, 463] on textarea "**********" at bounding box center [696, 497] width 645 height 122
type textarea "**********"
click at [981, 594] on button "Save Note" at bounding box center [971, 586] width 93 height 35
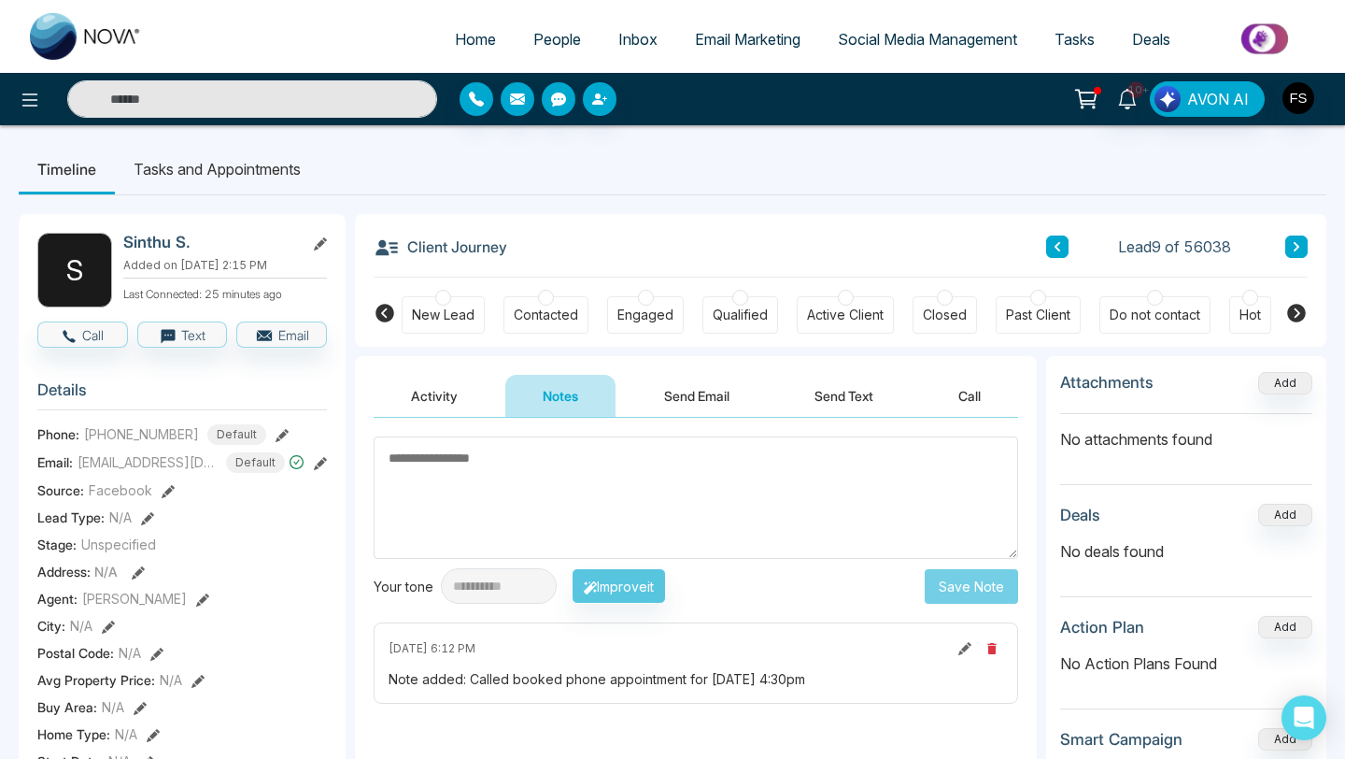
click at [708, 437] on textarea at bounding box center [696, 497] width 645 height 122
click at [592, 483] on textarea at bounding box center [696, 497] width 645 height 122
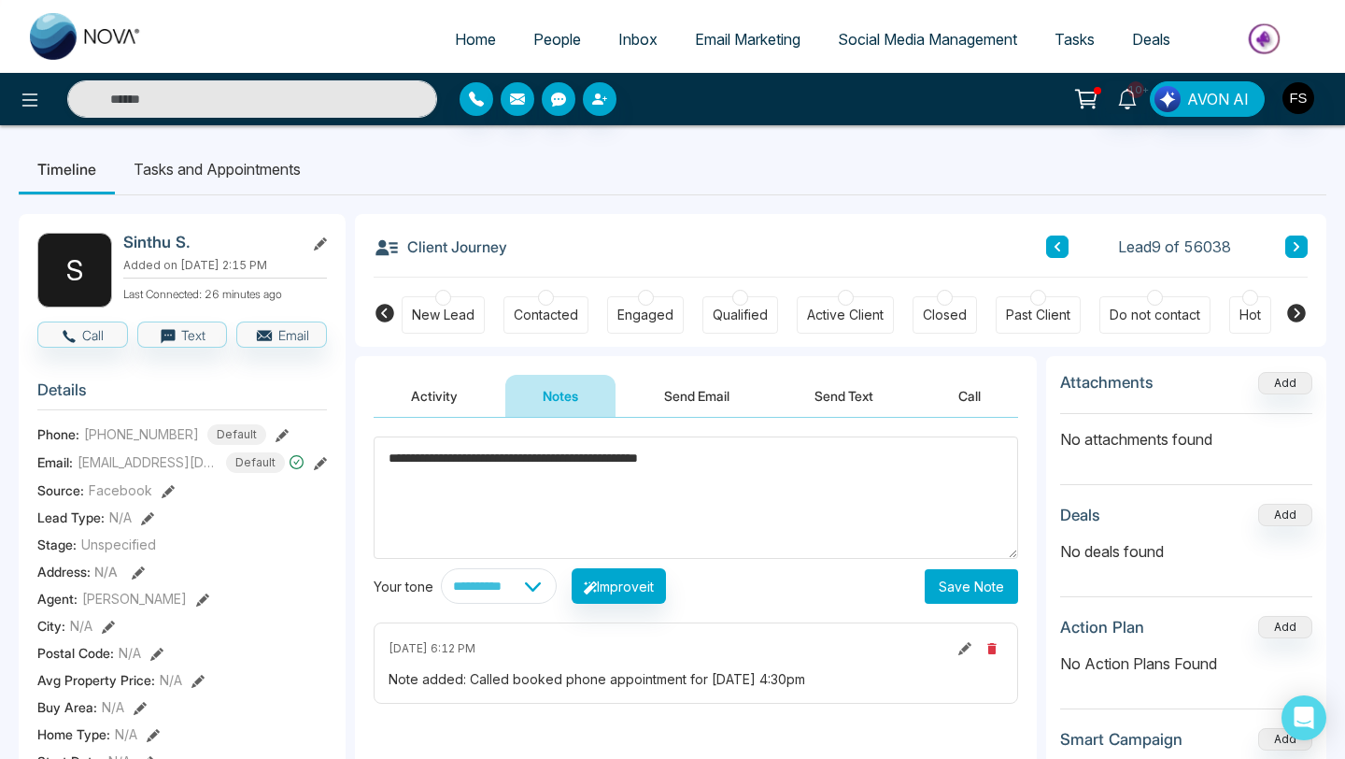
type textarea "**********"
click at [966, 598] on button "Save Note" at bounding box center [971, 586] width 93 height 35
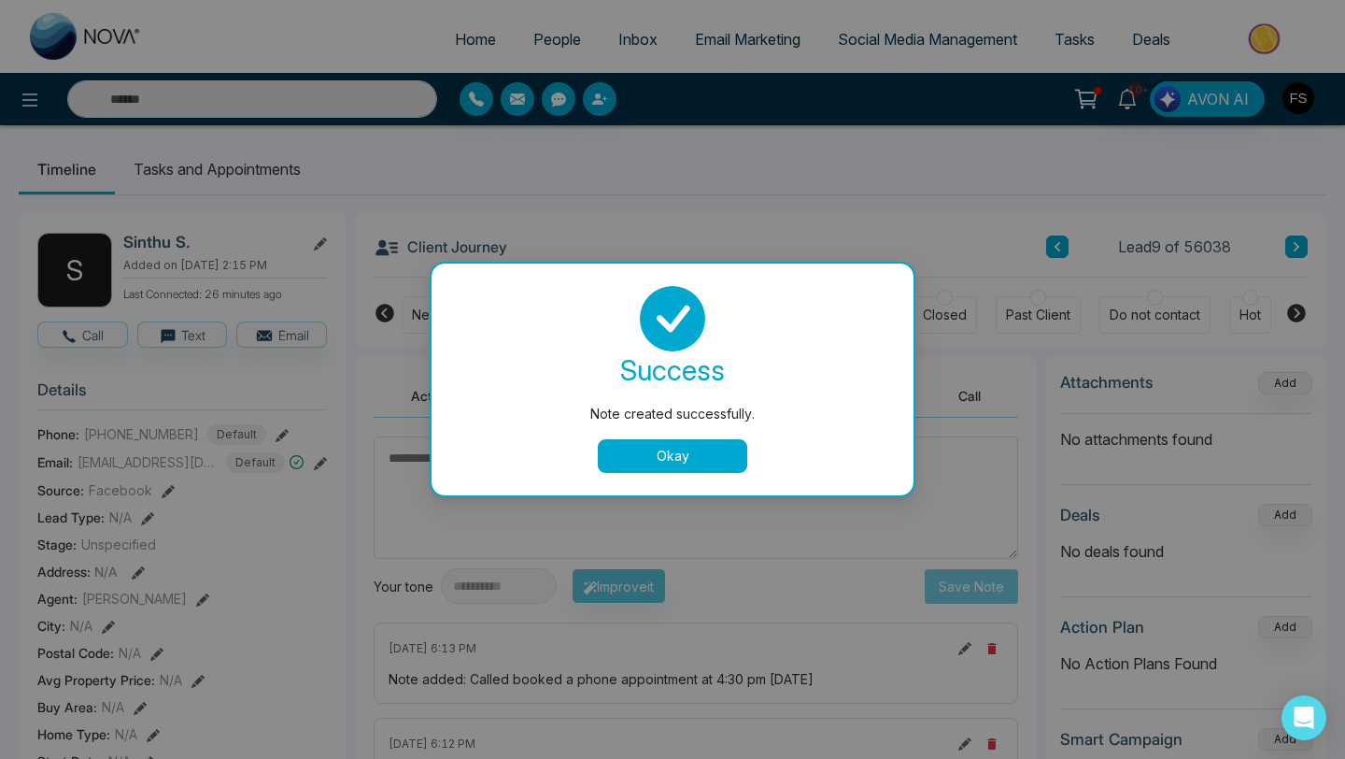
click at [690, 454] on button "Okay" at bounding box center [672, 456] width 149 height 34
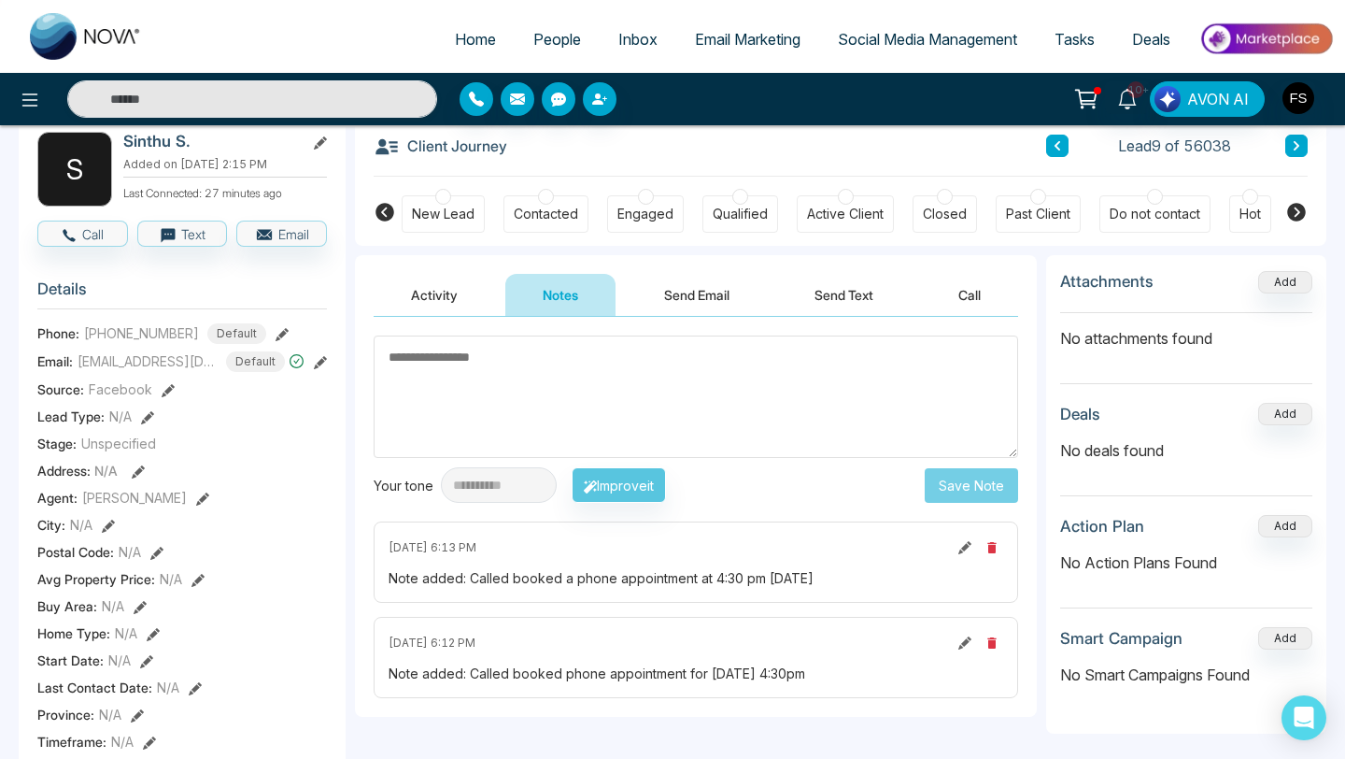
scroll to position [94, 0]
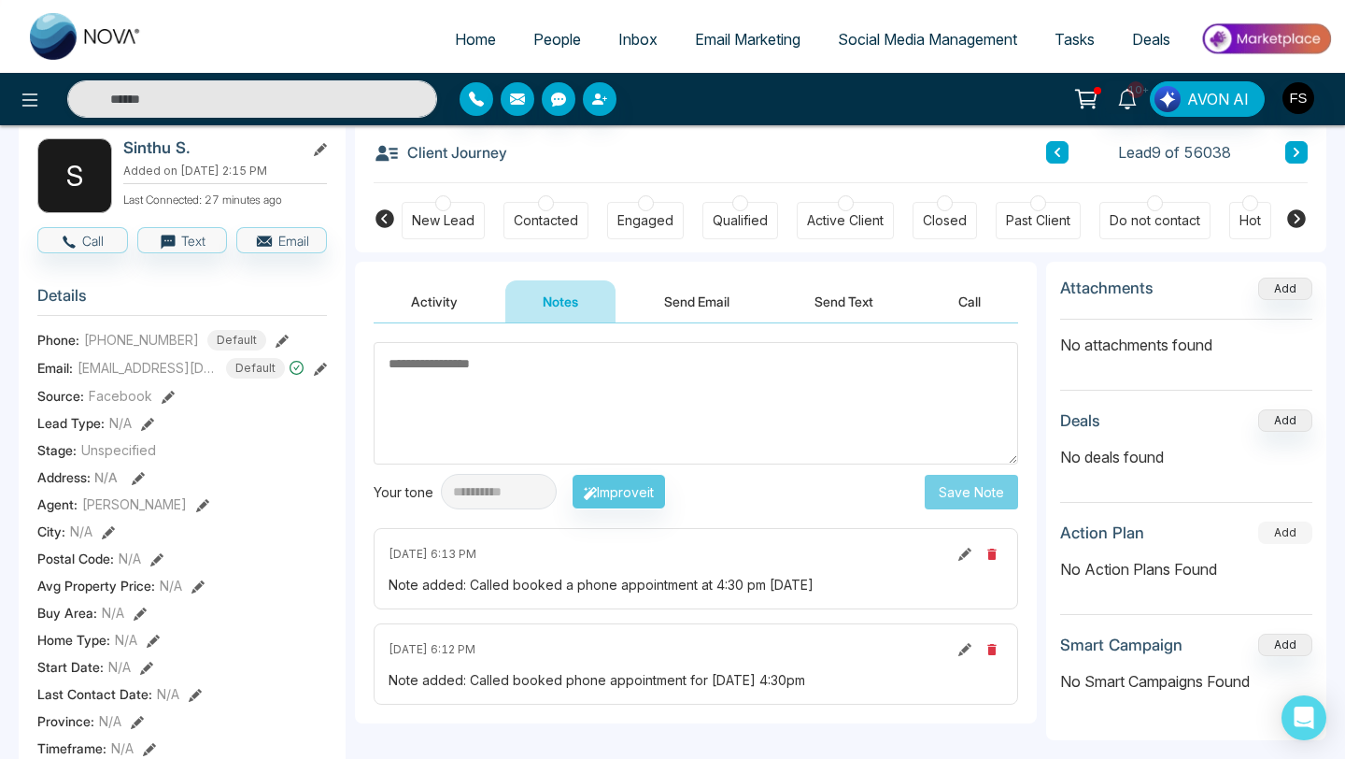
click at [1273, 537] on button "Add" at bounding box center [1286, 532] width 54 height 22
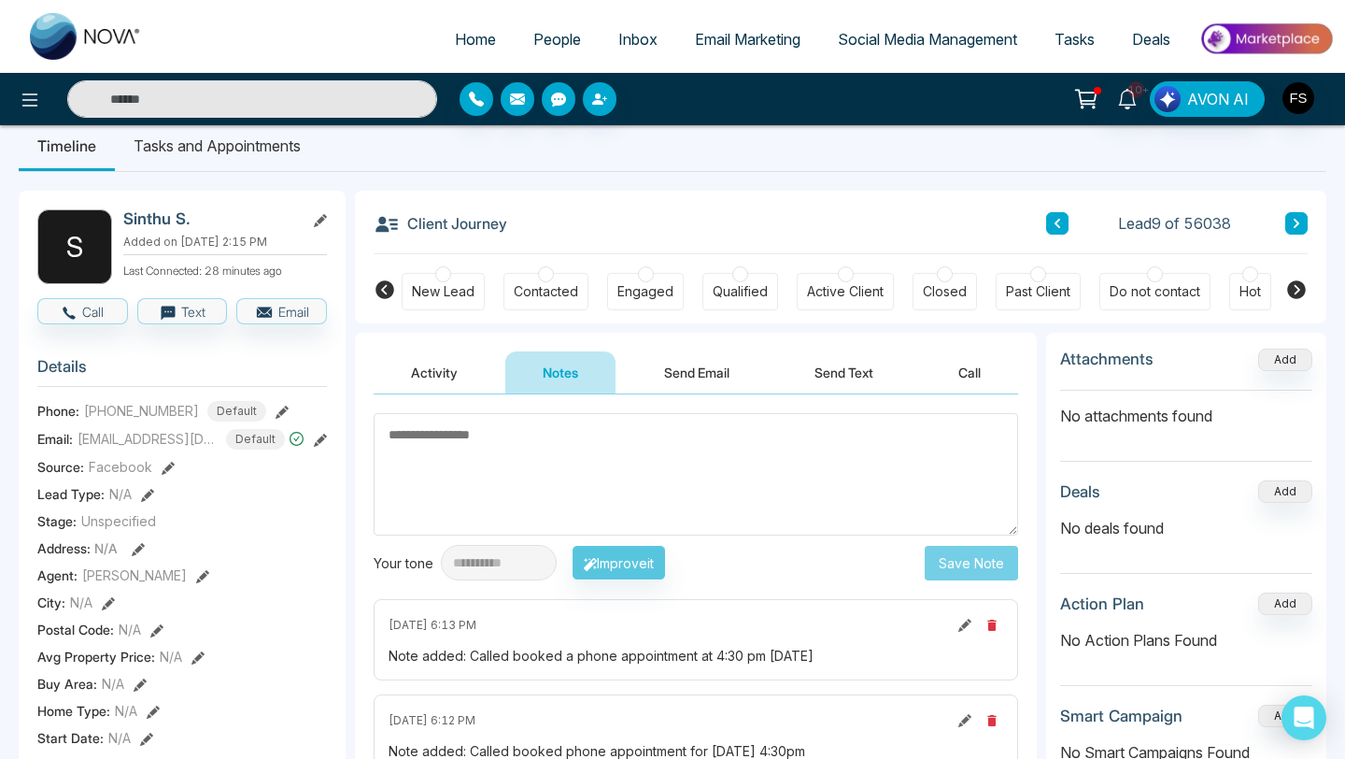
scroll to position [20, 0]
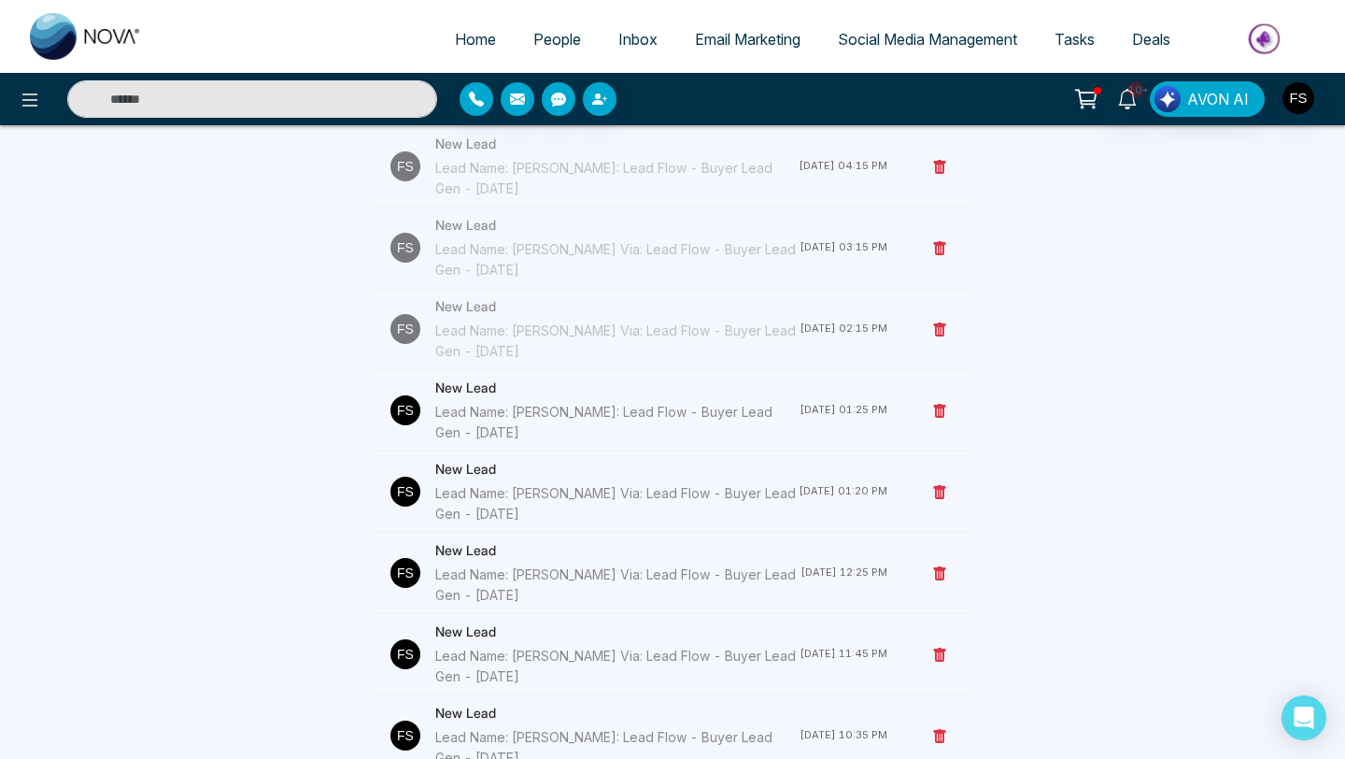
scroll to position [619, 0]
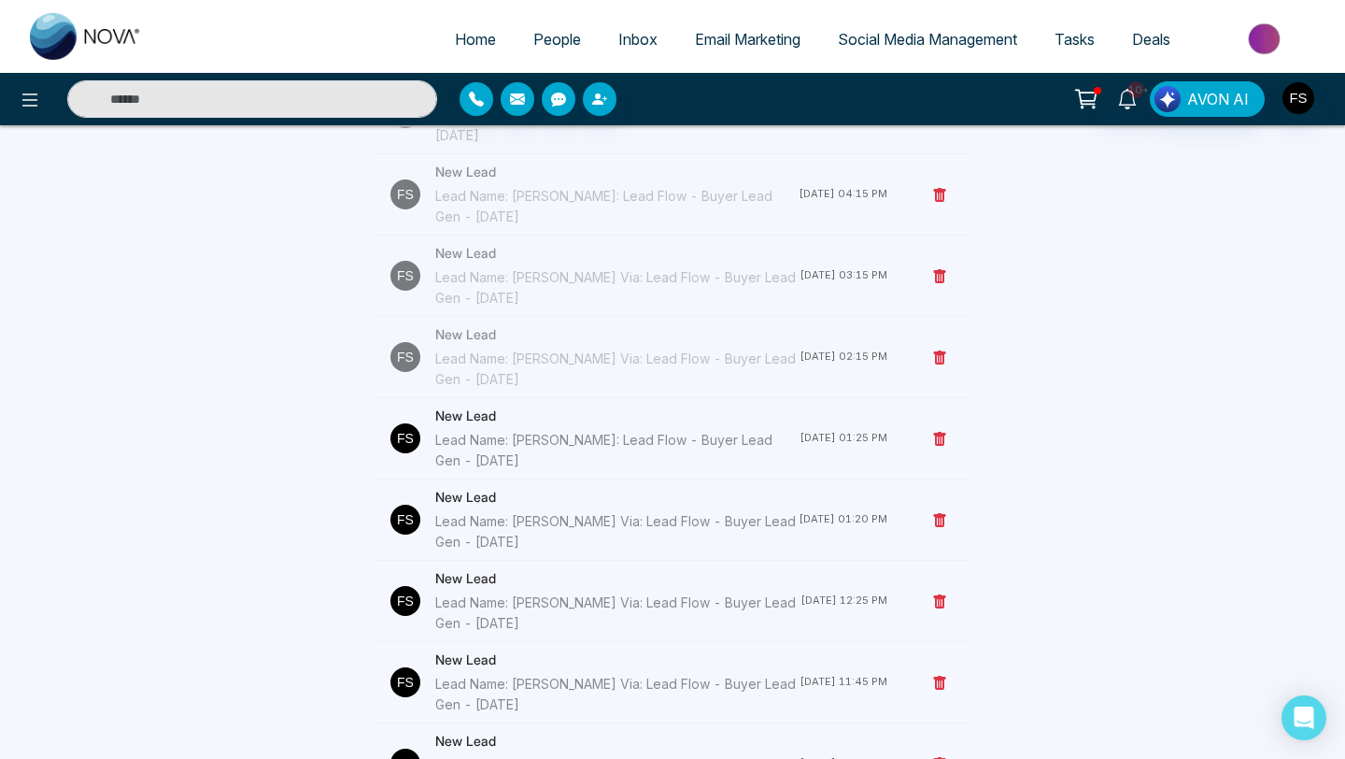
click at [497, 444] on div "Lead Name: [PERSON_NAME]: Lead Flow - Buyer Lead Gen - [DATE]" at bounding box center [617, 450] width 364 height 41
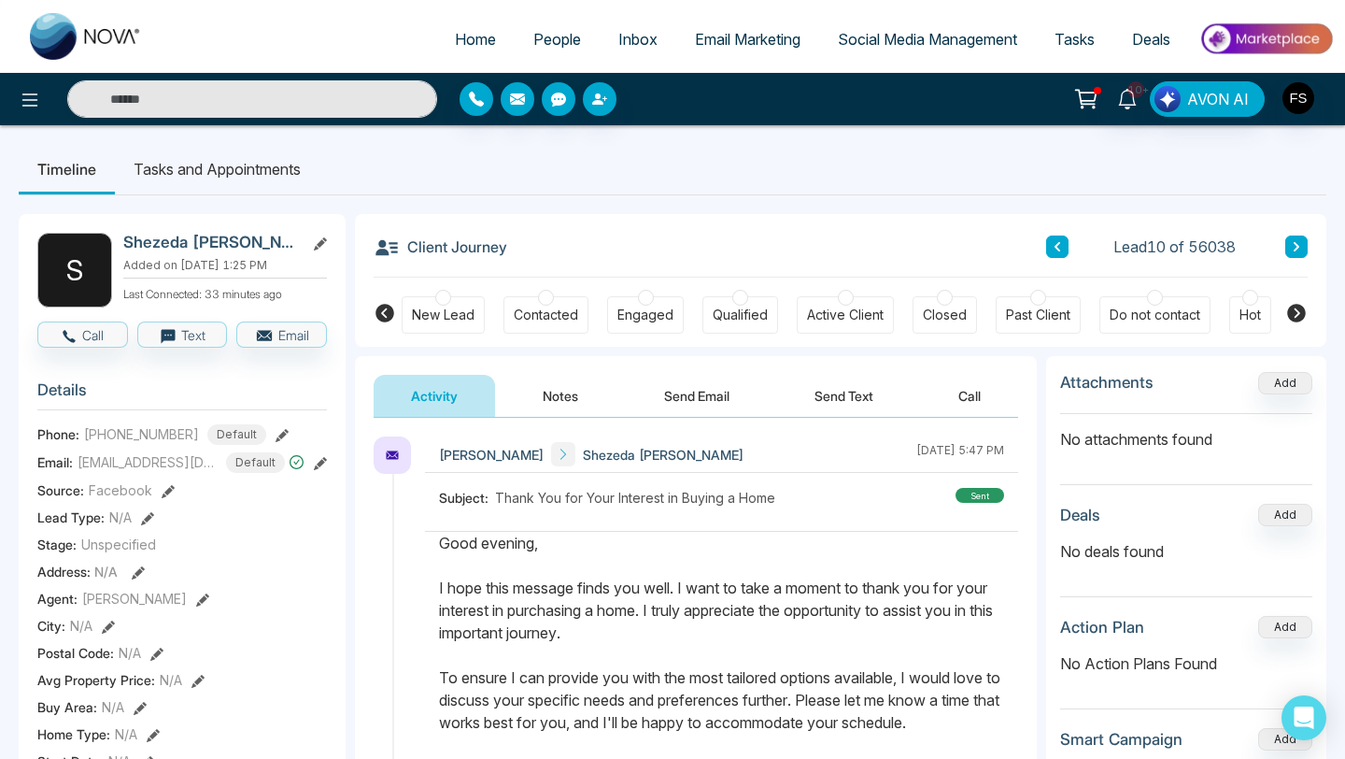
click at [579, 405] on button "Notes" at bounding box center [560, 396] width 110 height 42
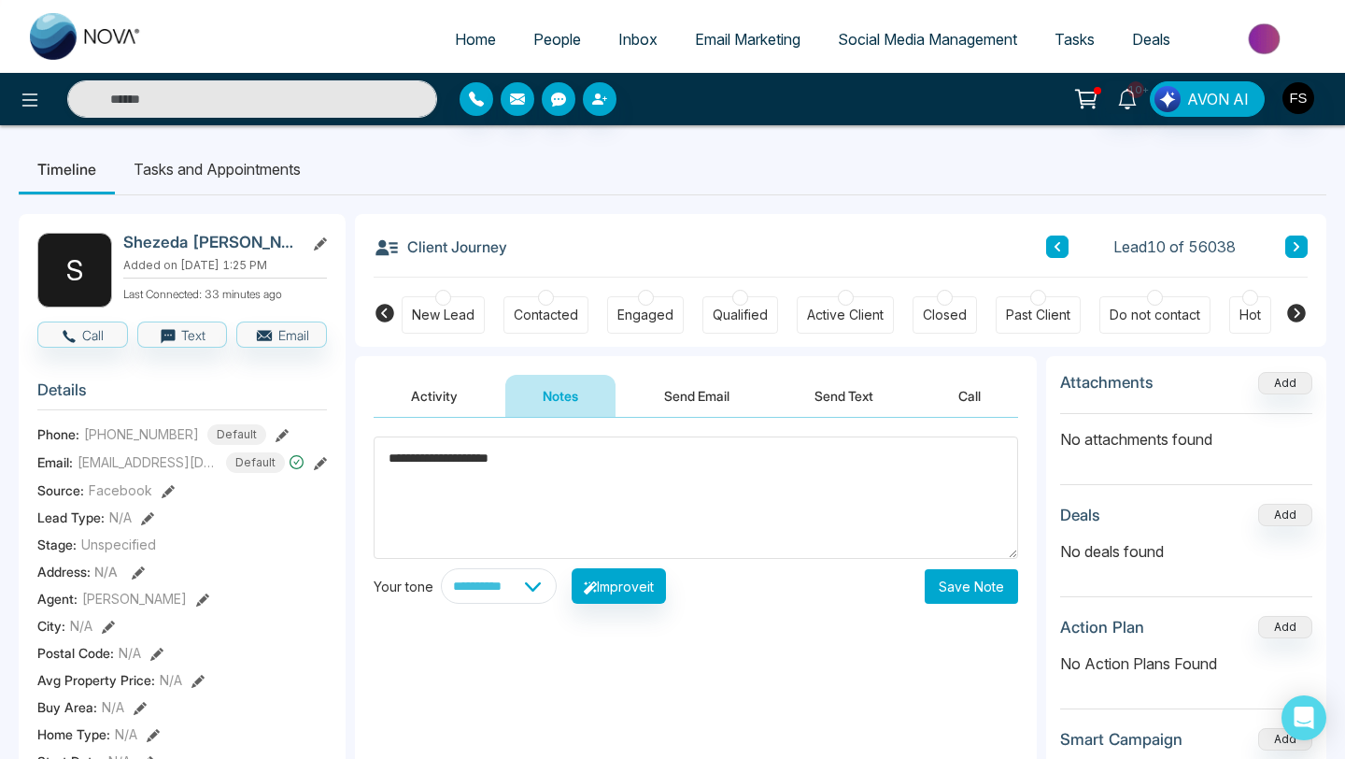
type textarea "**********"
click at [998, 593] on button "Save Note" at bounding box center [971, 586] width 93 height 35
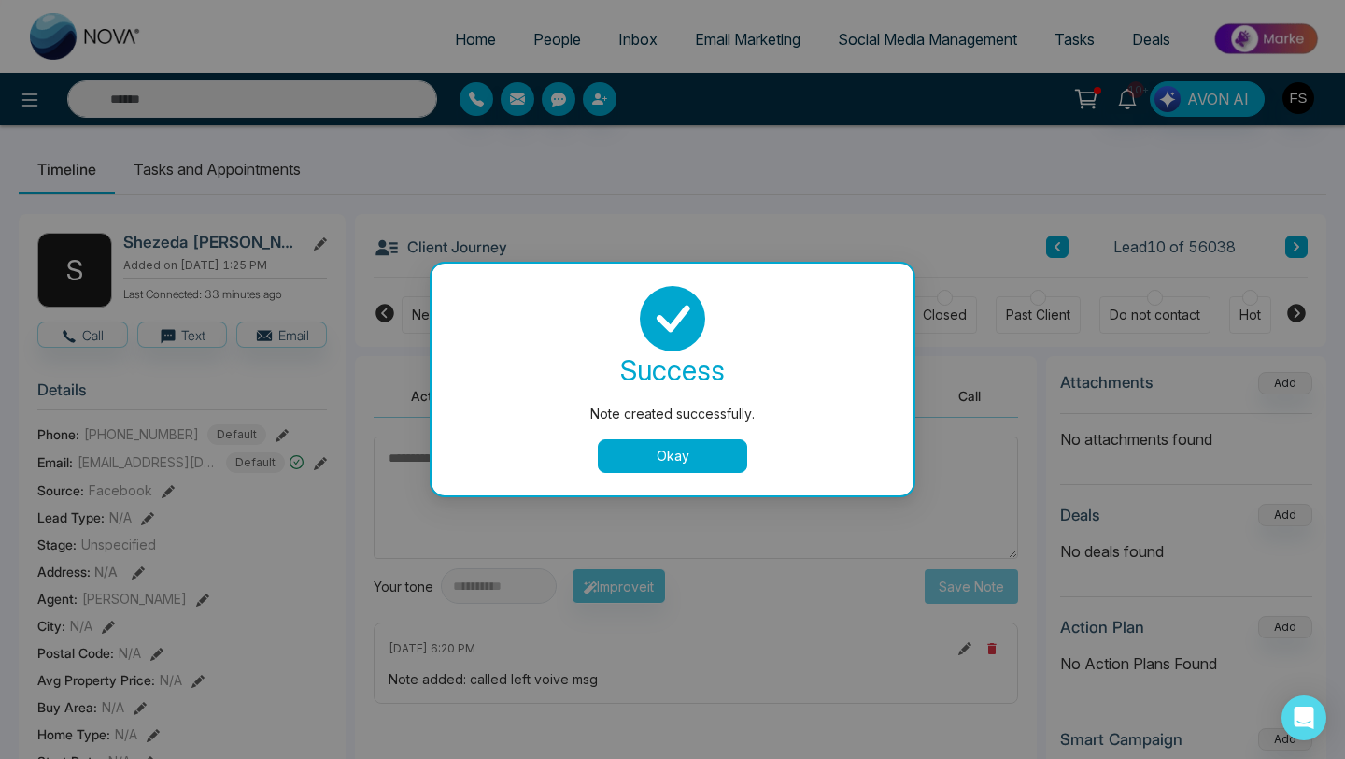
click at [630, 461] on button "Okay" at bounding box center [672, 456] width 149 height 34
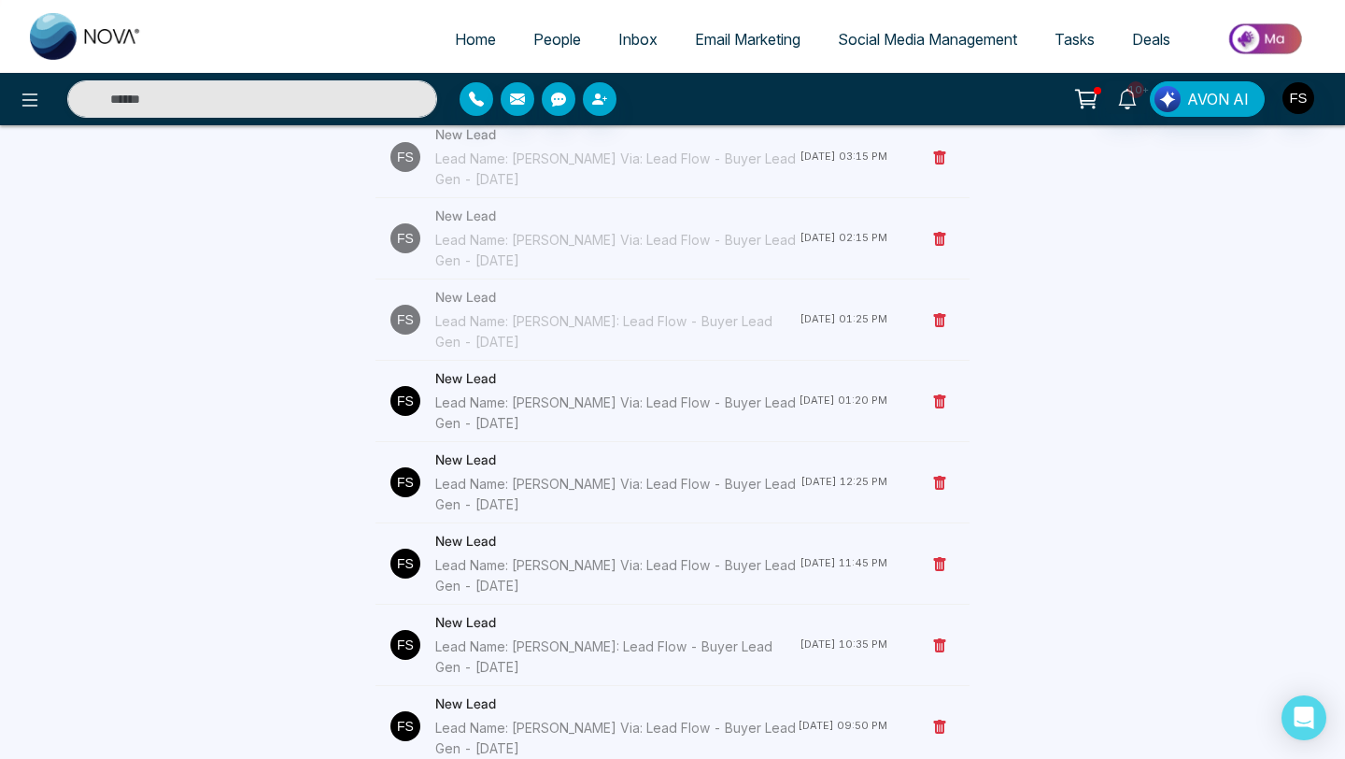
scroll to position [738, 0]
click at [521, 419] on div "Lead Name: [PERSON_NAME] Via: Lead Flow - Buyer Lead Gen - [DATE]" at bounding box center [616, 411] width 363 height 41
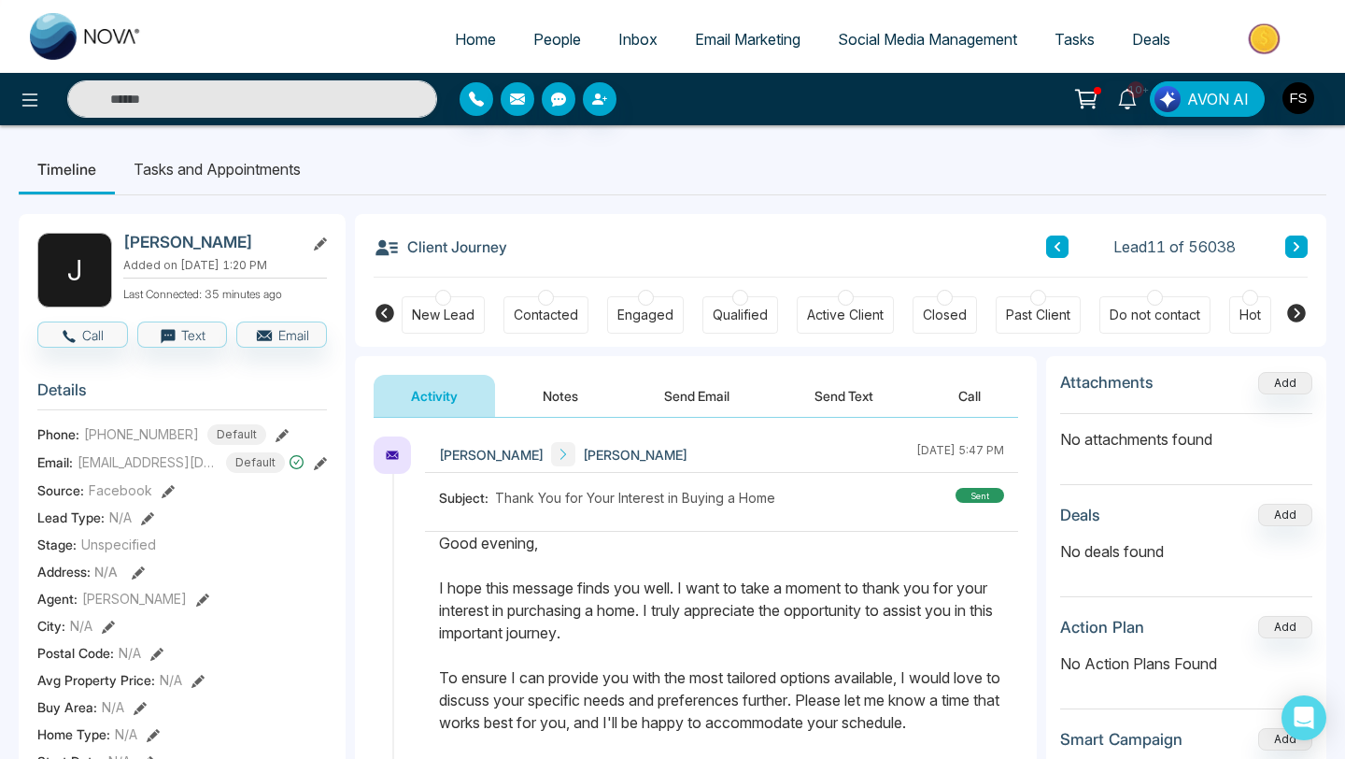
click at [564, 404] on button "Notes" at bounding box center [560, 396] width 110 height 42
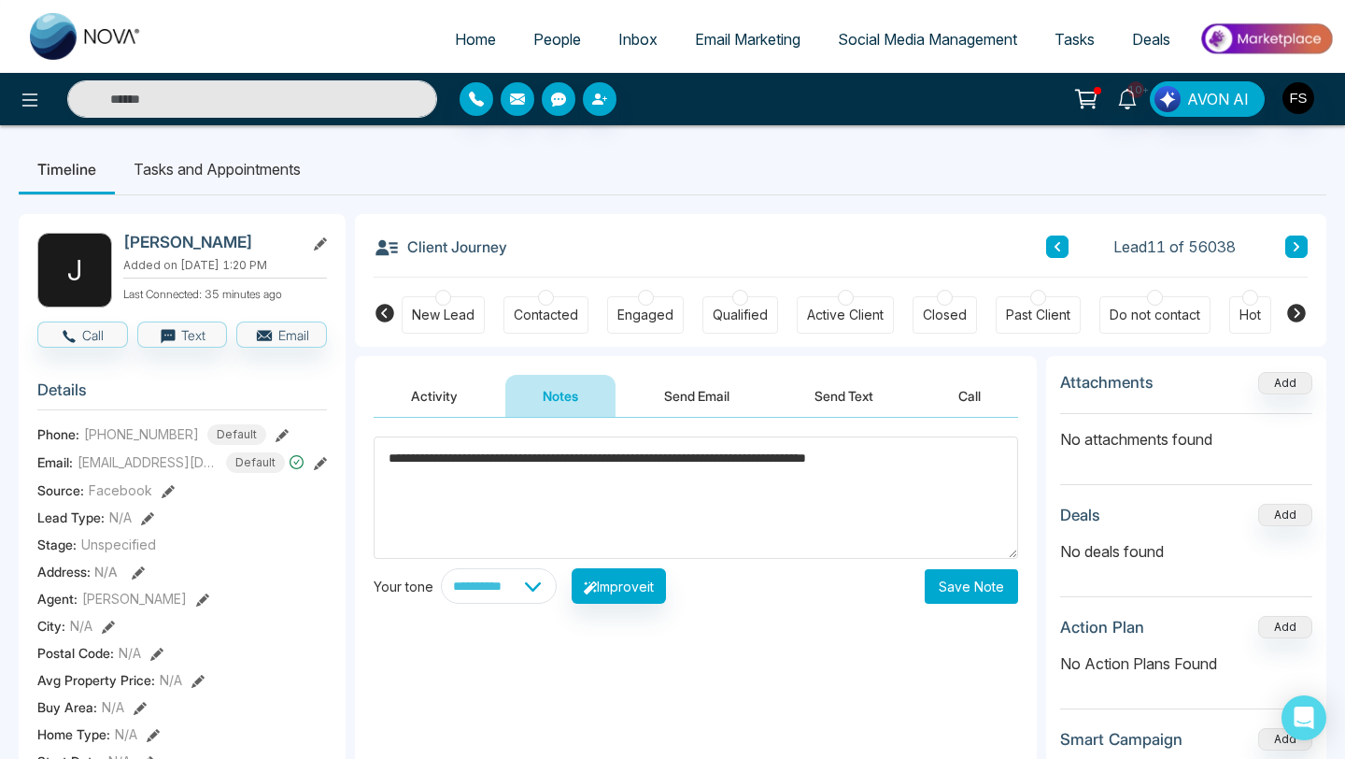
type textarea "**********"
click at [948, 584] on button "Save Note" at bounding box center [971, 586] width 93 height 35
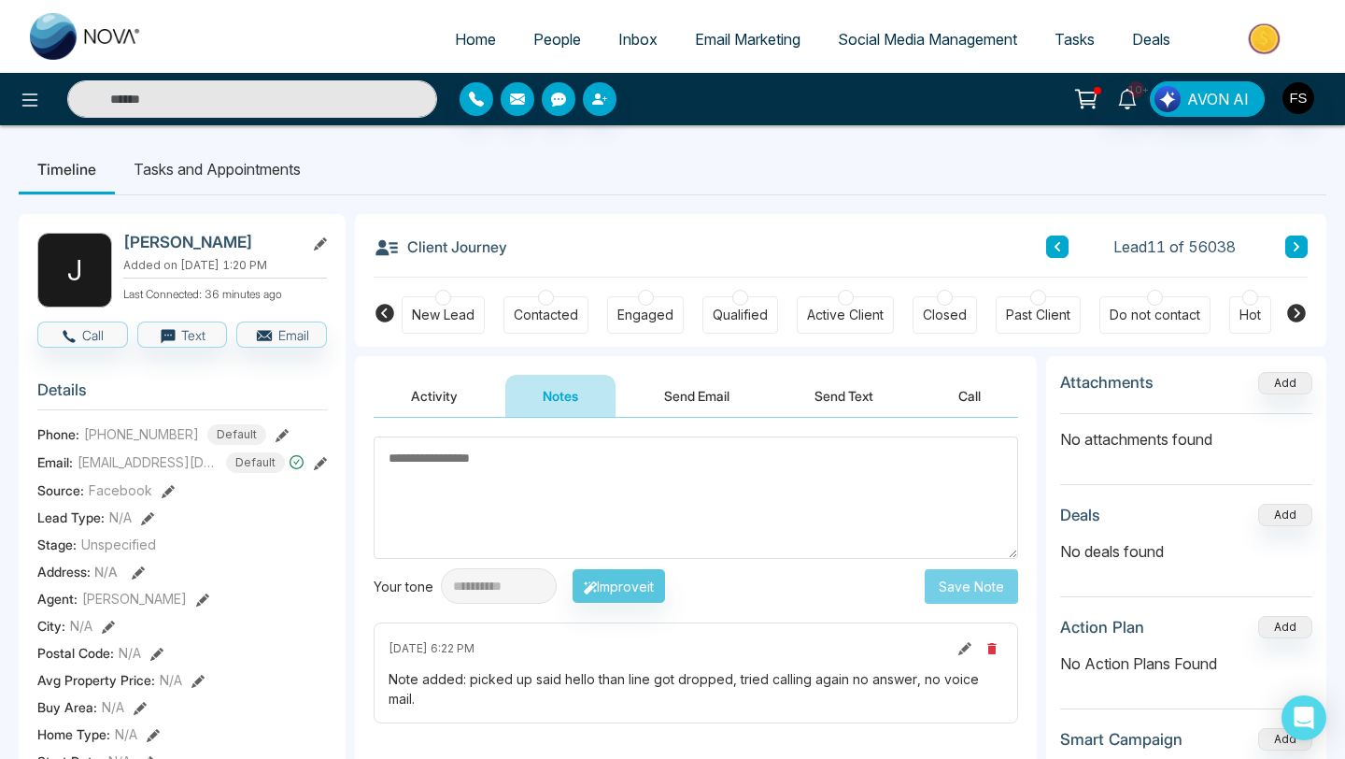
click at [713, 463] on textarea at bounding box center [696, 497] width 645 height 122
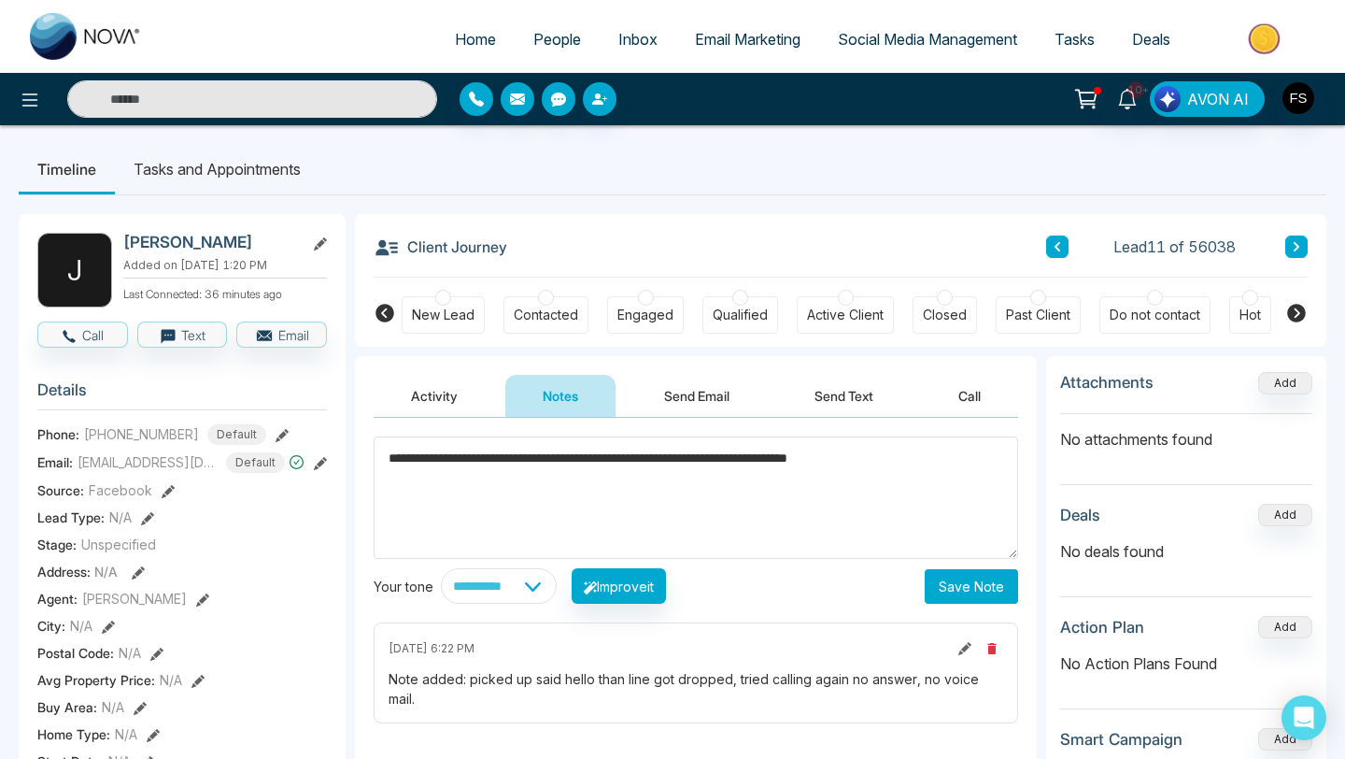
type textarea "**********"
click at [966, 602] on button "Save Note" at bounding box center [971, 586] width 93 height 35
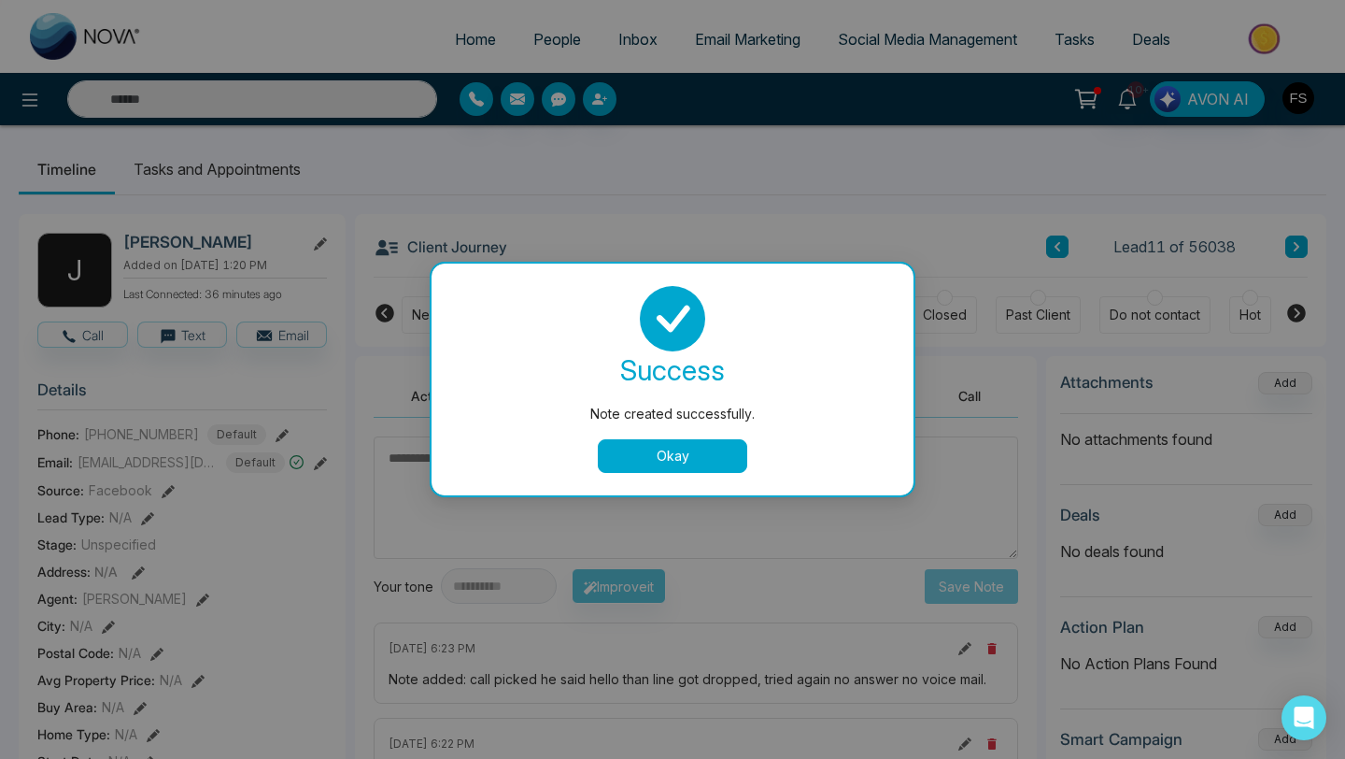
click at [642, 451] on button "Okay" at bounding box center [672, 456] width 149 height 34
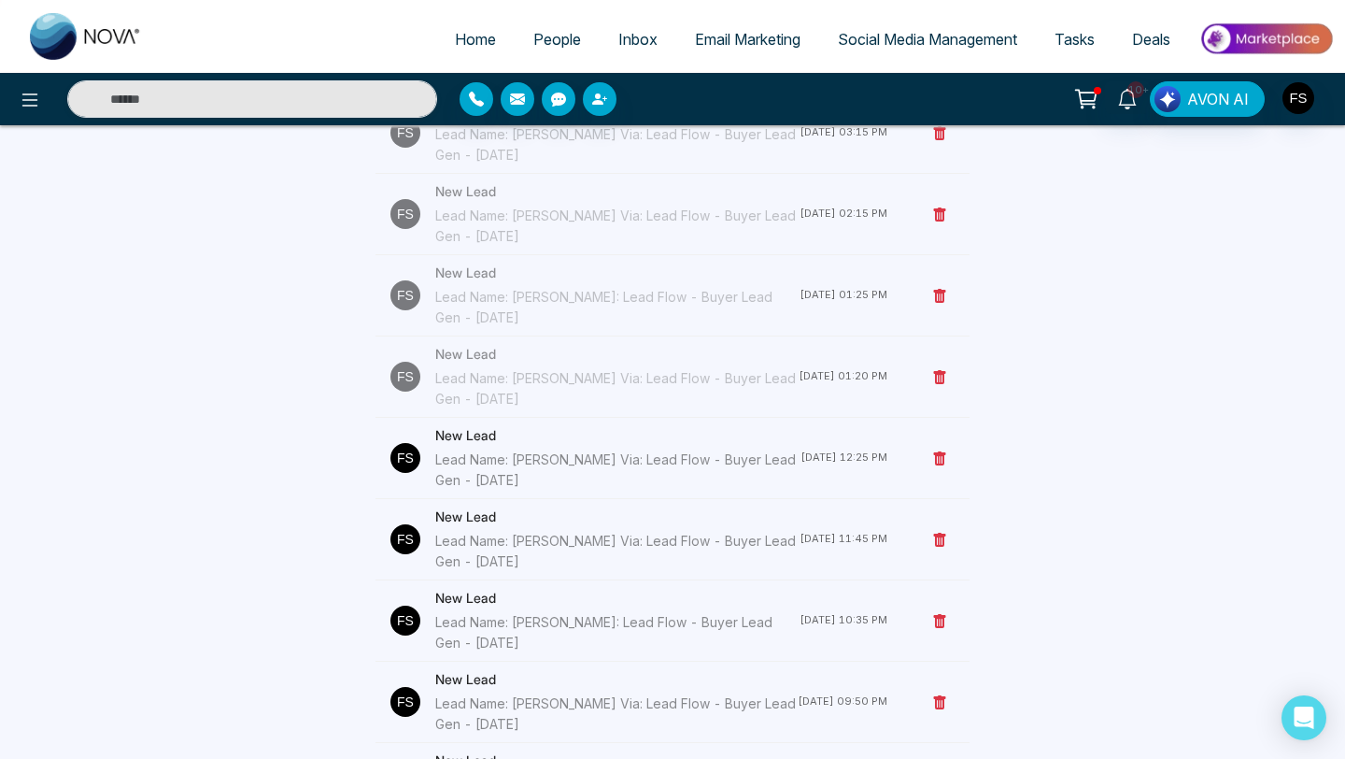
scroll to position [771, 0]
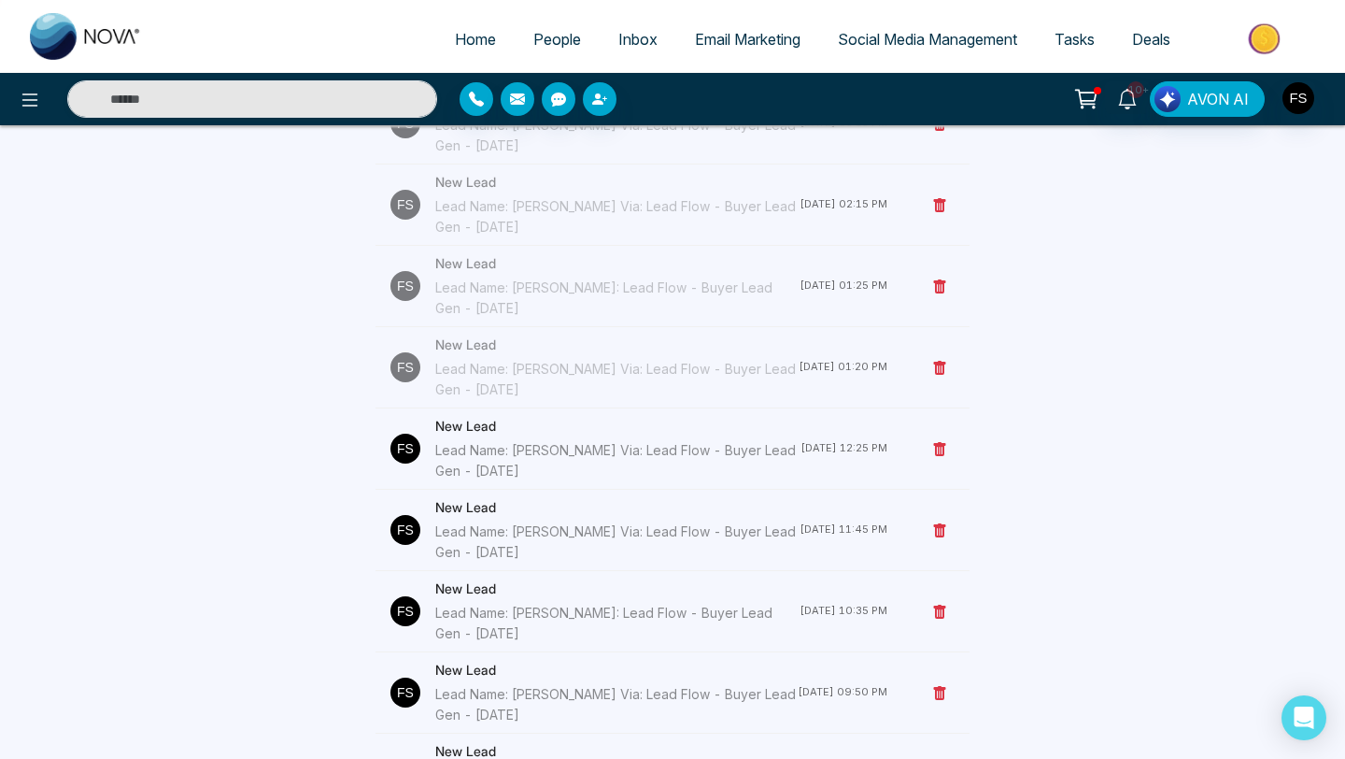
click at [501, 448] on div "Lead Name: [PERSON_NAME] Via: Lead Flow - Buyer Lead Gen - [DATE]" at bounding box center [617, 460] width 365 height 41
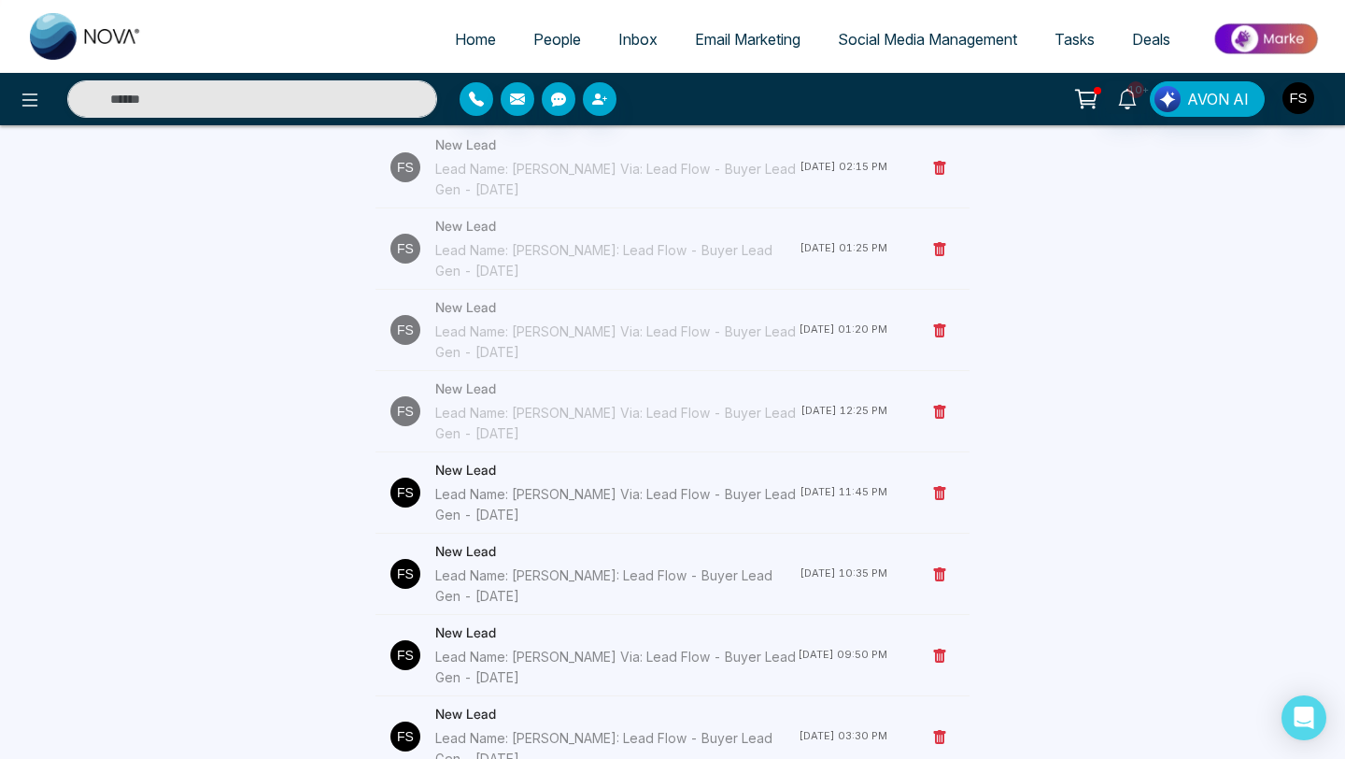
scroll to position [815, 0]
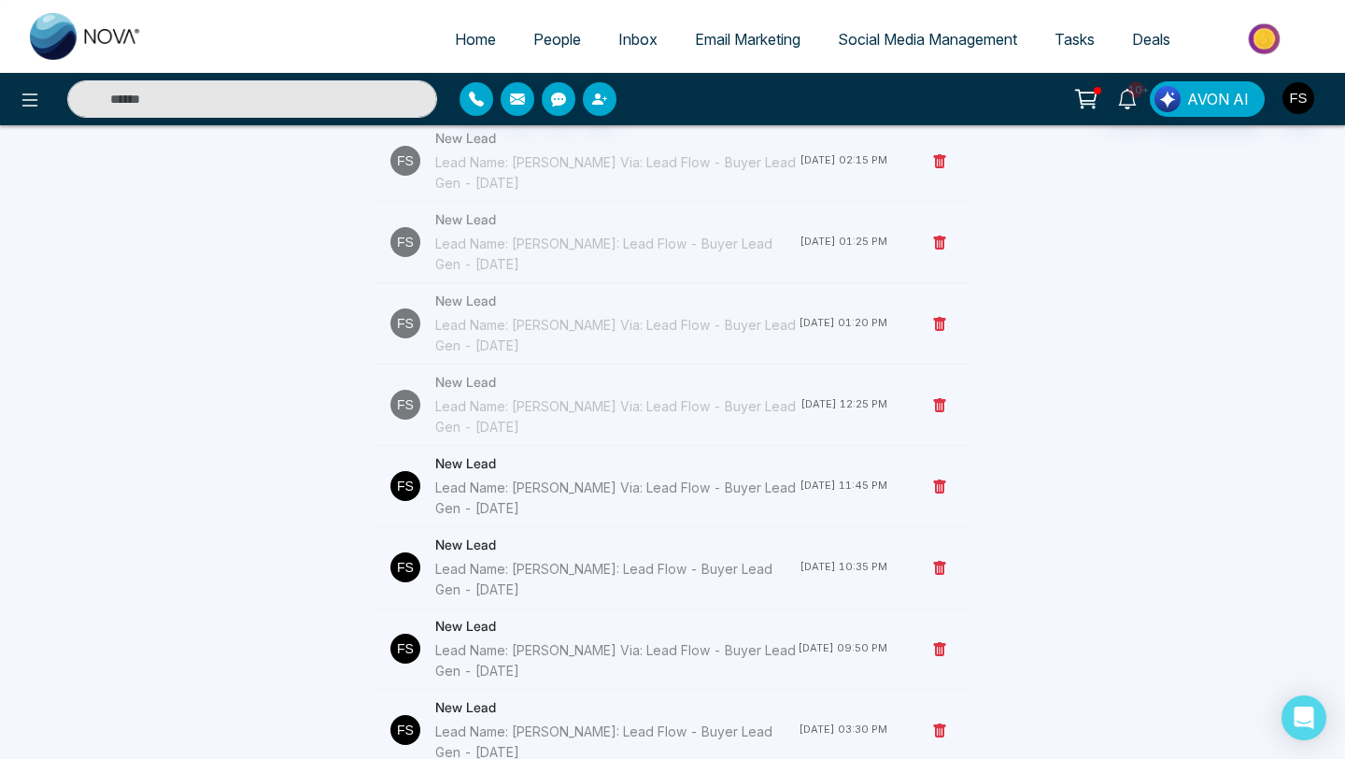
click at [503, 501] on div "Lead Name: [PERSON_NAME] Via: Lead Flow - Buyer Lead Gen - [DATE]" at bounding box center [617, 497] width 364 height 41
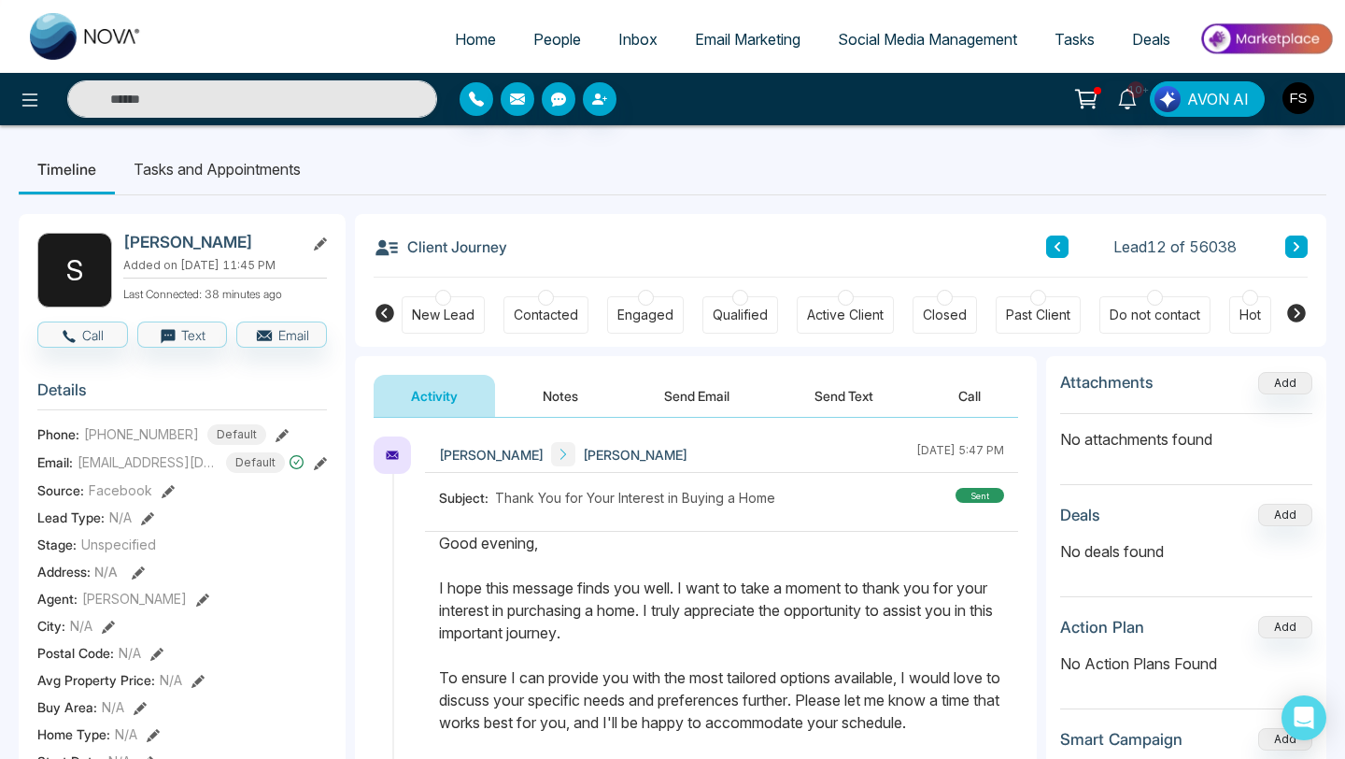
click at [552, 404] on button "Notes" at bounding box center [560, 396] width 110 height 42
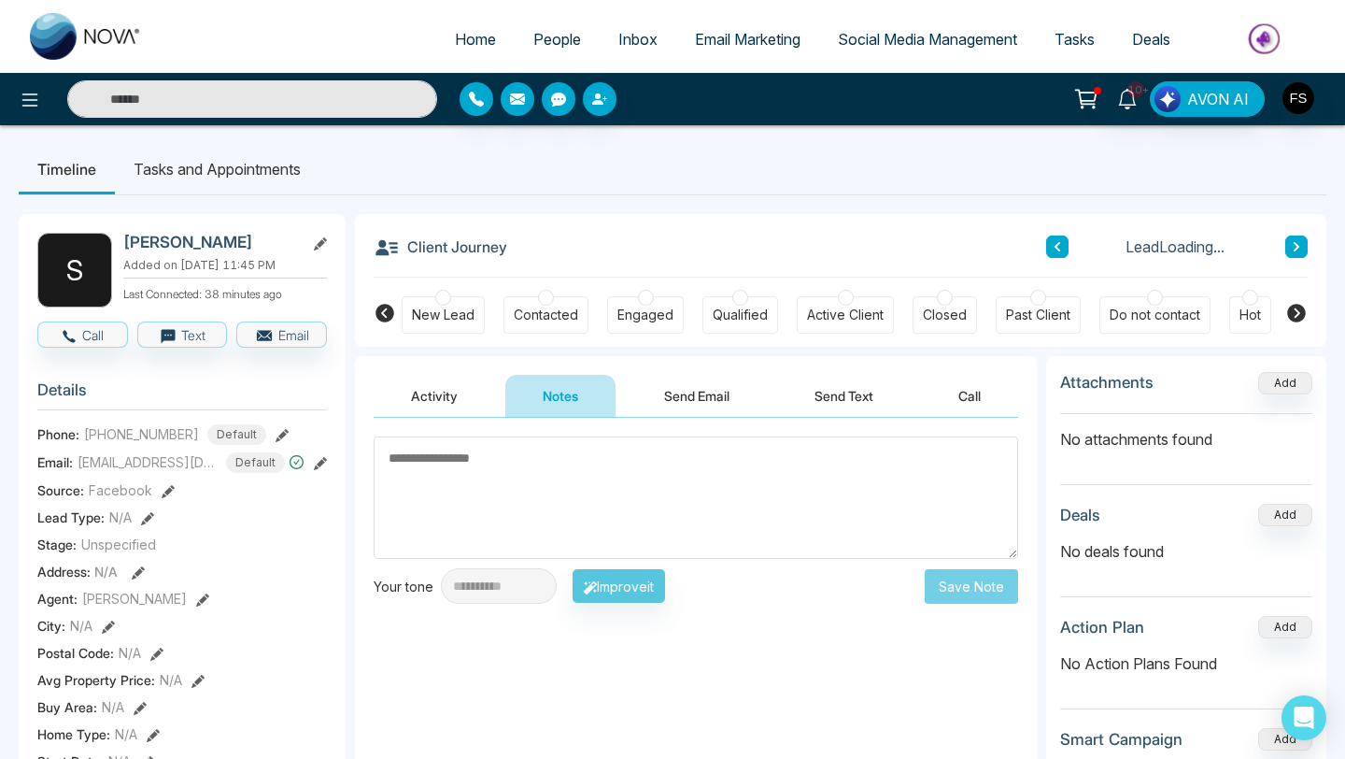
click at [524, 480] on textarea at bounding box center [696, 497] width 645 height 122
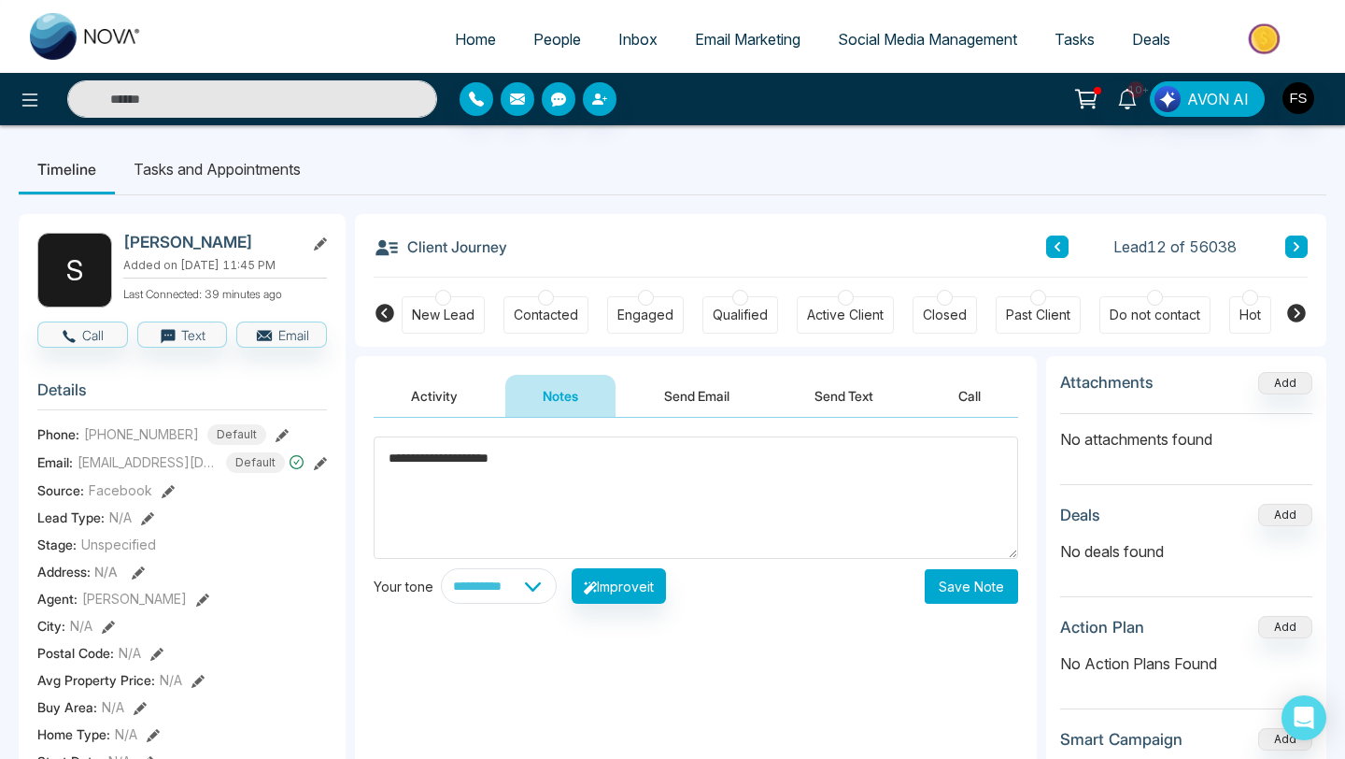
type textarea "**********"
click at [975, 590] on button "Save Note" at bounding box center [971, 586] width 93 height 35
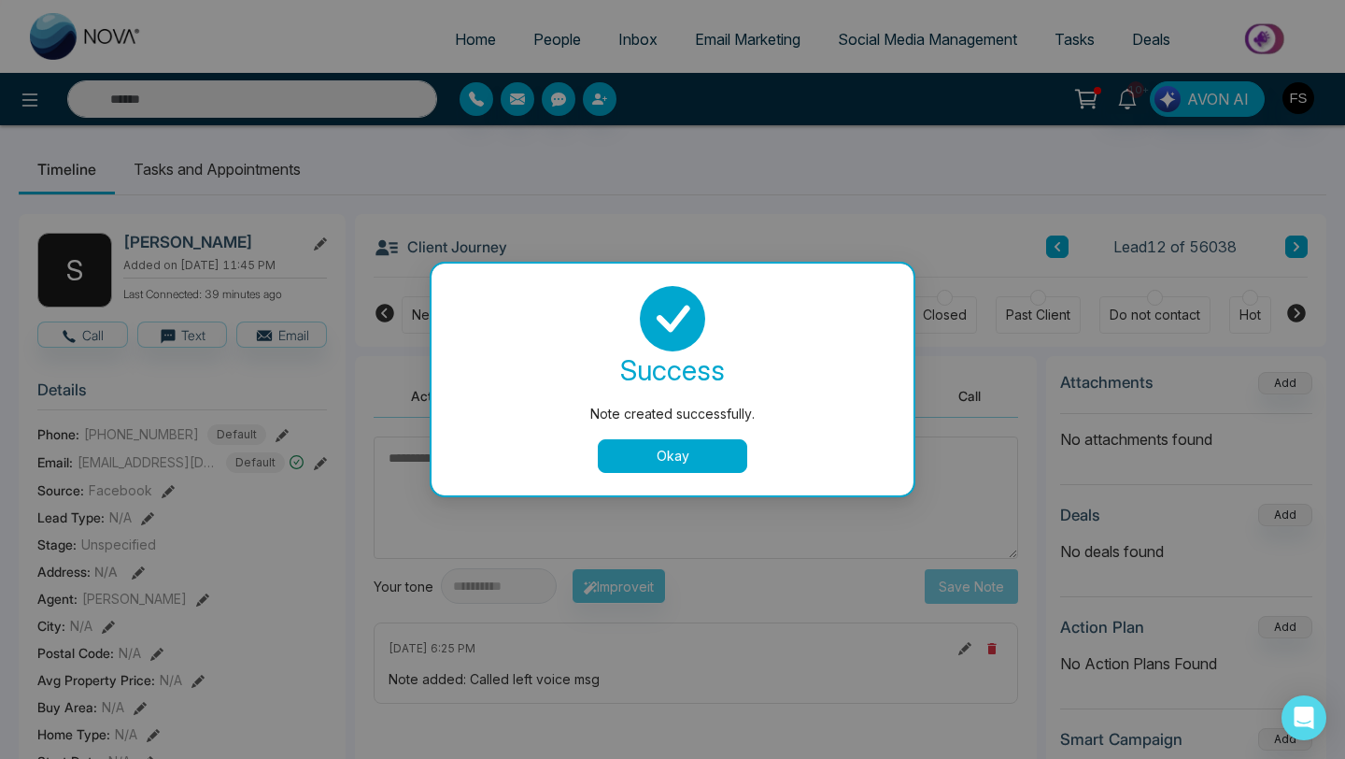
click at [607, 442] on button "Okay" at bounding box center [672, 456] width 149 height 34
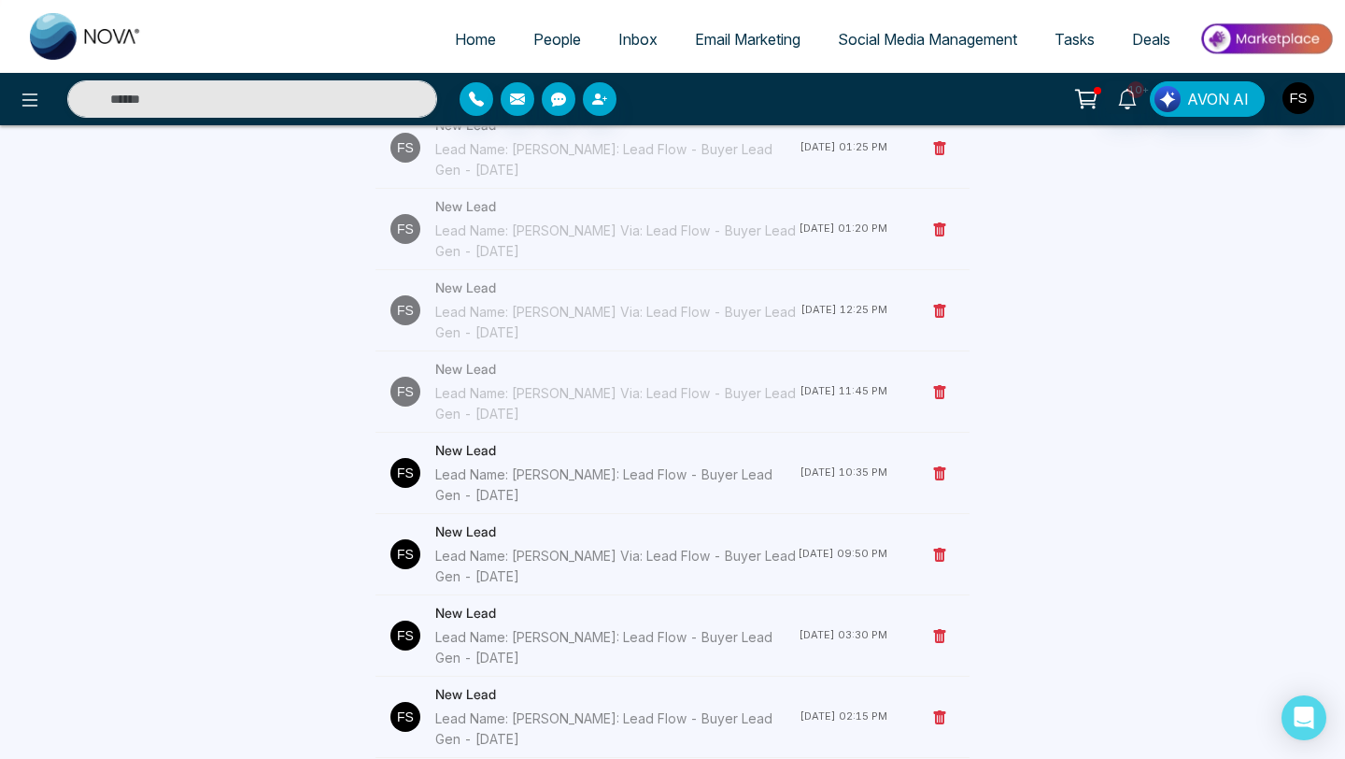
scroll to position [911, 0]
click at [527, 484] on div "Lead Name: [PERSON_NAME]: Lead Flow - Buyer Lead Gen - [DATE]" at bounding box center [617, 483] width 364 height 41
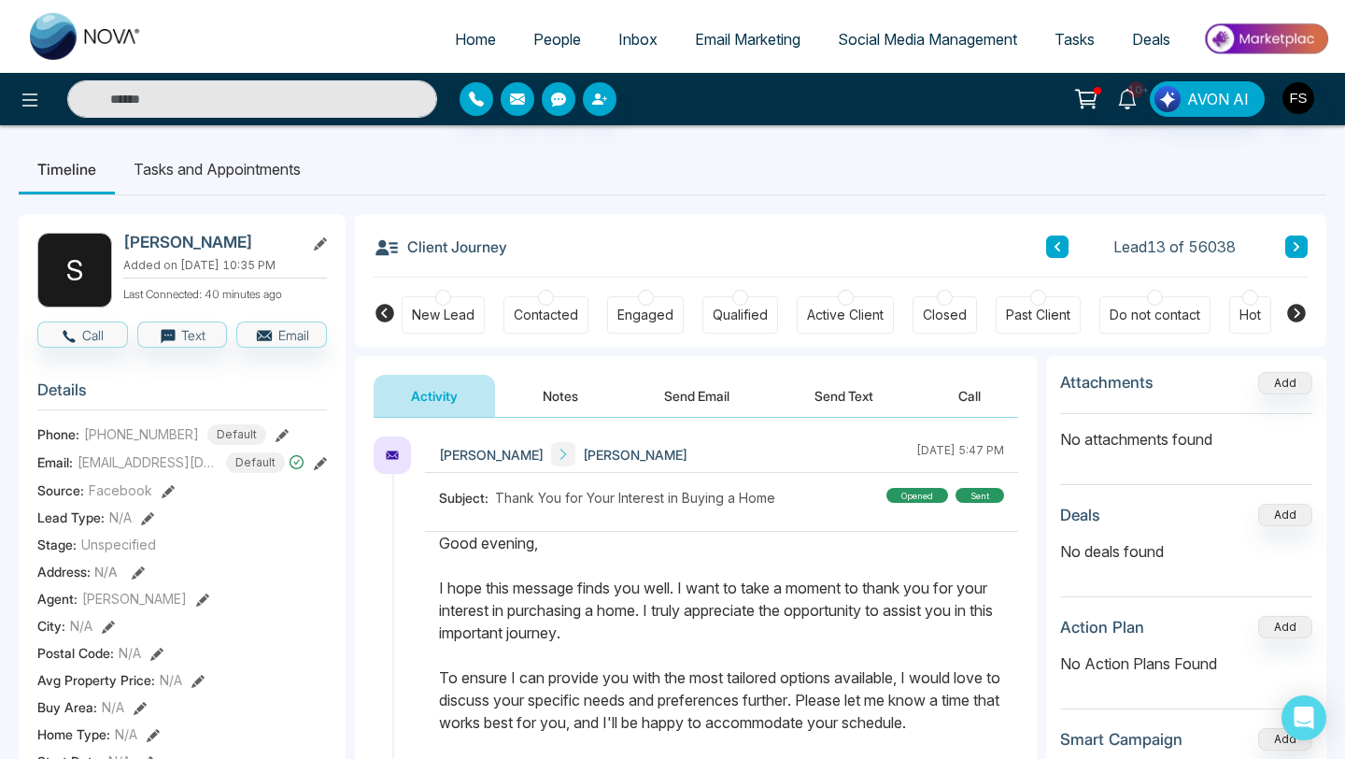
click at [559, 391] on button "Notes" at bounding box center [560, 396] width 110 height 42
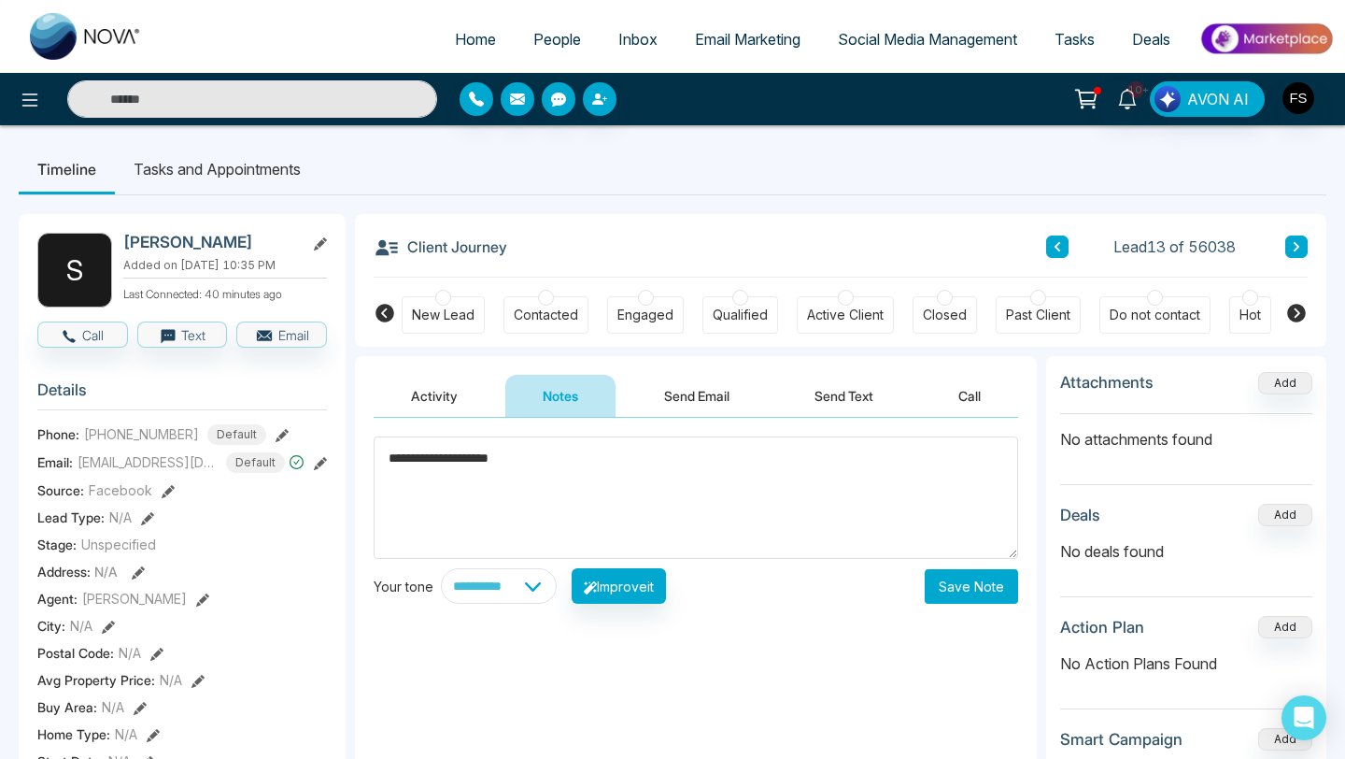
type textarea "**********"
click at [969, 587] on button "Save Note" at bounding box center [971, 586] width 93 height 35
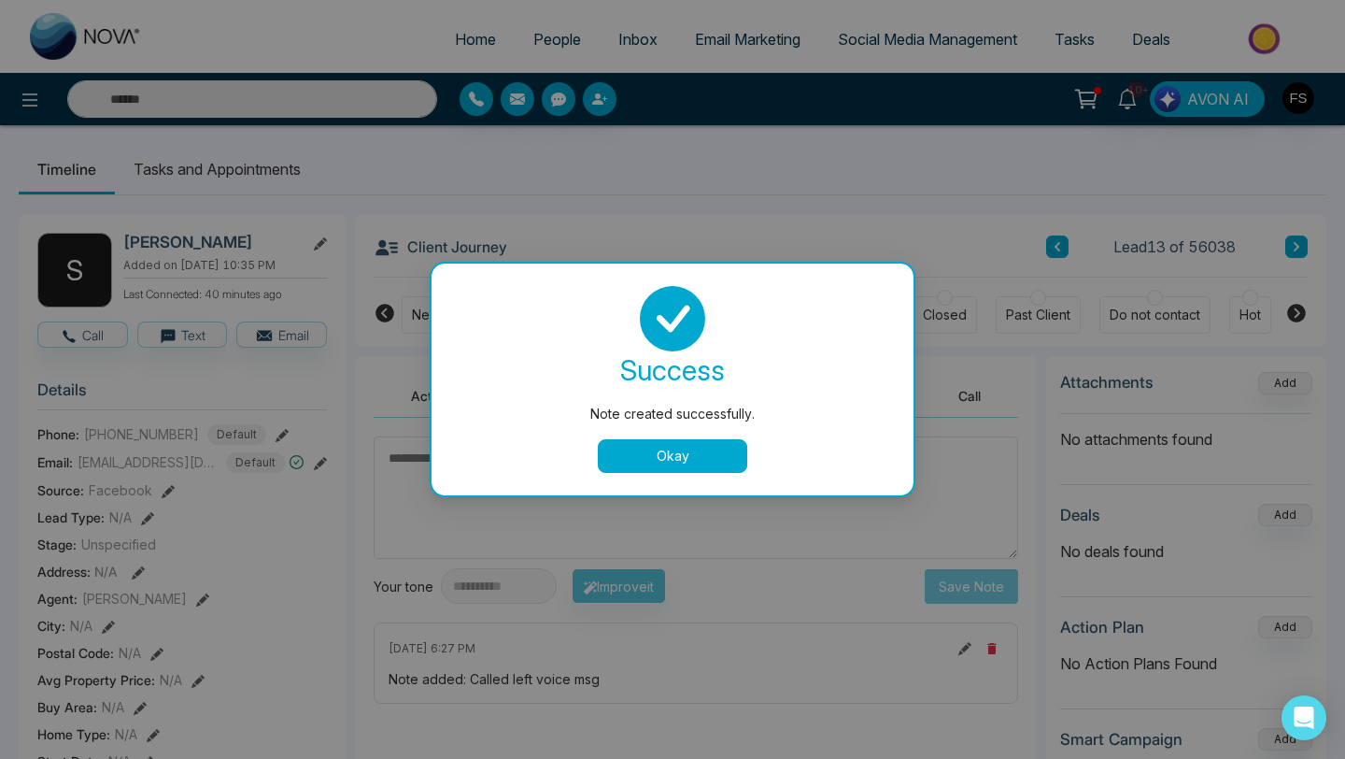
click at [693, 449] on button "Okay" at bounding box center [672, 456] width 149 height 34
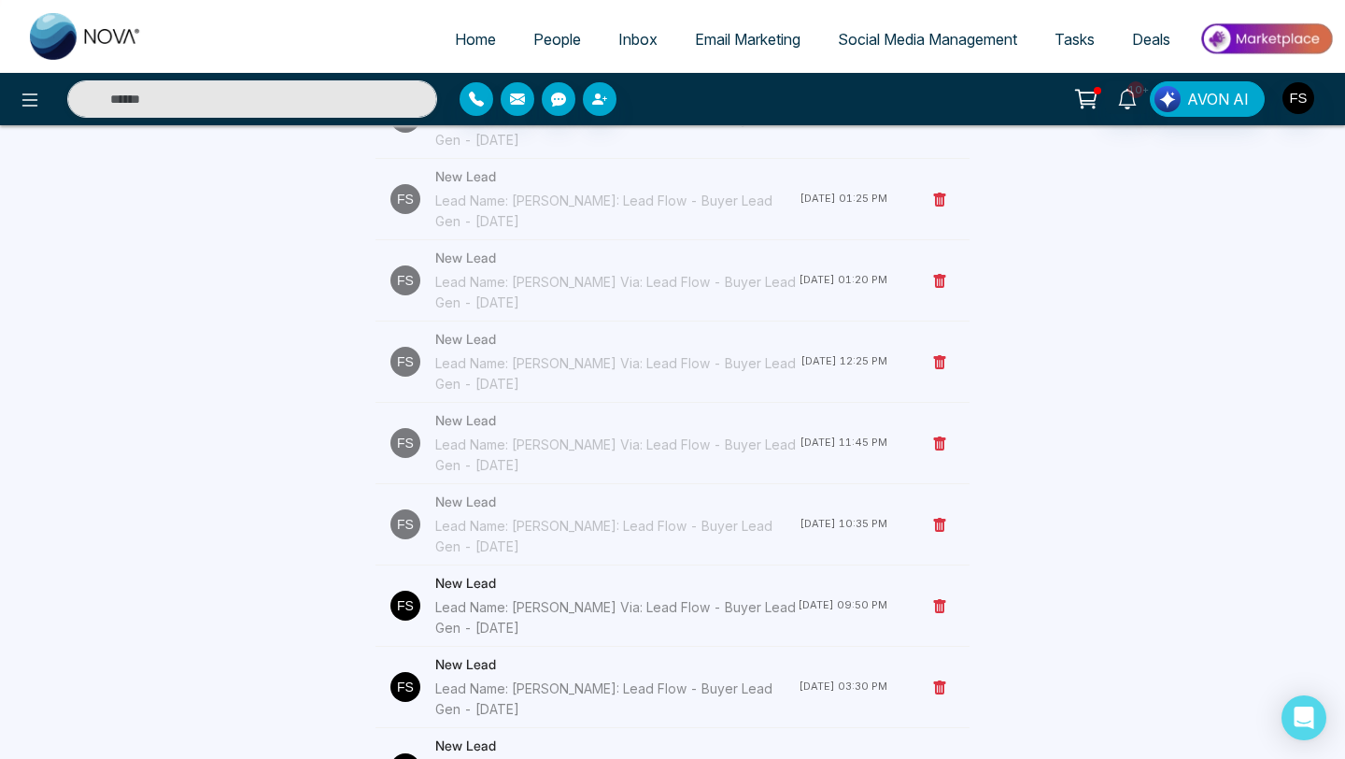
scroll to position [859, 0]
click at [555, 614] on div "Lead Name: [PERSON_NAME] Via: Lead Flow - Buyer Lead Gen - [DATE]" at bounding box center [616, 616] width 363 height 41
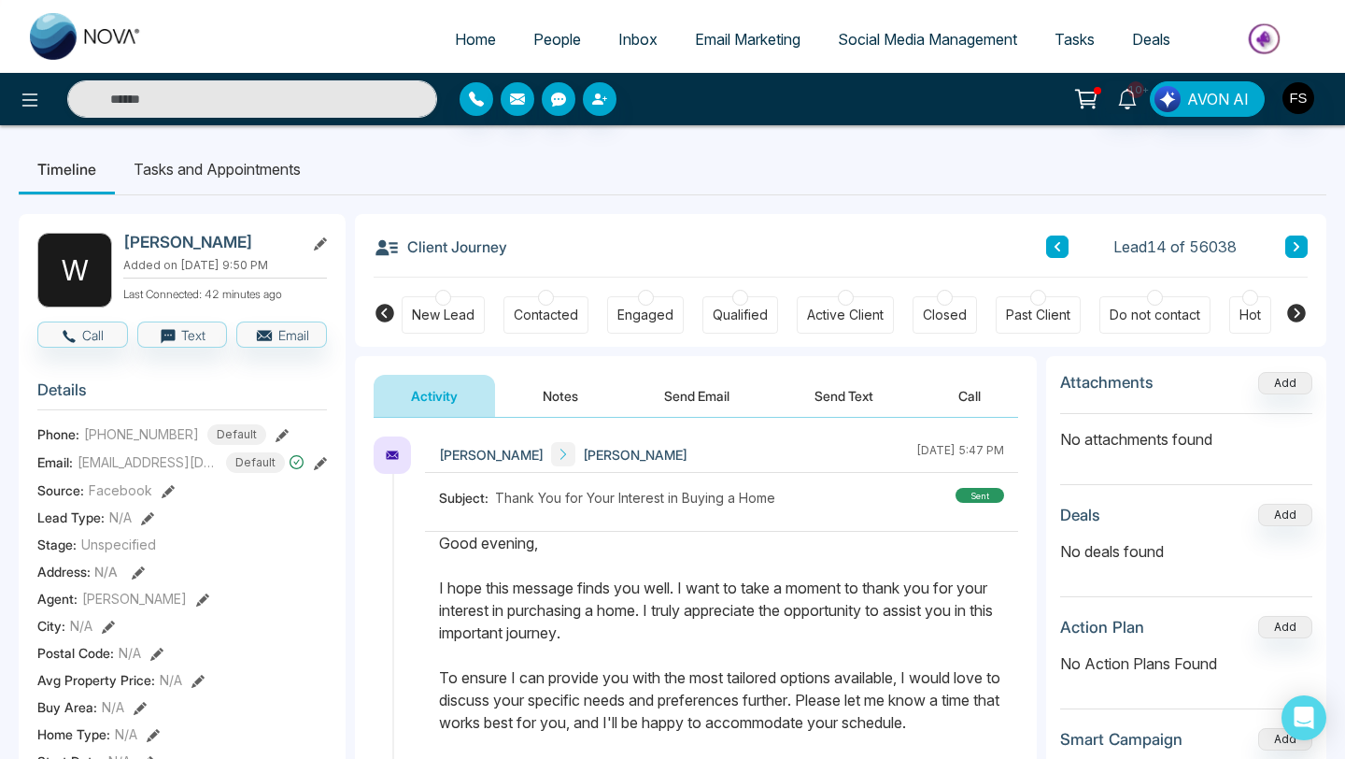
click at [569, 405] on button "Notes" at bounding box center [560, 396] width 110 height 42
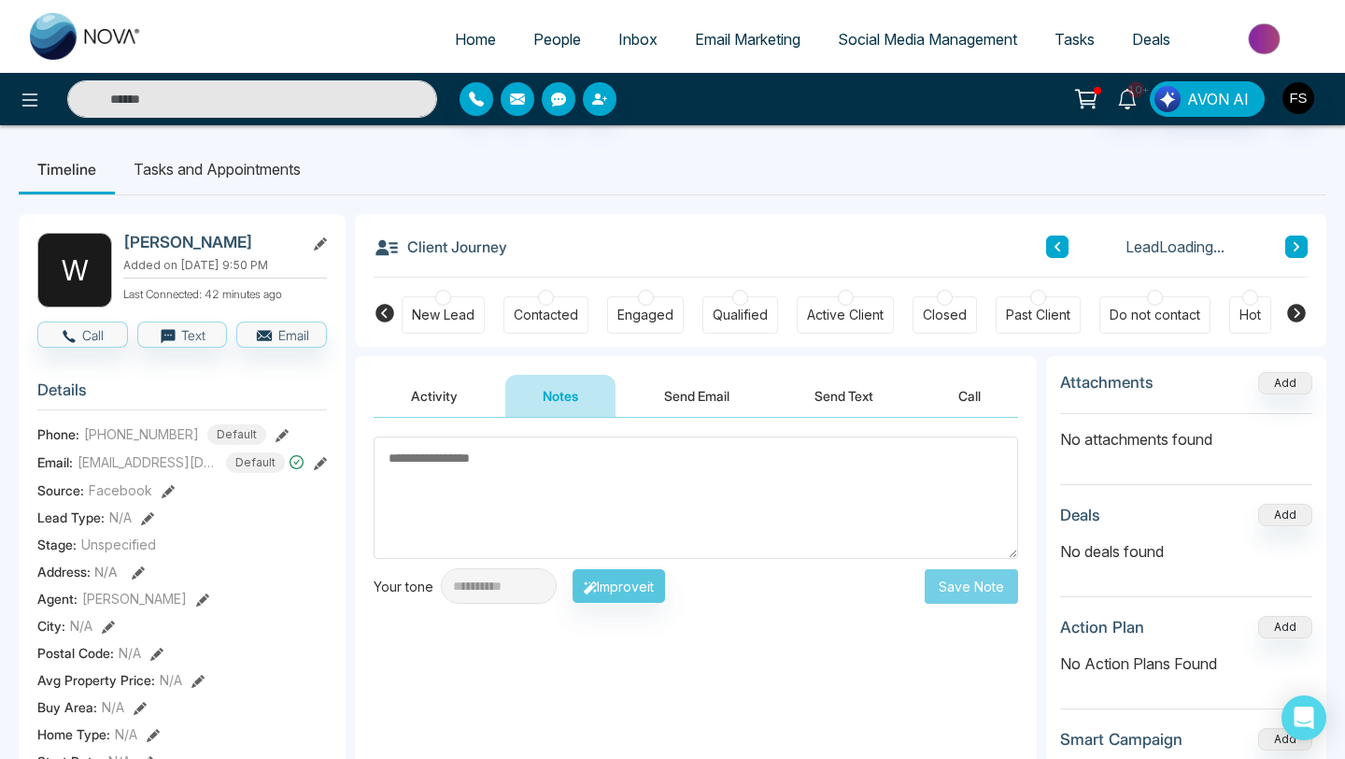
click at [518, 478] on textarea at bounding box center [696, 497] width 645 height 122
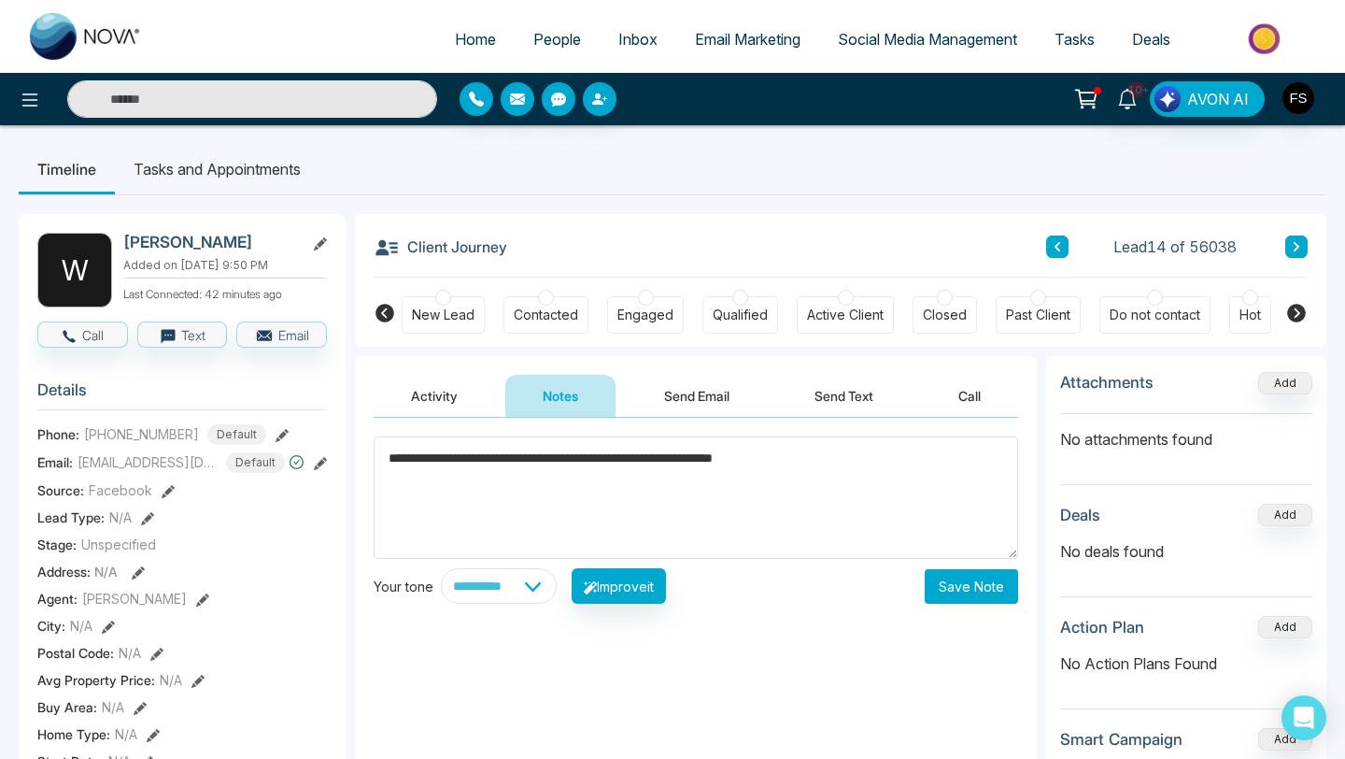
type textarea "**********"
click at [948, 592] on button "Save Note" at bounding box center [971, 586] width 93 height 35
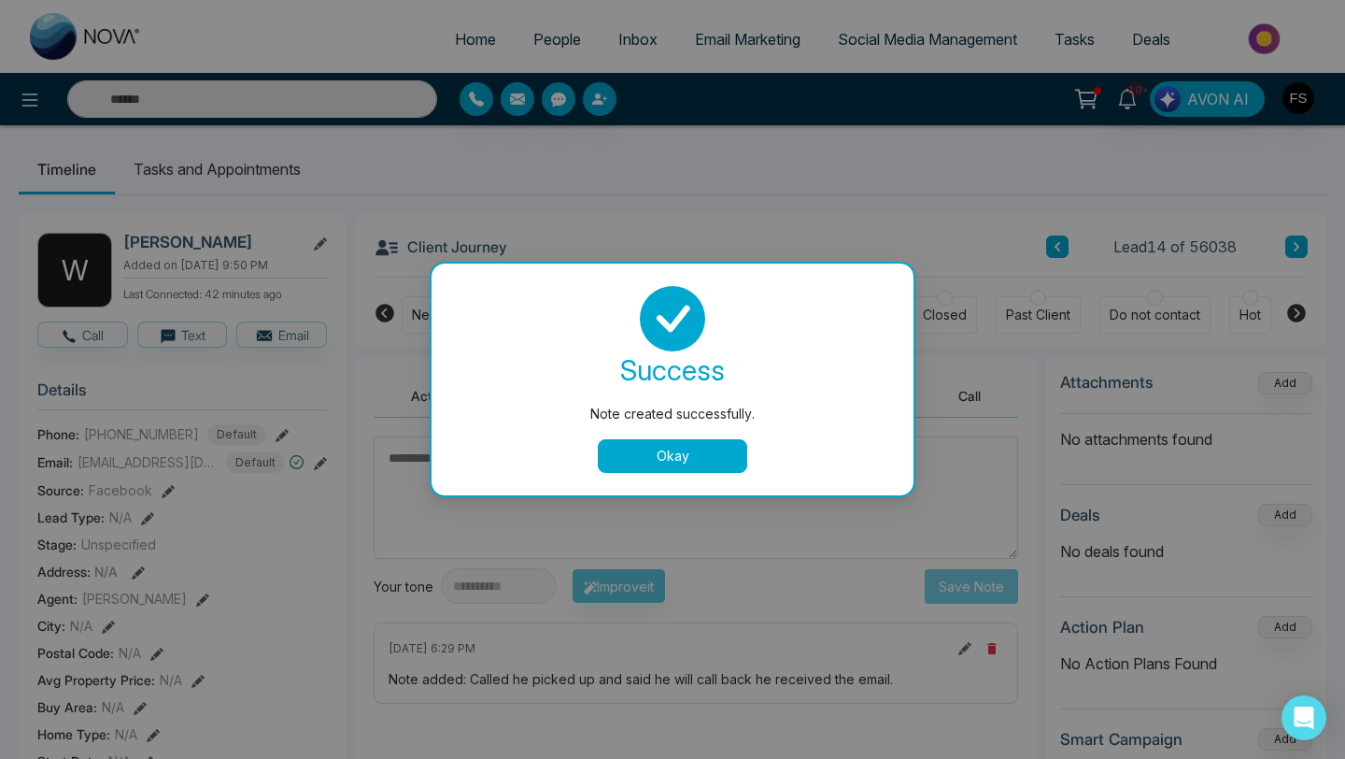
click at [638, 459] on button "Okay" at bounding box center [672, 456] width 149 height 34
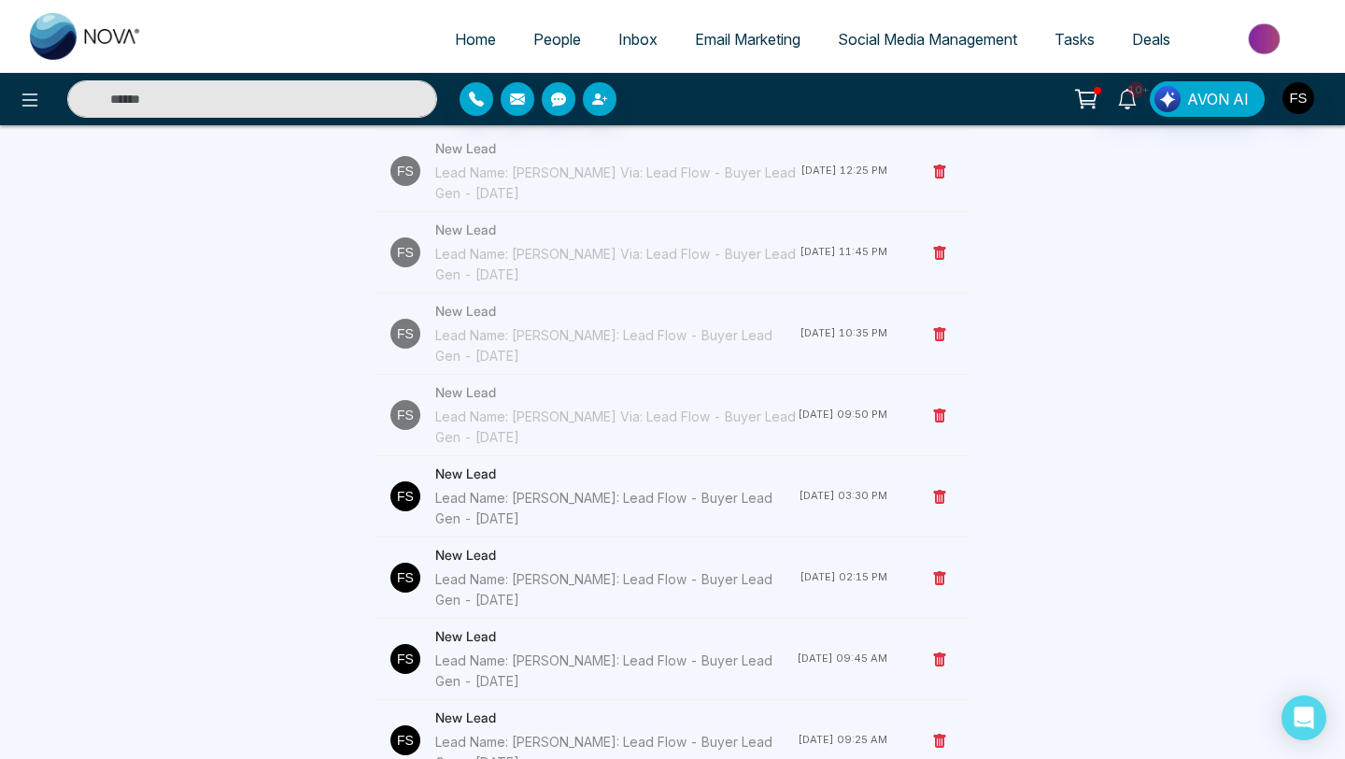
scroll to position [1049, 0]
click at [558, 505] on div "Lead Name: [PERSON_NAME]: Lead Flow - Buyer Lead Gen - [DATE]" at bounding box center [616, 507] width 363 height 41
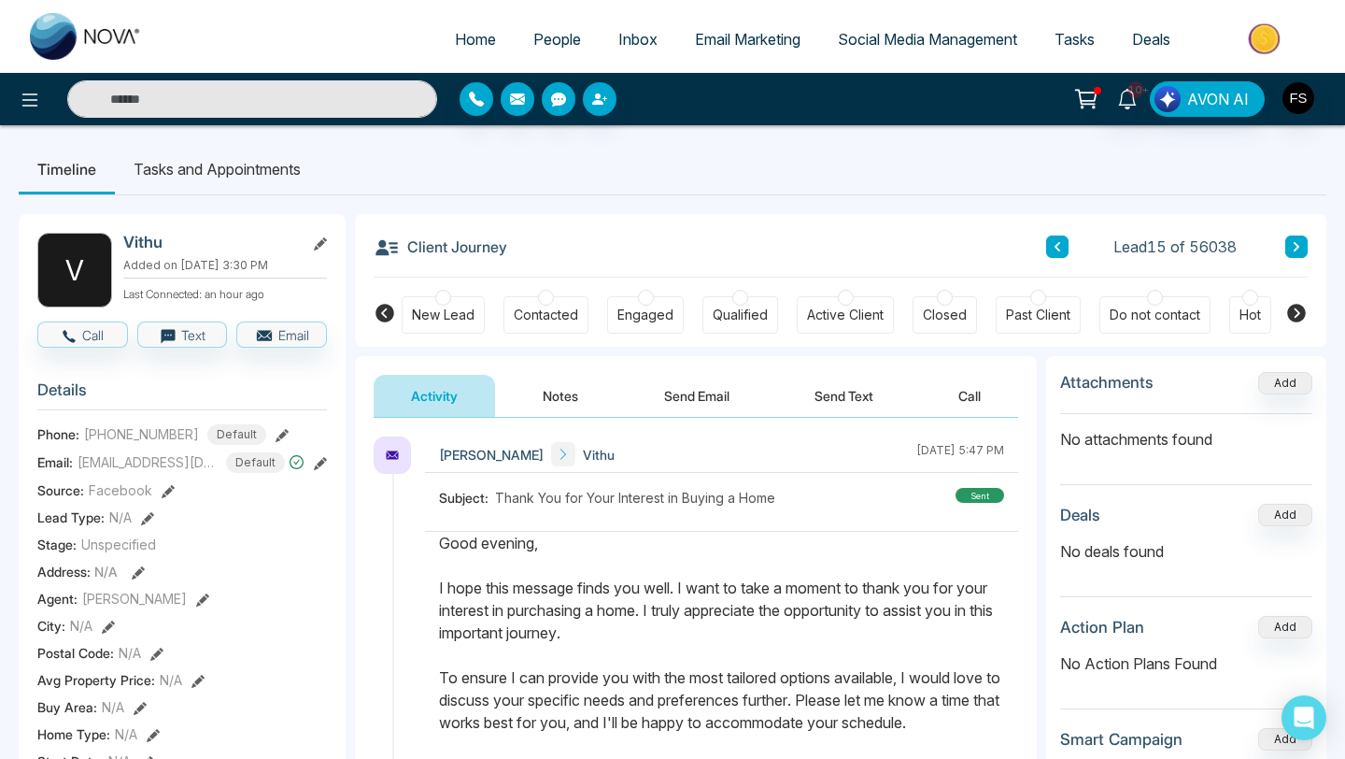
click at [561, 403] on button "Notes" at bounding box center [560, 396] width 110 height 42
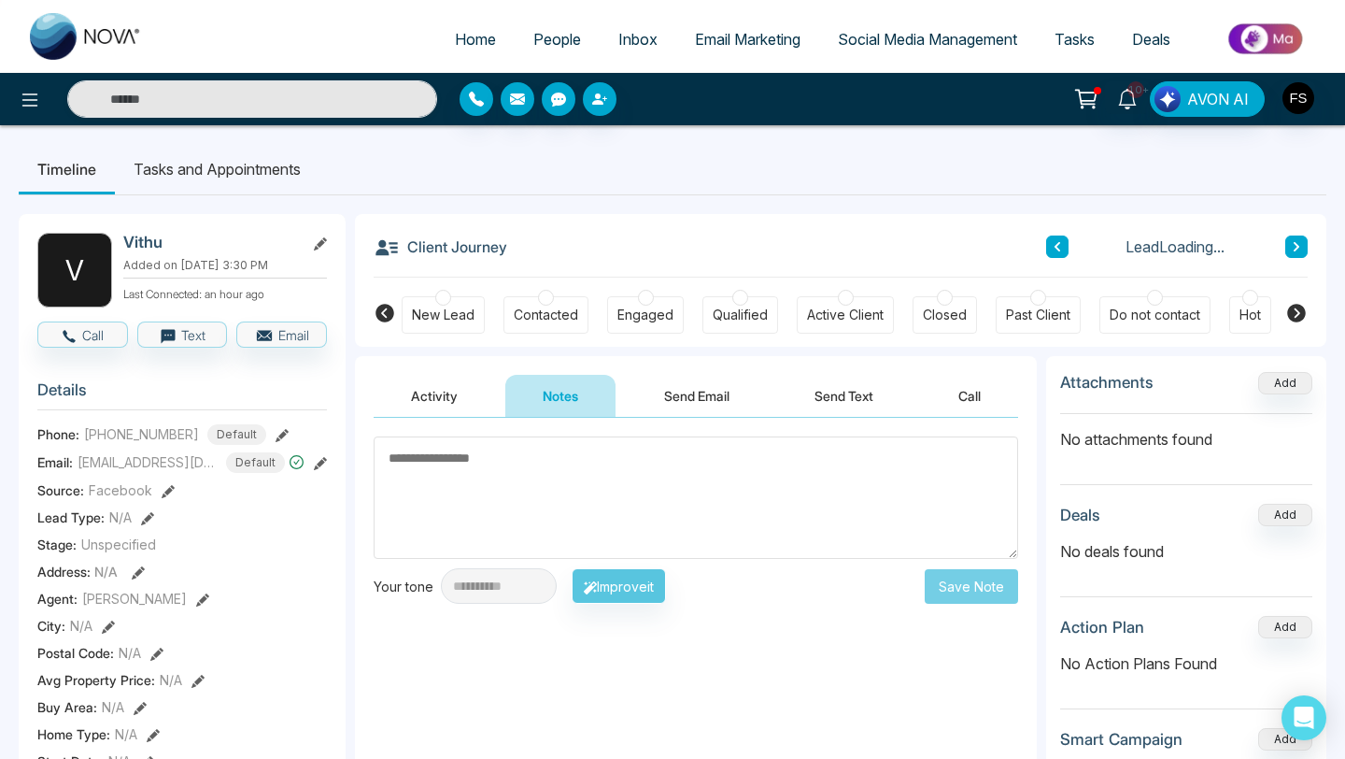
click at [528, 481] on textarea at bounding box center [696, 497] width 645 height 122
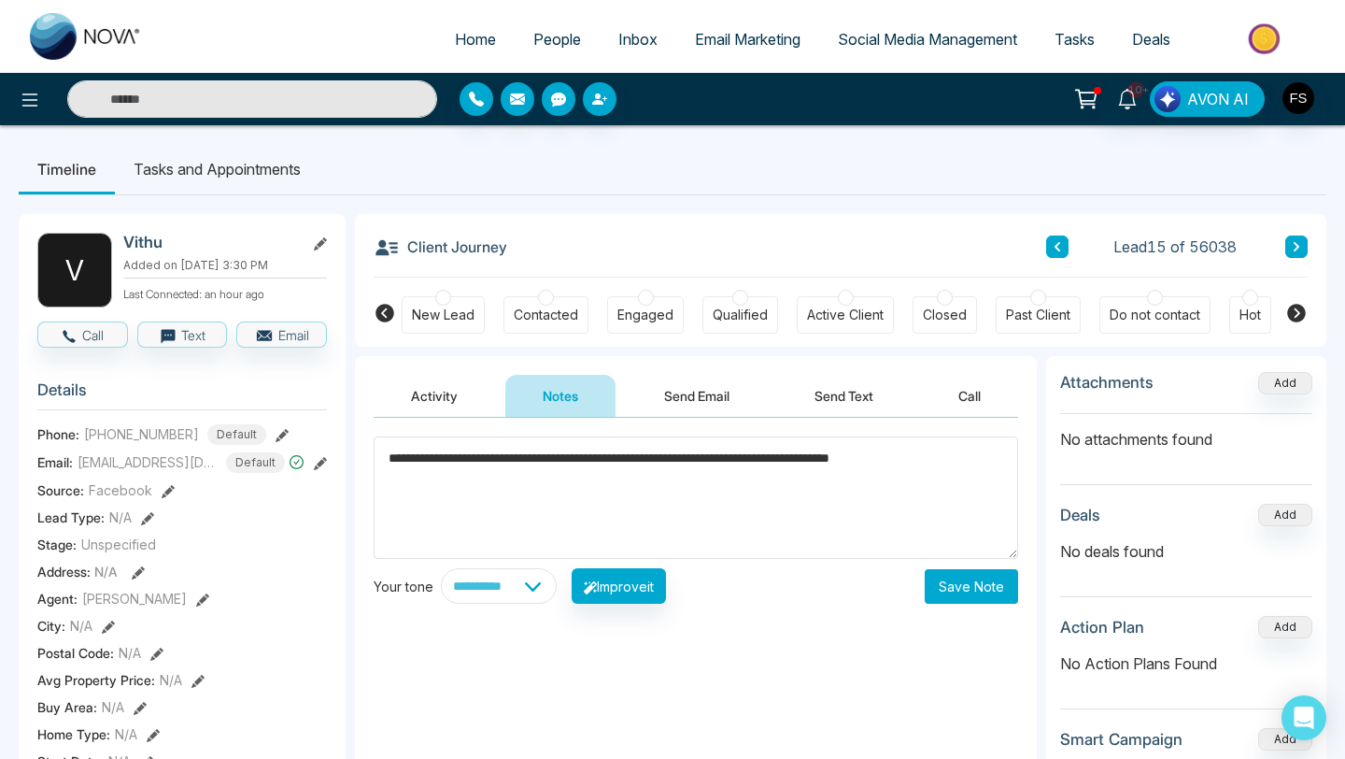
type textarea "**********"
click at [947, 595] on button "Save Note" at bounding box center [971, 586] width 93 height 35
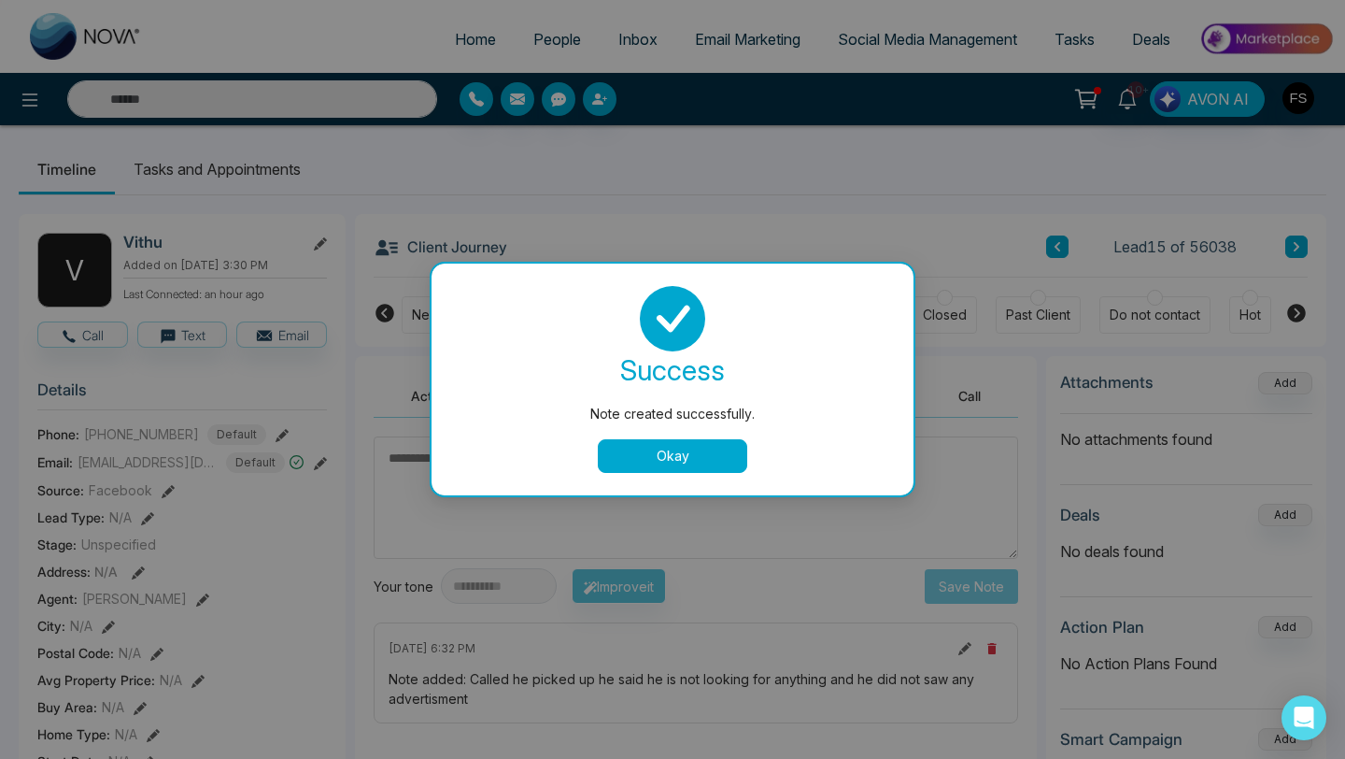
click at [692, 455] on button "Okay" at bounding box center [672, 456] width 149 height 34
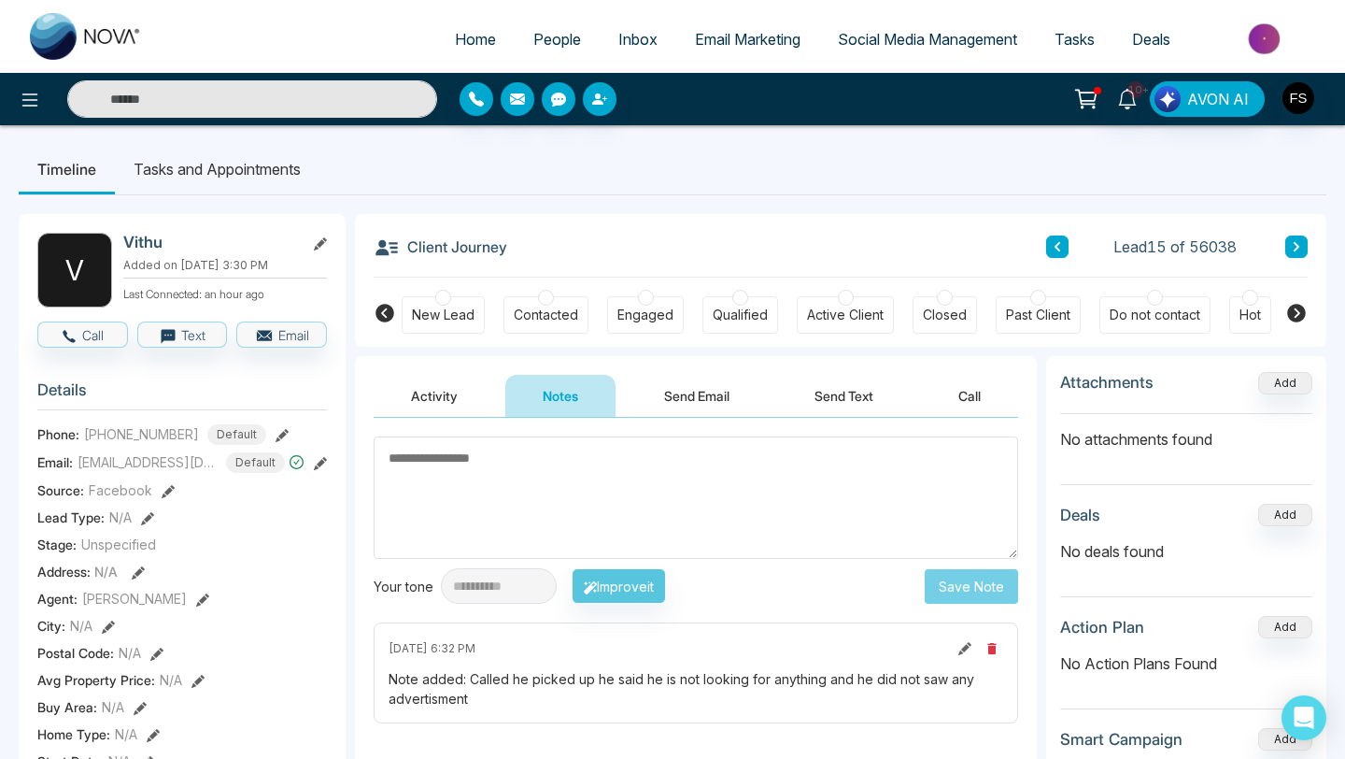
click at [940, 320] on div "Closed" at bounding box center [945, 315] width 44 height 19
click at [1047, 311] on div "Past Client" at bounding box center [1038, 315] width 64 height 19
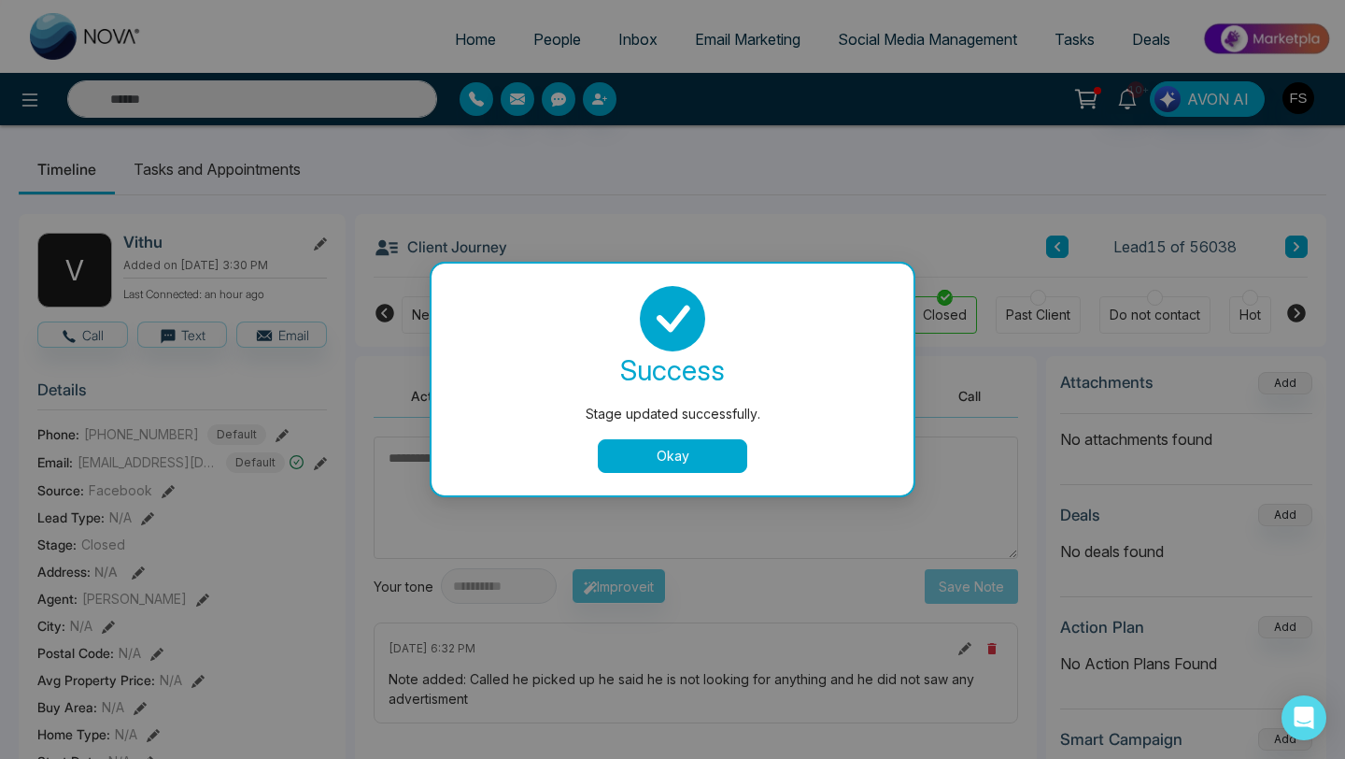
click at [706, 456] on button "Okay" at bounding box center [672, 456] width 149 height 34
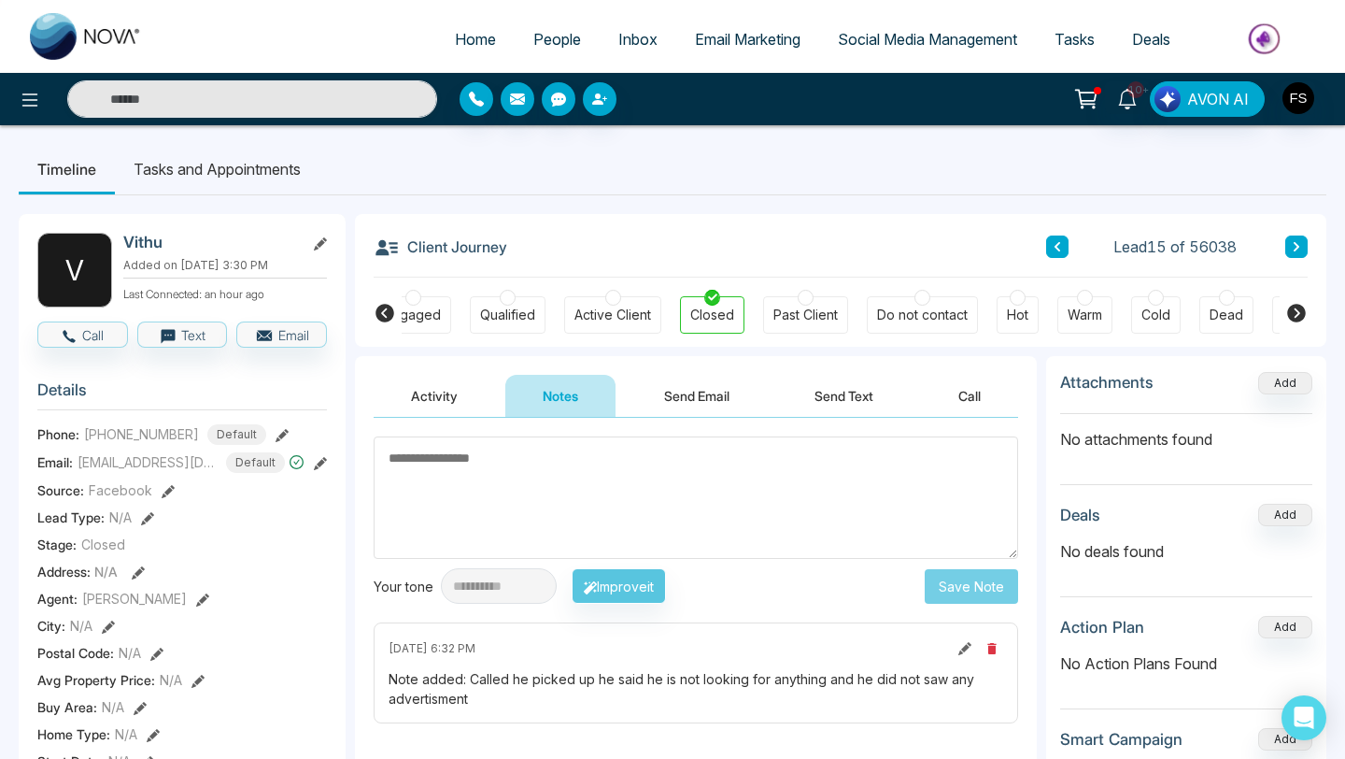
scroll to position [0, 237]
click at [922, 309] on div "Do not contact" at bounding box center [918, 315] width 91 height 19
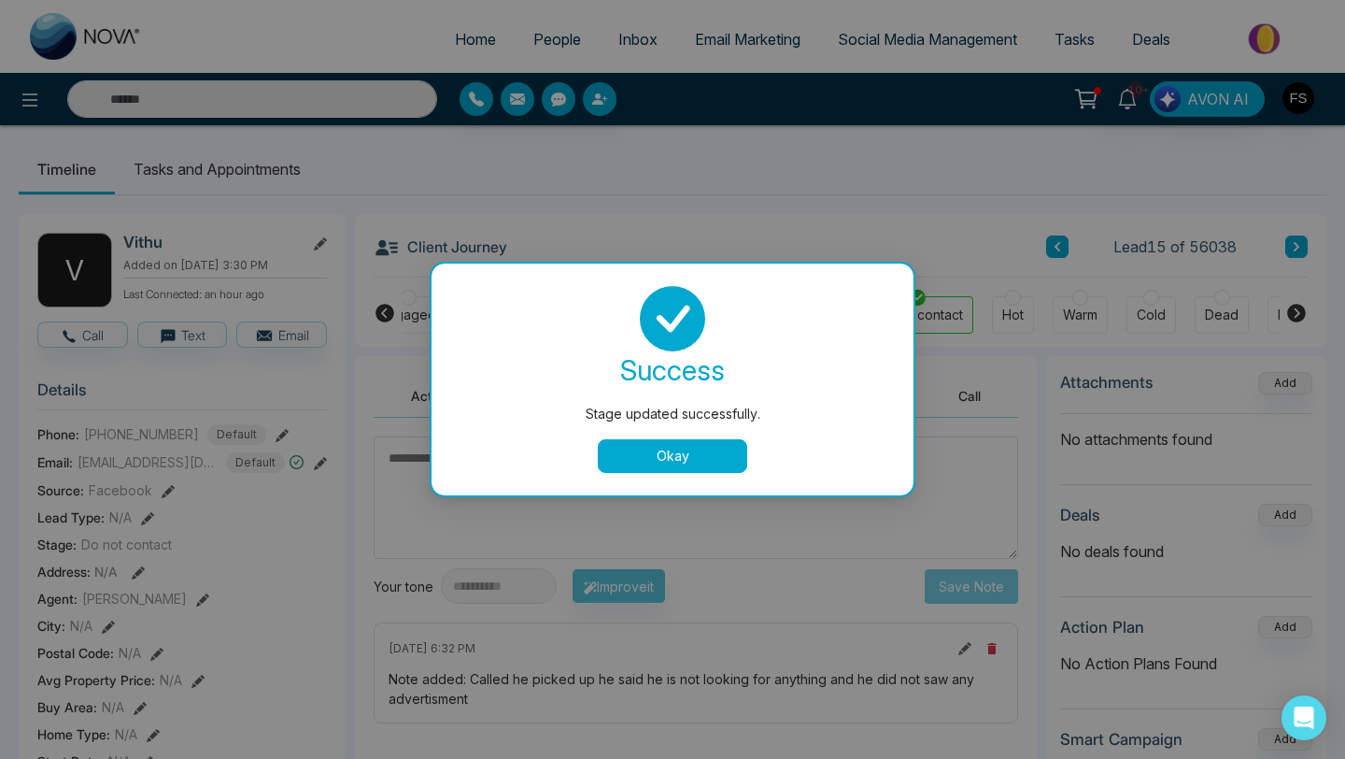
click at [711, 463] on button "Okay" at bounding box center [672, 456] width 149 height 34
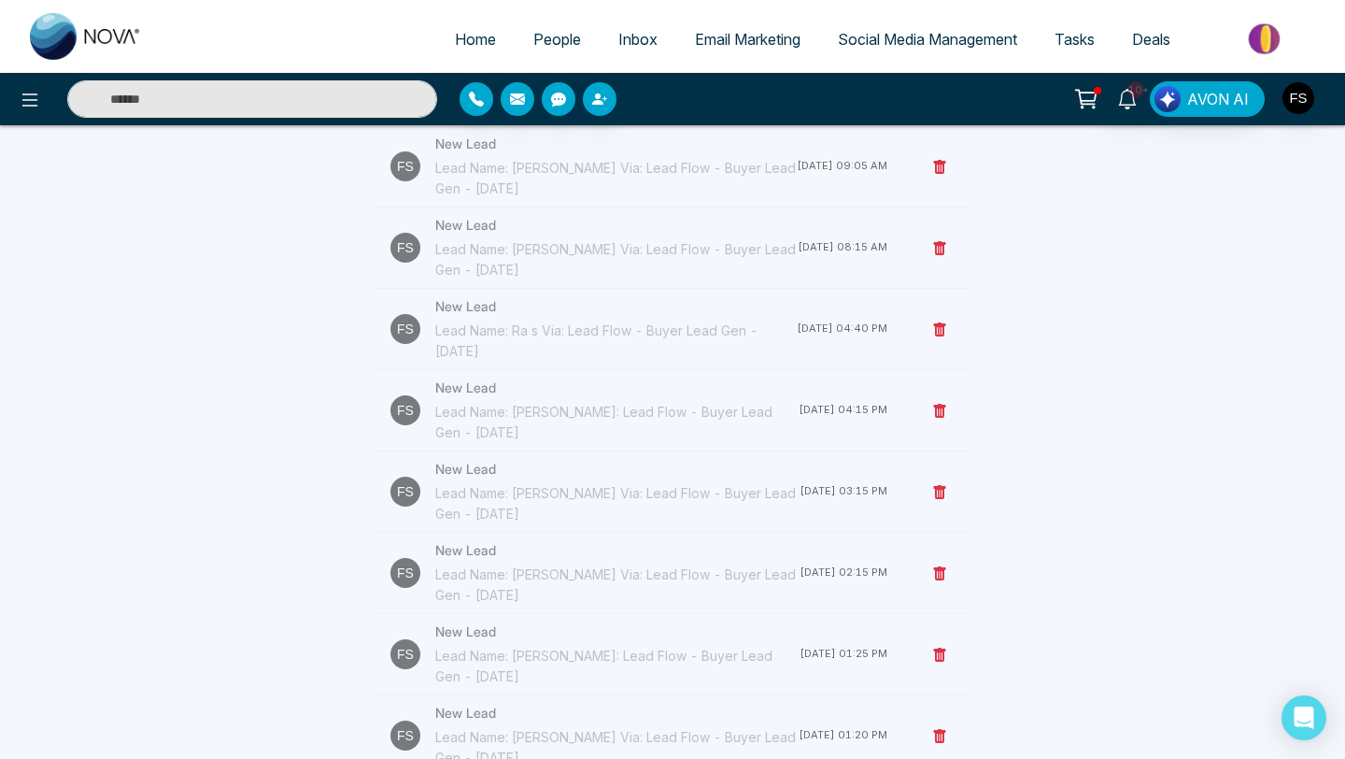
scroll to position [404, 0]
click at [564, 569] on div "Lead Name: [PERSON_NAME] Via: Lead Flow - Buyer Lead Gen - [DATE]" at bounding box center [617, 583] width 364 height 41
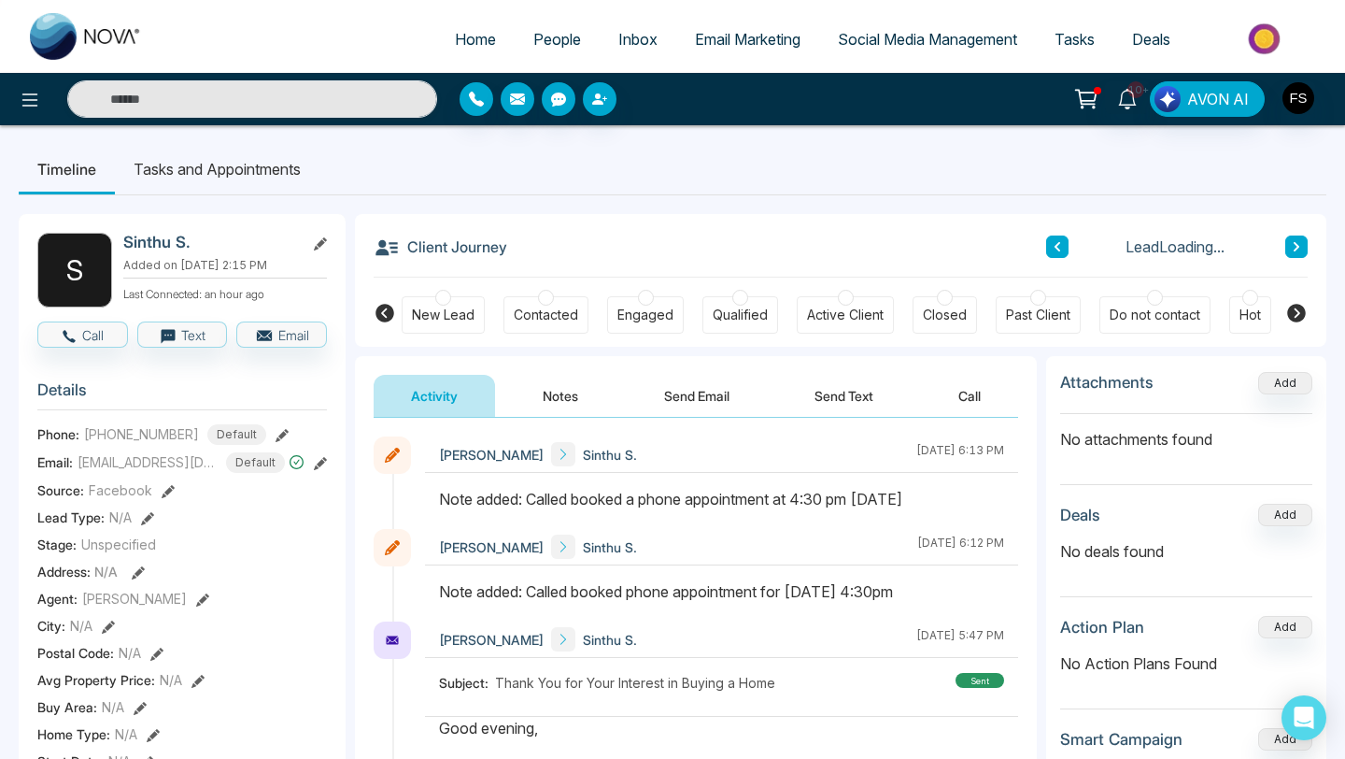
click at [734, 300] on div at bounding box center [741, 298] width 16 height 16
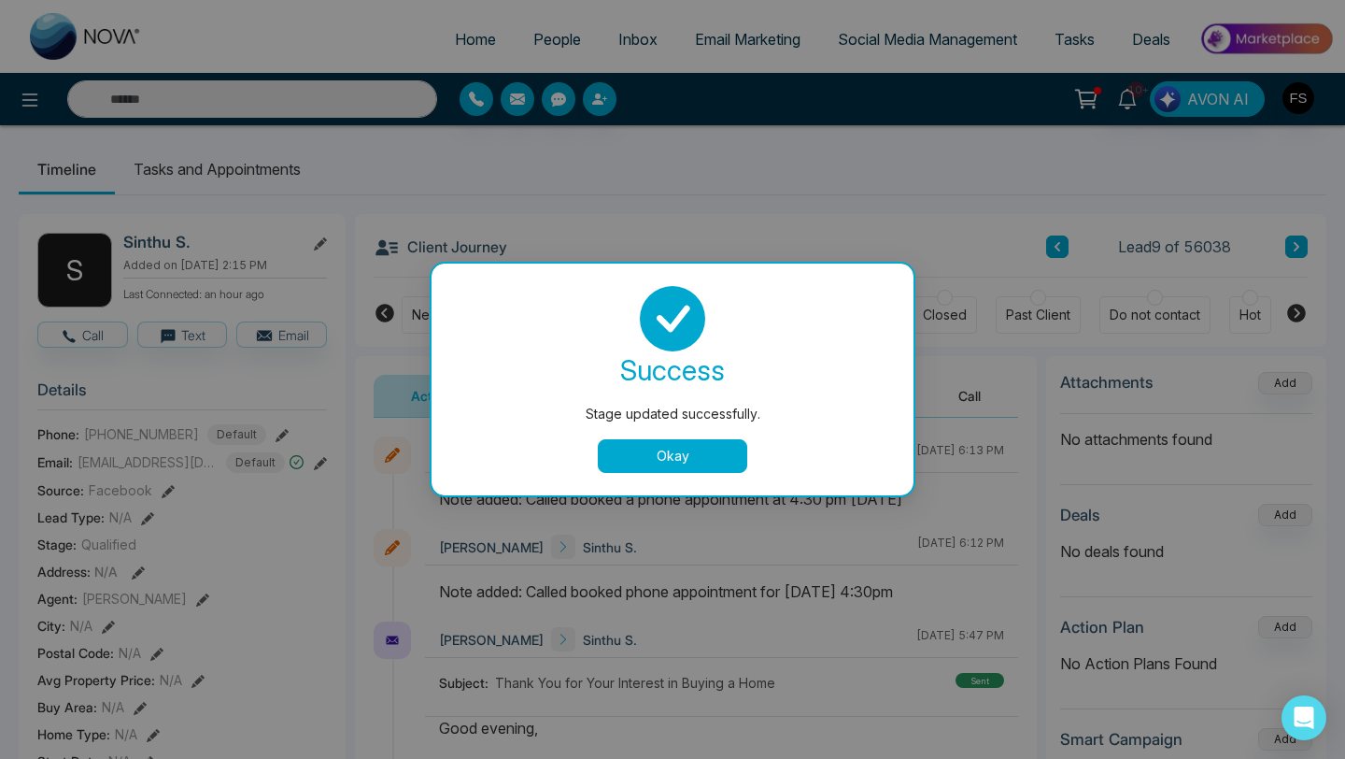
click at [662, 451] on button "Okay" at bounding box center [672, 456] width 149 height 34
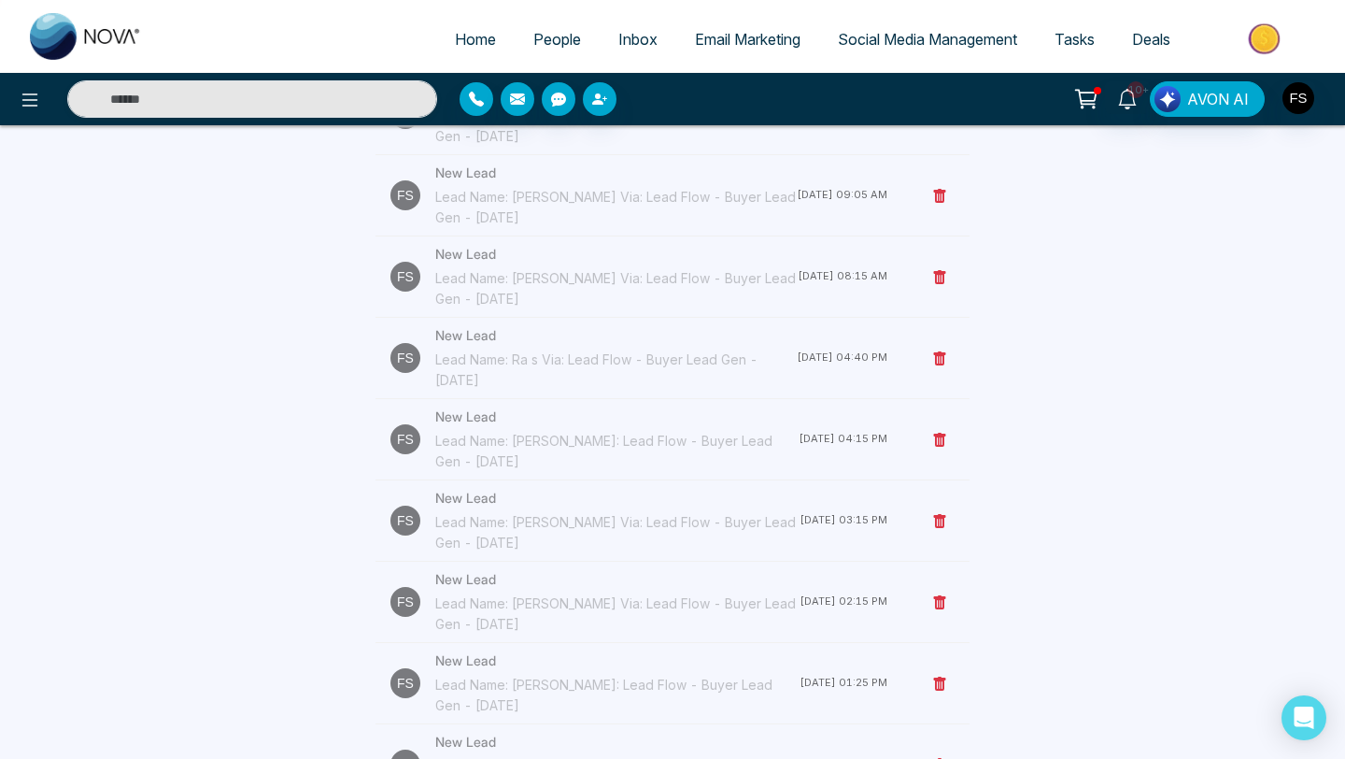
scroll to position [379, 0]
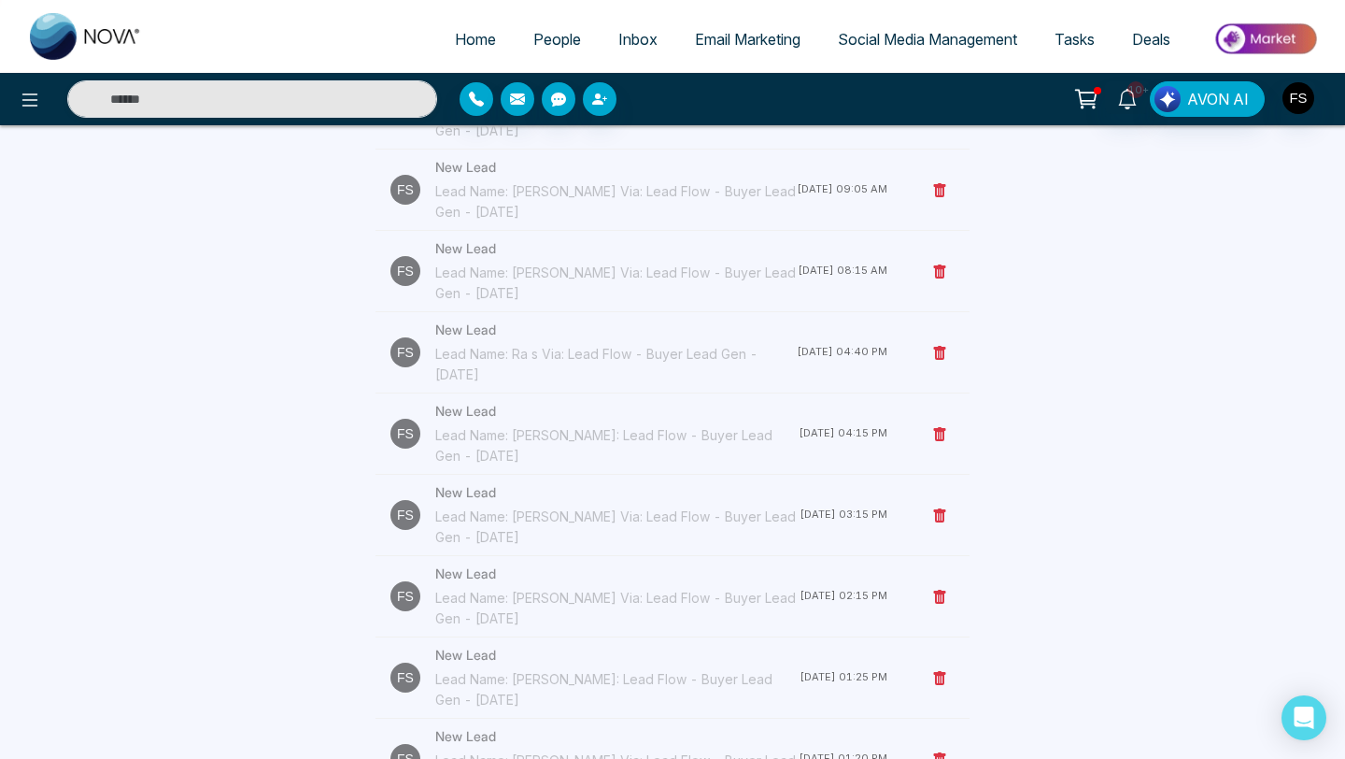
click at [554, 523] on div "Lead Name: [PERSON_NAME] Via: Lead Flow - Buyer Lead Gen - [DATE]" at bounding box center [617, 526] width 364 height 41
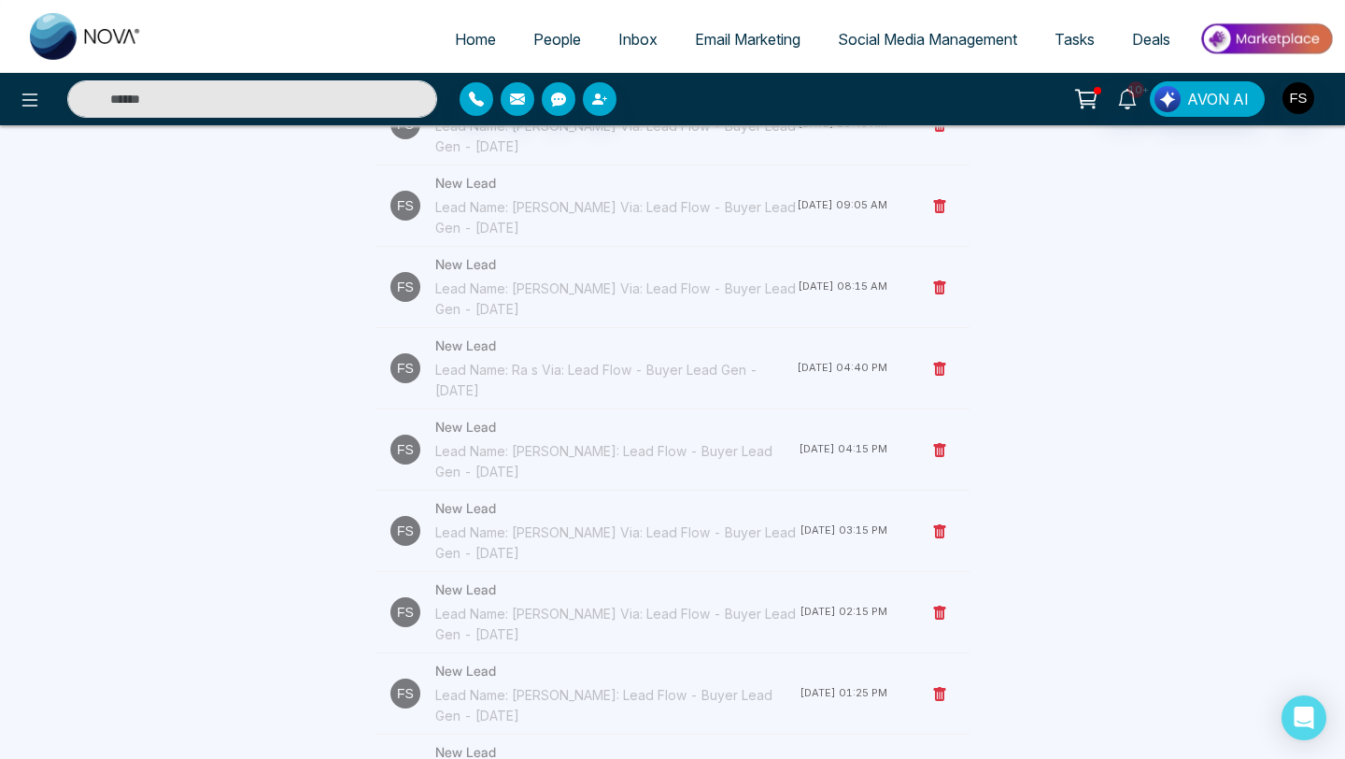
scroll to position [369, 0]
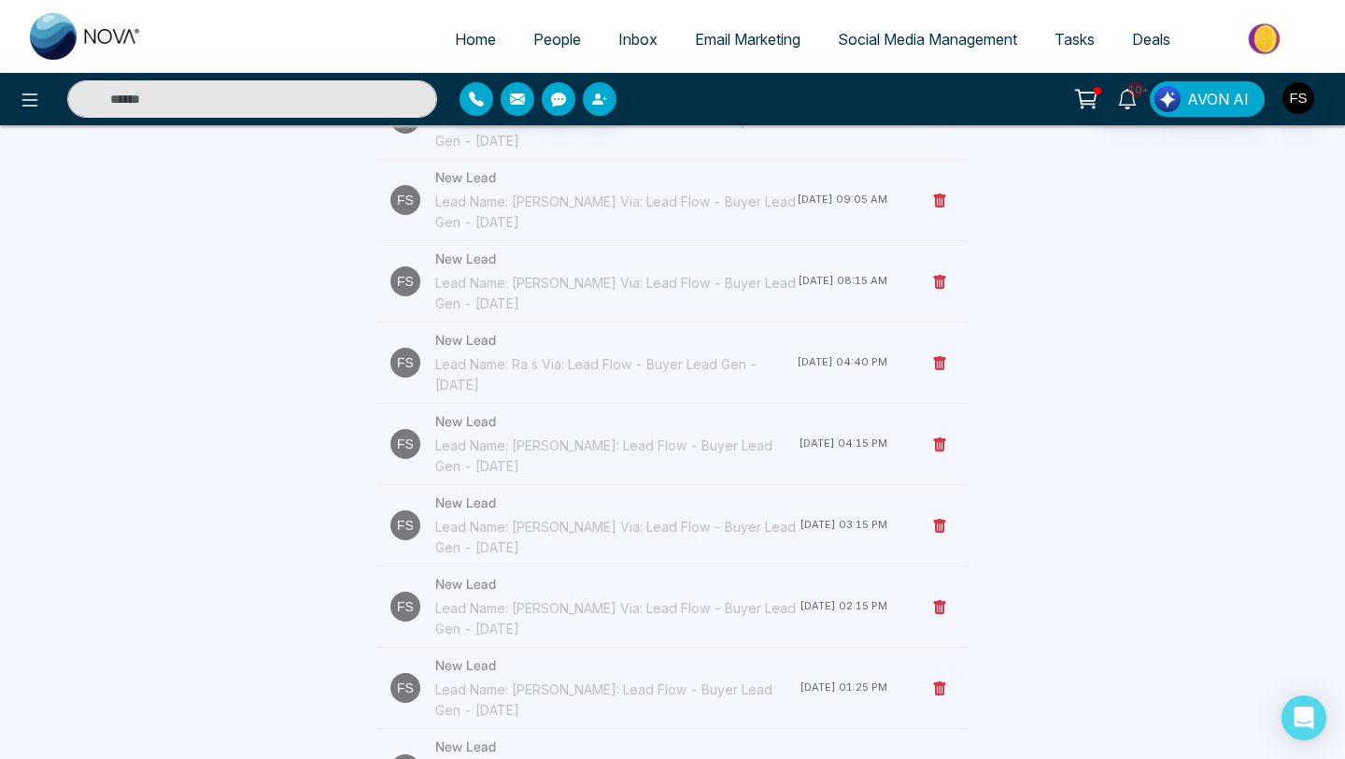
click at [573, 598] on div "Lead Name: [PERSON_NAME] Via: Lead Flow - Buyer Lead Gen - [DATE]" at bounding box center [617, 618] width 364 height 41
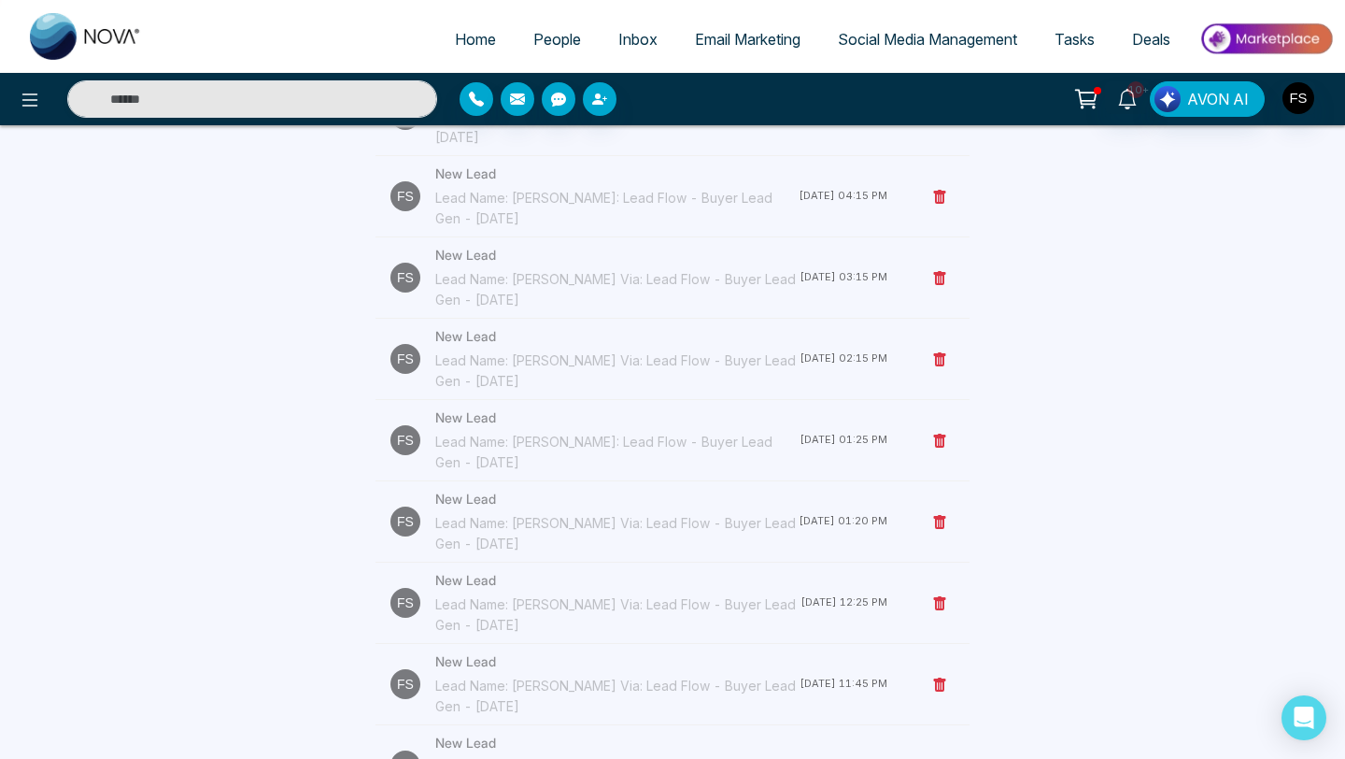
click at [496, 439] on div "Lead Name: [PERSON_NAME]: Lead Flow - Buyer Lead Gen - [DATE]" at bounding box center [617, 452] width 364 height 41
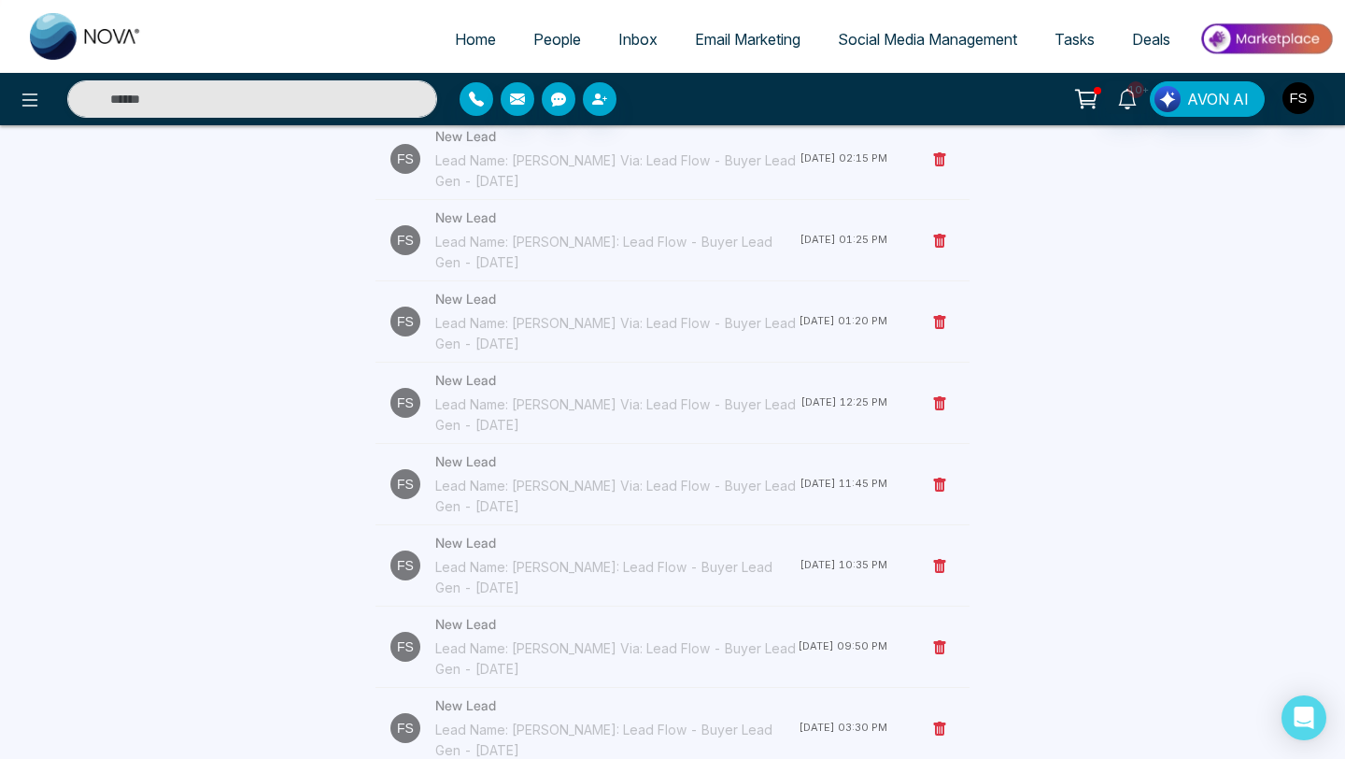
scroll to position [833, 0]
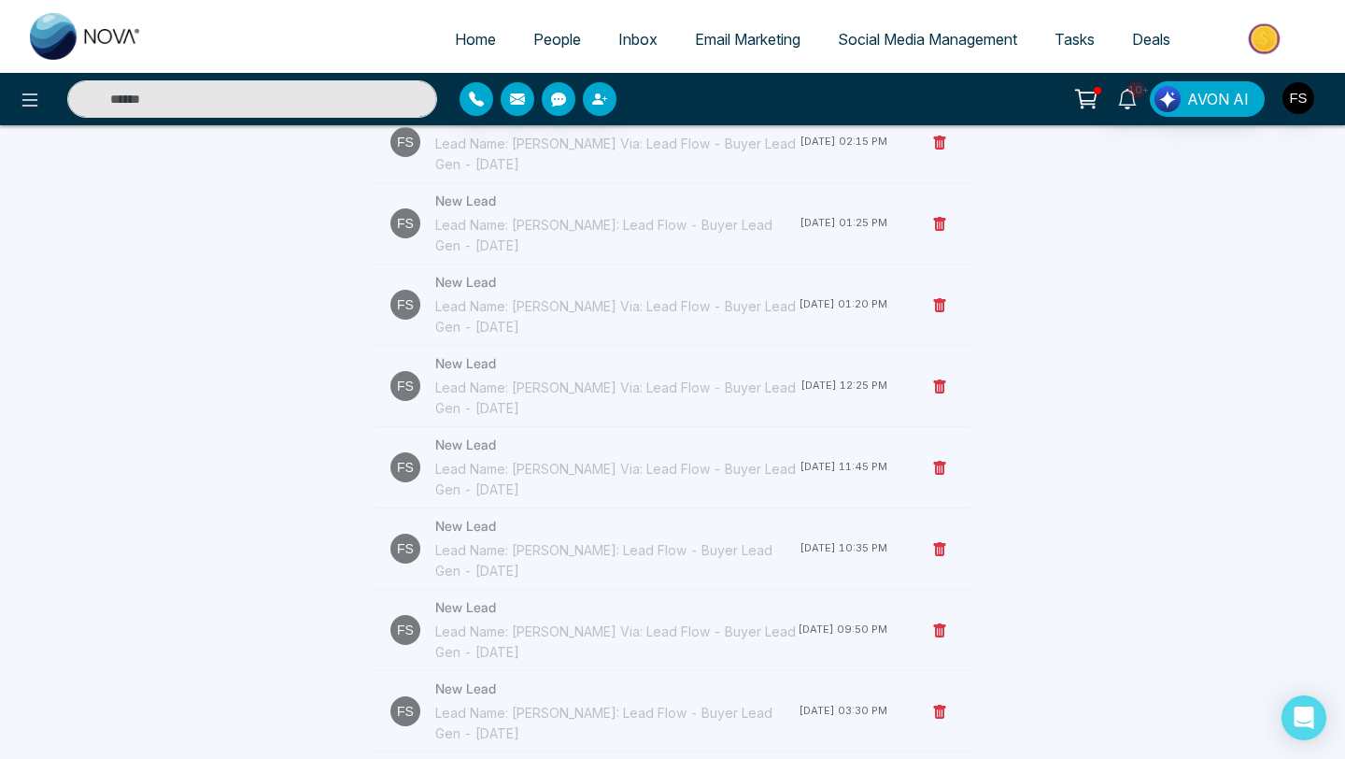
click at [527, 540] on div "Lead Name: [PERSON_NAME]: Lead Flow - Buyer Lead Gen - [DATE]" at bounding box center [617, 560] width 364 height 41
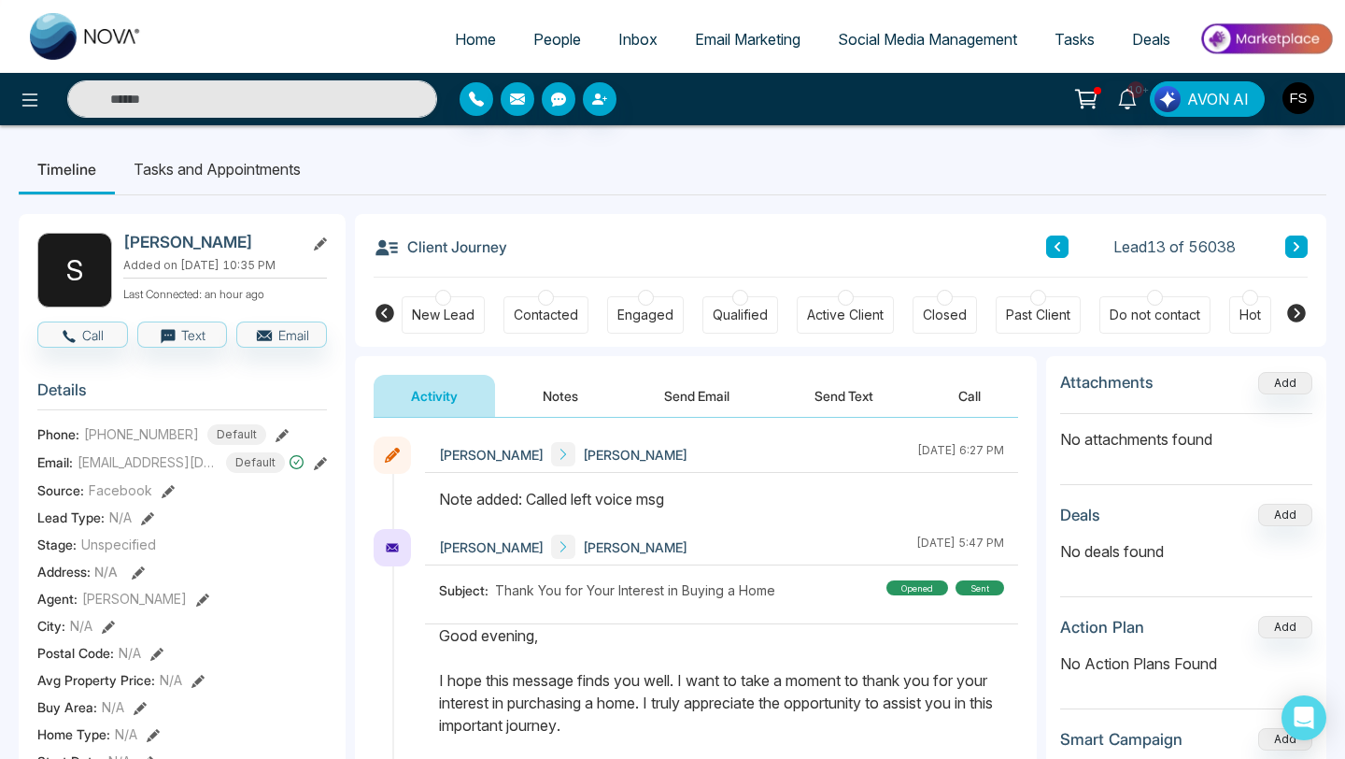
click at [548, 305] on div at bounding box center [546, 298] width 16 height 16
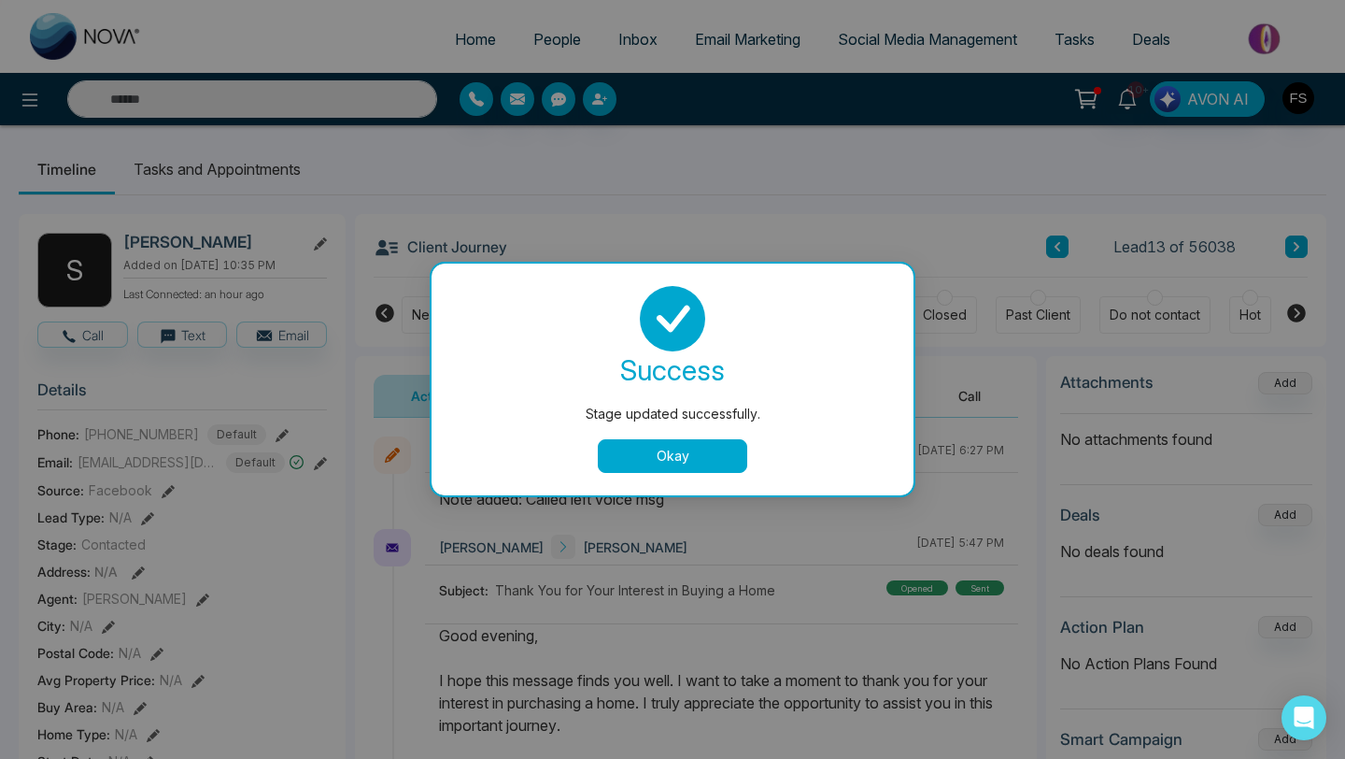
click at [655, 457] on button "Okay" at bounding box center [672, 456] width 149 height 34
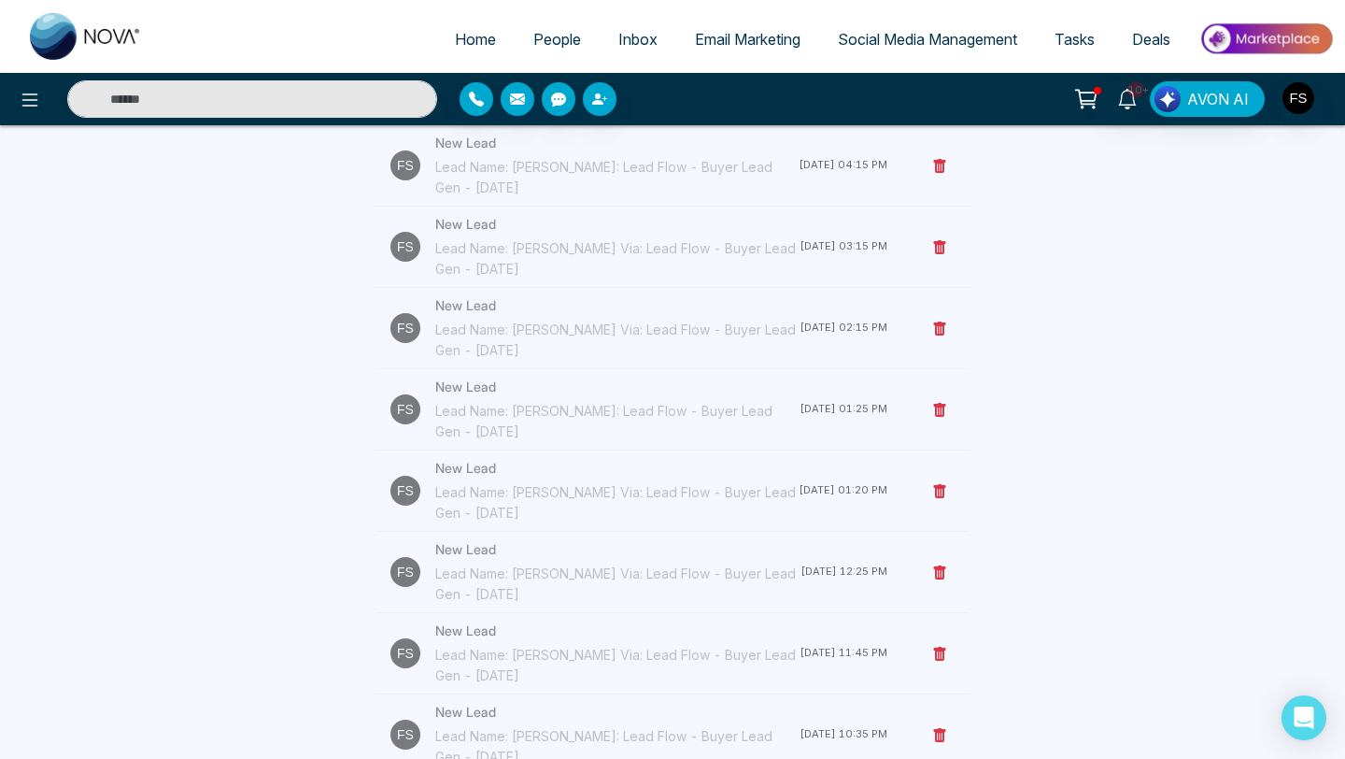
scroll to position [648, 0]
click at [491, 648] on div "Lead Name: [PERSON_NAME] Via: Lead Flow - Buyer Lead Gen - [DATE]" at bounding box center [617, 664] width 364 height 41
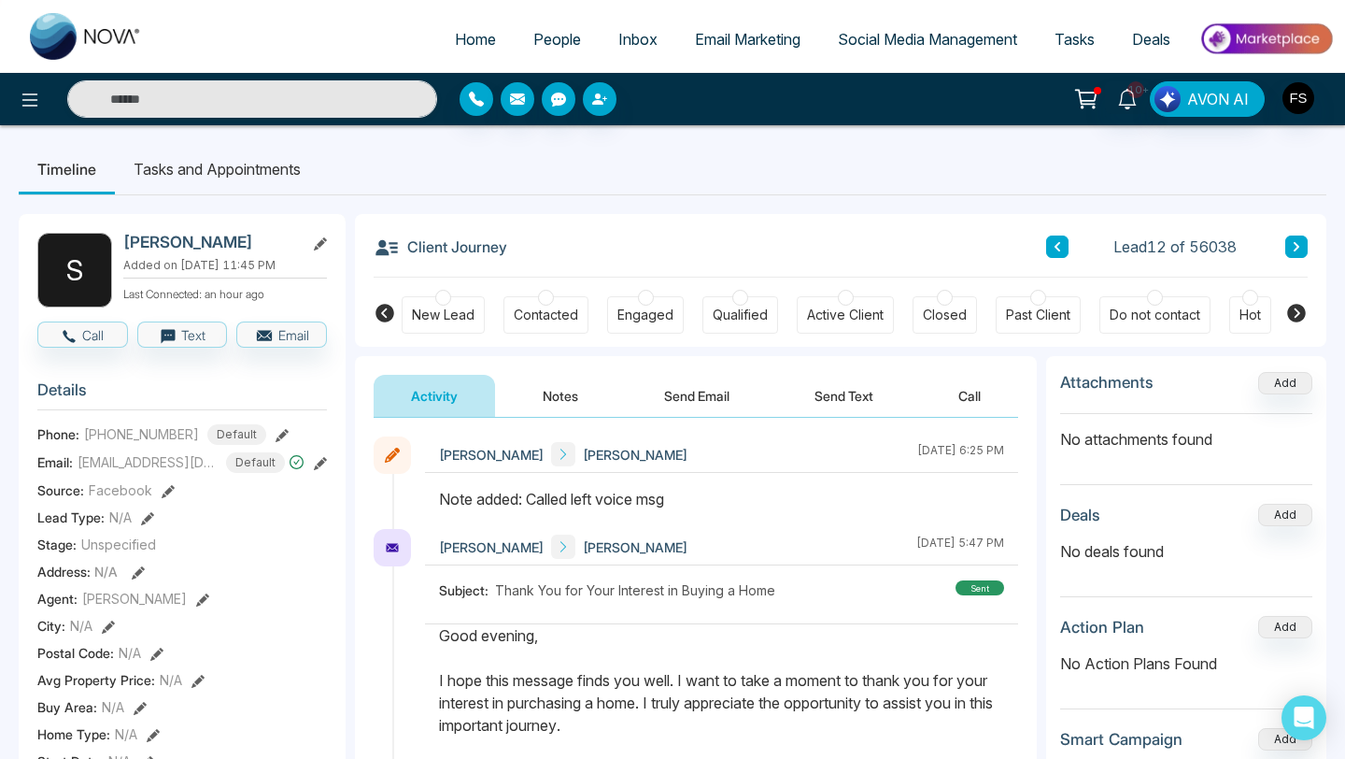
click at [550, 297] on div at bounding box center [546, 298] width 16 height 16
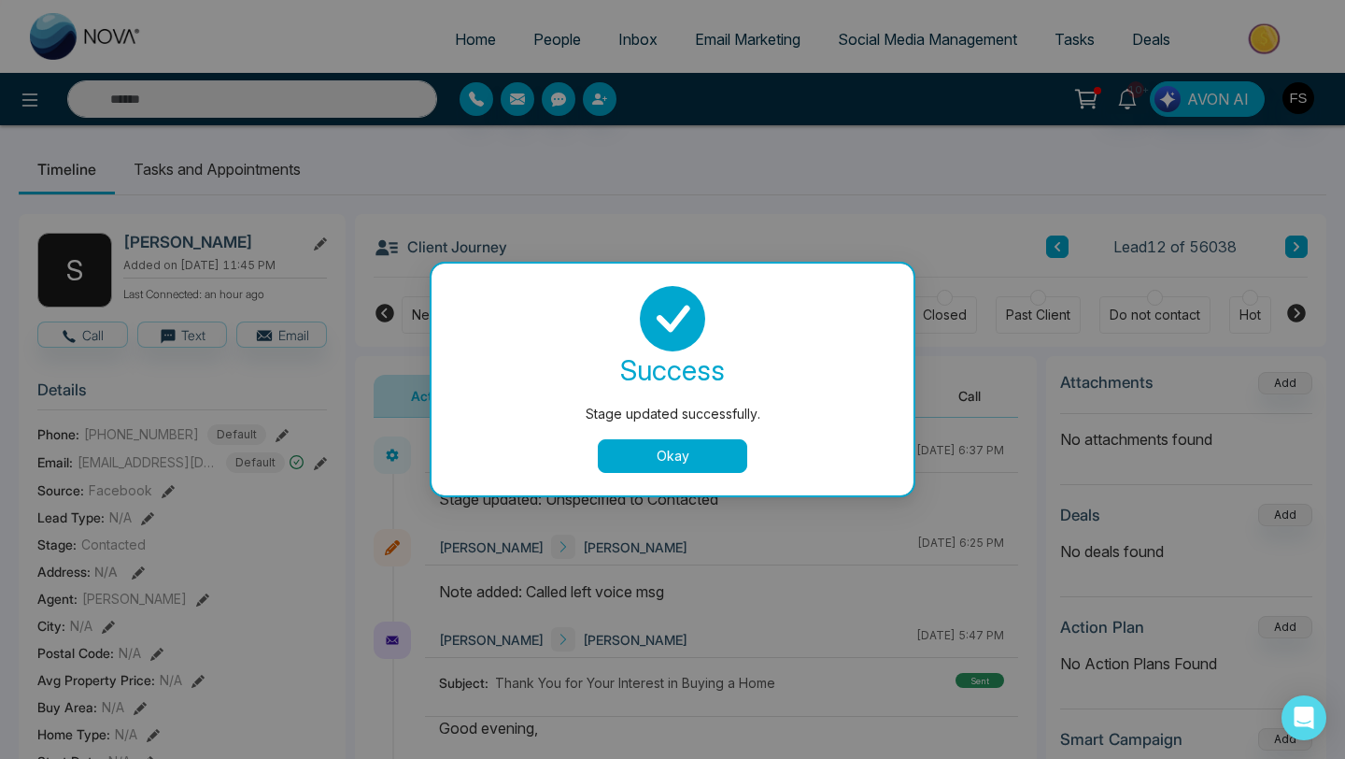
click at [652, 452] on button "Okay" at bounding box center [672, 456] width 149 height 34
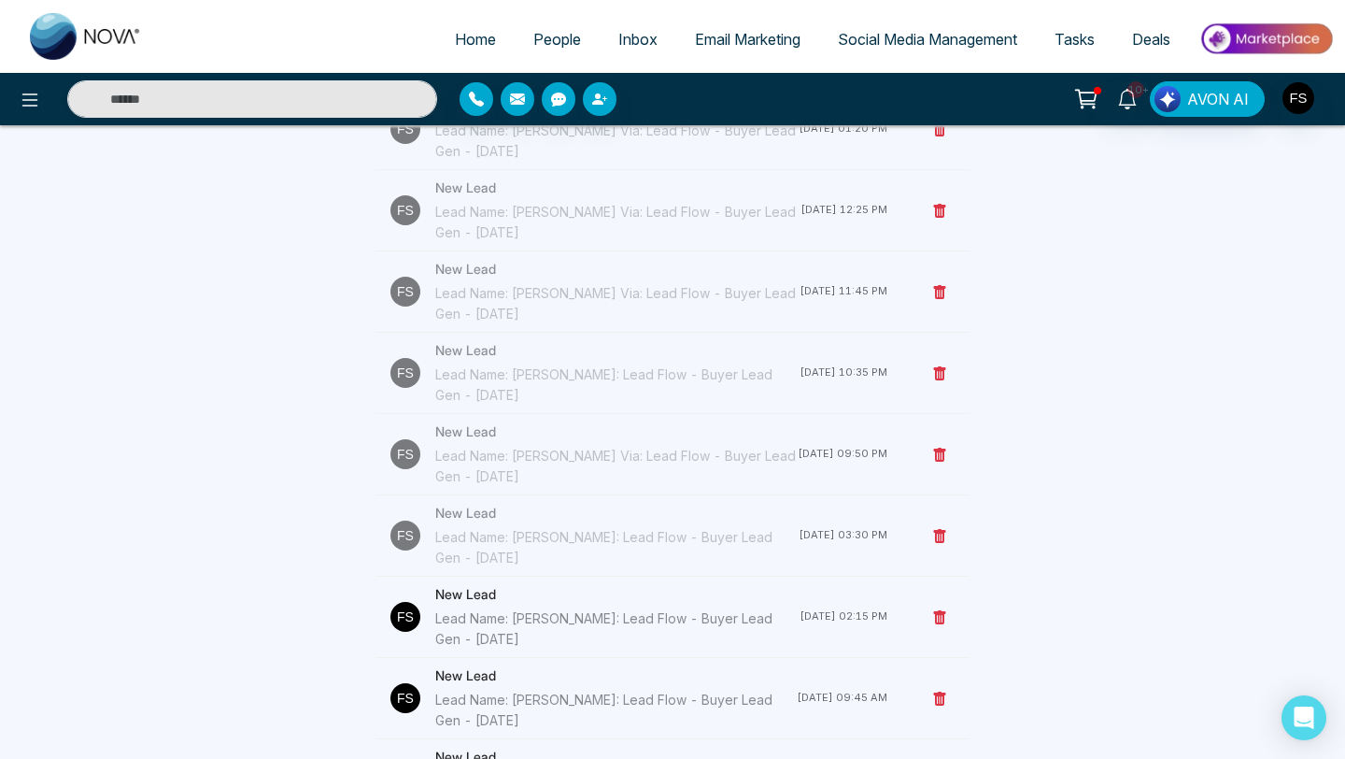
scroll to position [1012, 0]
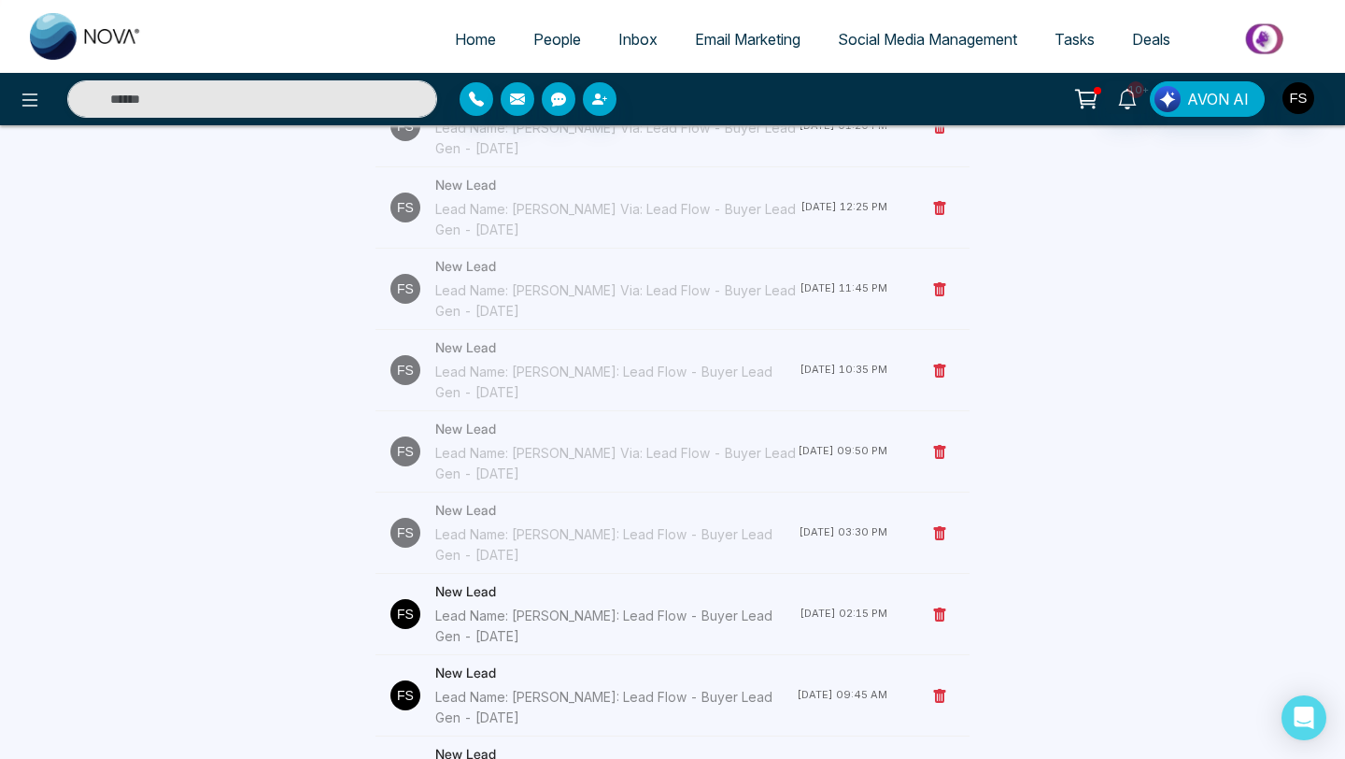
click at [534, 545] on div "Lead Name: [PERSON_NAME]: Lead Flow - Buyer Lead Gen - [DATE]" at bounding box center [616, 544] width 363 height 41
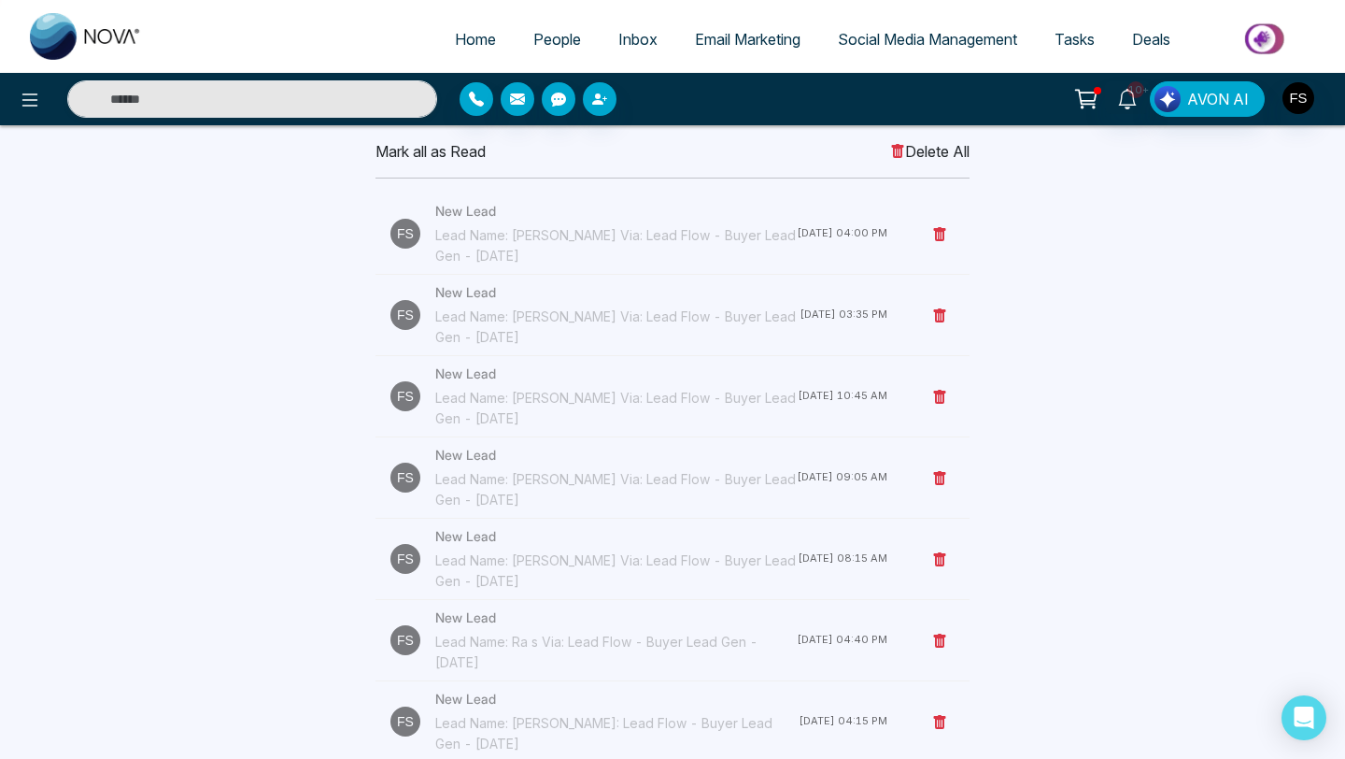
scroll to position [95, 0]
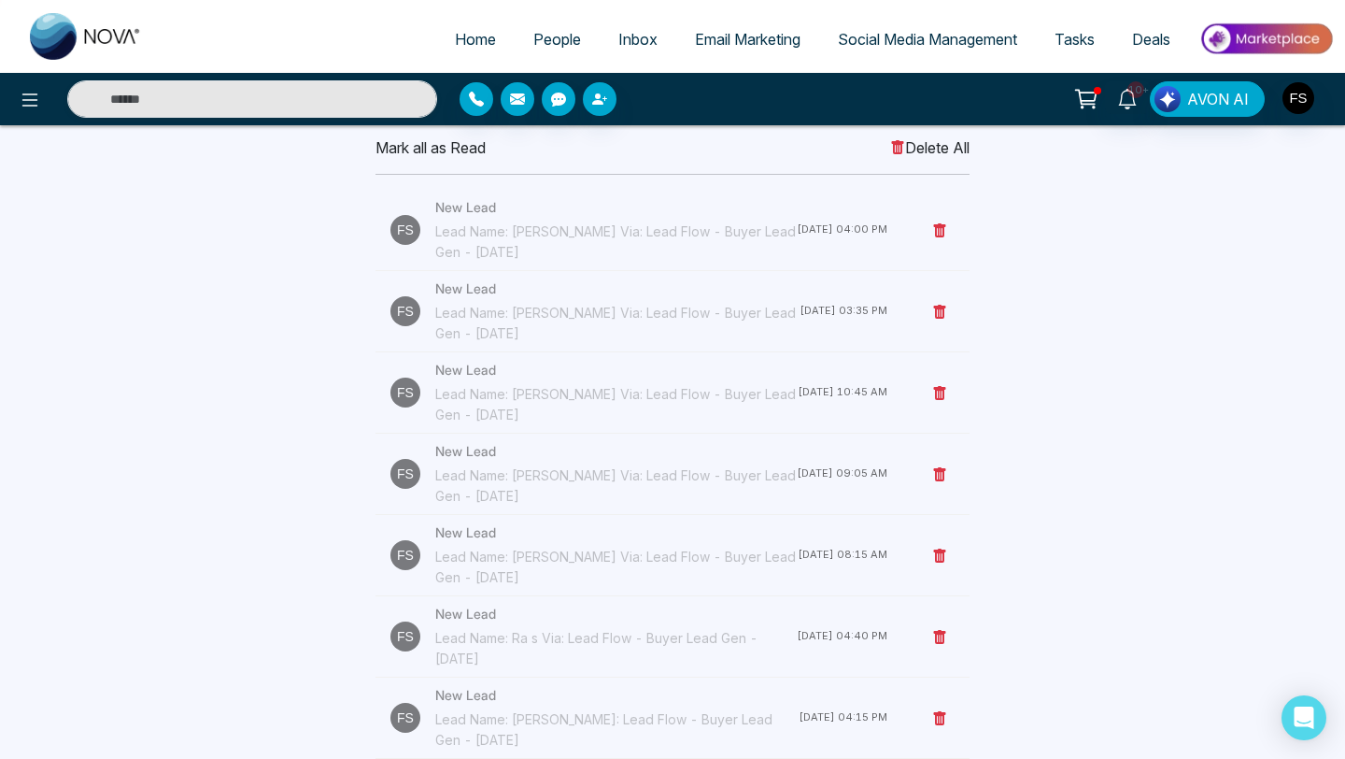
click at [552, 648] on div "Lead Name: Ra s Via: Lead Flow - Buyer Lead Gen - [DATE]" at bounding box center [616, 648] width 362 height 41
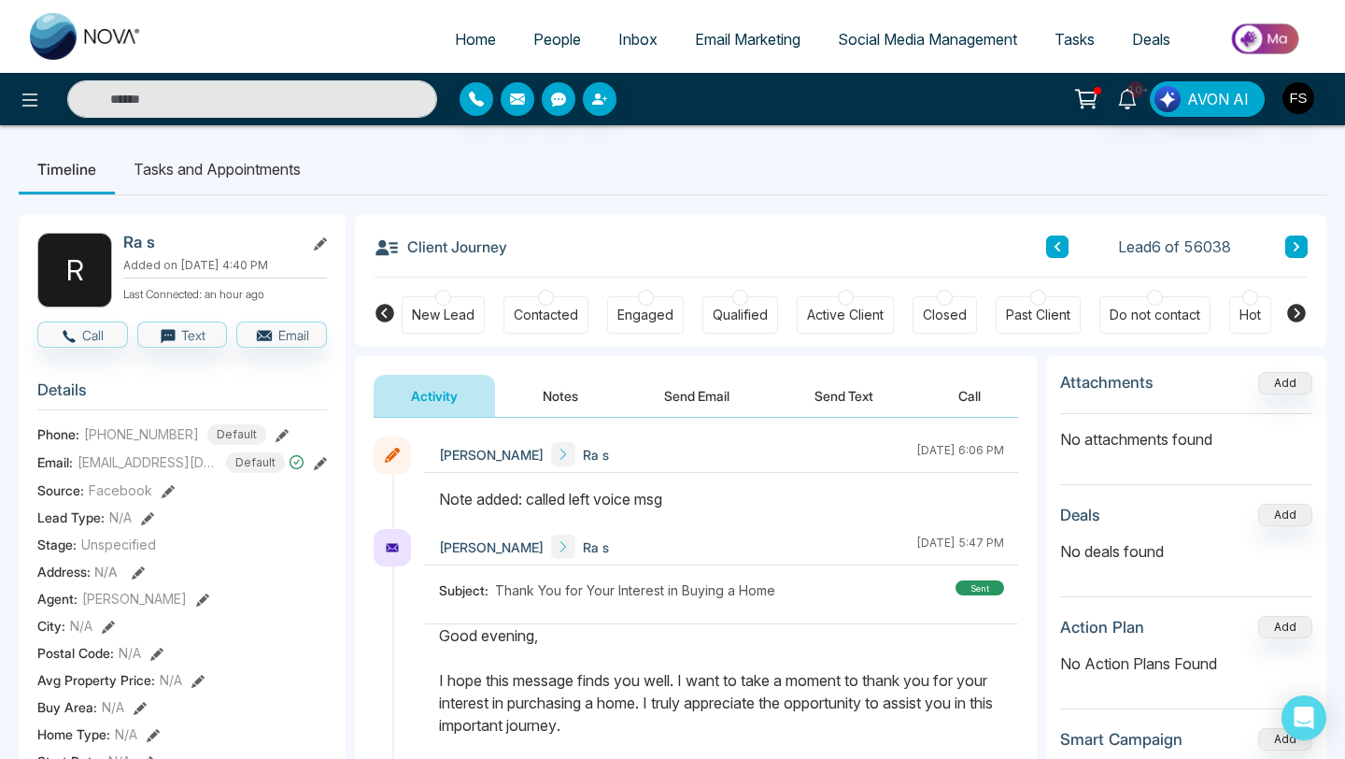
click at [649, 310] on div "Engaged" at bounding box center [646, 315] width 56 height 19
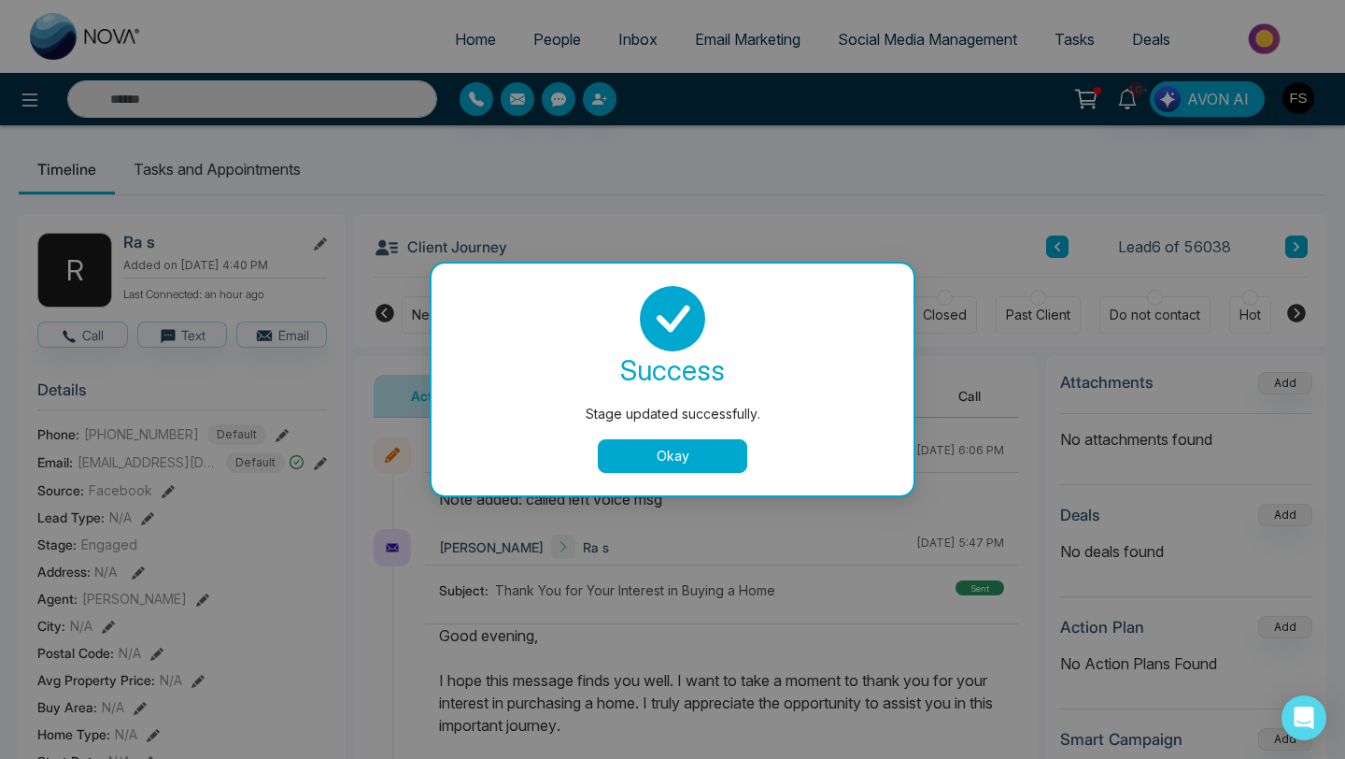
click at [687, 454] on button "Okay" at bounding box center [672, 456] width 149 height 34
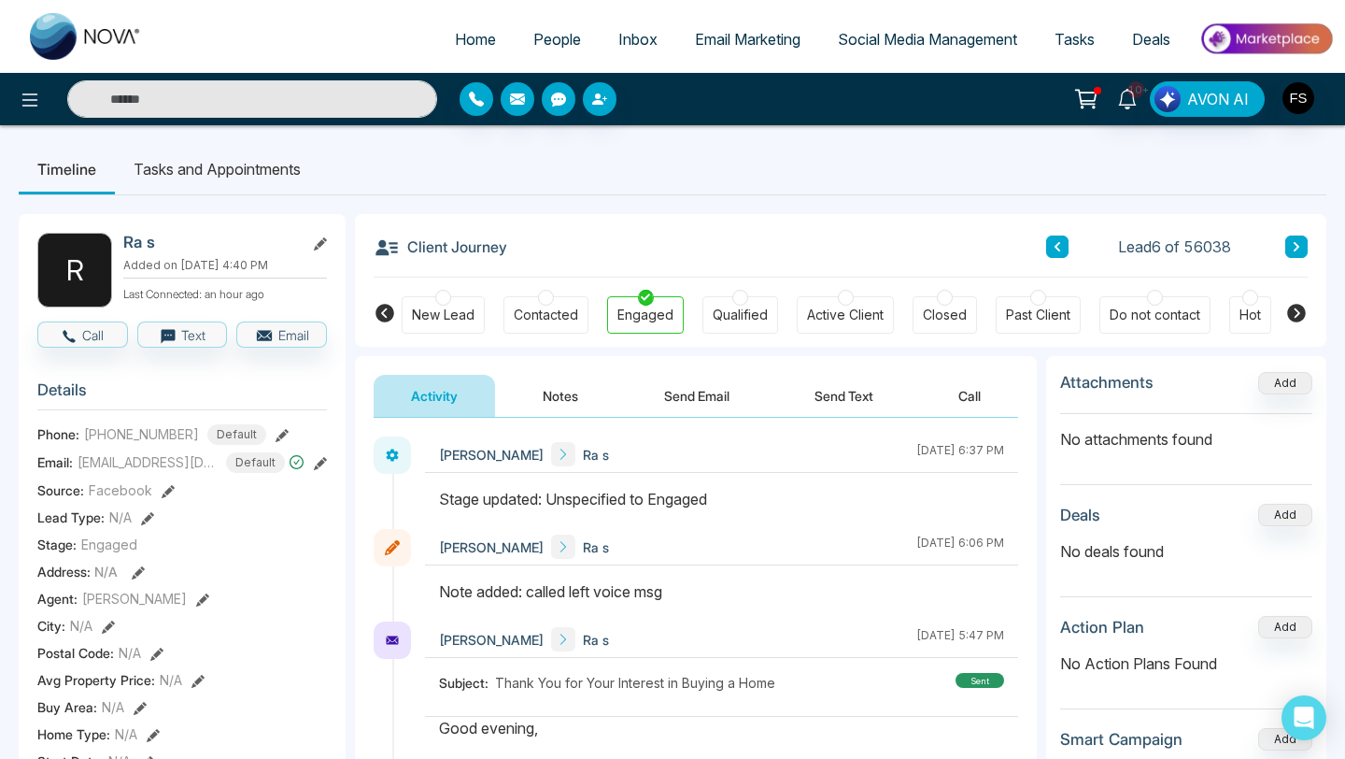
click at [571, 397] on button "Notes" at bounding box center [560, 396] width 110 height 42
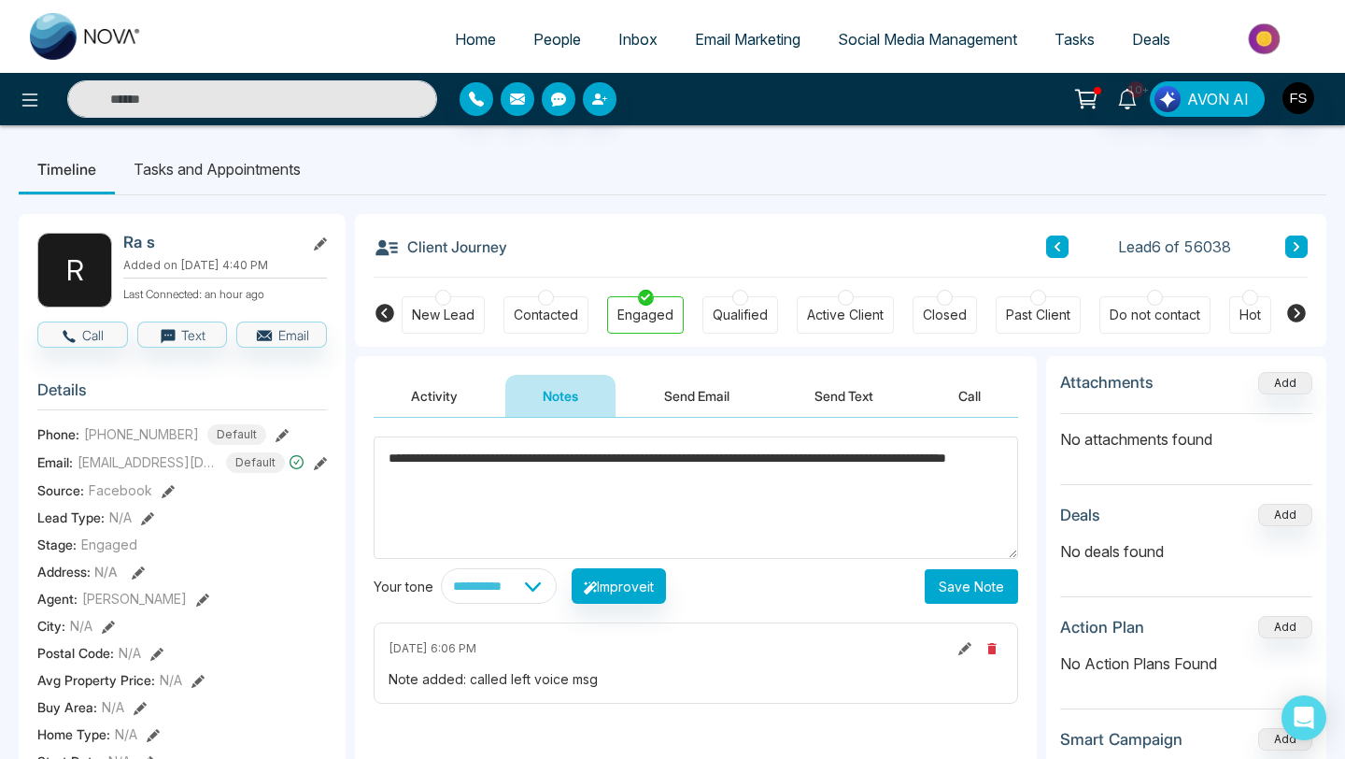
type textarea "**********"
click at [955, 594] on button "Save Note" at bounding box center [971, 586] width 93 height 35
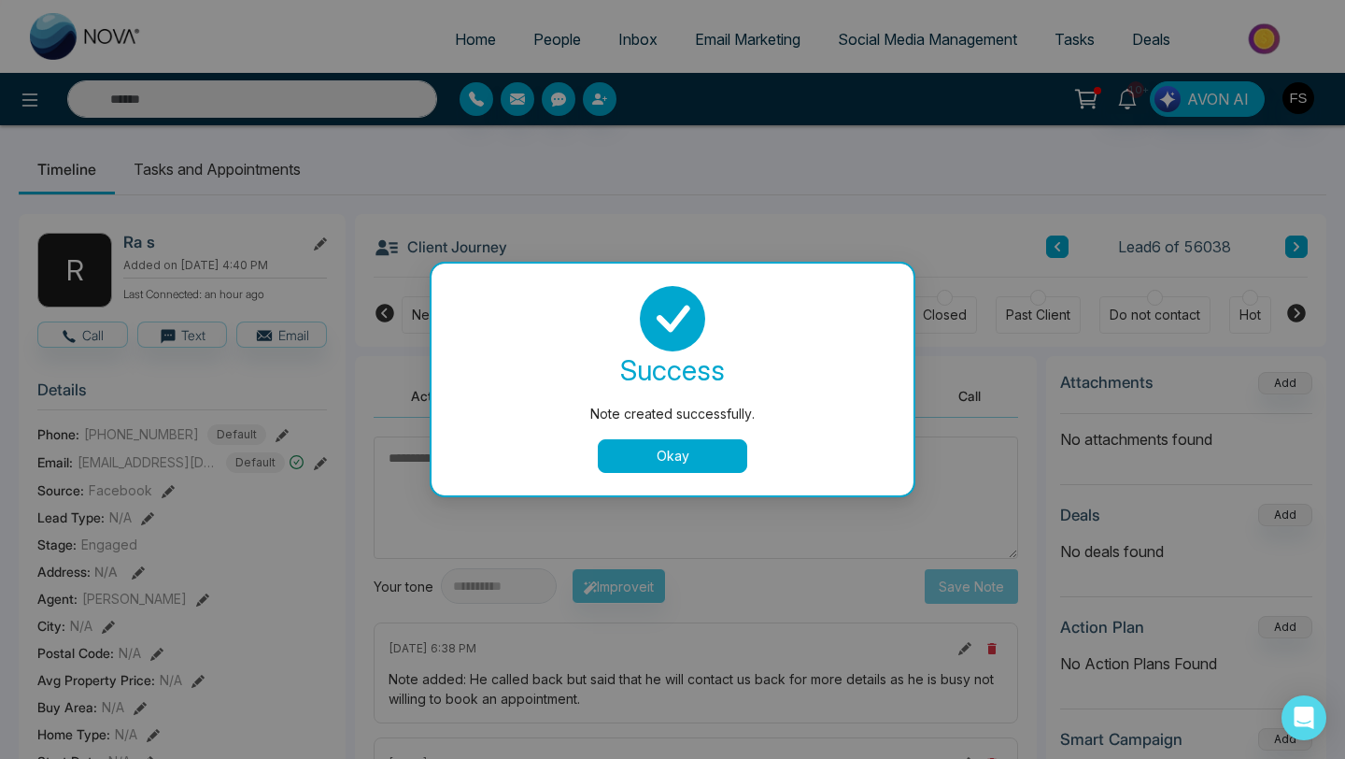
click at [643, 453] on button "Okay" at bounding box center [672, 456] width 149 height 34
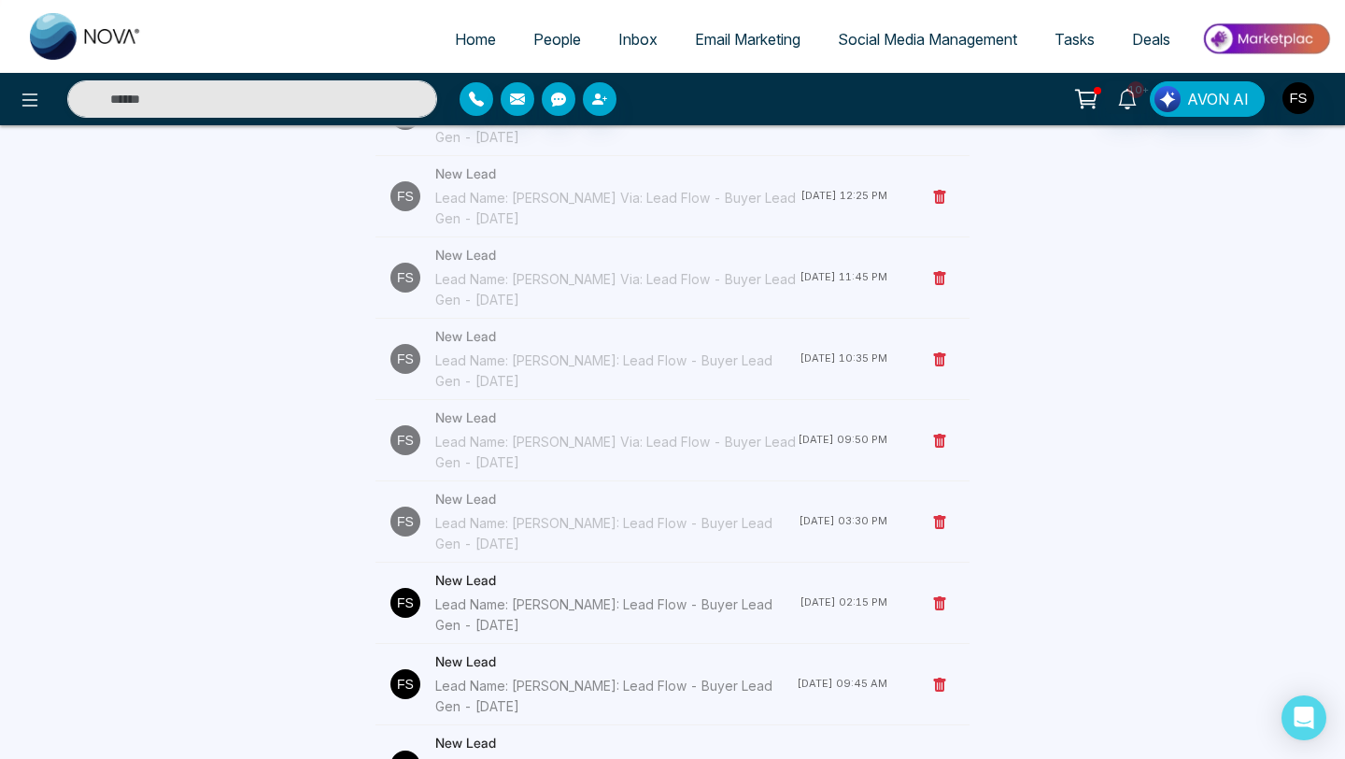
scroll to position [1032, 0]
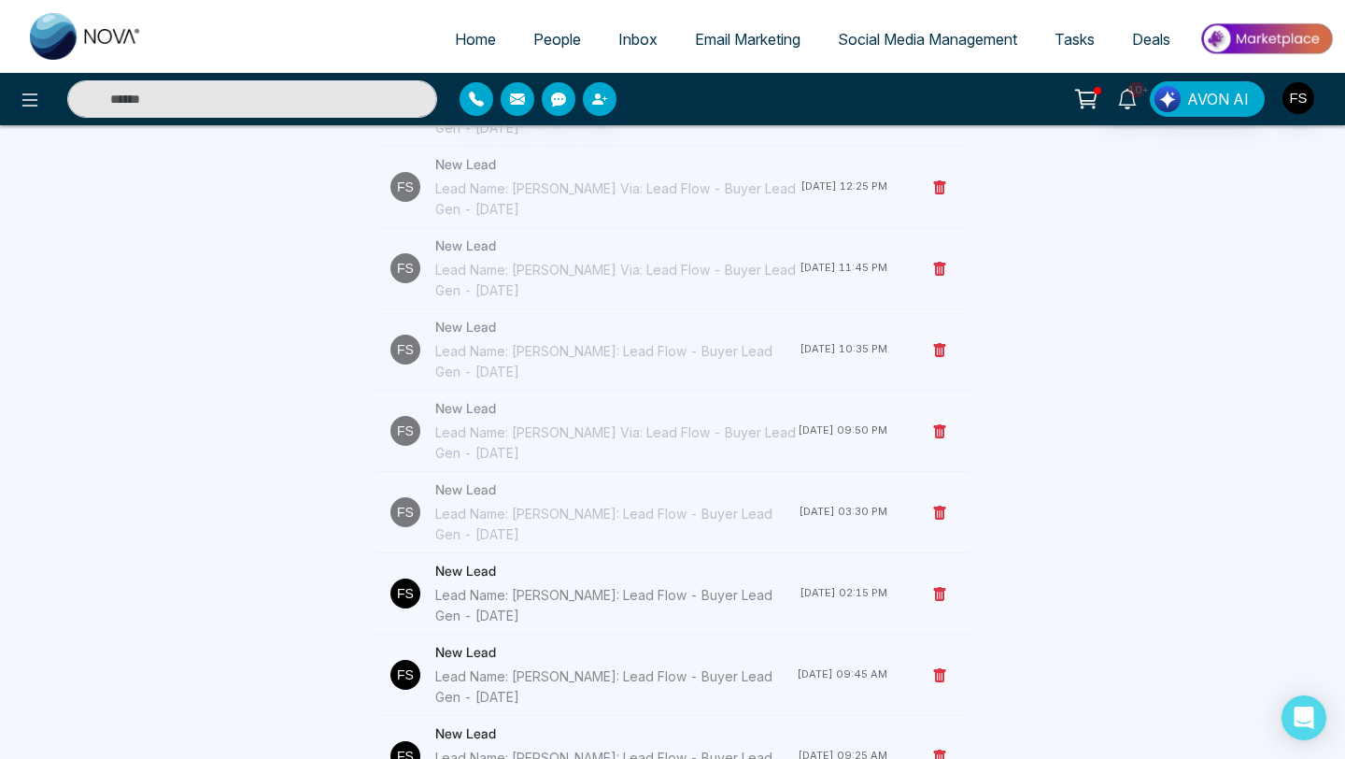
click at [485, 590] on div "Lead Name: [PERSON_NAME]: Lead Flow - Buyer Lead Gen - [DATE]" at bounding box center [617, 605] width 364 height 41
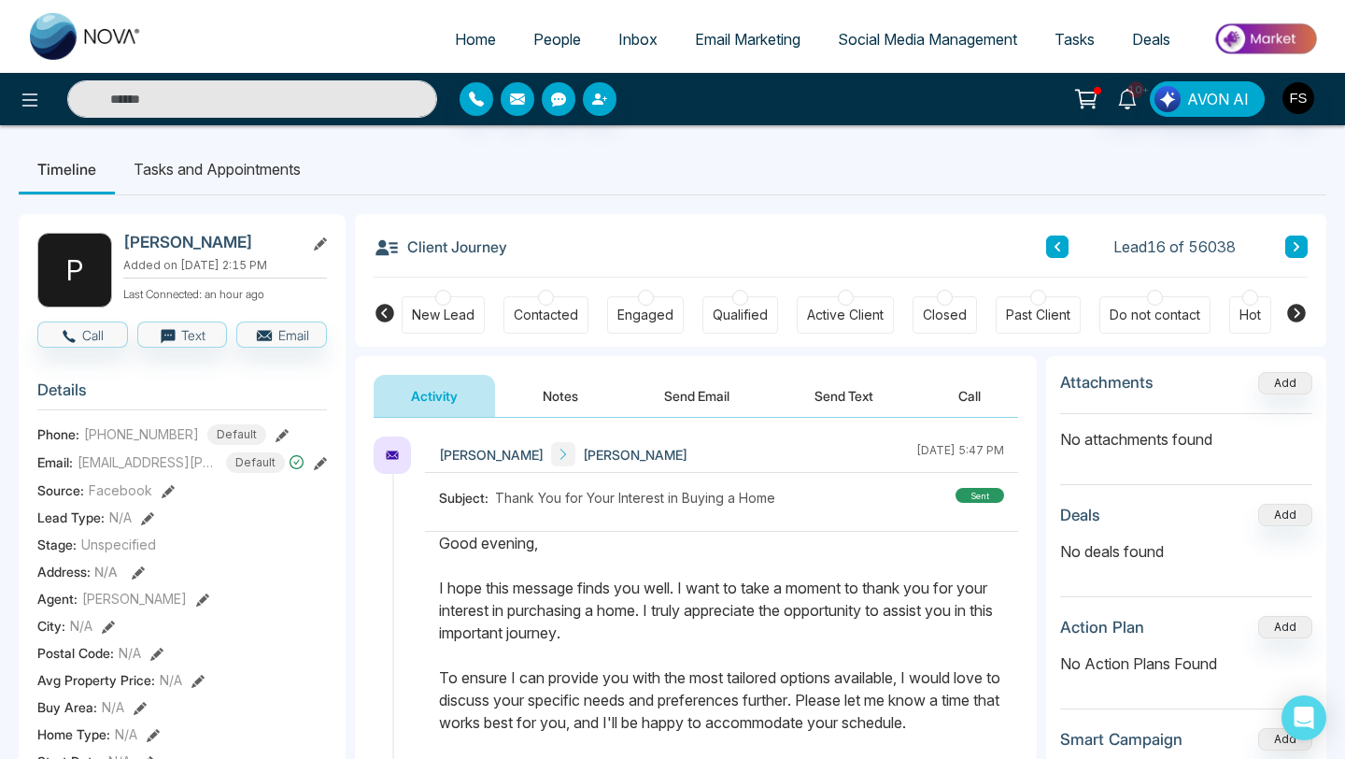
click at [740, 295] on div at bounding box center [741, 298] width 16 height 16
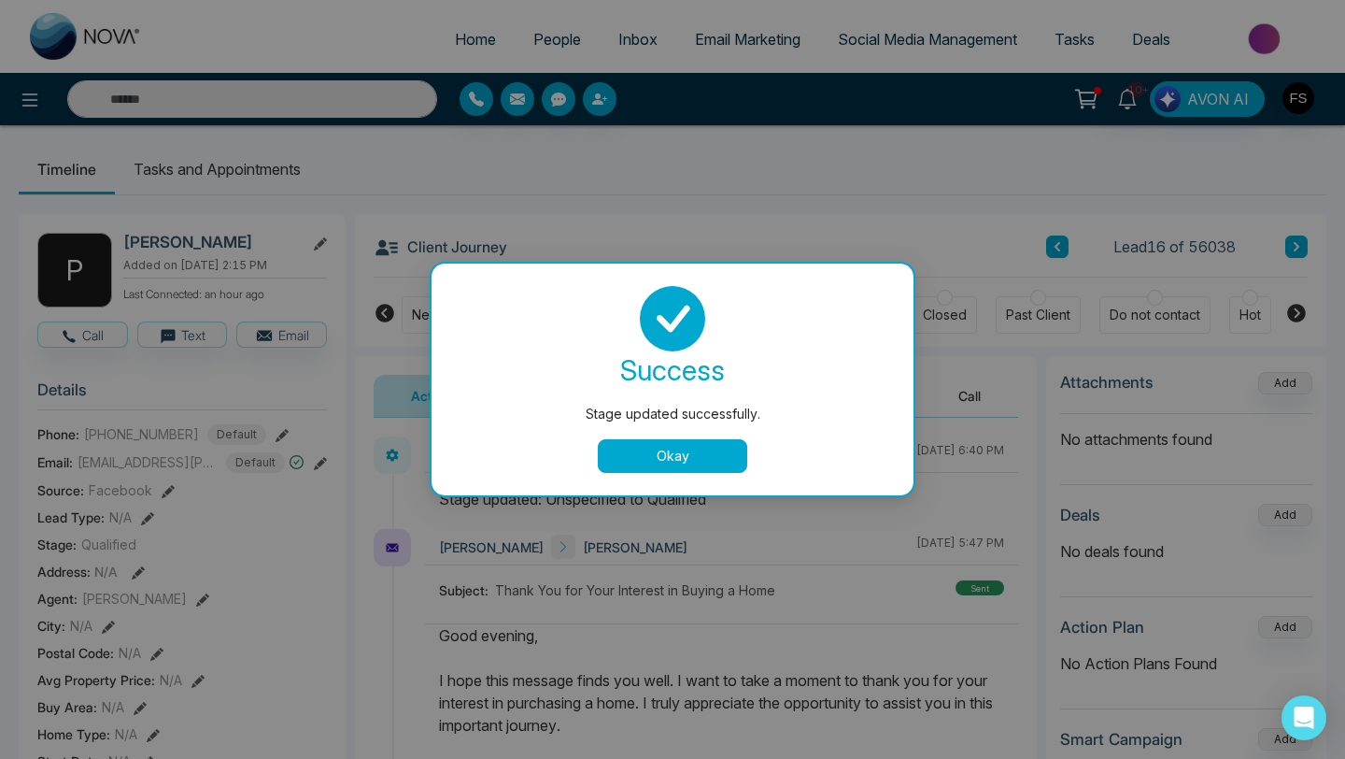
click at [679, 460] on button "Okay" at bounding box center [672, 456] width 149 height 34
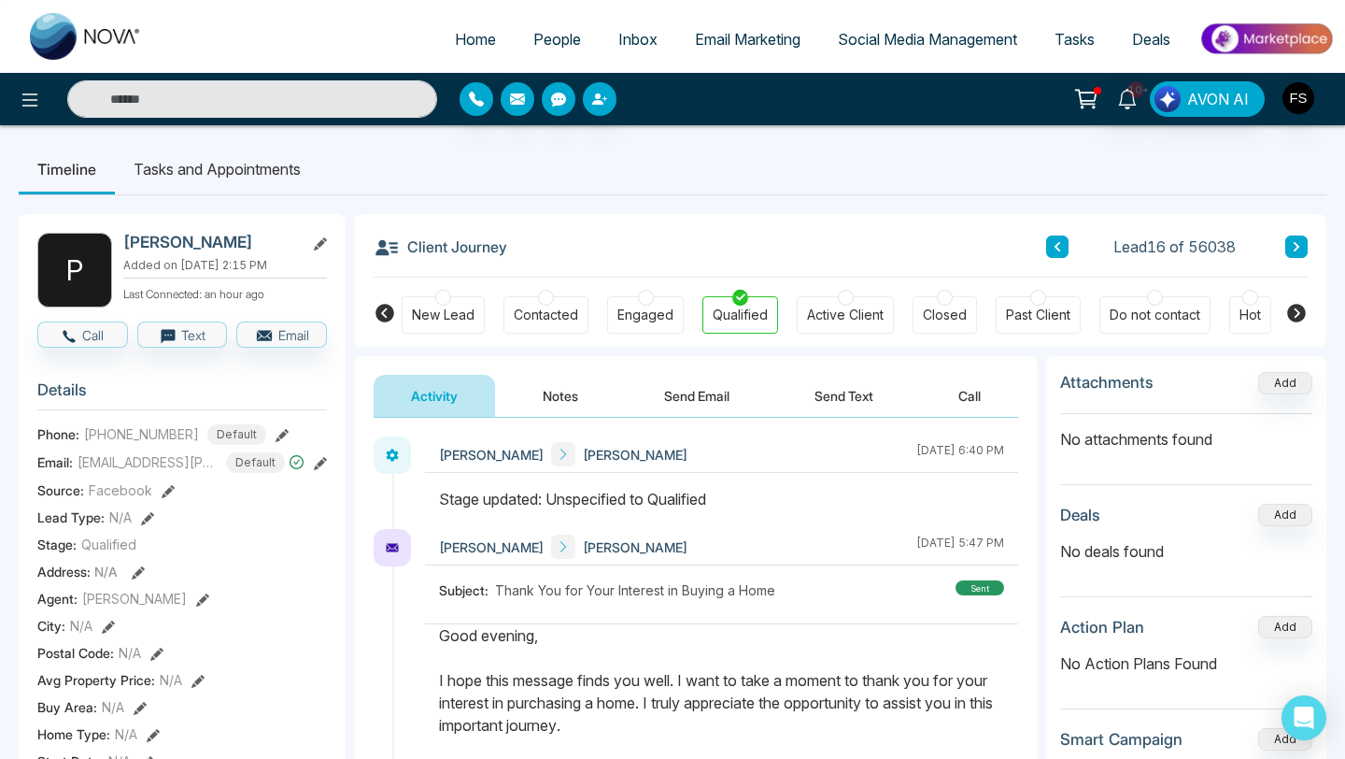
click at [554, 387] on button "Notes" at bounding box center [560, 396] width 110 height 42
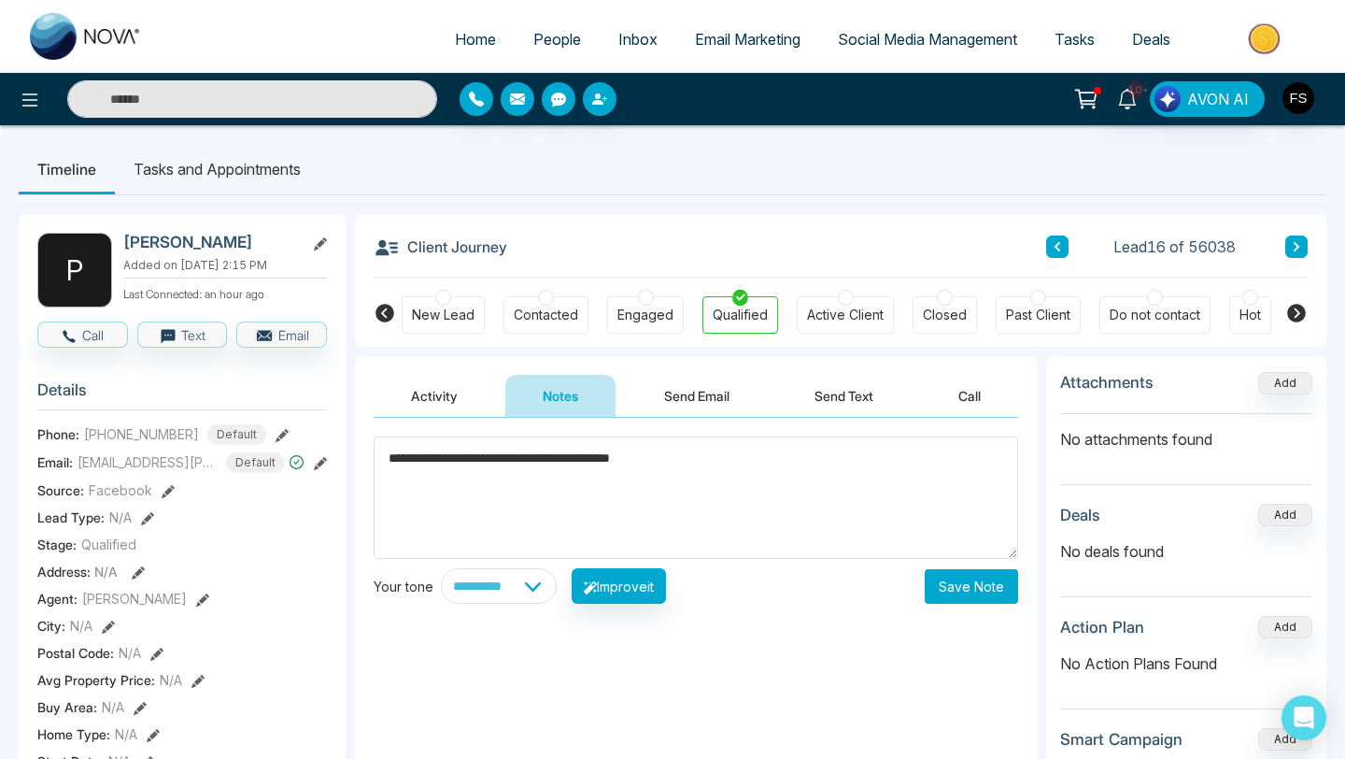
click at [538, 456] on textarea "**********" at bounding box center [696, 497] width 645 height 122
click at [793, 470] on textarea "**********" at bounding box center [696, 497] width 645 height 122
type textarea "**********"
click at [956, 592] on button "Save Note" at bounding box center [971, 586] width 93 height 35
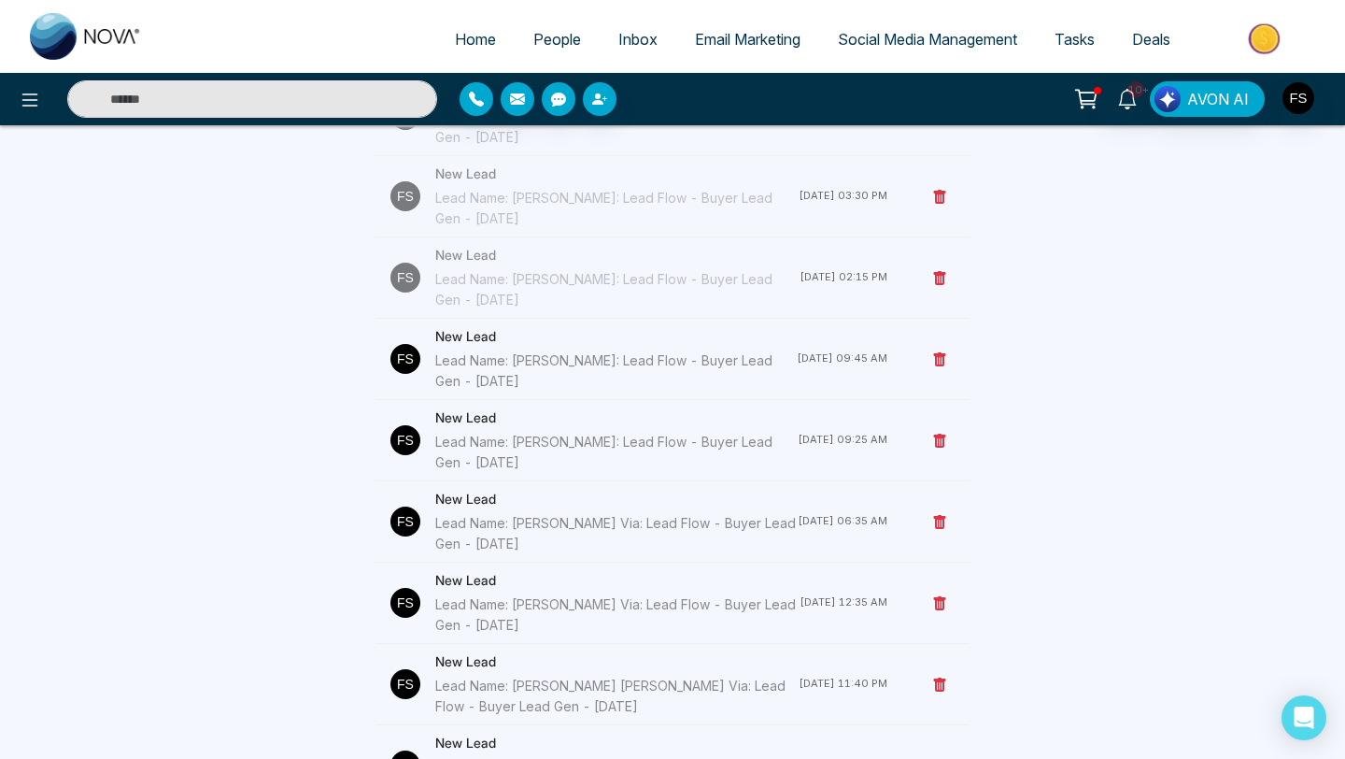
scroll to position [1351, 0]
click at [506, 364] on div "Lead Name: [PERSON_NAME]: Lead Flow - Buyer Lead Gen - [DATE]" at bounding box center [616, 368] width 362 height 41
